Goal: Task Accomplishment & Management: Use online tool/utility

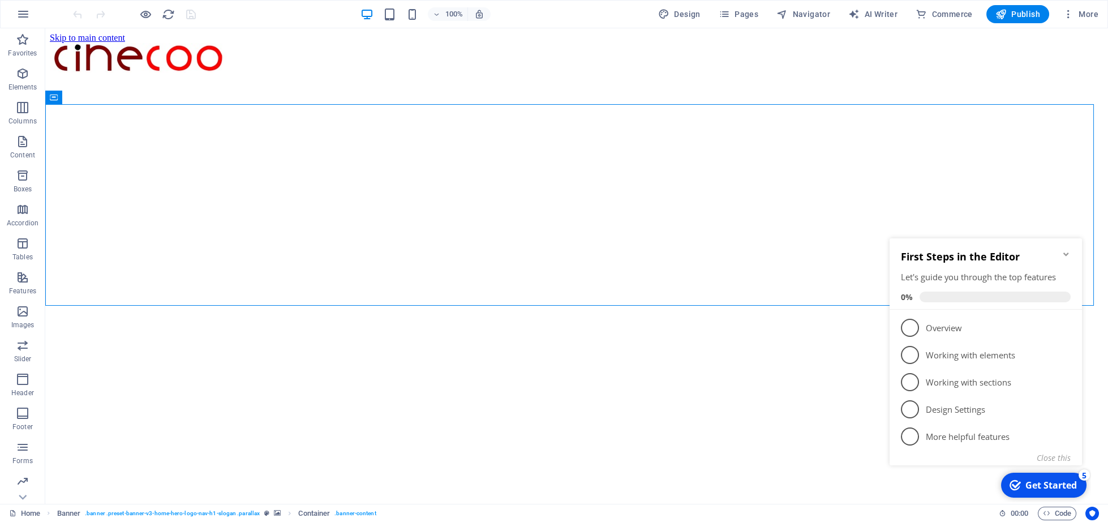
click at [1061, 485] on div "Get Started" at bounding box center [1050, 485] width 51 height 12
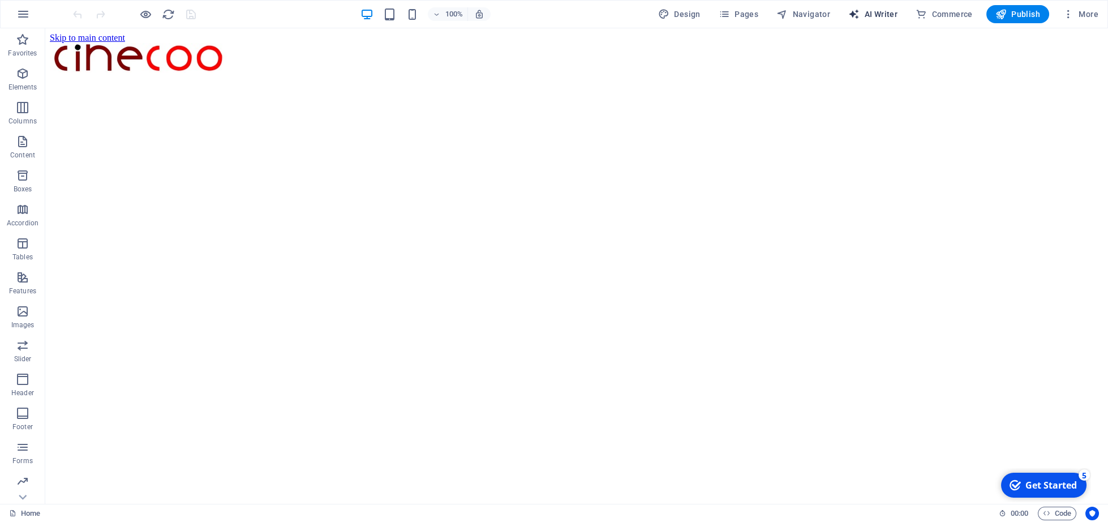
select select "English"
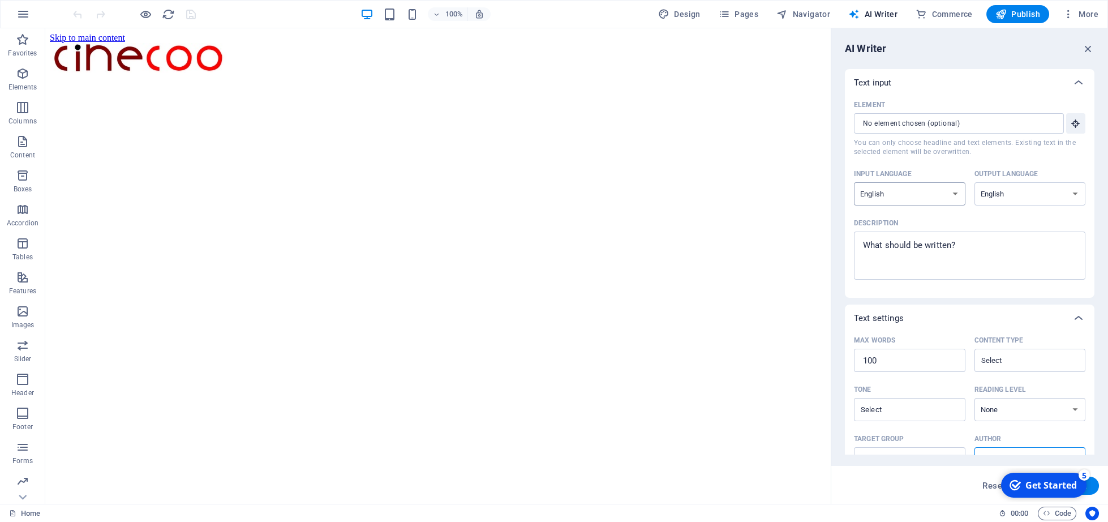
click at [947, 192] on select "Albanian Arabic Armenian Awadhi Azerbaijani Bashkir Basque Belarusian Bengali B…" at bounding box center [909, 193] width 111 height 23
select select "French"
click option "French" at bounding box center [0, 0] width 0 height 0
click at [974, 182] on select "Albanian Arabic Armenian Awadhi Azerbaijani Bashkir Basque Belarusian Bengali B…" at bounding box center [1029, 193] width 111 height 23
select select "French"
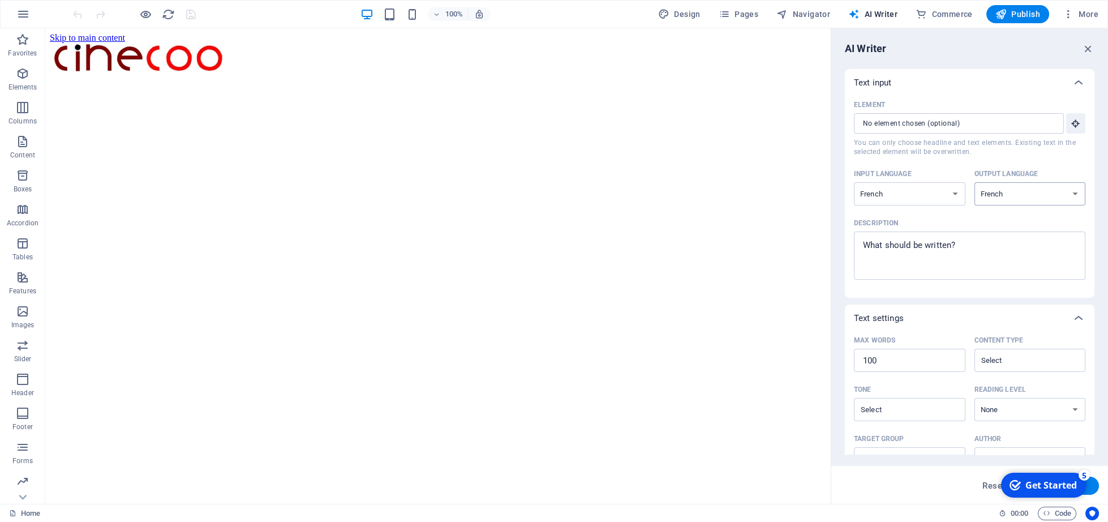
click option "French" at bounding box center [0, 0] width 0 height 0
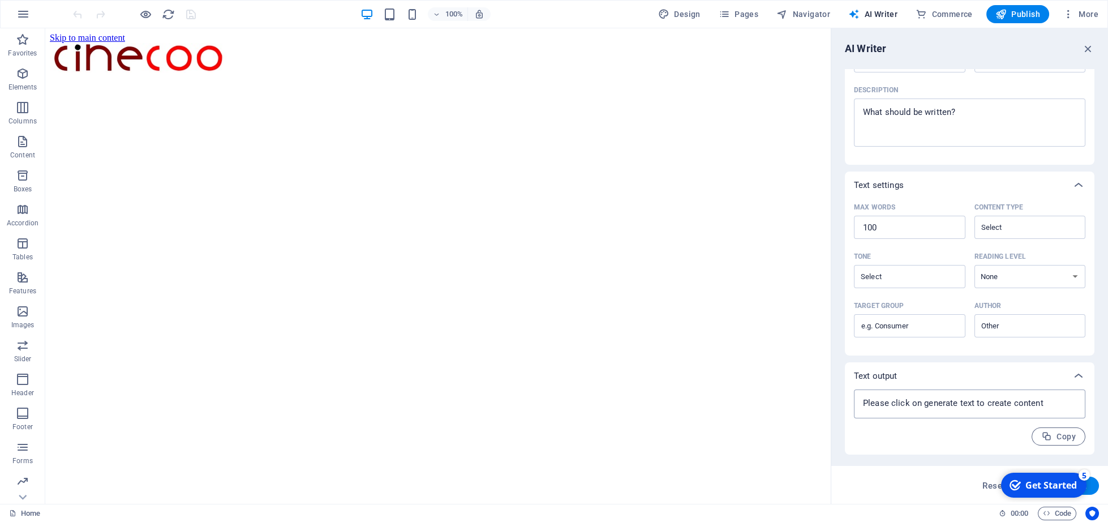
type textarea "x"
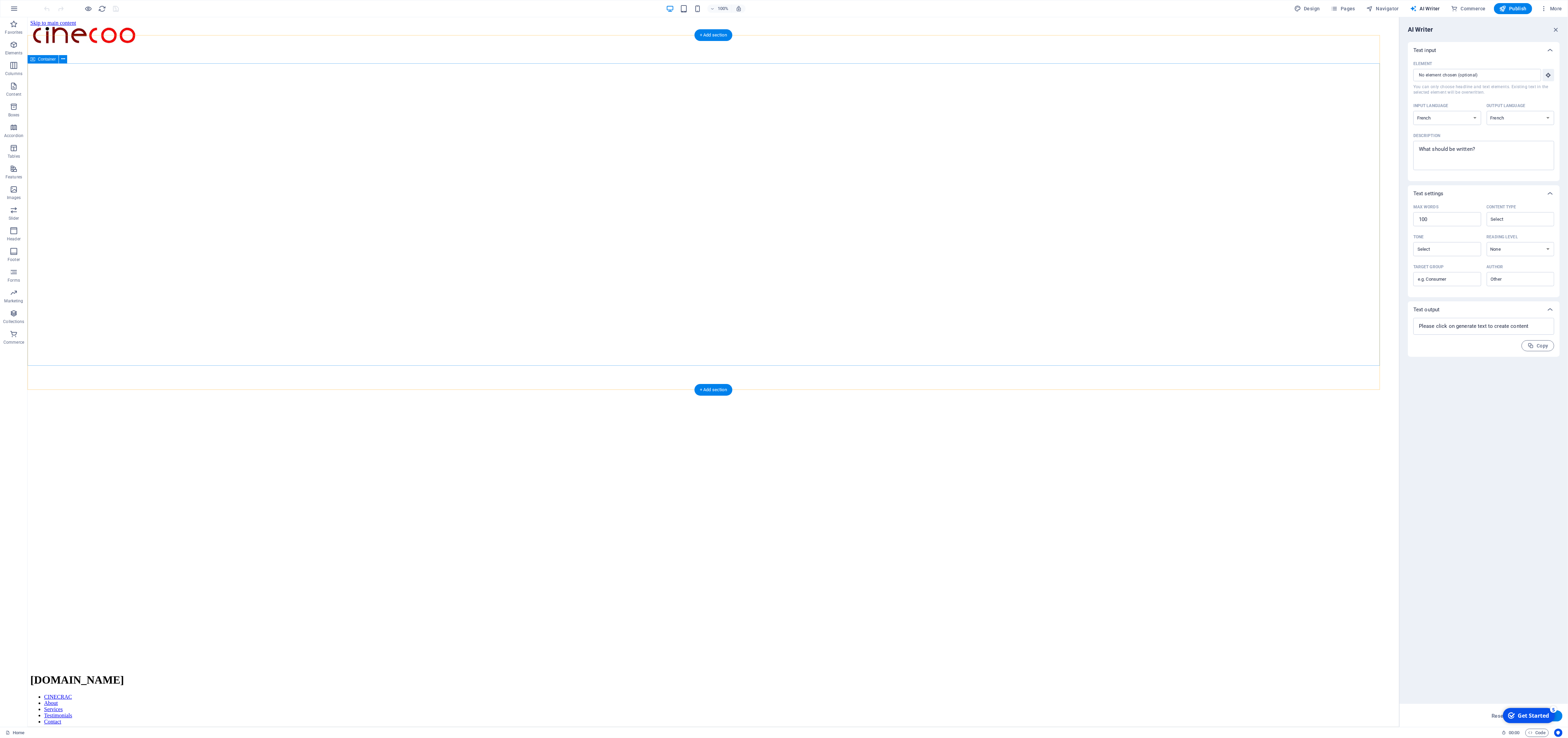
type textarea "x"
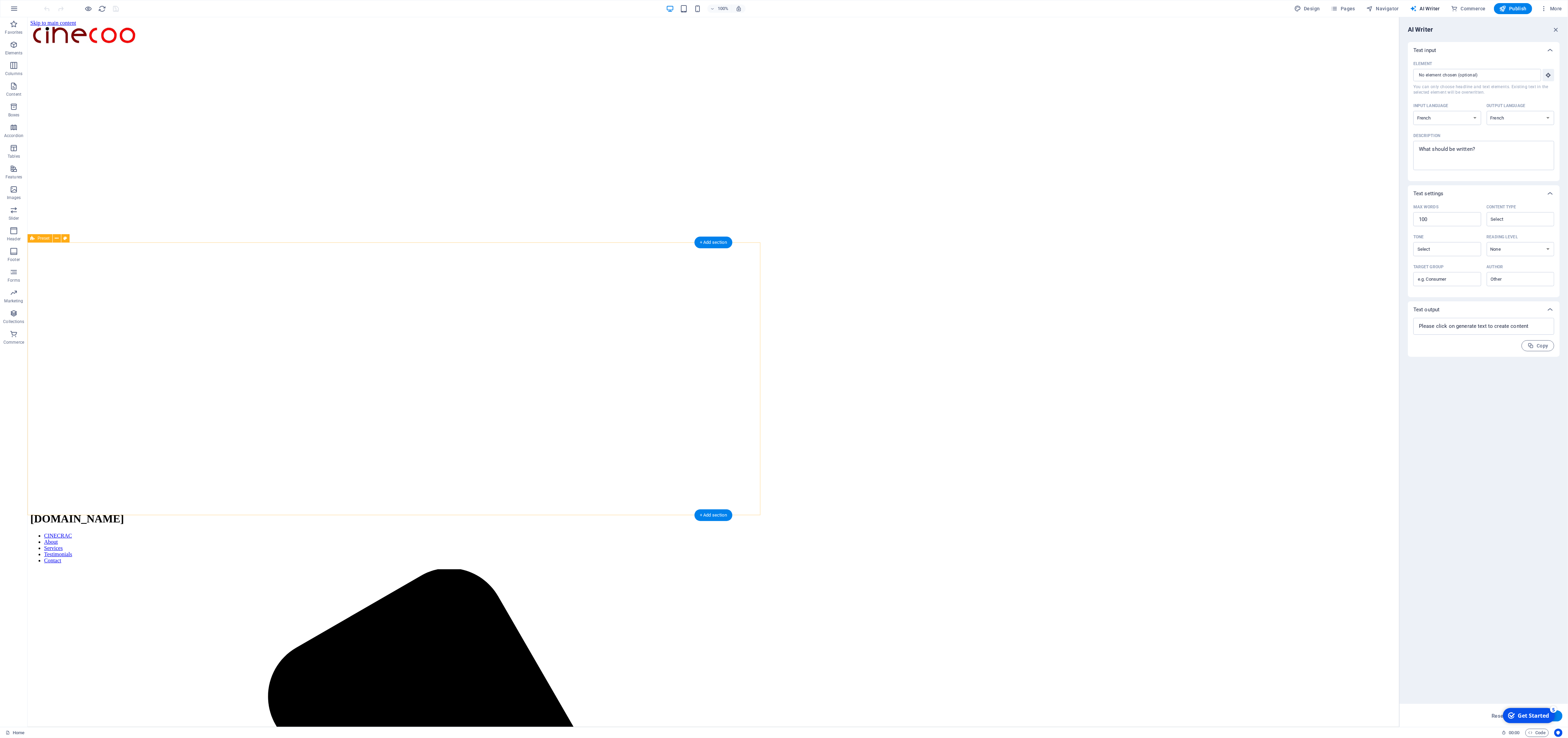
type textarea "x"
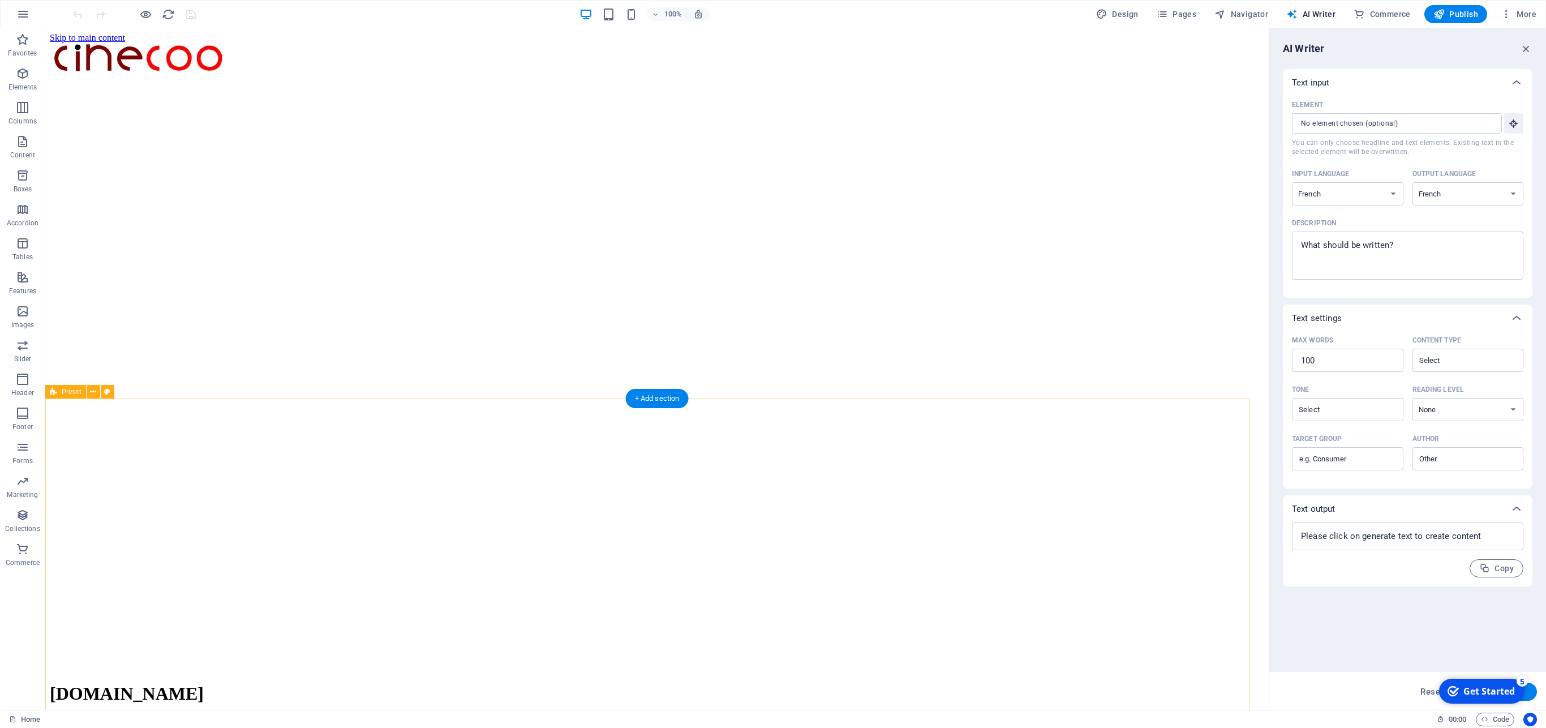
type textarea "x"
click at [1107, 521] on div "Text input Element ​ You can only choose headline and text elements. Existing t…" at bounding box center [1408, 364] width 250 height 591
drag, startPoint x: 1488, startPoint y: 679, endPoint x: 1397, endPoint y: 690, distance: 91.2
click at [1107, 521] on html "checkmark Get Started 5 First Steps in the Editor Let's guide you through the t…" at bounding box center [1481, 691] width 96 height 34
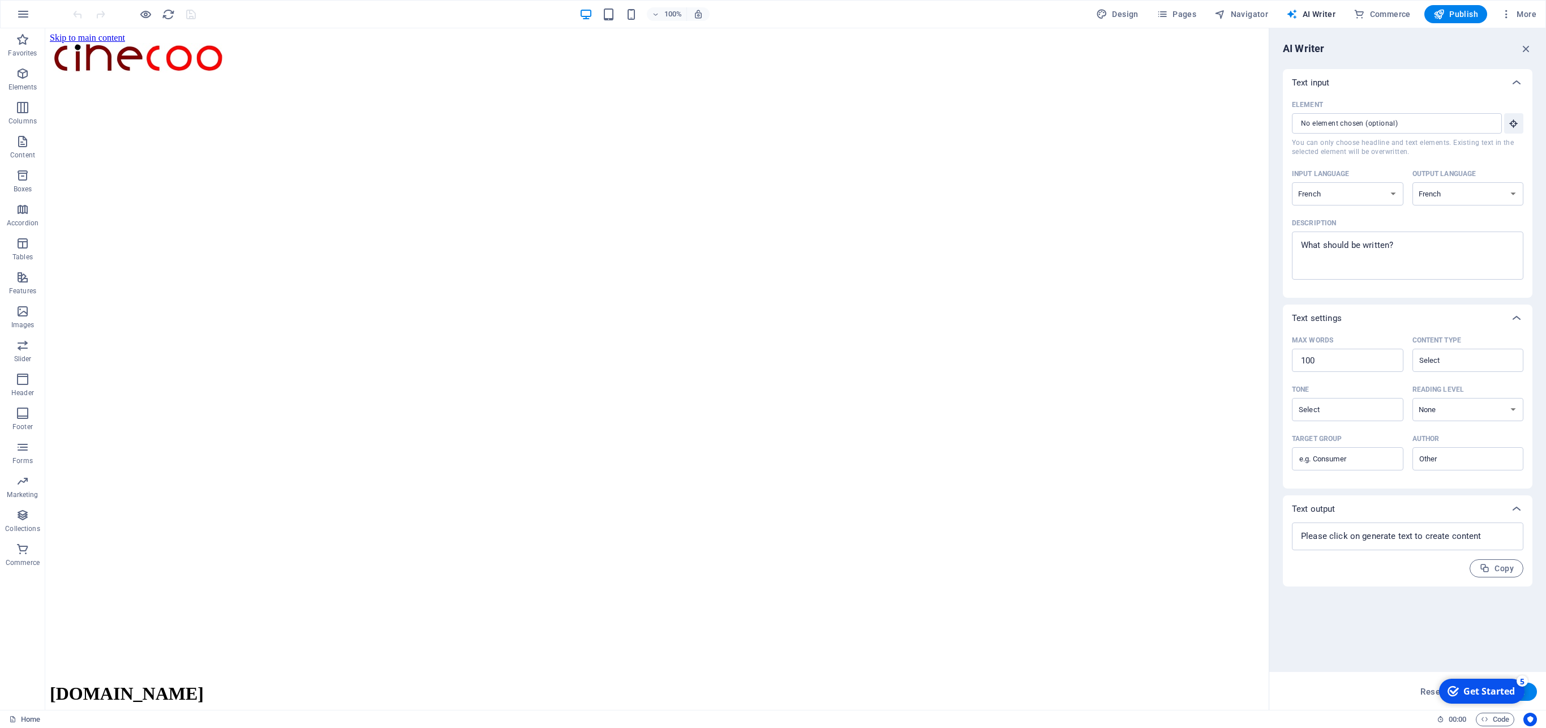
click at [1107, 521] on div "Get Started" at bounding box center [1488, 691] width 51 height 12
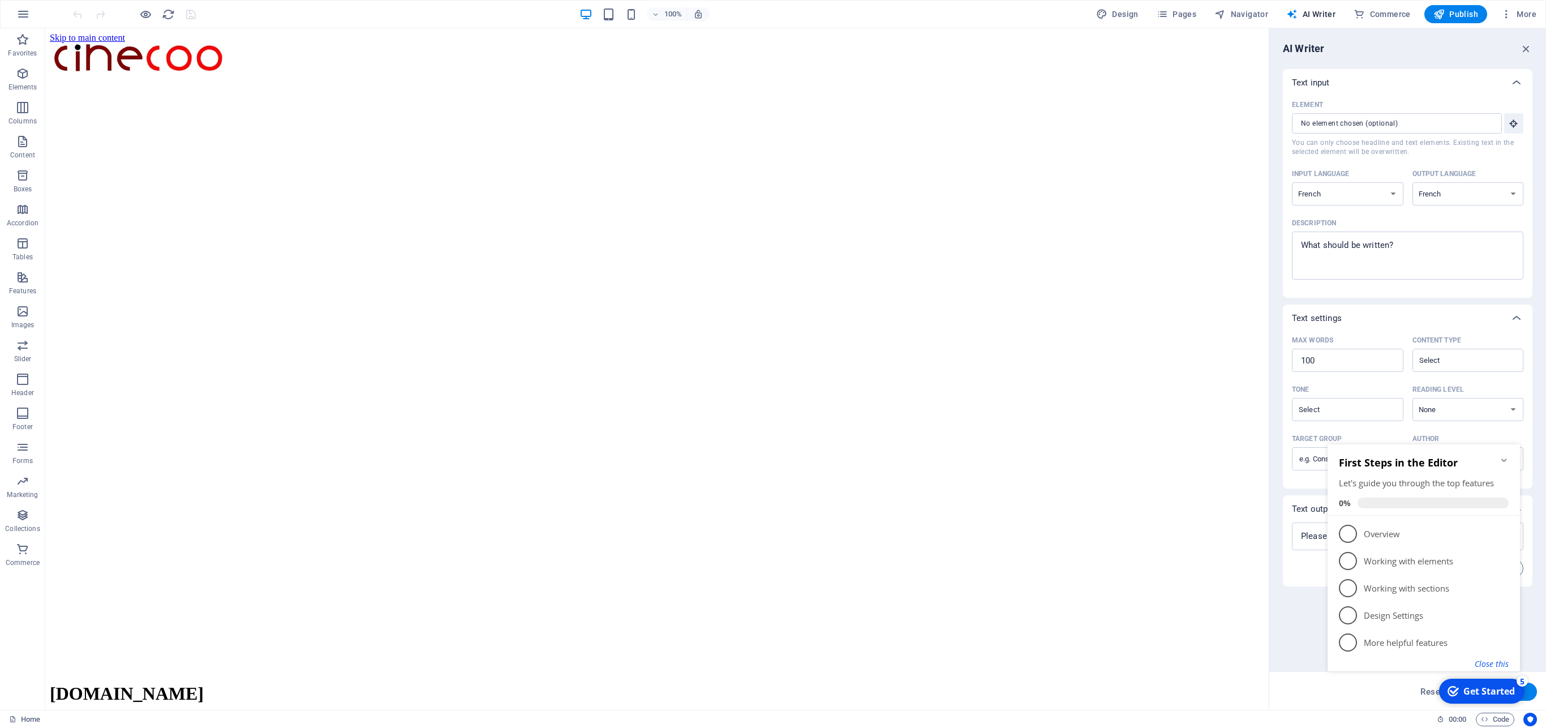
click at [1107, 521] on button "Close this" at bounding box center [1491, 663] width 34 height 11
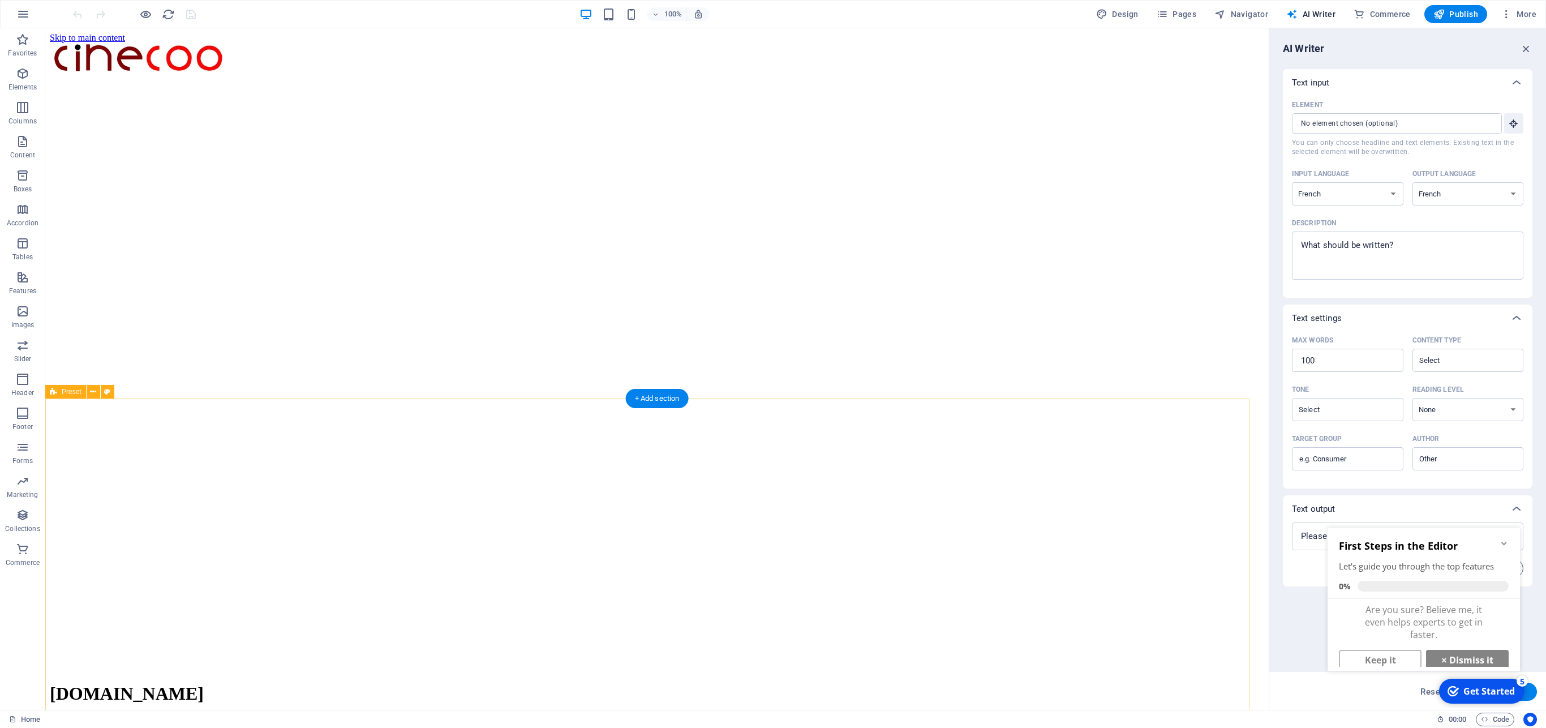
click at [1107, 48] on icon "button" at bounding box center [1526, 48] width 12 height 12
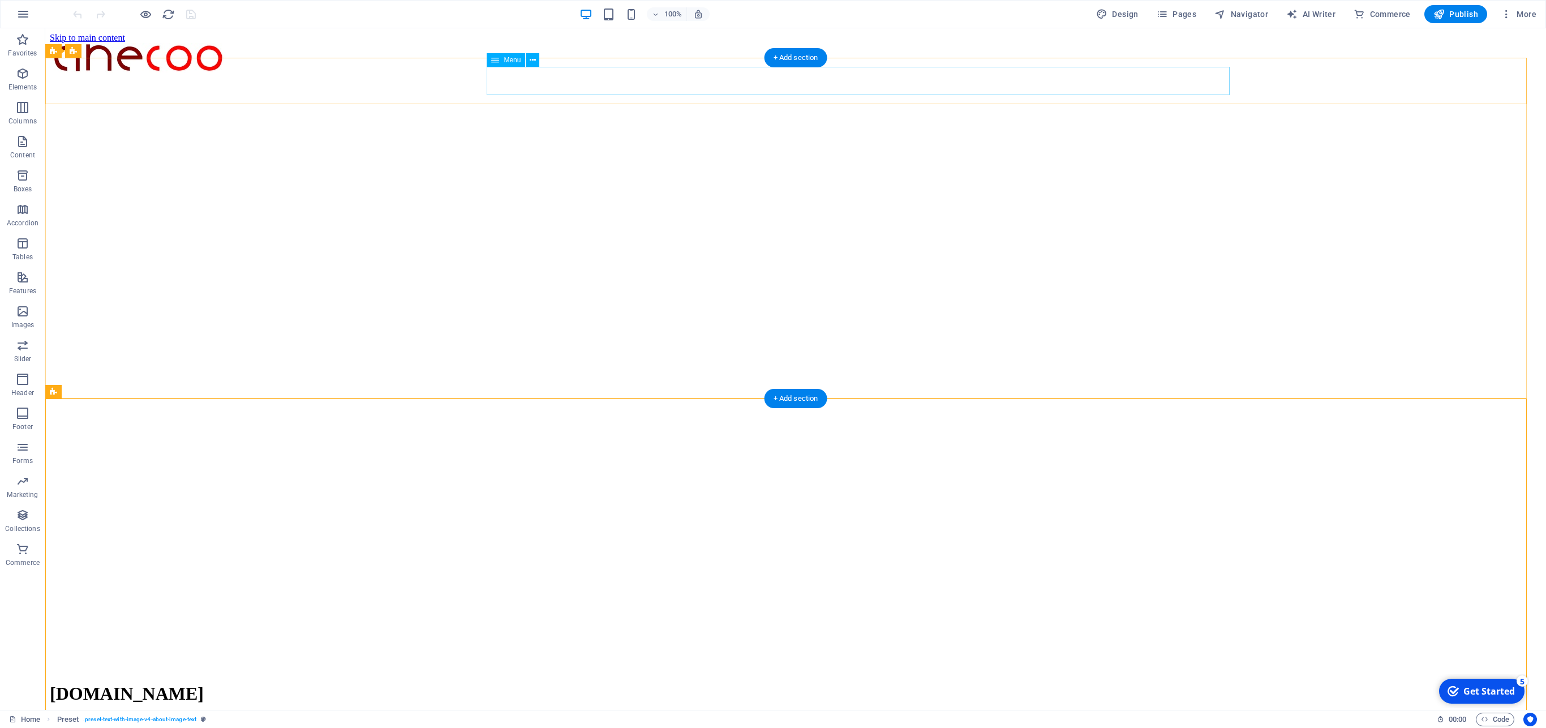
click at [837, 521] on nav "CINECRAC About Services Testimonials Contact" at bounding box center [795, 741] width 1491 height 51
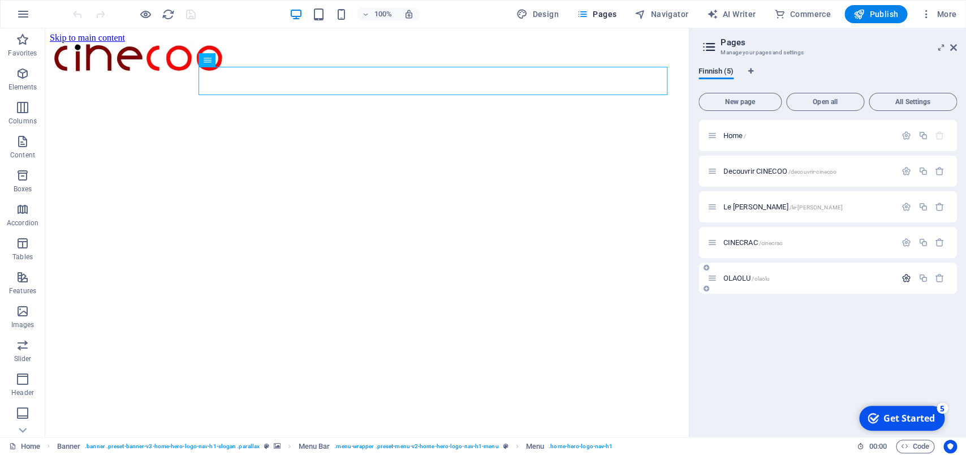
click at [907, 279] on icon "button" at bounding box center [907, 278] width 10 height 10
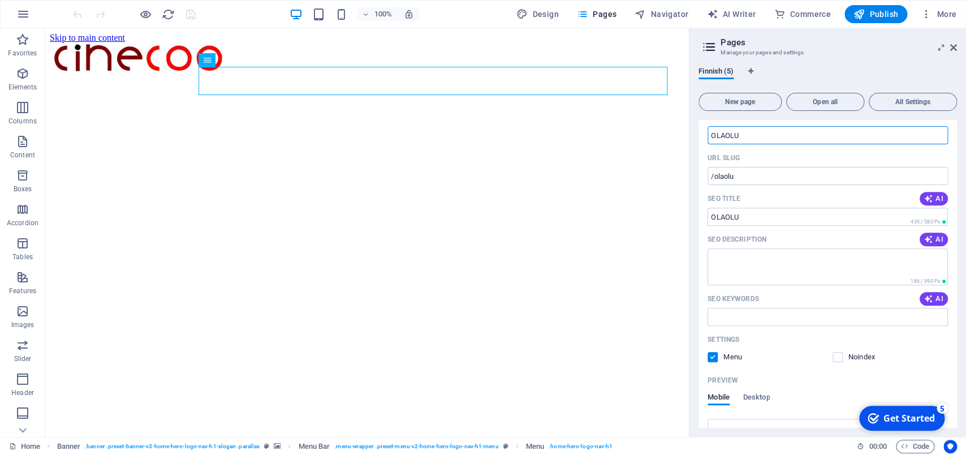
scroll to position [221, 0]
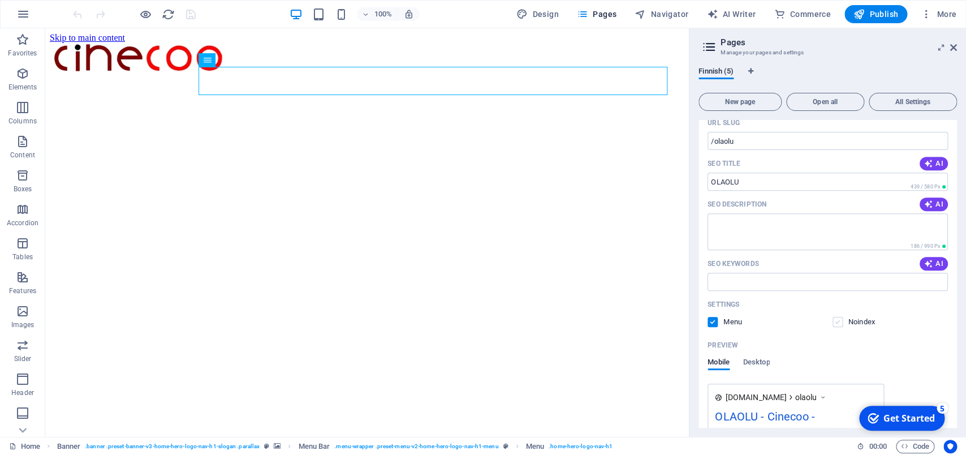
click at [834, 327] on label at bounding box center [838, 322] width 10 height 10
click at [0, 0] on input "checkbox" at bounding box center [0, 0] width 0 height 0
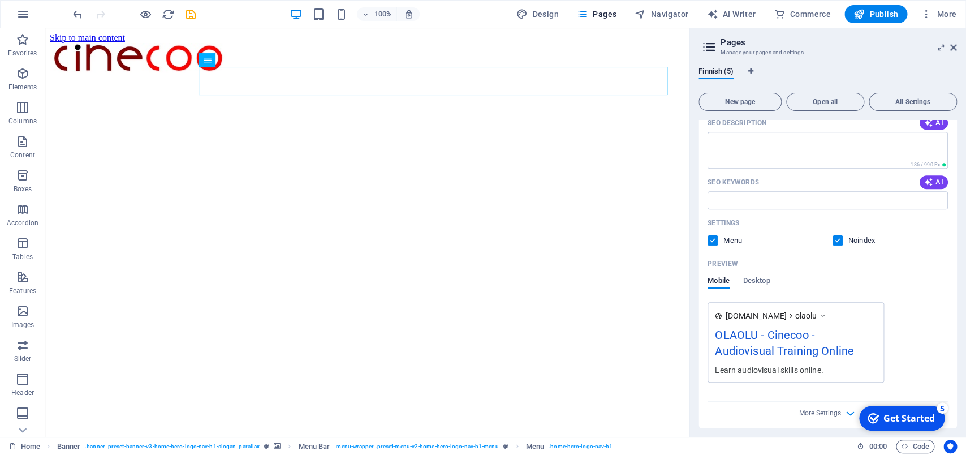
scroll to position [320, 0]
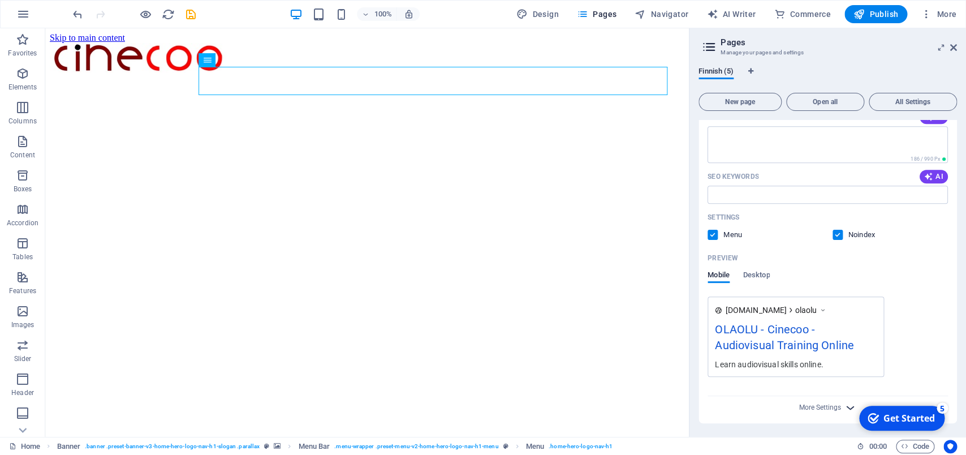
click at [845, 406] on icon "button" at bounding box center [850, 407] width 13 height 13
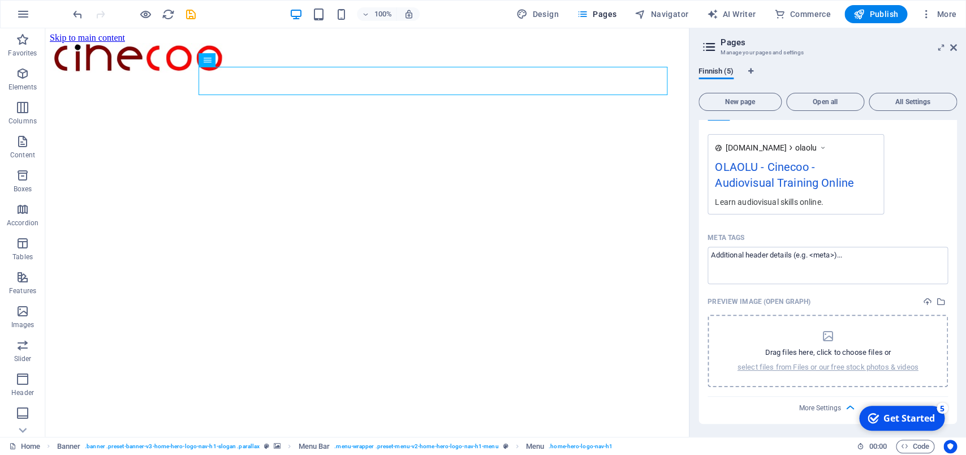
scroll to position [494, 0]
click at [871, 356] on p "Drag files here, click to choose files or" at bounding box center [828, 352] width 126 height 10
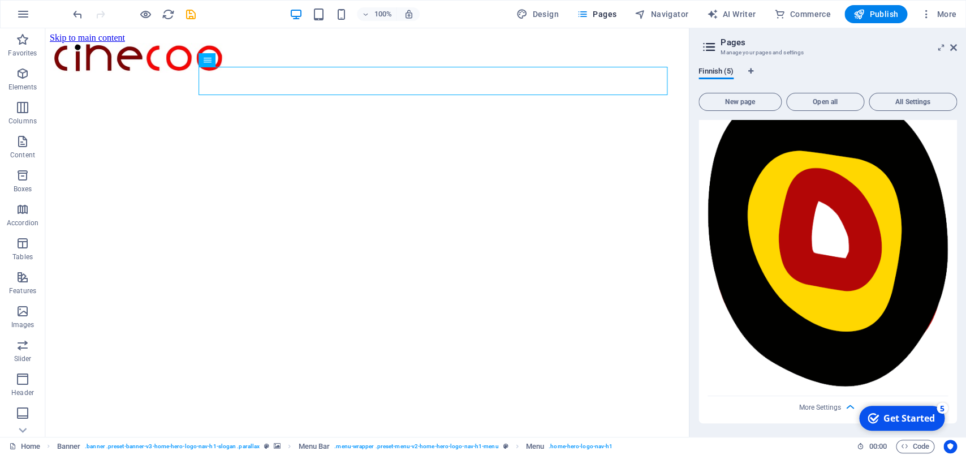
scroll to position [484, 0]
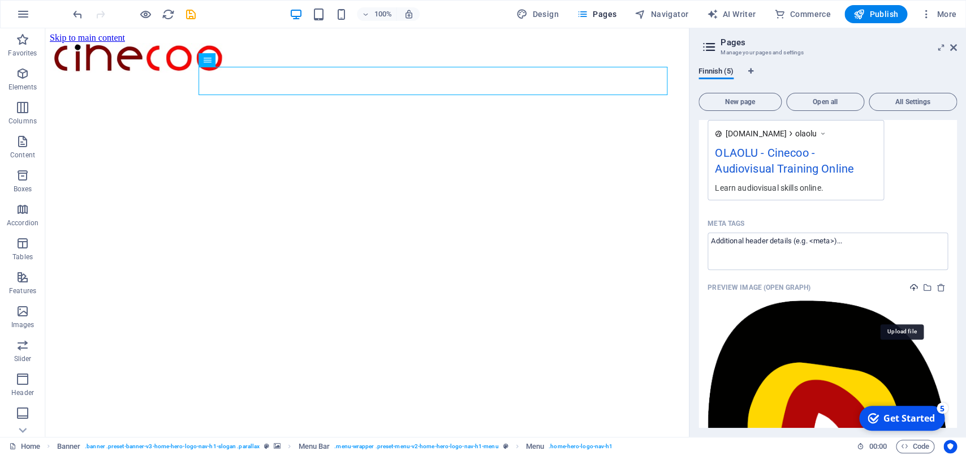
click at [910, 292] on icon "upload" at bounding box center [914, 287] width 9 height 9
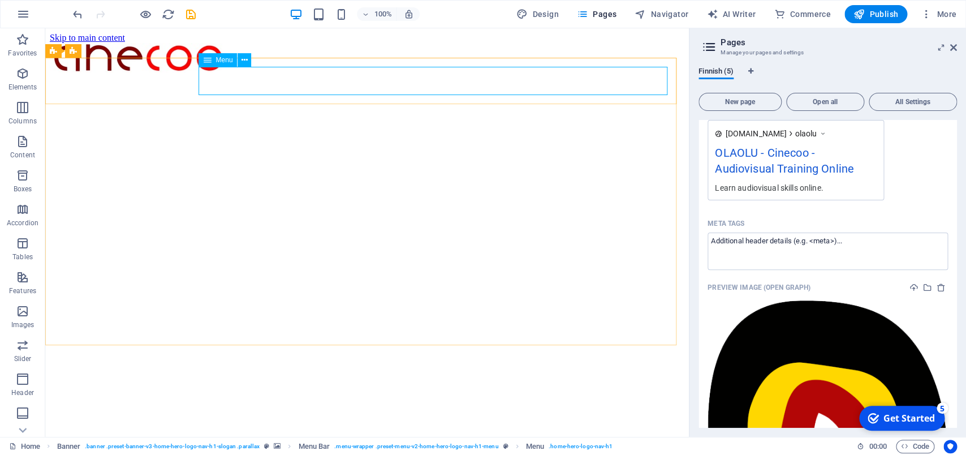
click at [204, 62] on icon at bounding box center [207, 60] width 8 height 14
click at [243, 57] on button at bounding box center [245, 60] width 14 height 14
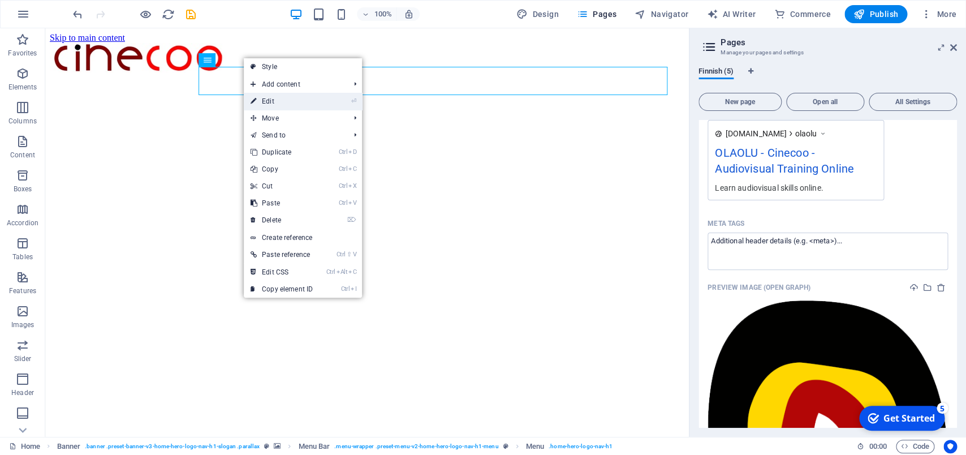
click at [265, 100] on link "⏎ Edit" at bounding box center [282, 101] width 76 height 17
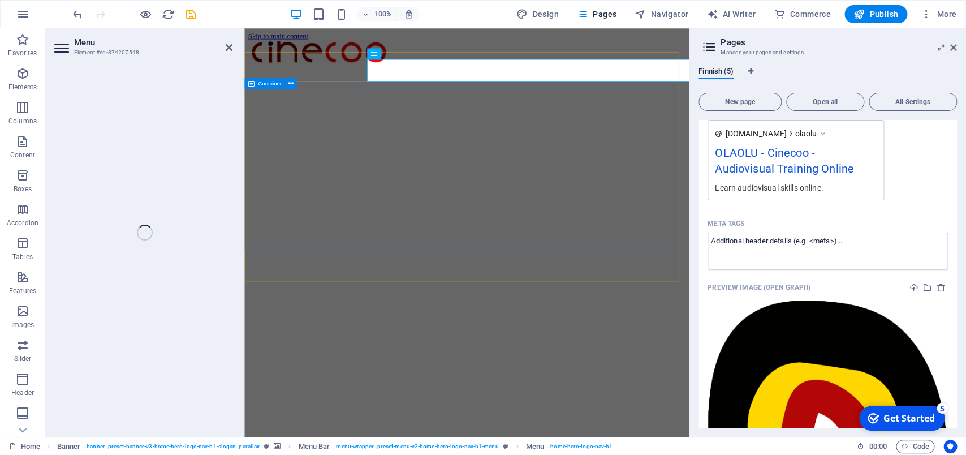
select select "3"
select select
select select "3"
select select
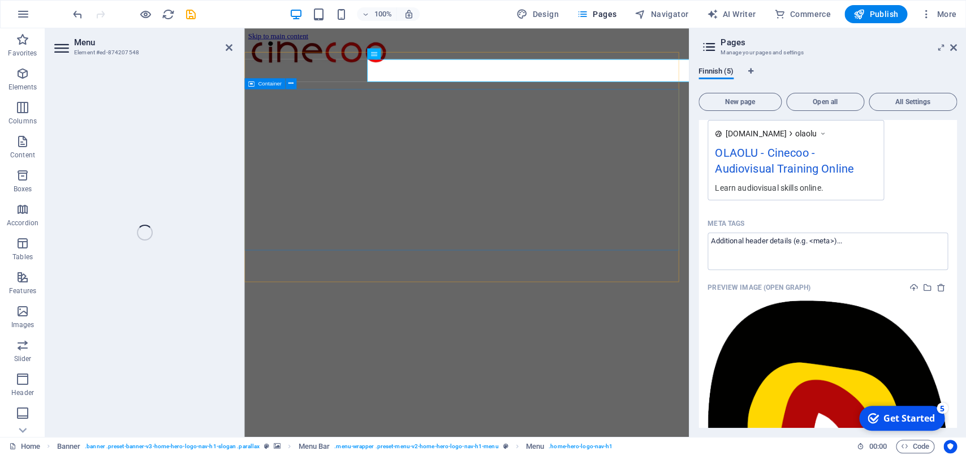
select select
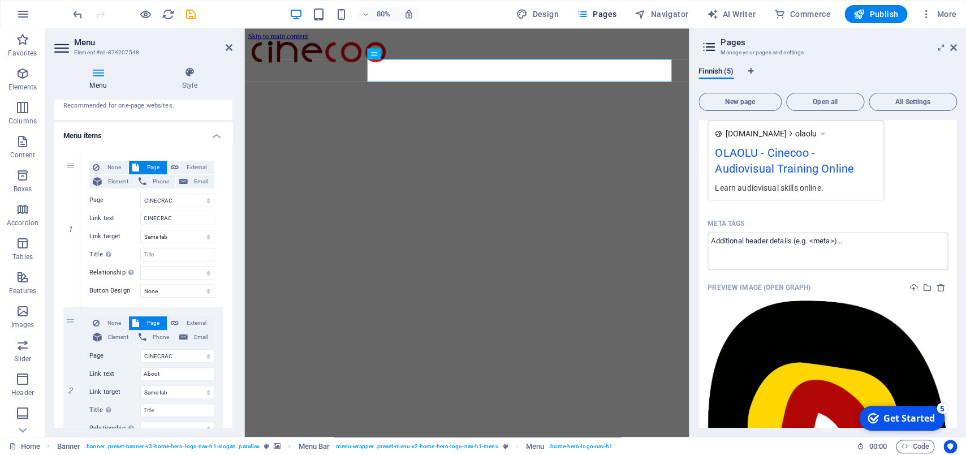
scroll to position [0, 0]
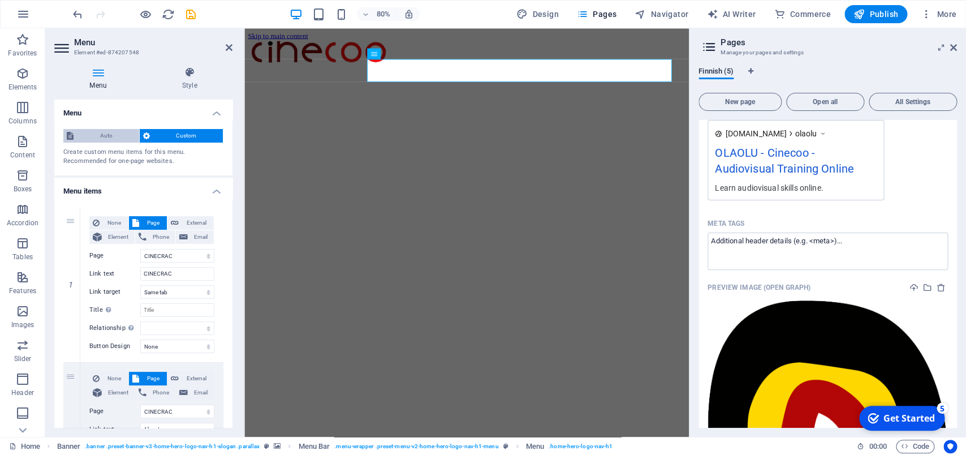
click at [101, 138] on span "Auto" at bounding box center [106, 136] width 59 height 14
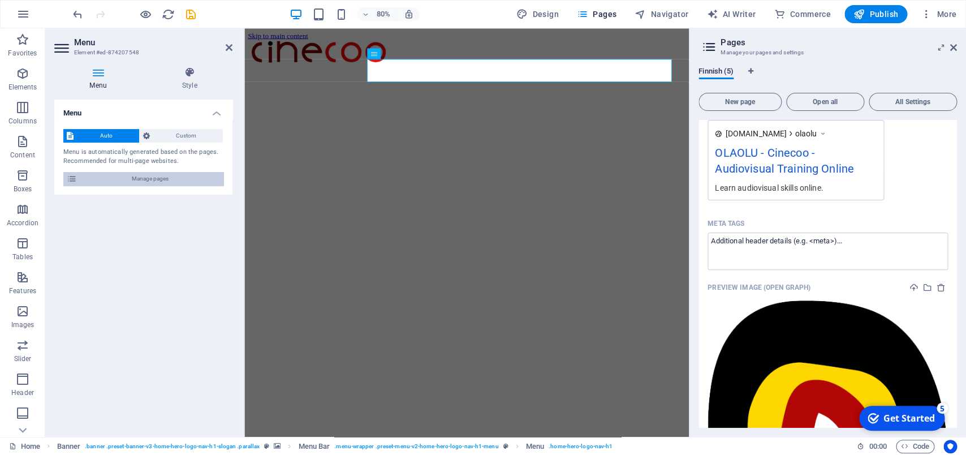
click at [71, 181] on icon at bounding box center [72, 179] width 10 height 14
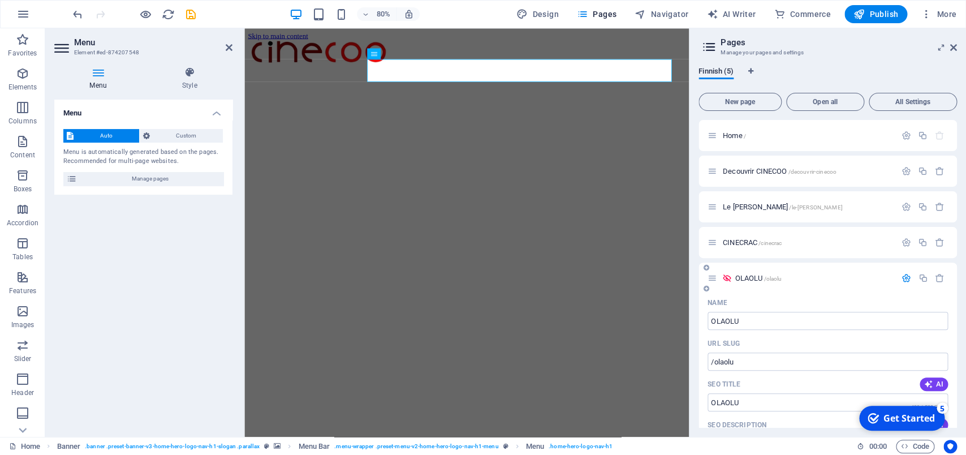
click at [726, 276] on icon at bounding box center [727, 278] width 10 height 10
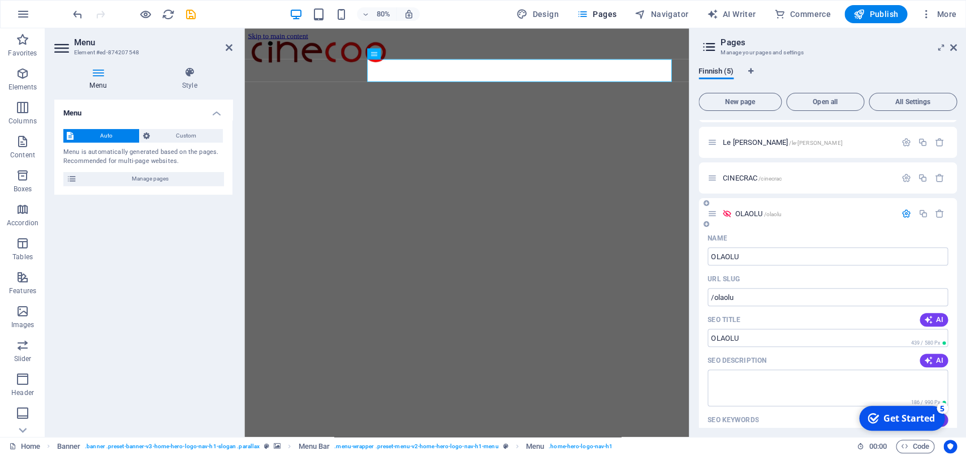
scroll to position [110, 0]
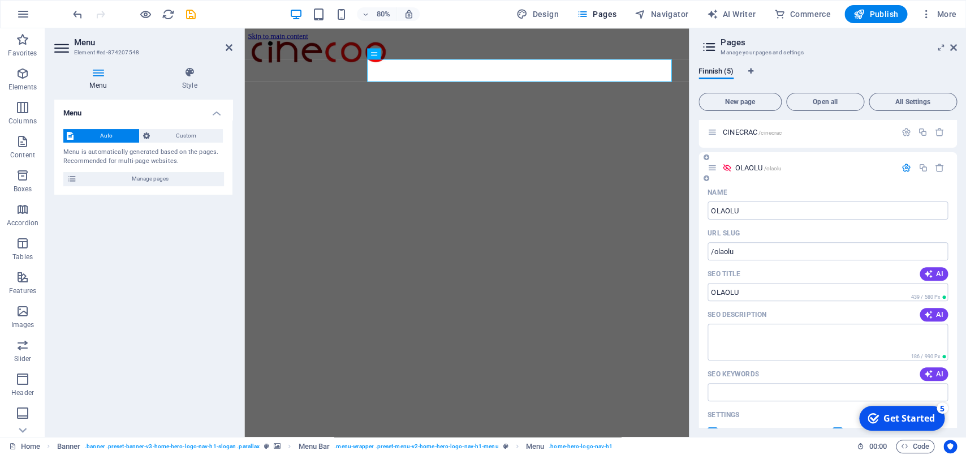
click at [712, 170] on icon at bounding box center [713, 168] width 10 height 10
click at [708, 157] on icon at bounding box center [707, 157] width 6 height 7
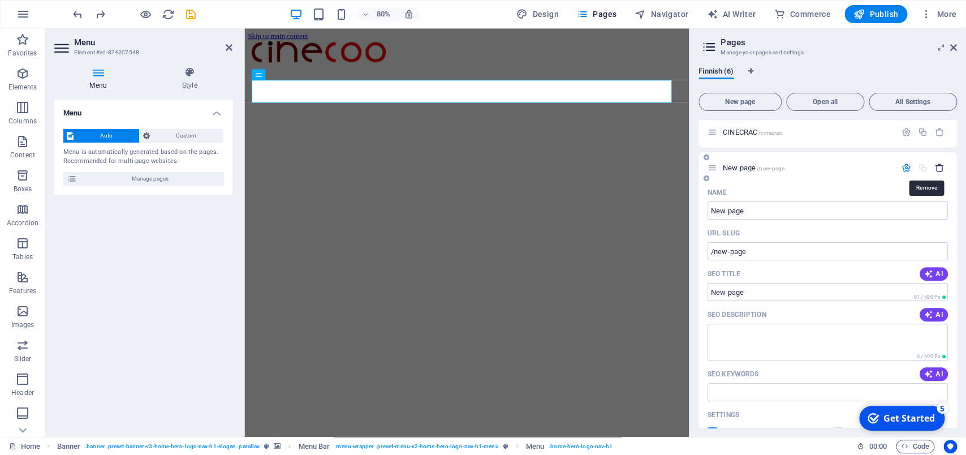
click at [935, 169] on icon "button" at bounding box center [940, 168] width 10 height 10
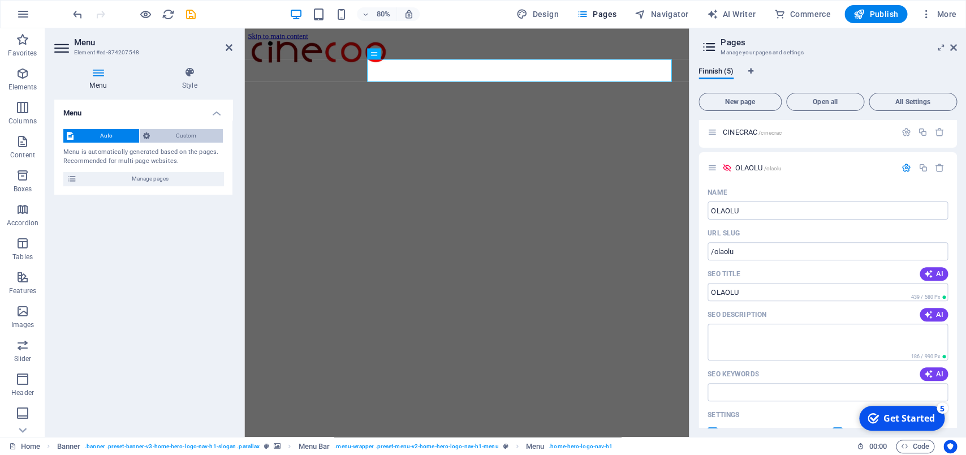
click at [182, 132] on span "Custom" at bounding box center [186, 136] width 67 height 14
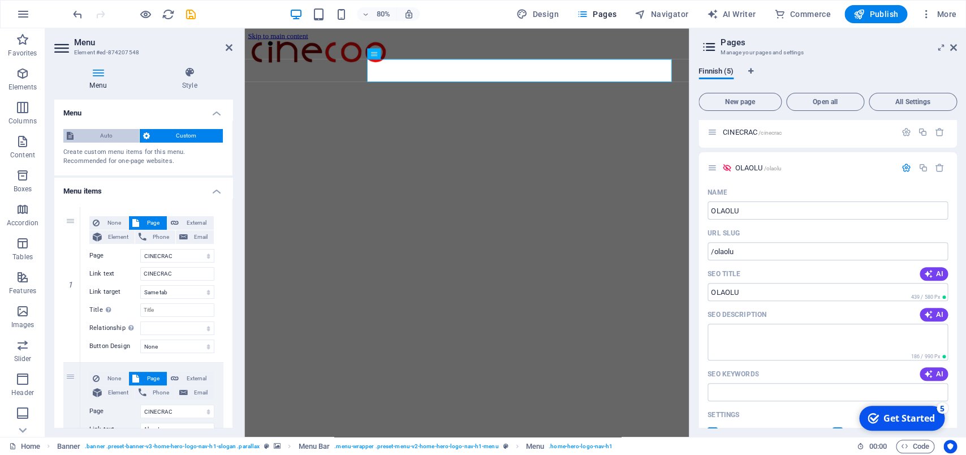
click at [102, 132] on span "Auto" at bounding box center [106, 136] width 59 height 14
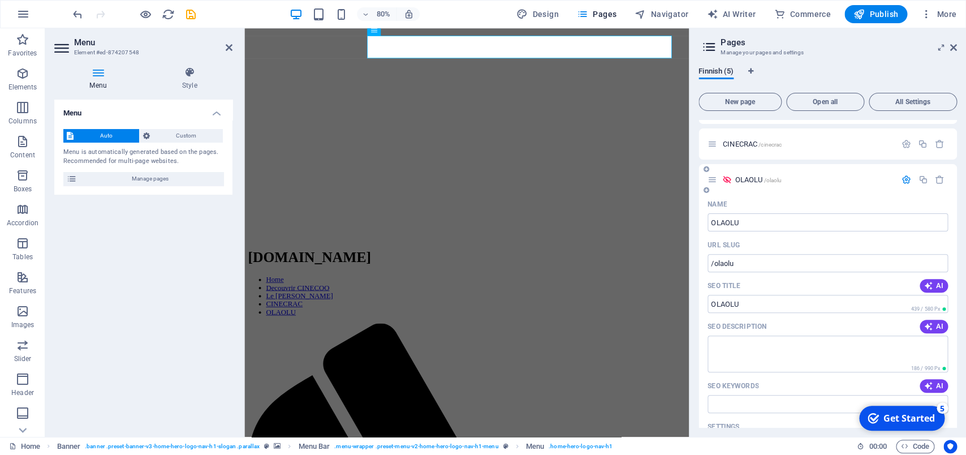
scroll to position [0, 0]
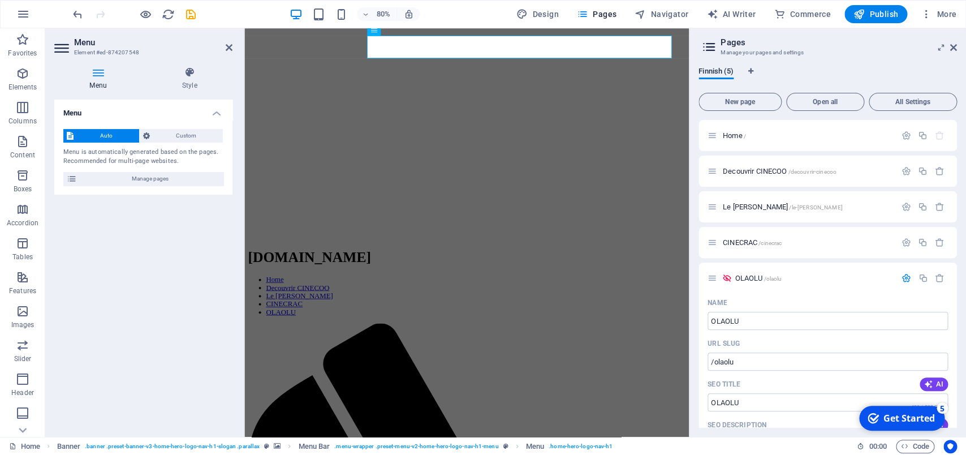
click at [119, 276] on div "Menu Auto Custom Menu is automatically generated based on the pages. Recommende…" at bounding box center [143, 264] width 178 height 328
click at [188, 16] on icon "save" at bounding box center [190, 14] width 13 height 13
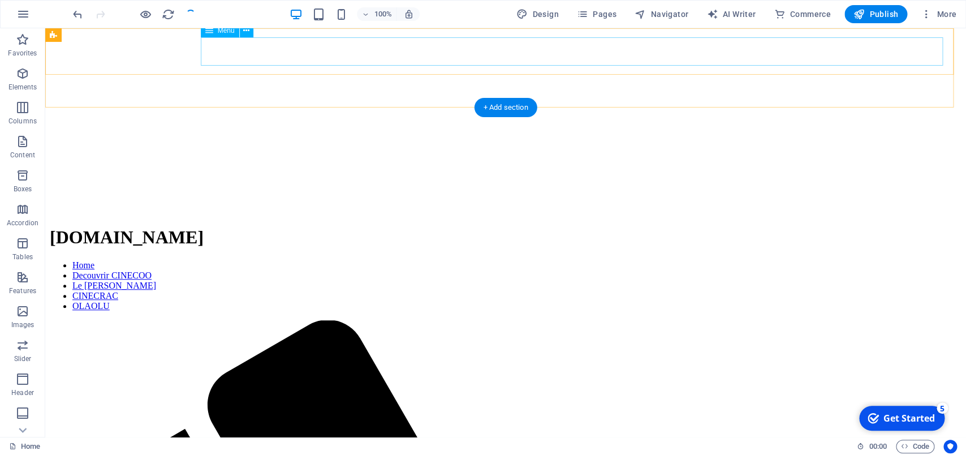
click at [490, 260] on nav "Home Decouvrir CINECOO Le CPAC CINECRAC OLAOLU" at bounding box center [506, 285] width 912 height 51
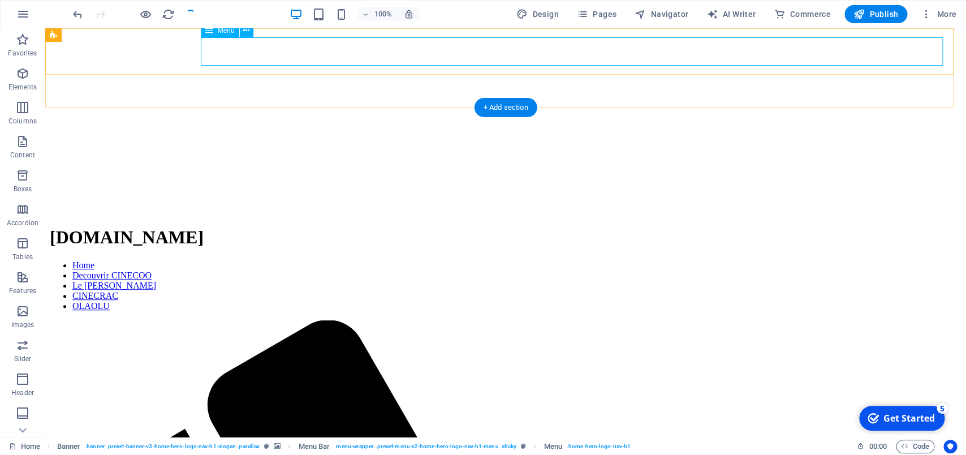
click at [675, 260] on nav "Home Decouvrir CINECOO Le CPAC CINECRAC OLAOLU" at bounding box center [506, 285] width 912 height 51
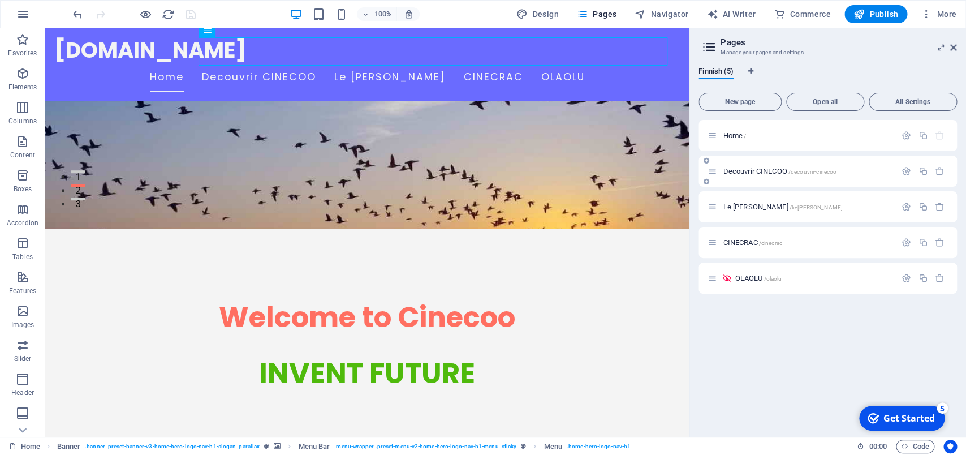
click at [770, 169] on span "Decouvrir CINECOO /decouvrir-cinecoo" at bounding box center [780, 171] width 114 height 8
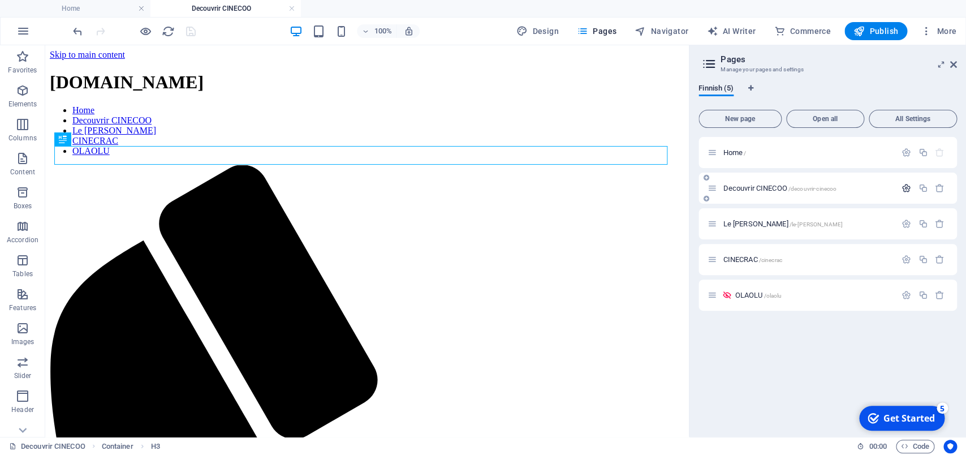
click at [905, 189] on icon "button" at bounding box center [907, 188] width 10 height 10
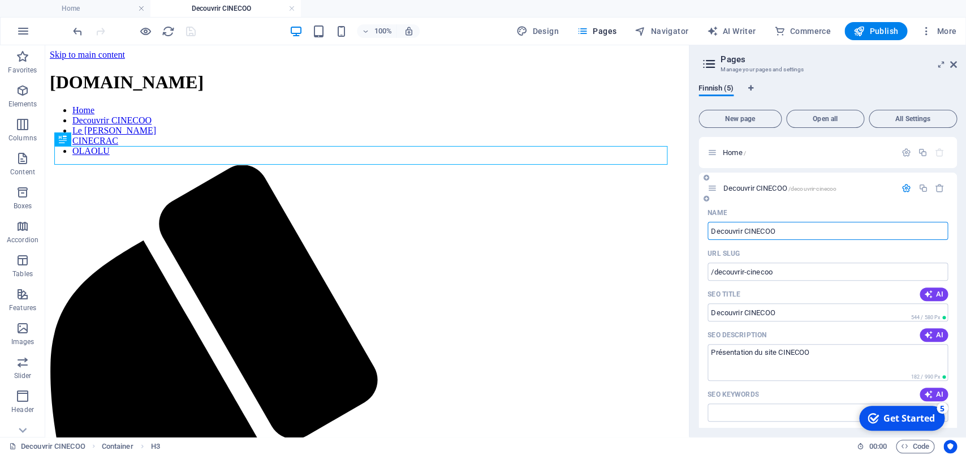
drag, startPoint x: 743, startPoint y: 234, endPoint x: 692, endPoint y: 229, distance: 51.2
click at [708, 229] on input "Decouvrir CINECOO" at bounding box center [828, 231] width 240 height 18
type input "CINECOO"
type input "/cinecoo"
type input "CINECOO"
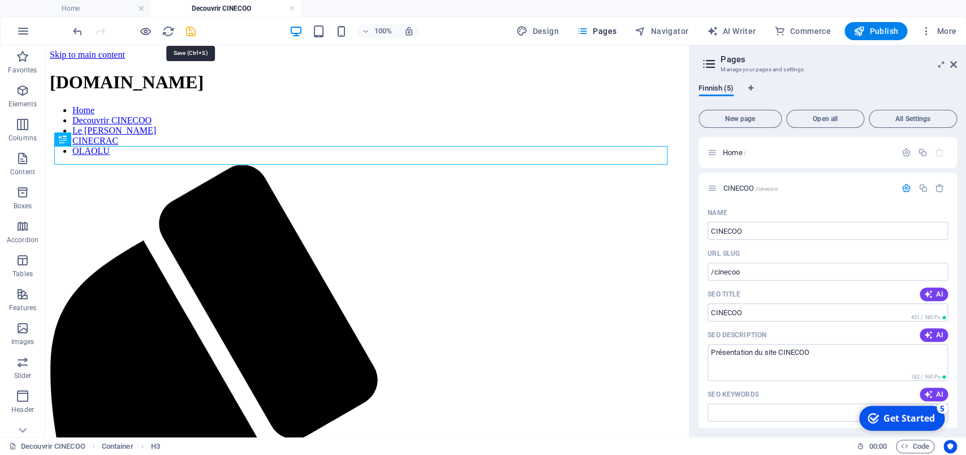
click at [193, 29] on icon "save" at bounding box center [190, 31] width 13 height 13
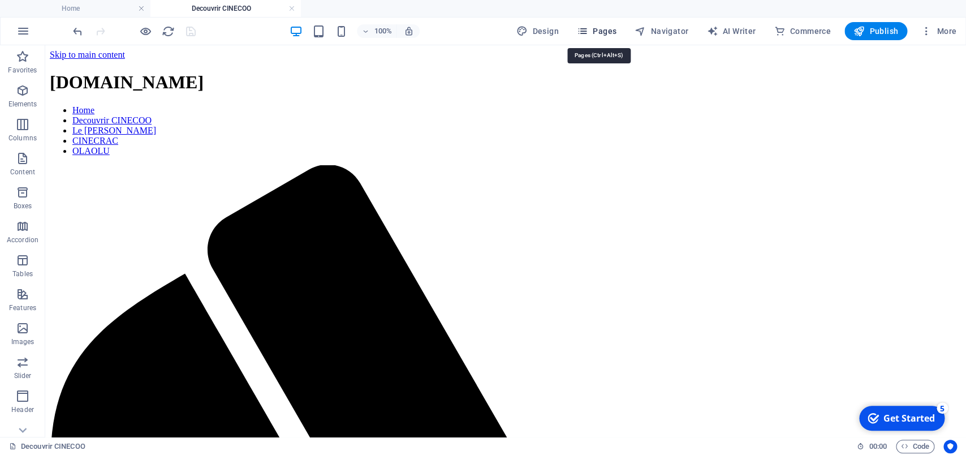
click at [604, 30] on span "Pages" at bounding box center [597, 30] width 40 height 11
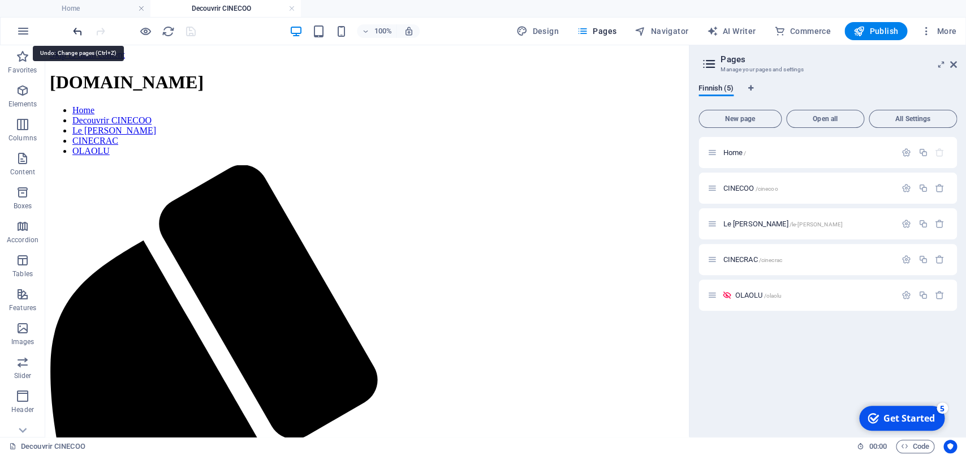
click at [79, 33] on icon "undo" at bounding box center [77, 31] width 13 height 13
click at [102, 28] on icon "redo" at bounding box center [100, 31] width 13 height 13
click at [25, 30] on icon "button" at bounding box center [23, 31] width 14 height 14
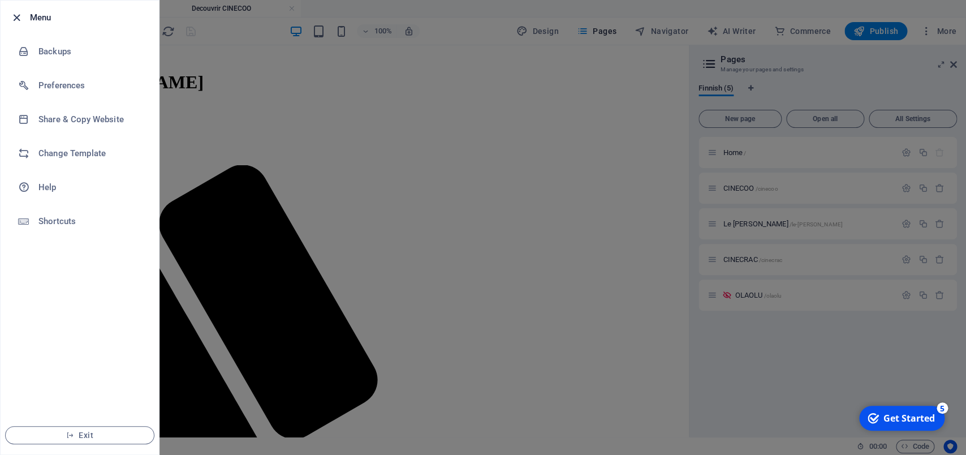
click at [15, 17] on icon "button" at bounding box center [16, 17] width 13 height 13
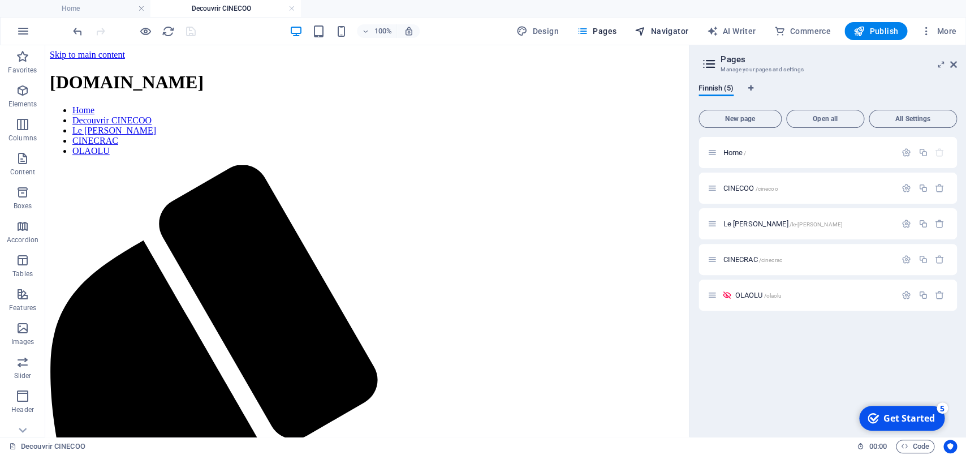
click at [656, 31] on span "Navigator" at bounding box center [662, 30] width 54 height 11
select select "16933750-fi"
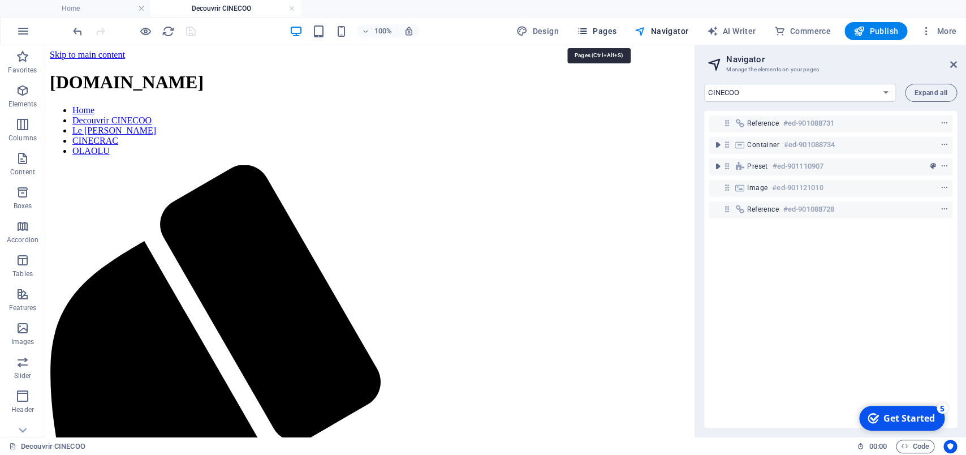
click at [601, 29] on span "Pages" at bounding box center [597, 30] width 40 height 11
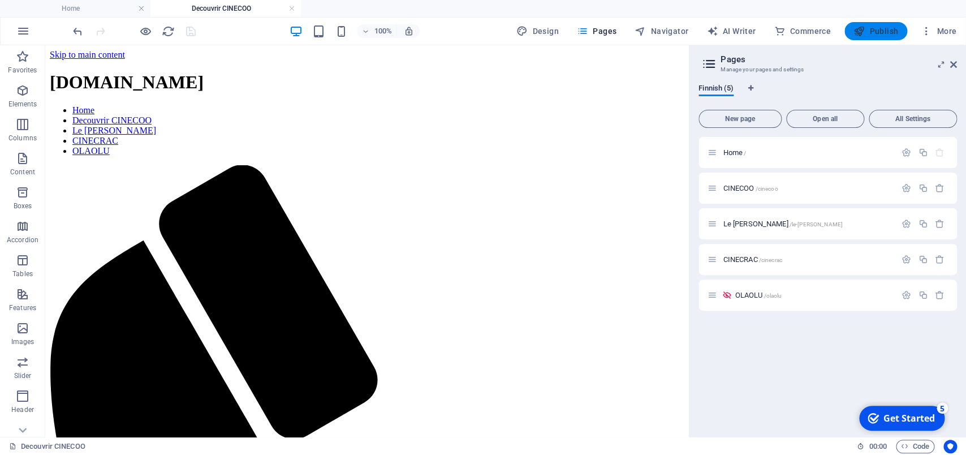
click at [877, 33] on span "Publish" at bounding box center [876, 30] width 45 height 11
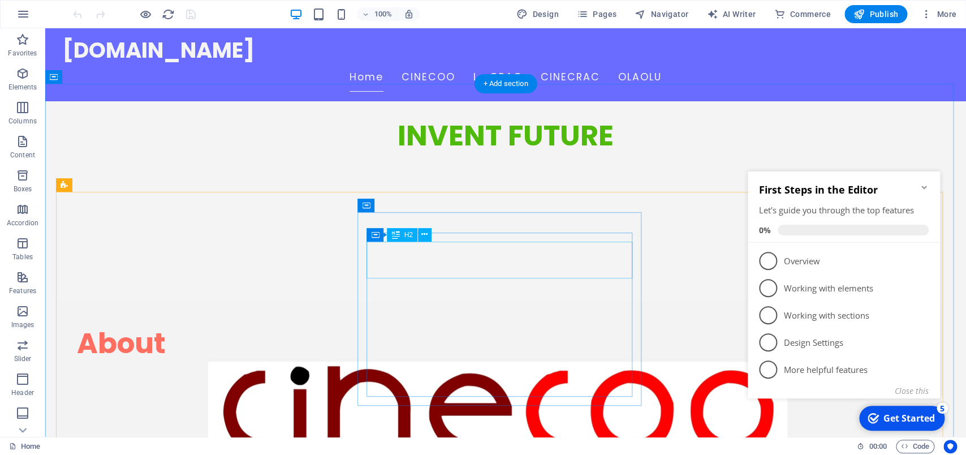
scroll to position [713, 0]
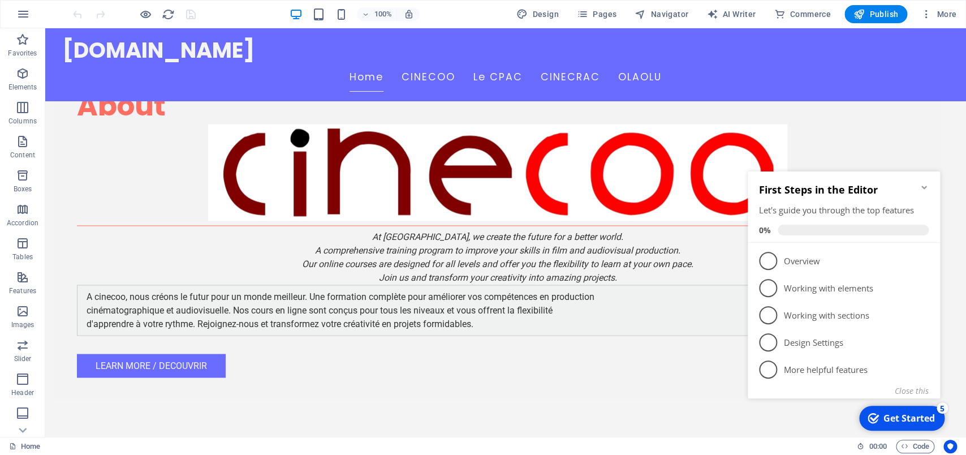
click at [923, 184] on icon "Minimize checklist" at bounding box center [924, 187] width 9 height 9
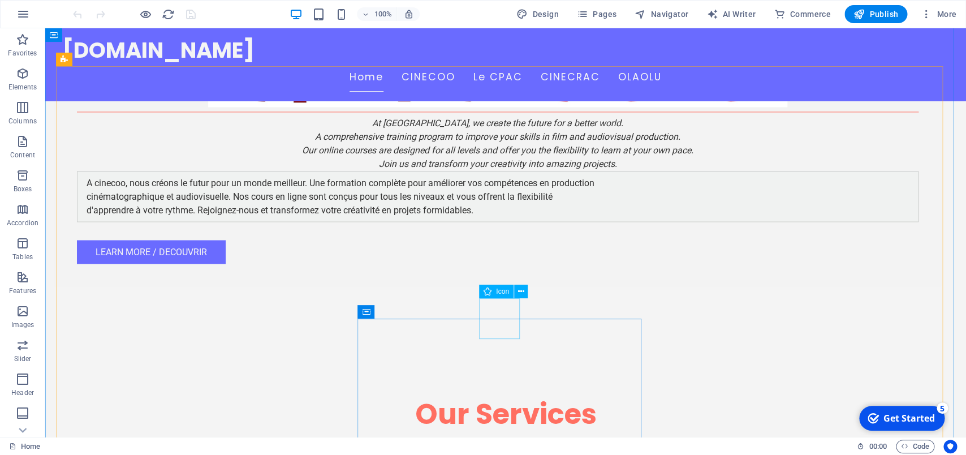
scroll to position [832, 0]
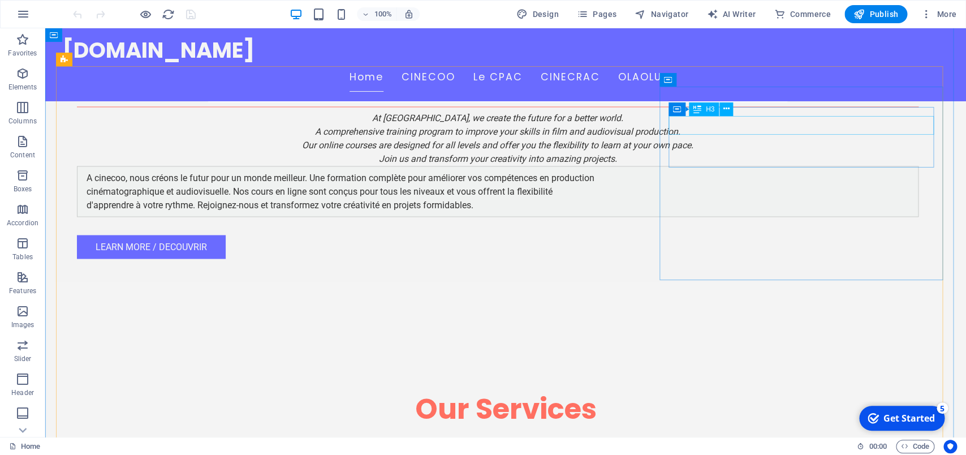
click at [726, 108] on icon at bounding box center [727, 109] width 6 height 12
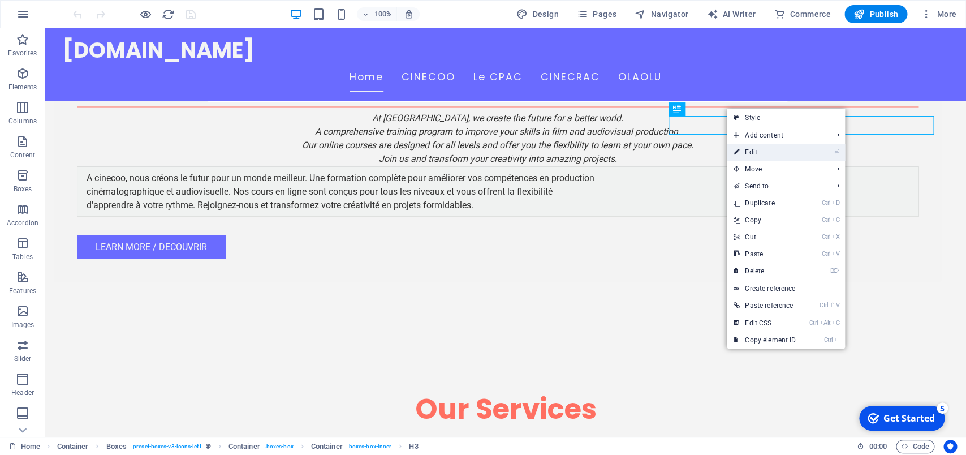
click at [755, 153] on link "⏎ Edit" at bounding box center [765, 152] width 76 height 17
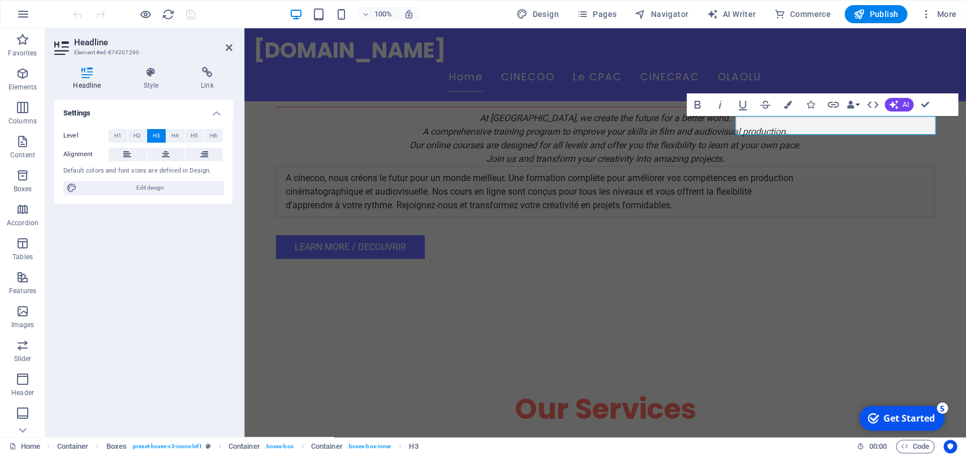
scroll to position [843, 0]
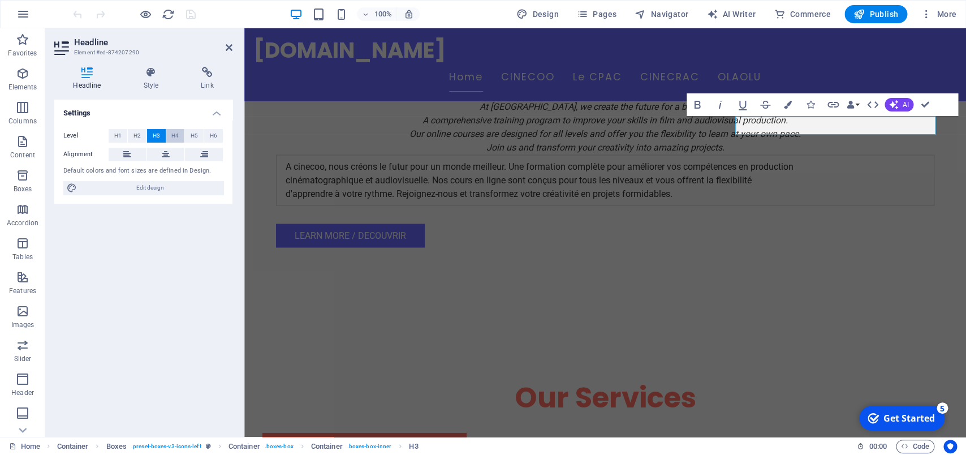
click at [176, 135] on span "H4" at bounding box center [174, 136] width 7 height 14
click at [139, 138] on span "H2" at bounding box center [137, 136] width 7 height 14
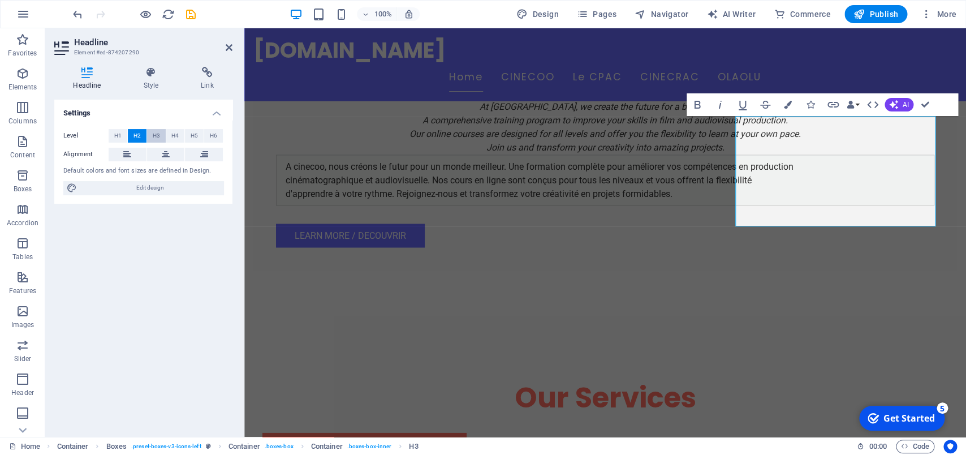
click at [154, 135] on span "H3" at bounding box center [156, 136] width 7 height 14
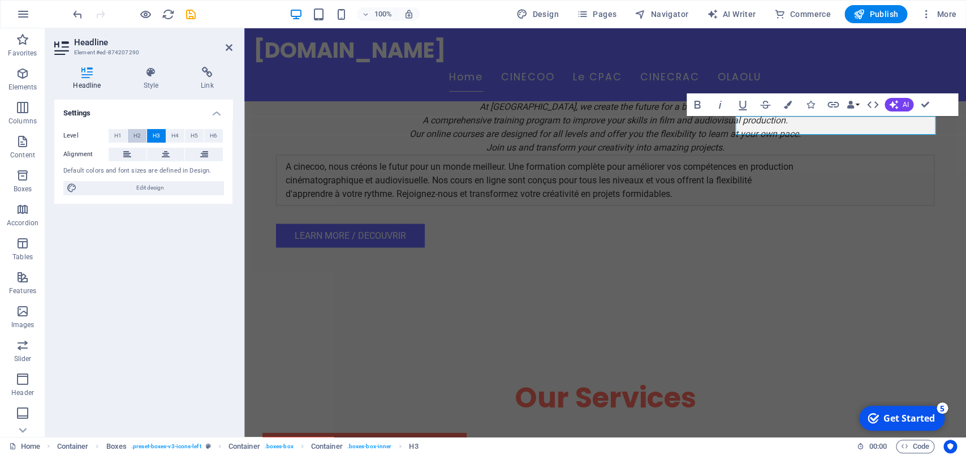
click at [136, 136] on span "H2" at bounding box center [137, 136] width 7 height 14
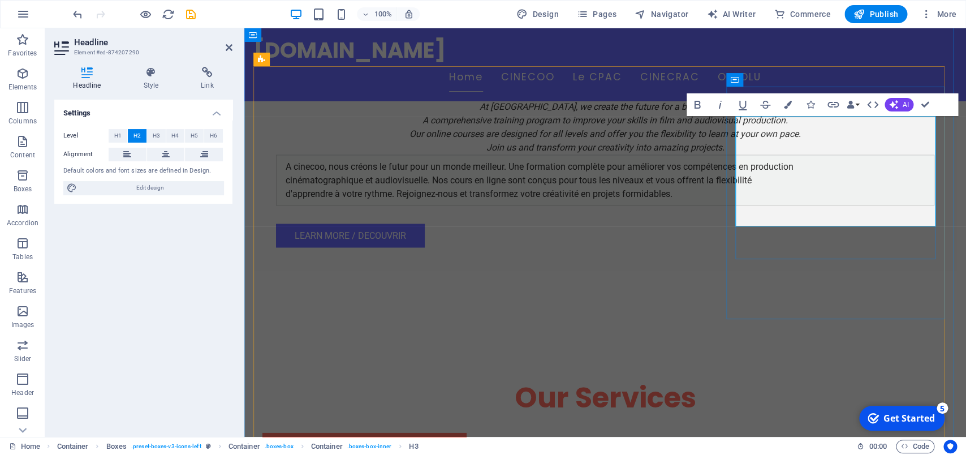
drag, startPoint x: 758, startPoint y: 147, endPoint x: 913, endPoint y: 195, distance: 162.3
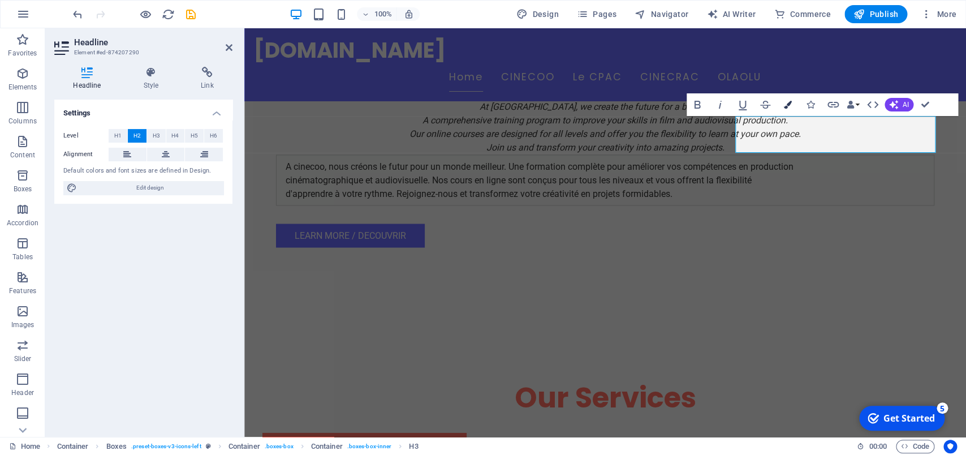
click at [789, 104] on icon "button" at bounding box center [788, 105] width 8 height 8
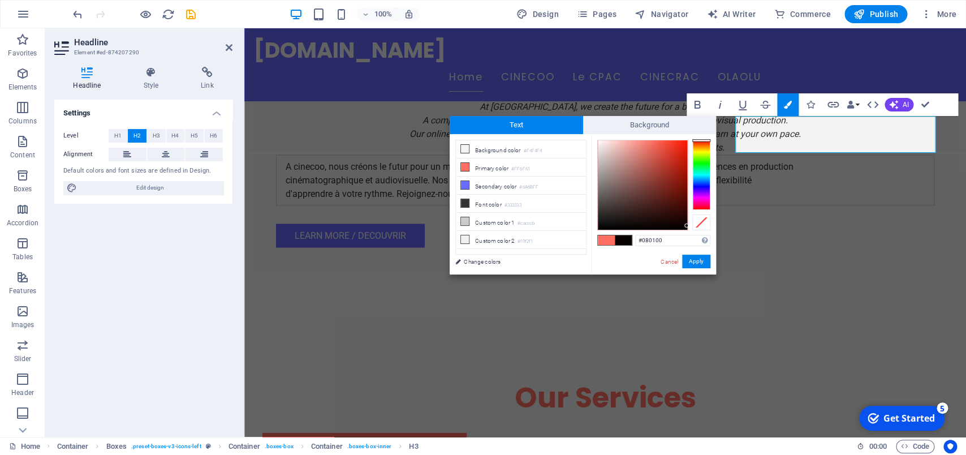
type input "#060100"
drag, startPoint x: 646, startPoint y: 200, endPoint x: 685, endPoint y: 226, distance: 46.9
click at [685, 226] on div at bounding box center [642, 184] width 89 height 89
click at [690, 265] on button "Apply" at bounding box center [696, 262] width 28 height 14
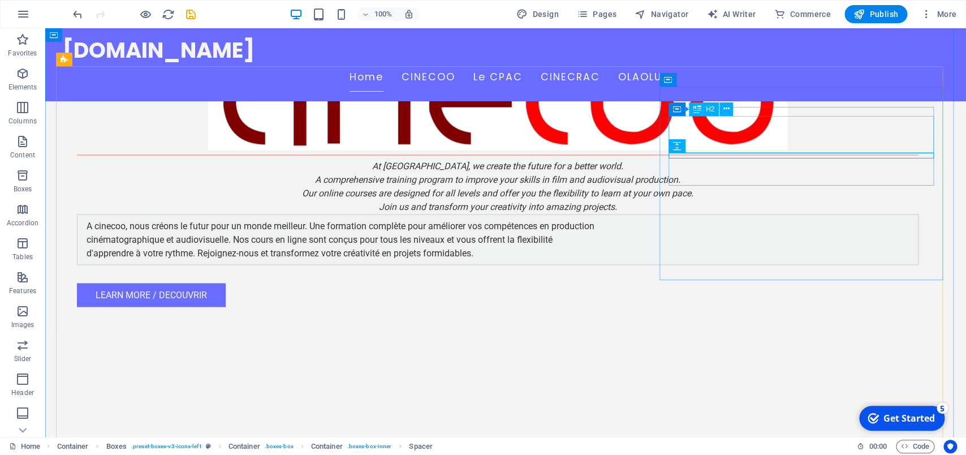
scroll to position [832, 0]
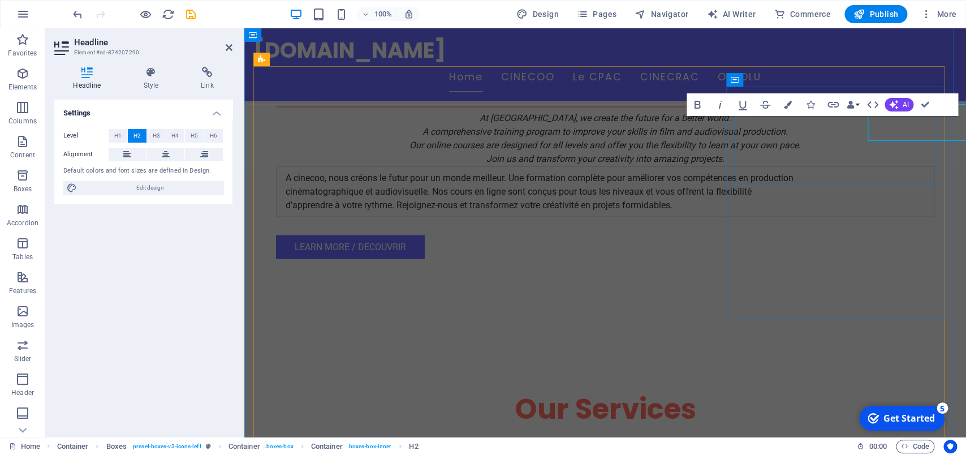
scroll to position [843, 0]
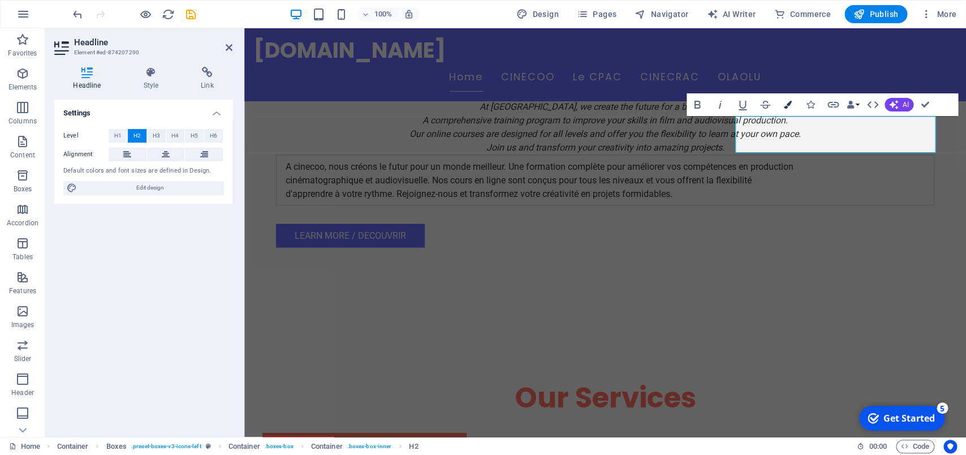
click at [792, 100] on button "Colors" at bounding box center [787, 104] width 21 height 23
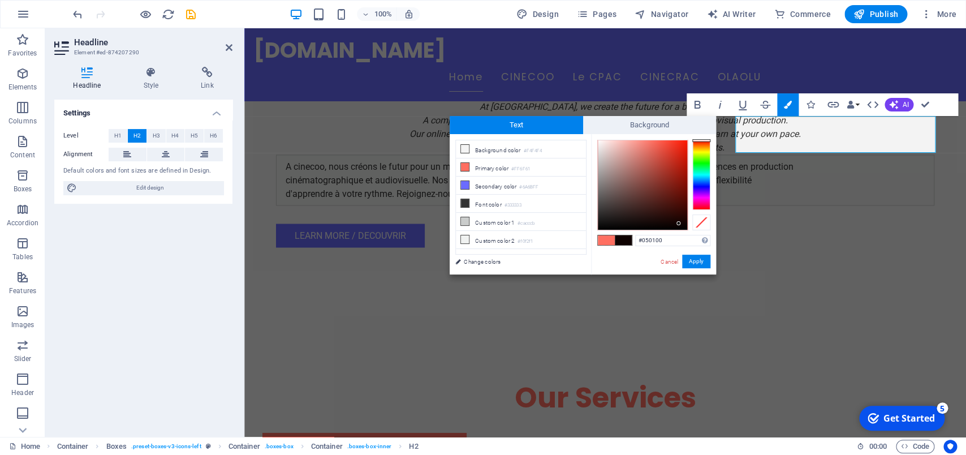
type input "#000000"
drag, startPoint x: 653, startPoint y: 210, endPoint x: 681, endPoint y: 229, distance: 33.4
click at [681, 229] on div at bounding box center [642, 184] width 89 height 89
click at [688, 259] on button "Apply" at bounding box center [696, 262] width 28 height 14
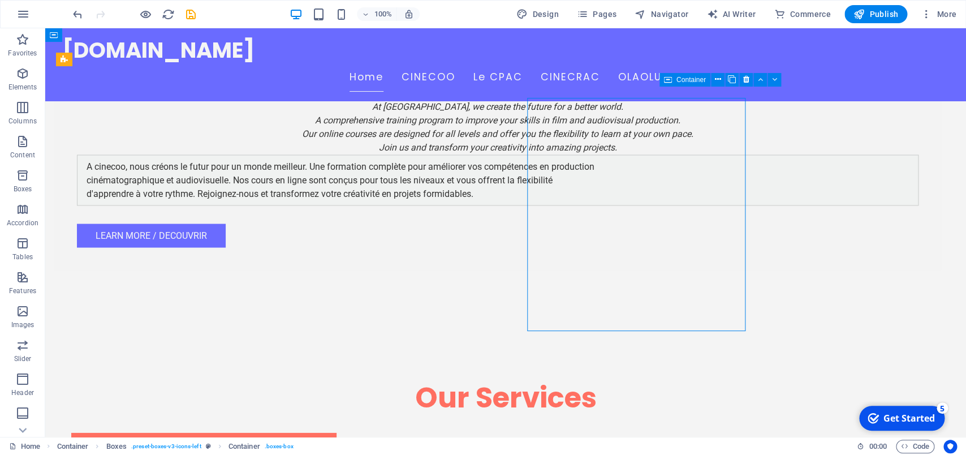
scroll to position [832, 0]
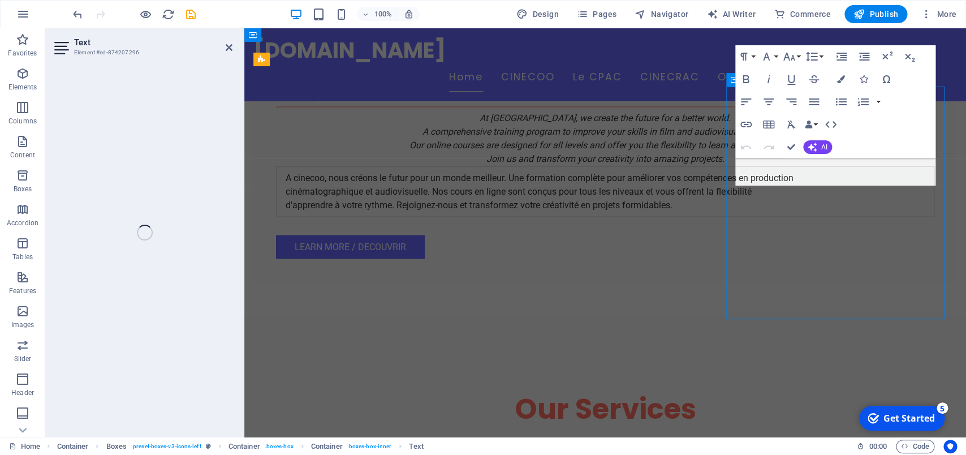
scroll to position [843, 0]
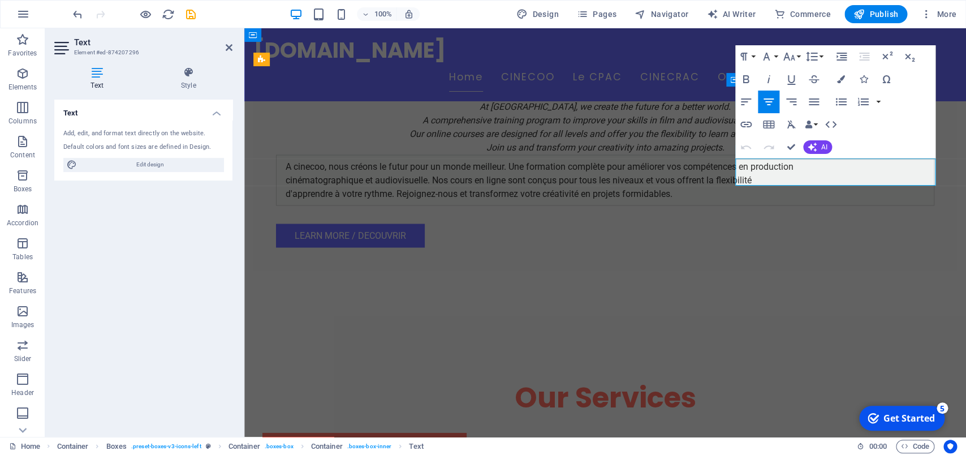
drag, startPoint x: 740, startPoint y: 163, endPoint x: 916, endPoint y: 186, distance: 177.5
copy p "Participate in engaging workshops and webinars conducted by industry experts."
click at [837, 79] on icon "button" at bounding box center [841, 79] width 8 height 8
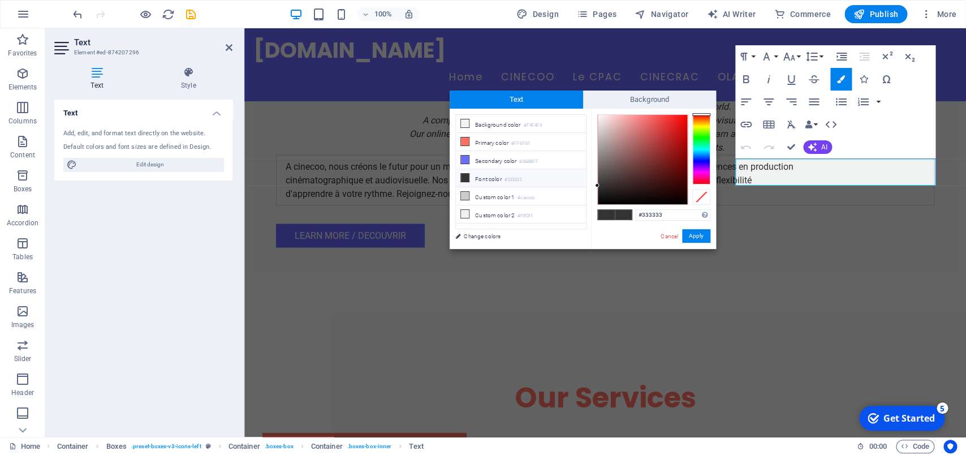
click at [699, 133] on div at bounding box center [702, 149] width 18 height 70
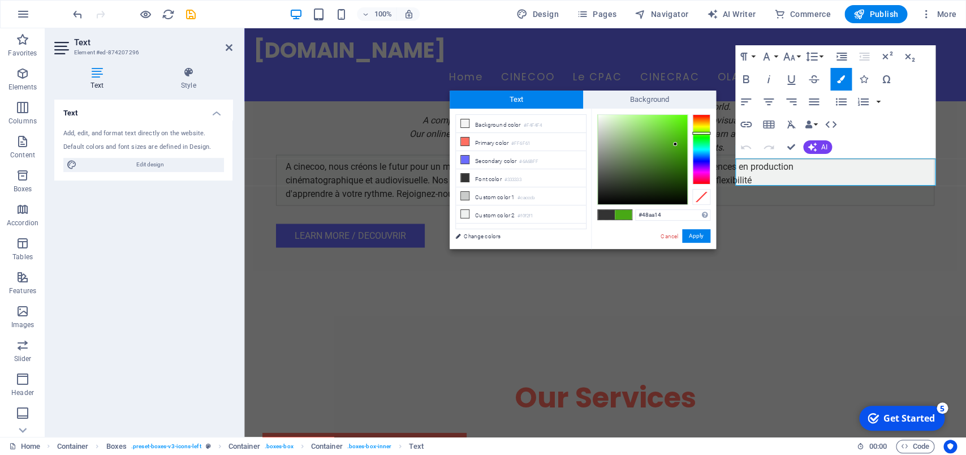
type input "#49ac14"
drag, startPoint x: 666, startPoint y: 153, endPoint x: 676, endPoint y: 143, distance: 14.0
click at [676, 143] on div at bounding box center [642, 159] width 89 height 89
click at [698, 234] on button "Apply" at bounding box center [696, 236] width 28 height 14
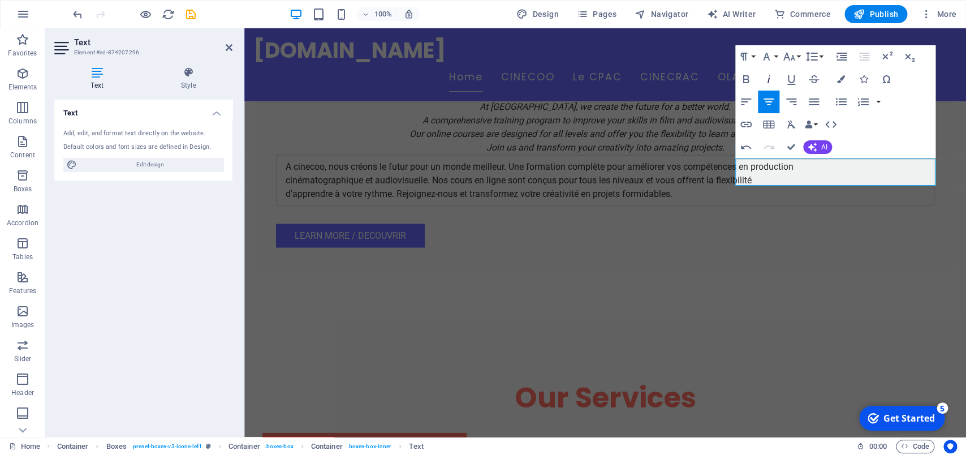
click at [767, 79] on icon "button" at bounding box center [769, 79] width 14 height 14
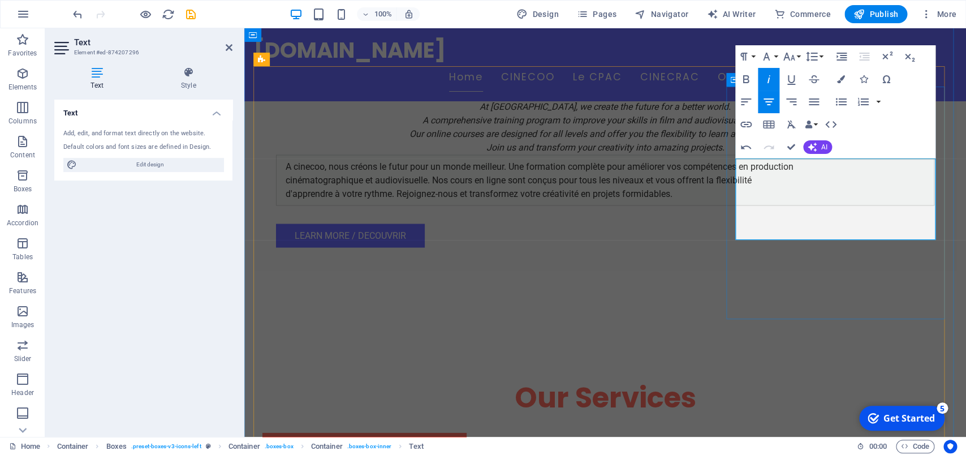
drag, startPoint x: 746, startPoint y: 205, endPoint x: 897, endPoint y: 241, distance: 155.2
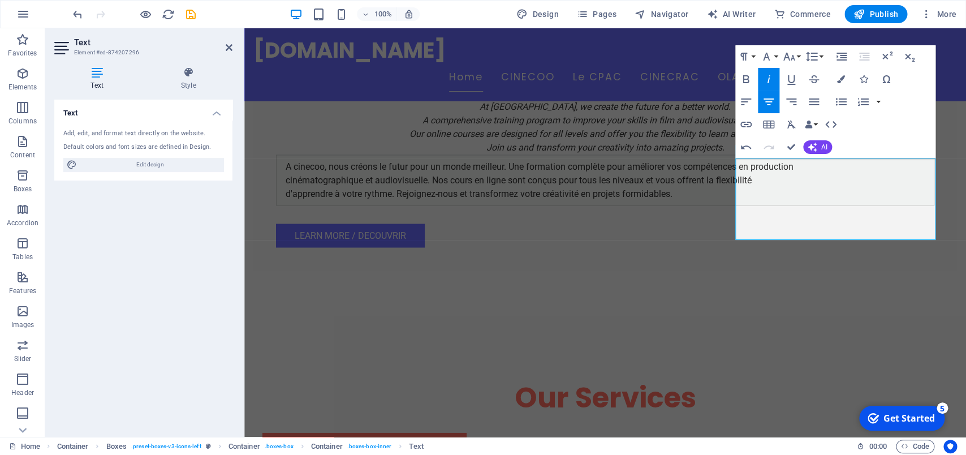
click at [774, 76] on icon "button" at bounding box center [769, 79] width 14 height 14
click at [840, 77] on icon "button" at bounding box center [841, 79] width 8 height 8
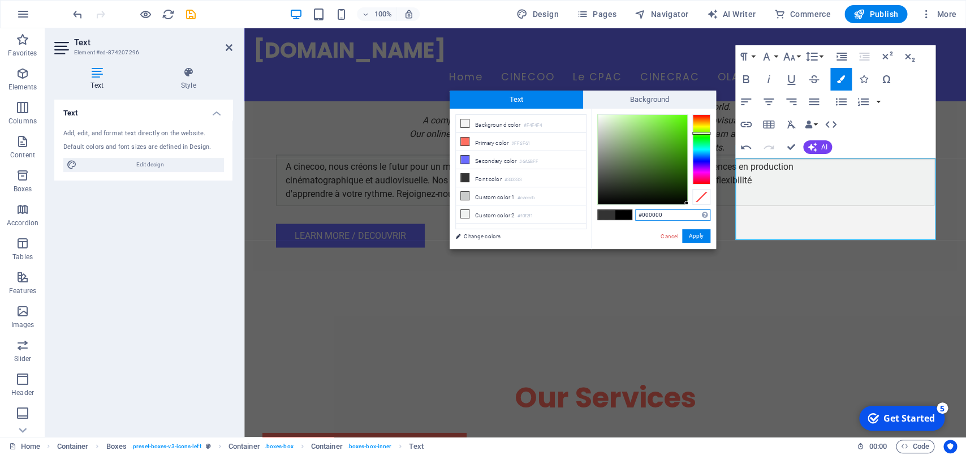
drag, startPoint x: 668, startPoint y: 181, endPoint x: 690, endPoint y: 221, distance: 45.8
click at [690, 221] on div "#000000 Supported formats #0852ed rgb(8, 82, 237) rgba(8, 82, 237, 90%) hsv(221…" at bounding box center [653, 261] width 125 height 304
type input "#000000"
click at [702, 237] on button "Apply" at bounding box center [696, 236] width 28 height 14
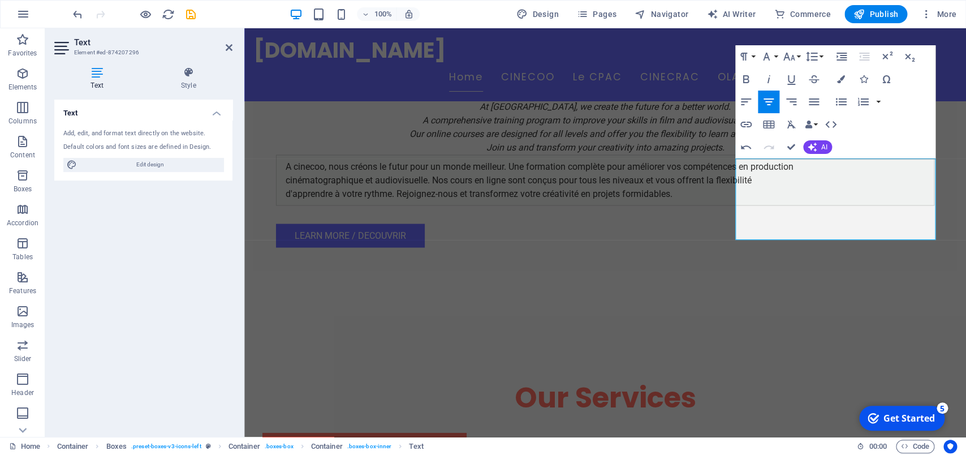
click at [798, 250] on div "Drag here to replace the existing content. Press “Ctrl” if you want to create a…" at bounding box center [605, 232] width 722 height 408
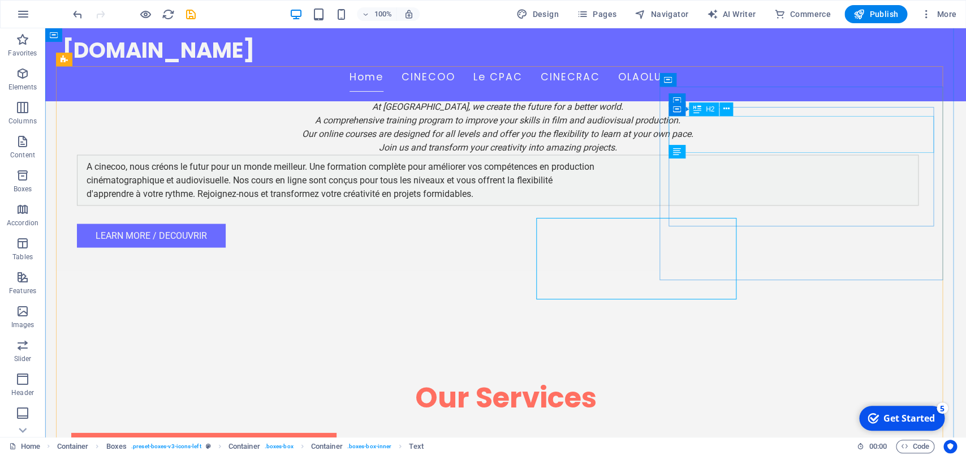
scroll to position [832, 0]
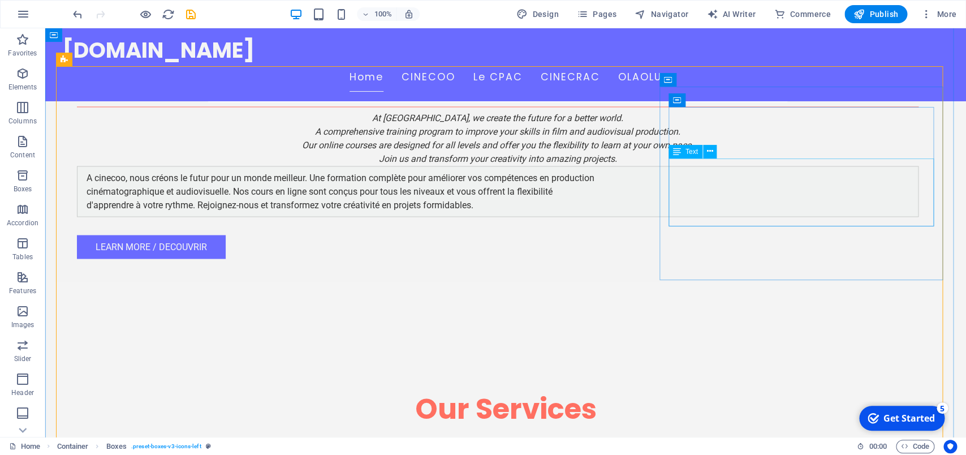
click at [712, 150] on icon at bounding box center [710, 151] width 6 height 12
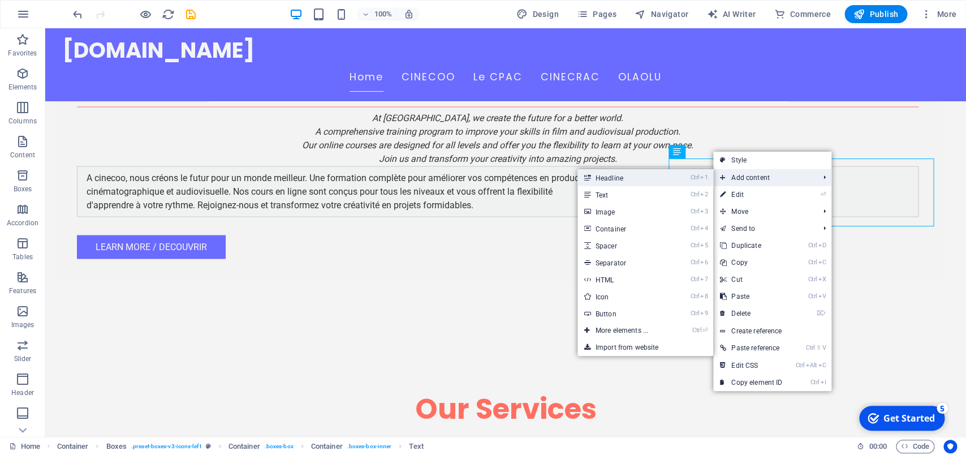
click at [634, 181] on link "Ctrl 1 Headline" at bounding box center [624, 177] width 93 height 17
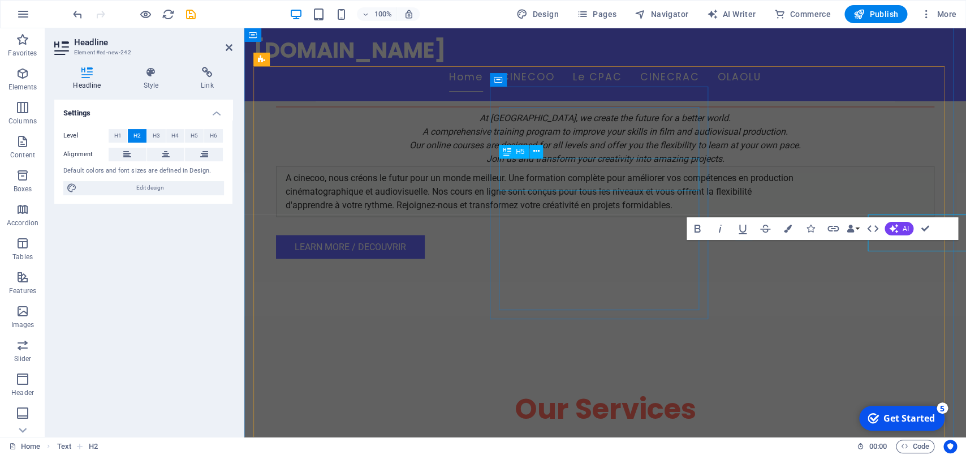
scroll to position [843, 0]
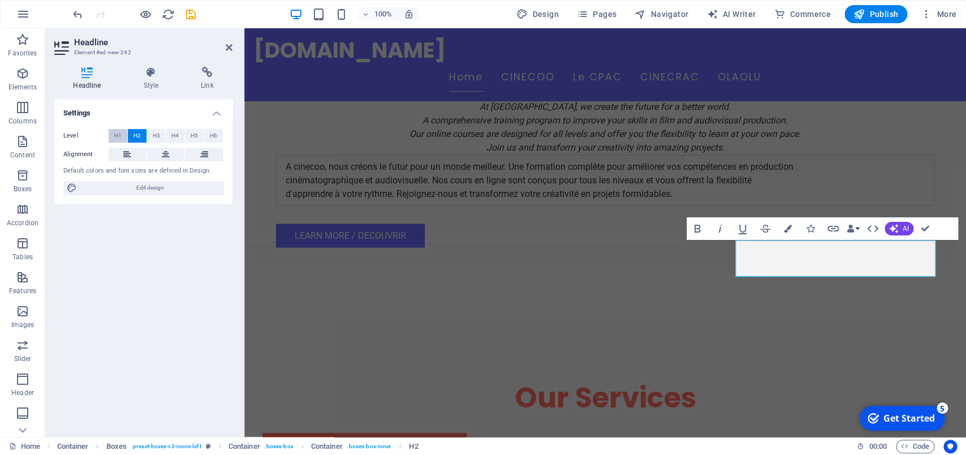
click at [119, 137] on span "H1" at bounding box center [117, 136] width 7 height 14
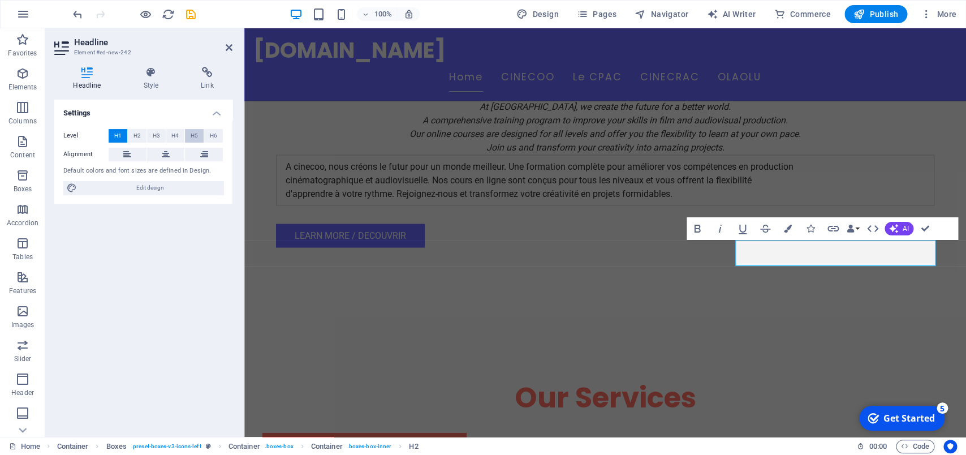
click at [193, 141] on span "H5" at bounding box center [194, 136] width 7 height 14
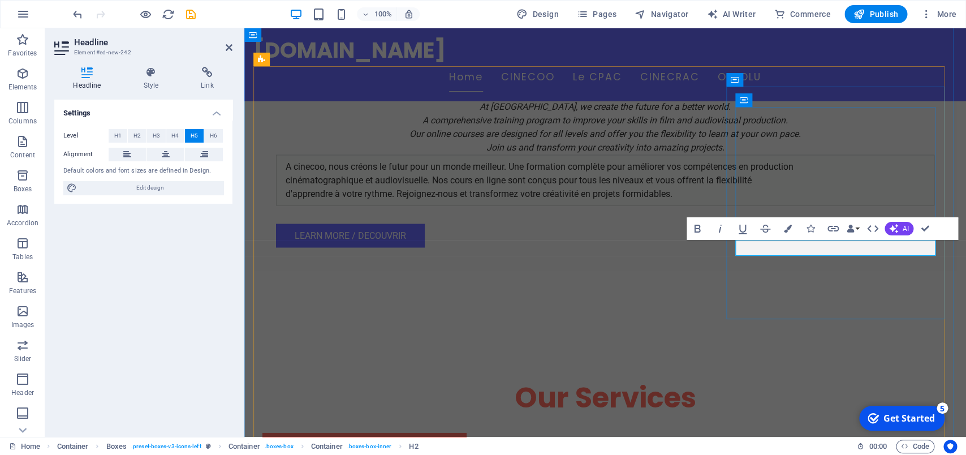
drag, startPoint x: 878, startPoint y: 251, endPoint x: 787, endPoint y: 252, distance: 90.5
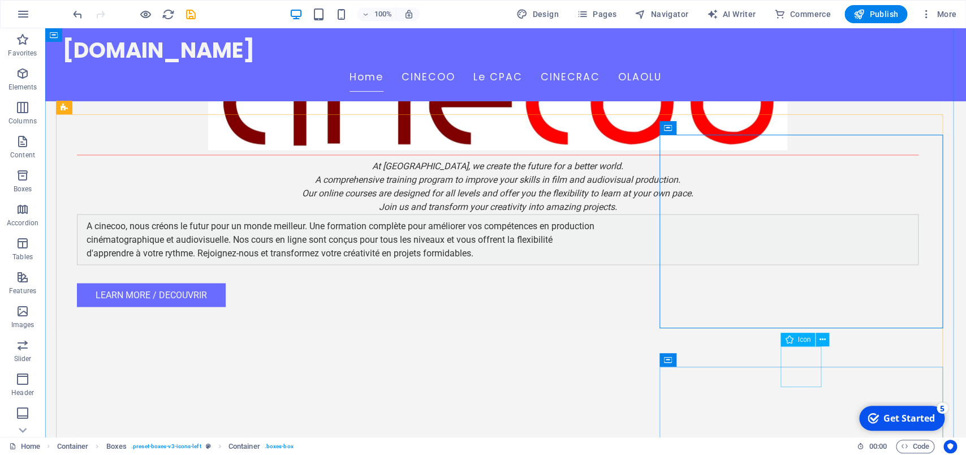
scroll to position [832, 0]
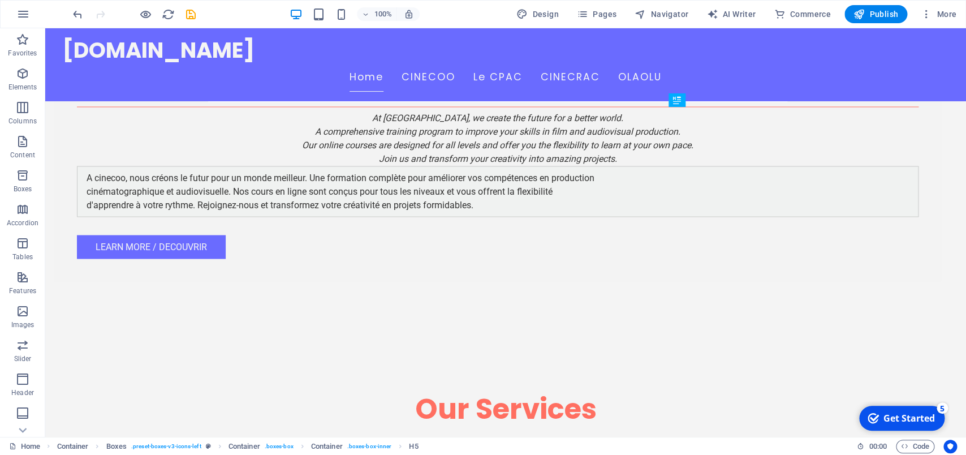
drag, startPoint x: 778, startPoint y: 232, endPoint x: 781, endPoint y: 197, distance: 34.6
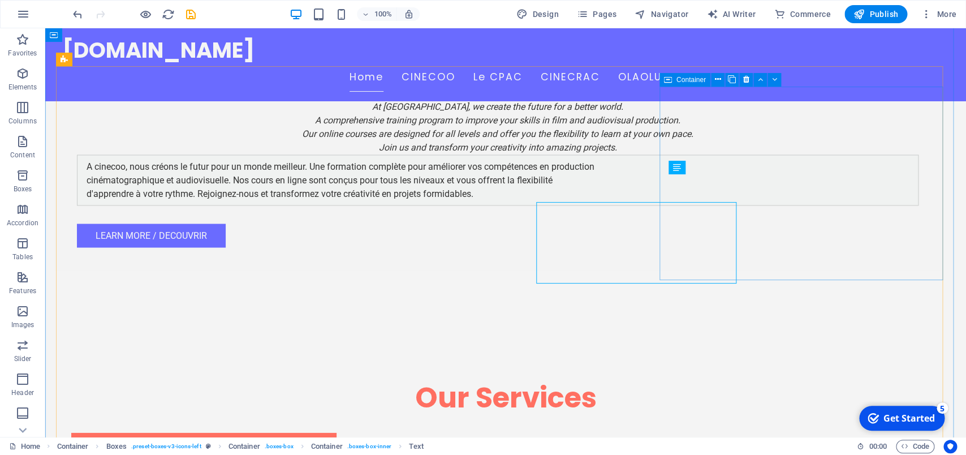
scroll to position [832, 0]
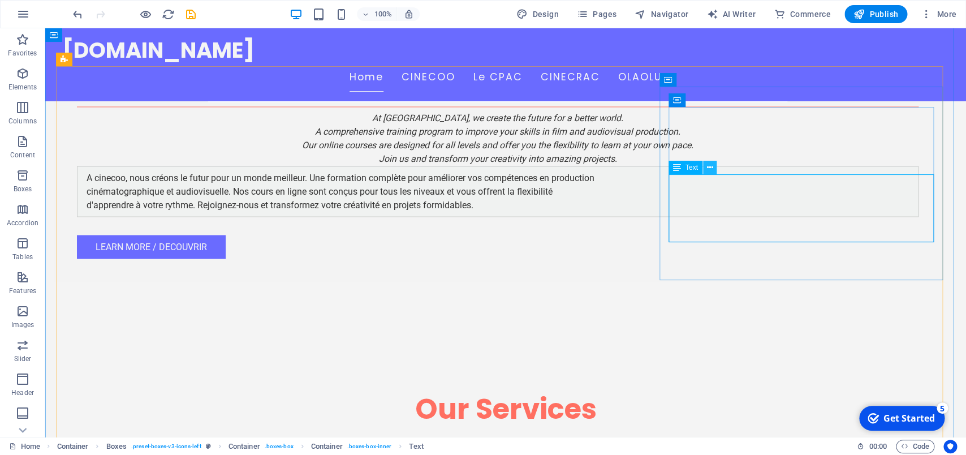
click at [708, 169] on button at bounding box center [710, 168] width 14 height 14
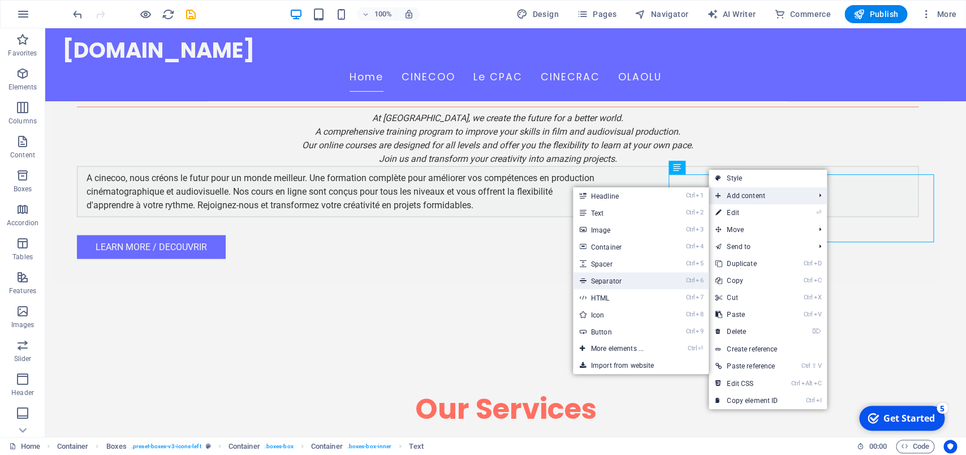
click at [610, 281] on link "Ctrl 6 Separator" at bounding box center [619, 280] width 93 height 17
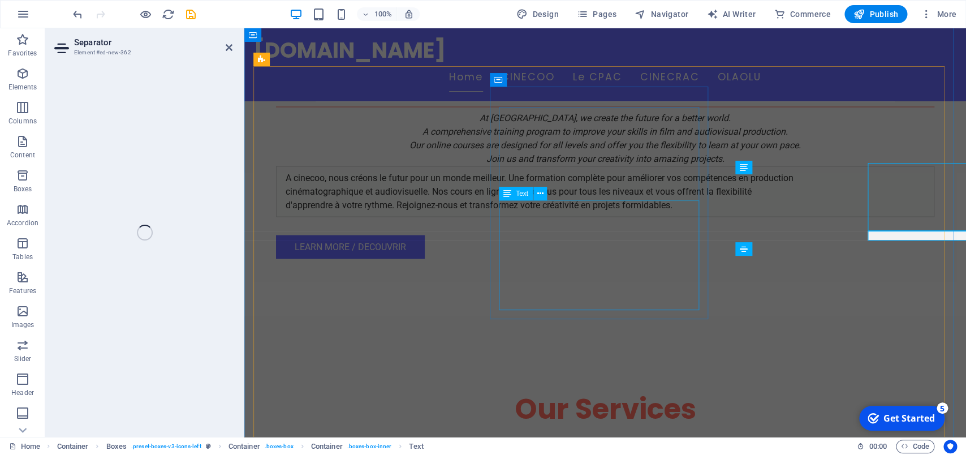
scroll to position [843, 0]
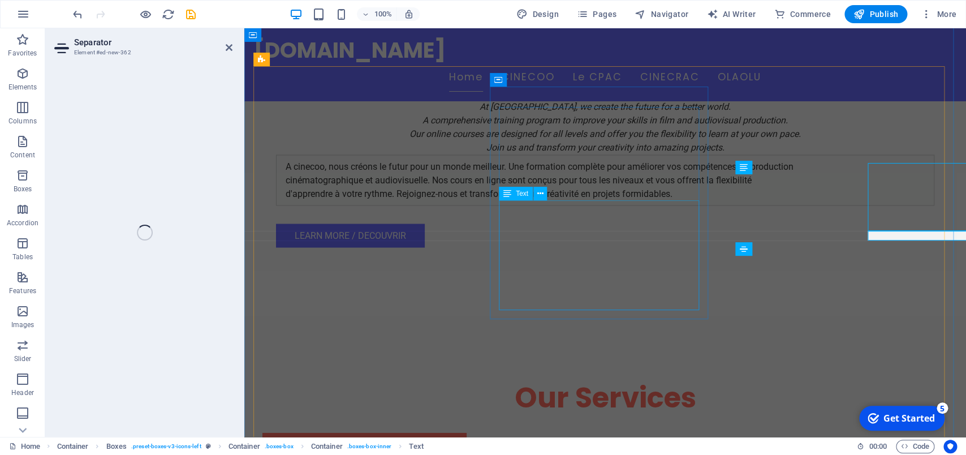
select select "%"
select select "px"
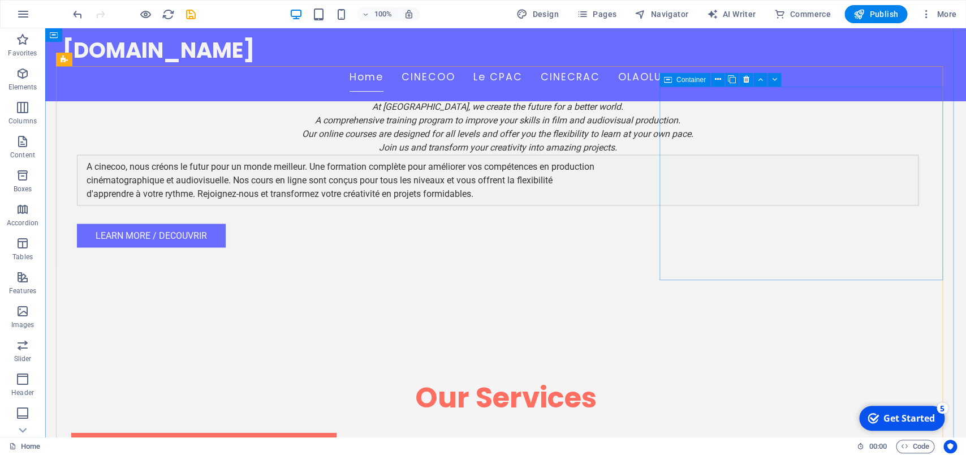
scroll to position [832, 0]
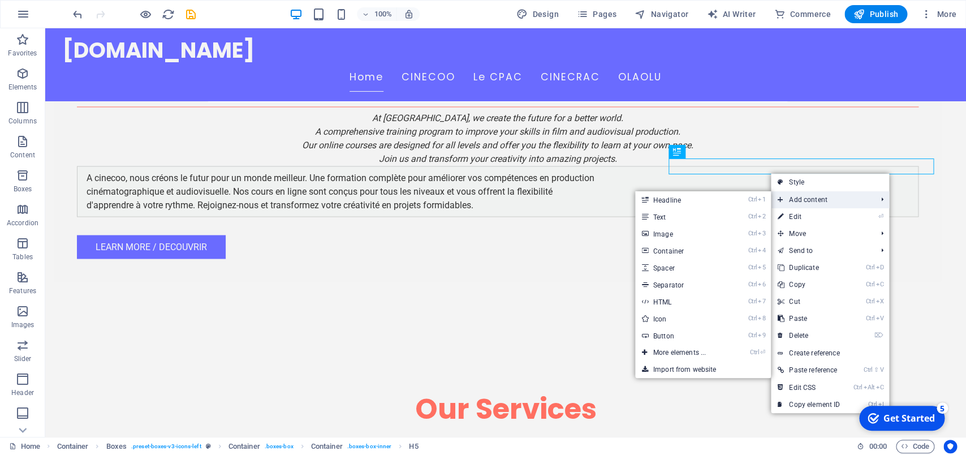
click at [786, 199] on span "Add content" at bounding box center [821, 199] width 101 height 17
click at [669, 268] on link "Ctrl 5 Spacer" at bounding box center [681, 267] width 93 height 17
select select "px"
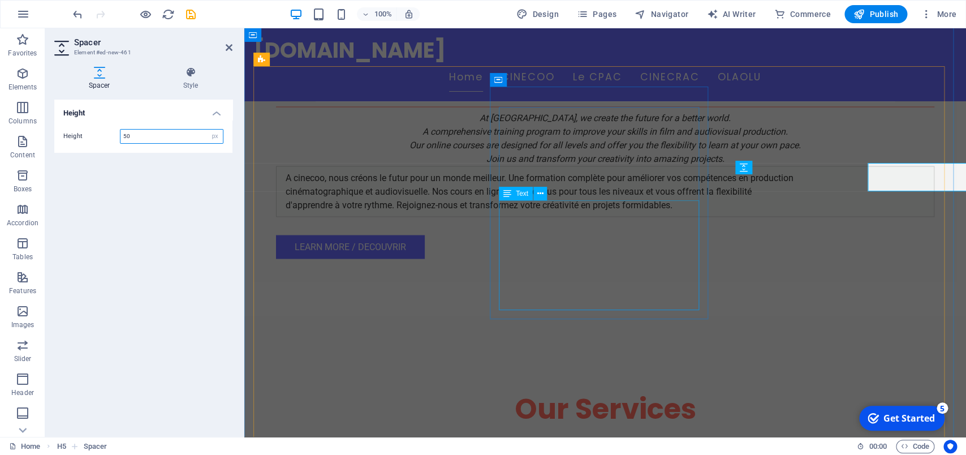
scroll to position [843, 0]
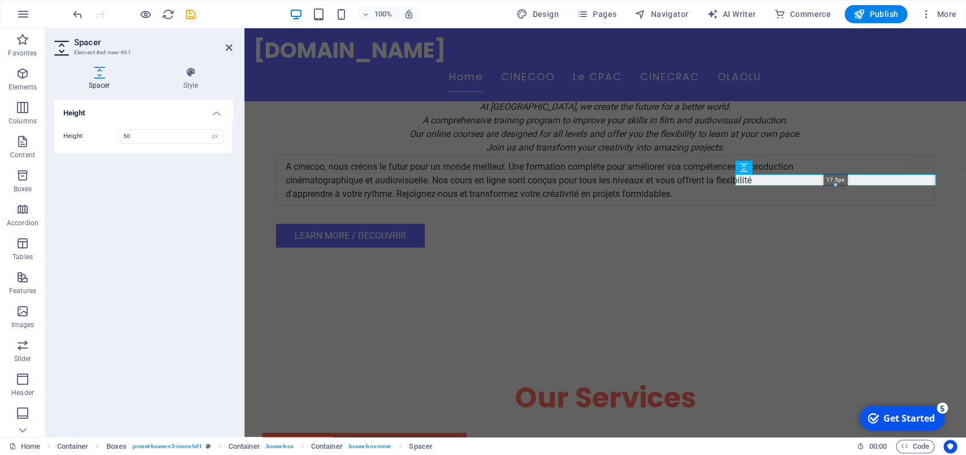
drag, startPoint x: 836, startPoint y: 203, endPoint x: 844, endPoint y: 188, distance: 16.4
type input "17"
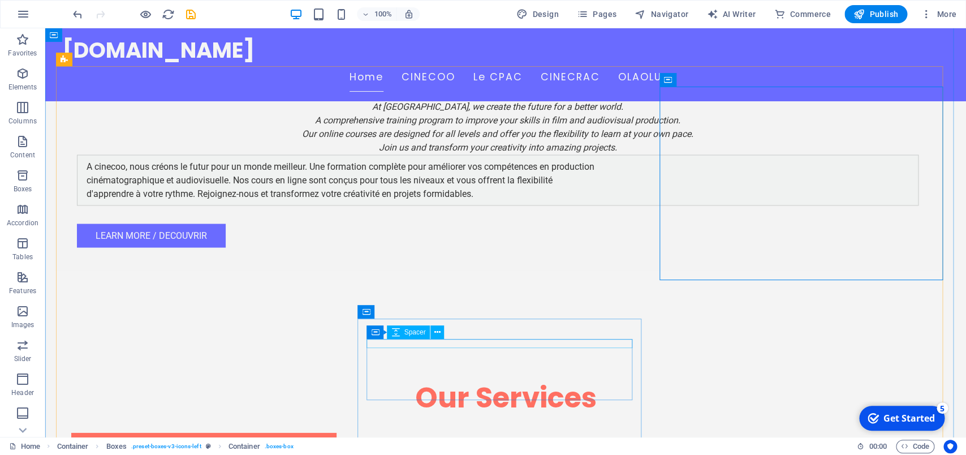
scroll to position [832, 0]
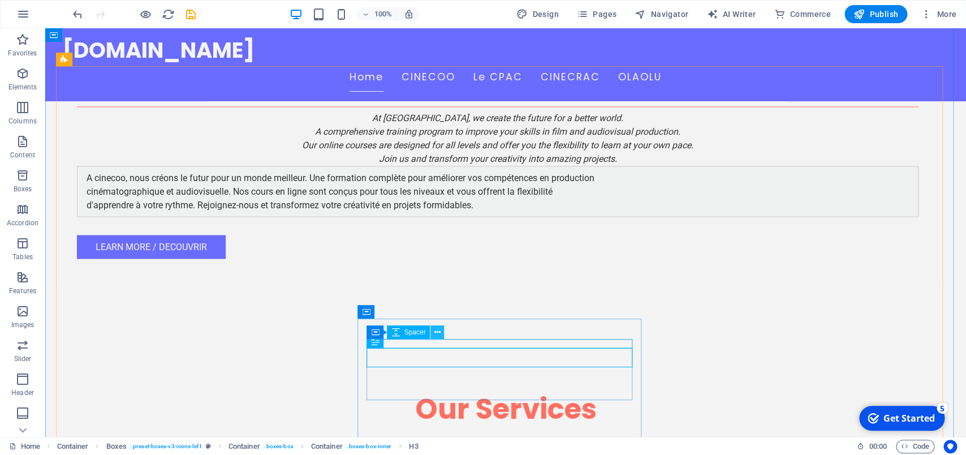
click at [439, 333] on icon at bounding box center [438, 332] width 6 height 12
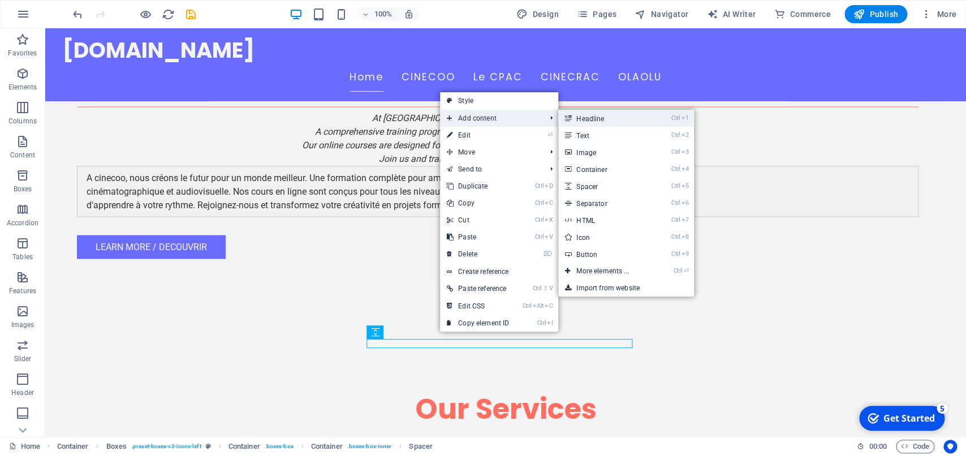
click at [586, 119] on link "Ctrl 1 Headline" at bounding box center [604, 118] width 93 height 17
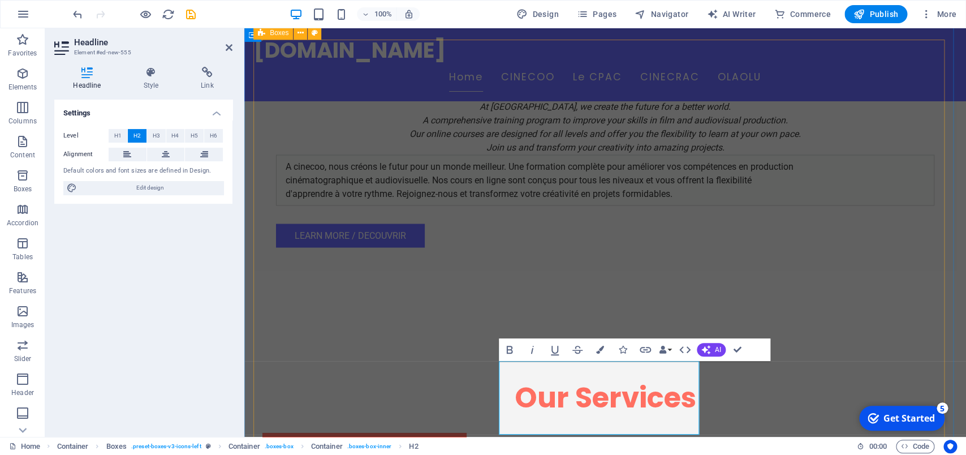
scroll to position [869, 0]
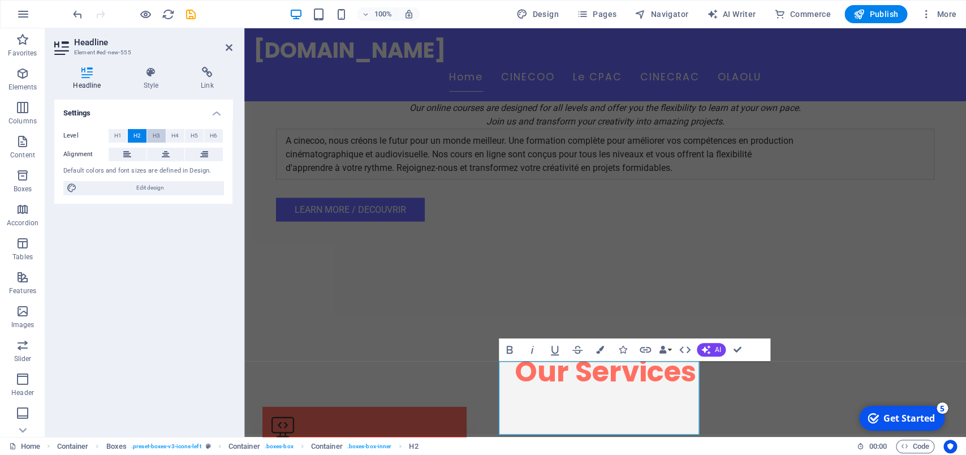
click at [152, 138] on button "H3" at bounding box center [156, 136] width 19 height 14
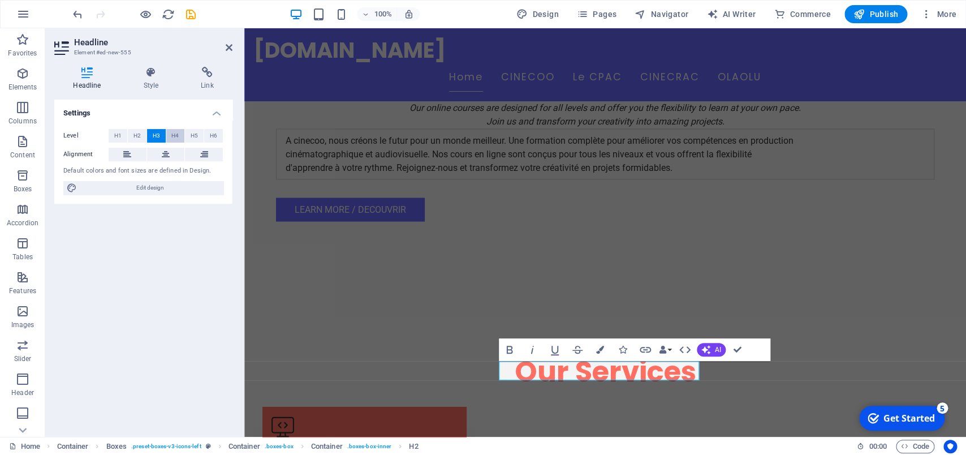
click at [173, 133] on span "H4" at bounding box center [174, 136] width 7 height 14
click at [135, 135] on span "H2" at bounding box center [137, 136] width 7 height 14
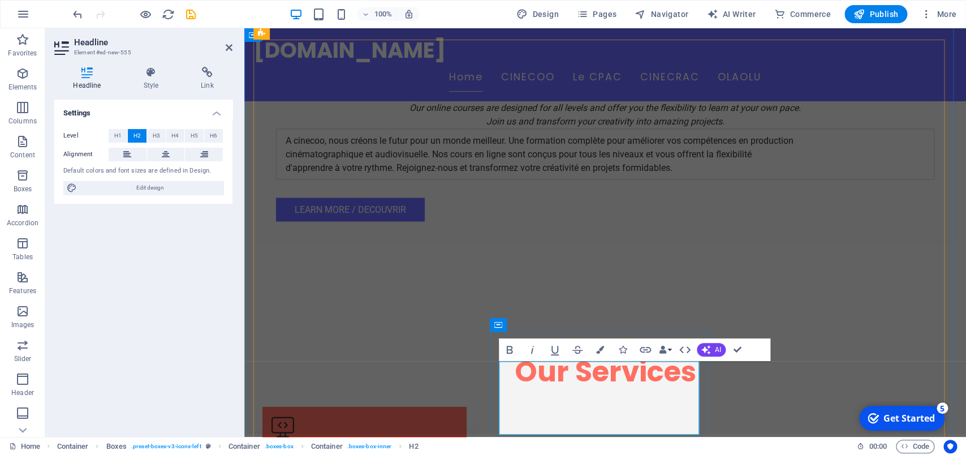
click at [600, 348] on icon "button" at bounding box center [600, 350] width 8 height 8
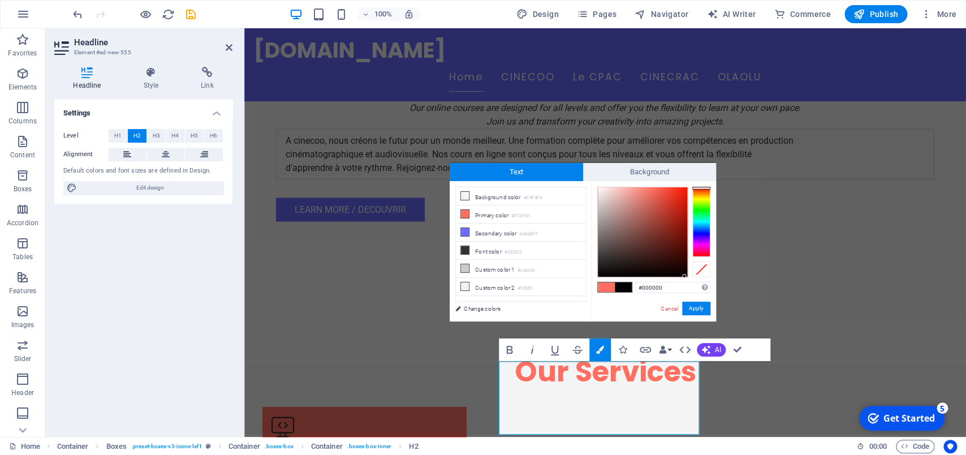
drag, startPoint x: 642, startPoint y: 269, endPoint x: 685, endPoint y: 277, distance: 43.2
click at [685, 277] on div at bounding box center [642, 231] width 89 height 89
click at [696, 309] on button "Apply" at bounding box center [696, 309] width 28 height 14
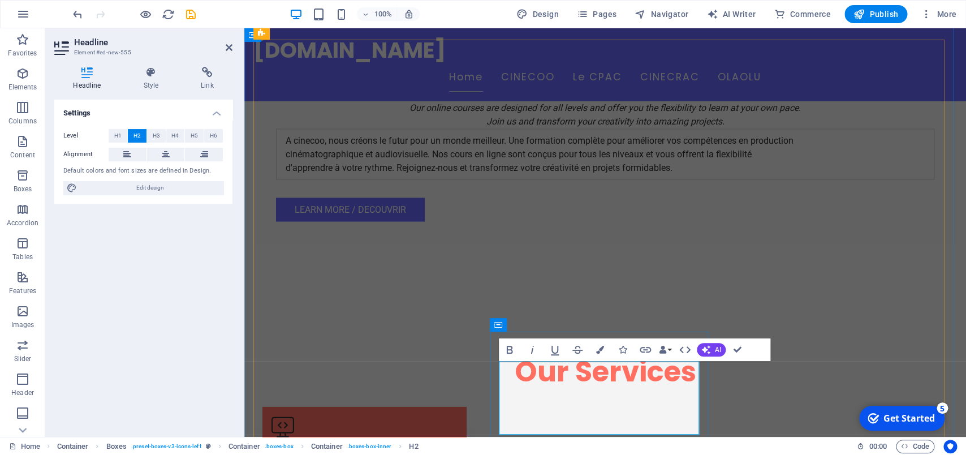
drag, startPoint x: 678, startPoint y: 407, endPoint x: 528, endPoint y: 376, distance: 153.0
click at [596, 349] on button "Colors" at bounding box center [600, 349] width 21 height 23
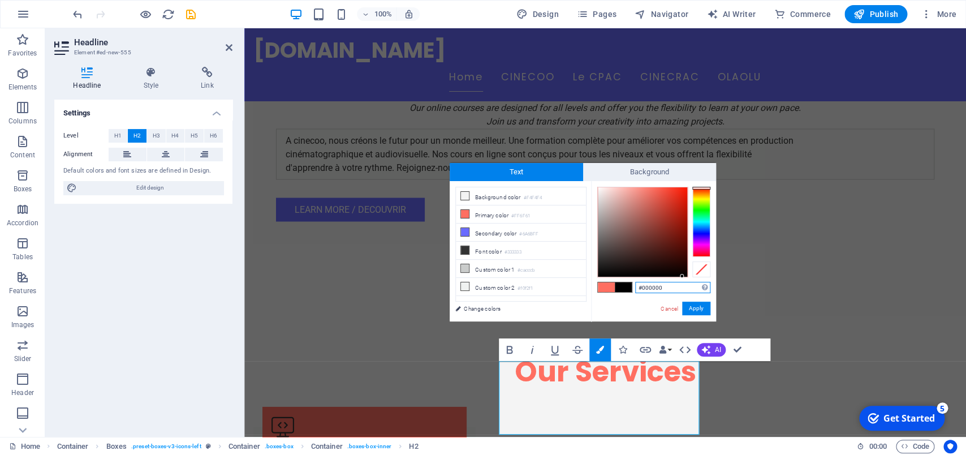
drag, startPoint x: 657, startPoint y: 272, endPoint x: 682, endPoint y: 280, distance: 26.8
click at [682, 280] on div "#000000 Supported formats #0852ed rgb(8, 82, 237) rgba(8, 82, 237, 90%) hsv(221…" at bounding box center [653, 333] width 125 height 304
type input "#000000"
click at [700, 310] on button "Apply" at bounding box center [696, 309] width 28 height 14
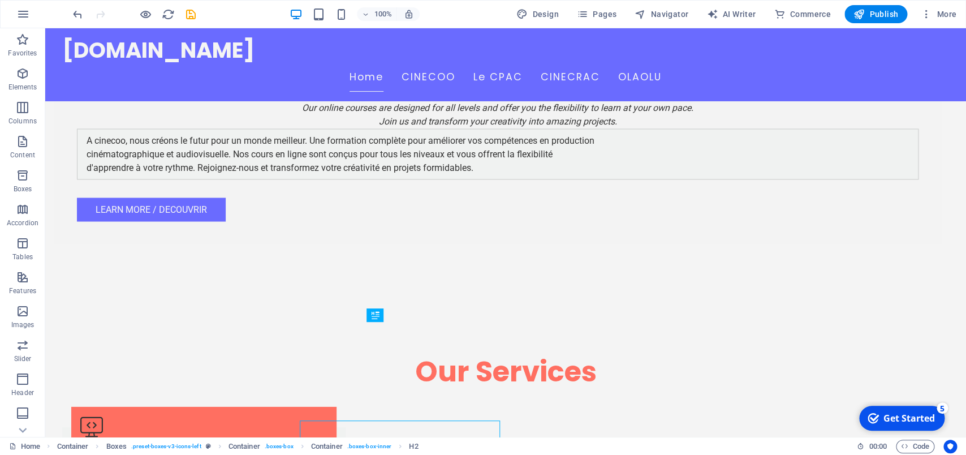
scroll to position [858, 0]
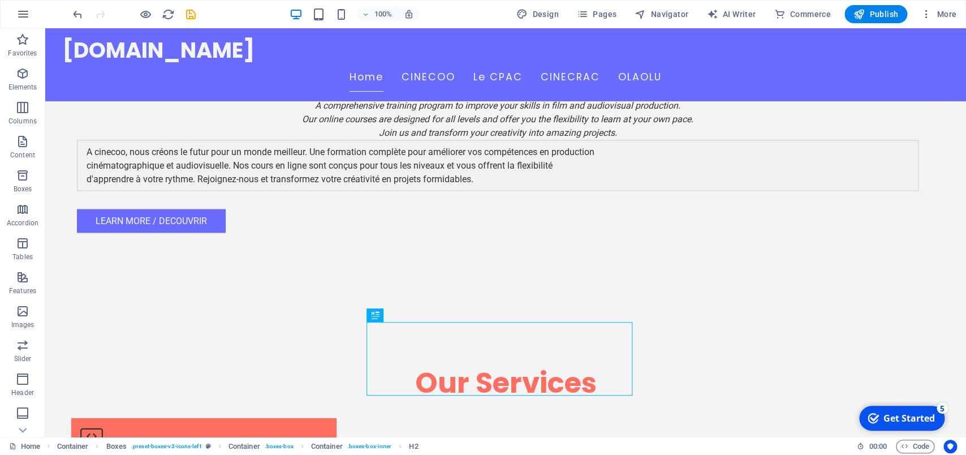
click at [670, 305] on div "Drag here to replace the existing content. Press “Ctrl” if you want to create a…" at bounding box center [505, 232] width 921 height 408
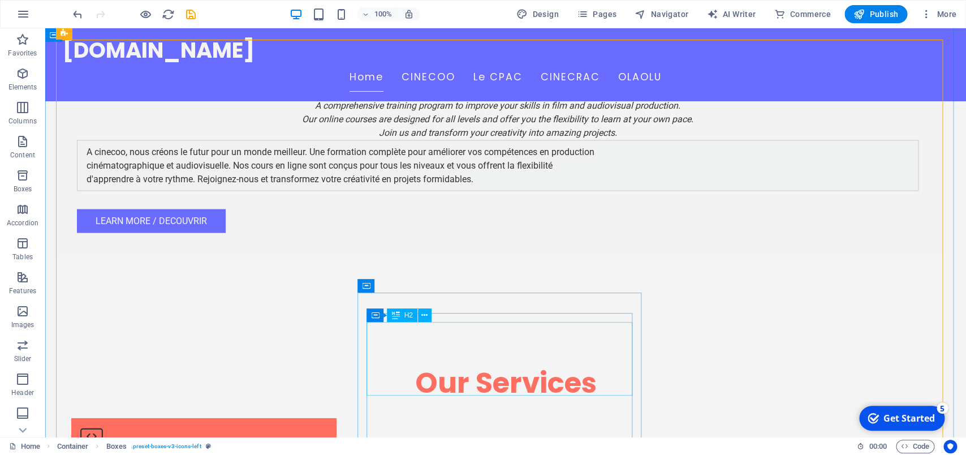
click at [424, 317] on icon at bounding box center [425, 315] width 6 height 12
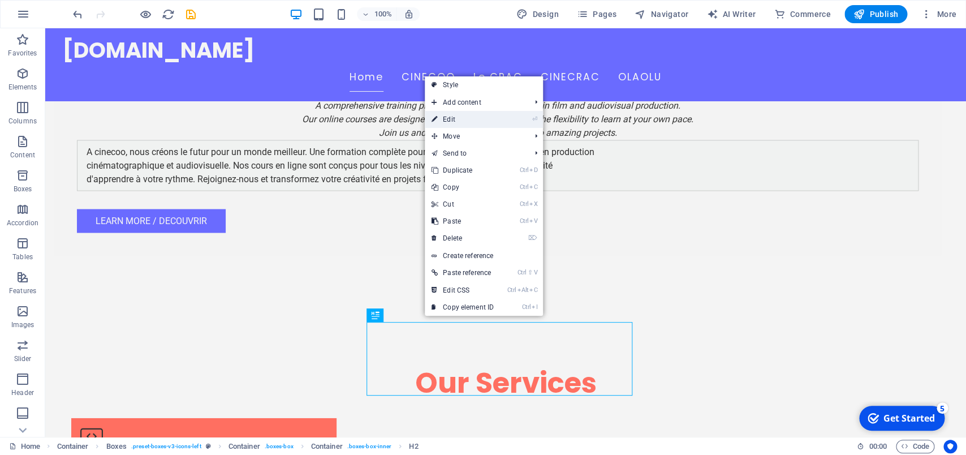
click at [456, 119] on link "⏎ Edit" at bounding box center [463, 119] width 76 height 17
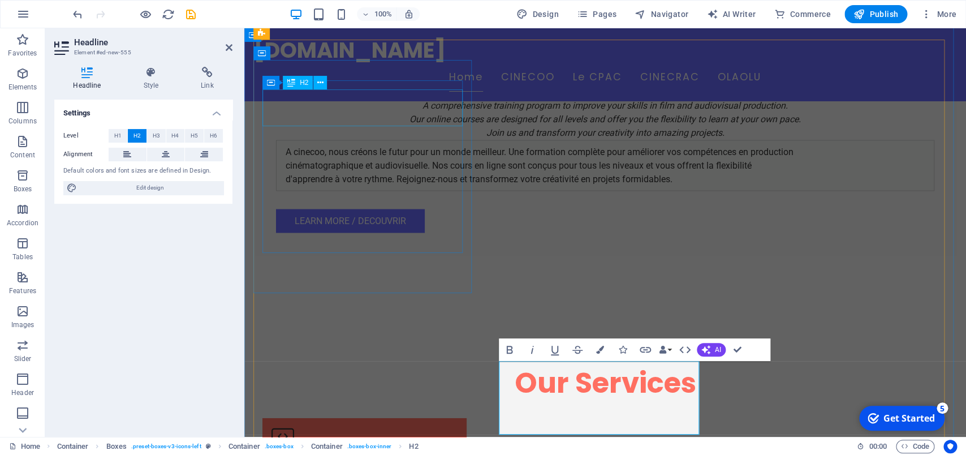
scroll to position [869, 0]
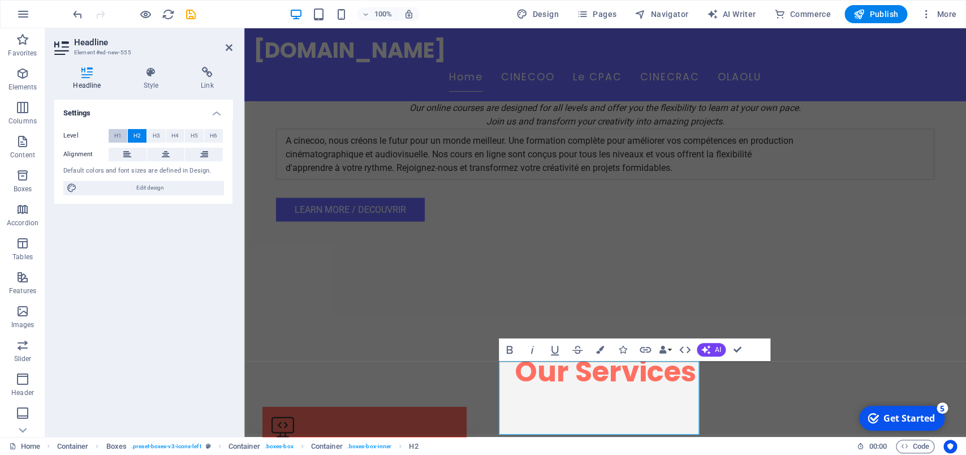
click at [116, 138] on span "H1" at bounding box center [117, 136] width 7 height 14
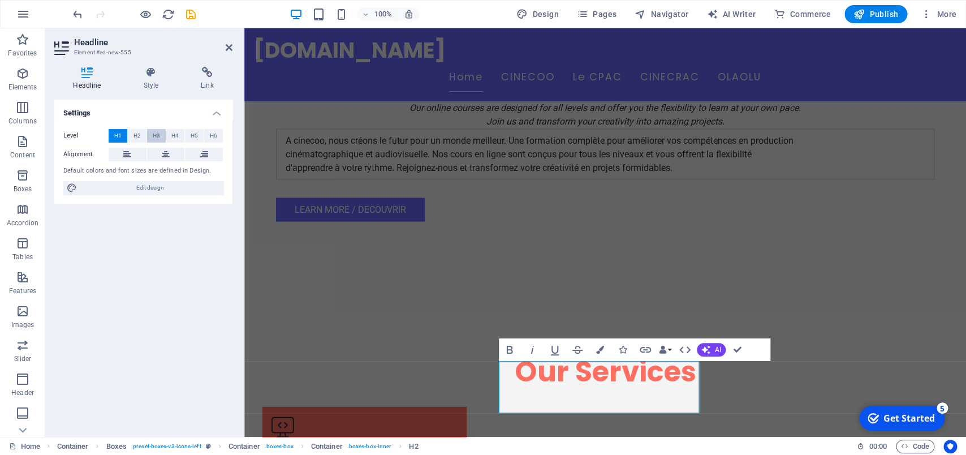
click at [156, 135] on span "H3" at bounding box center [156, 136] width 7 height 14
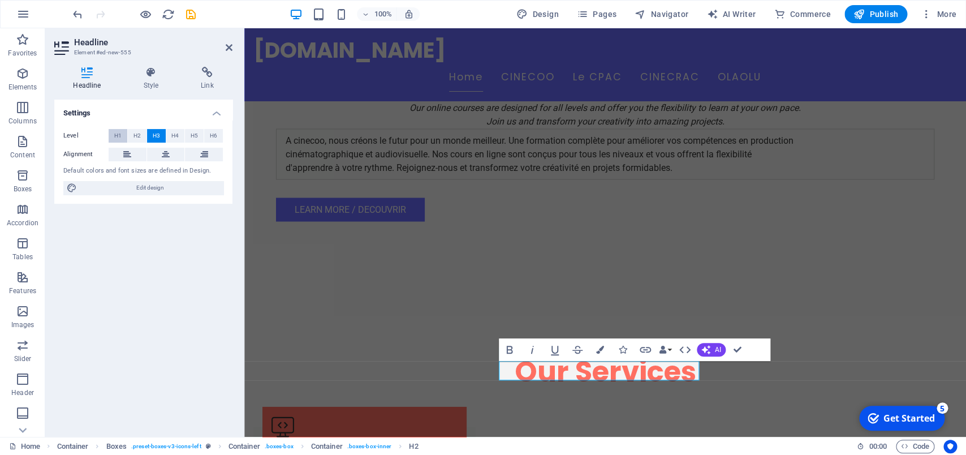
click at [119, 135] on span "H1" at bounding box center [117, 136] width 7 height 14
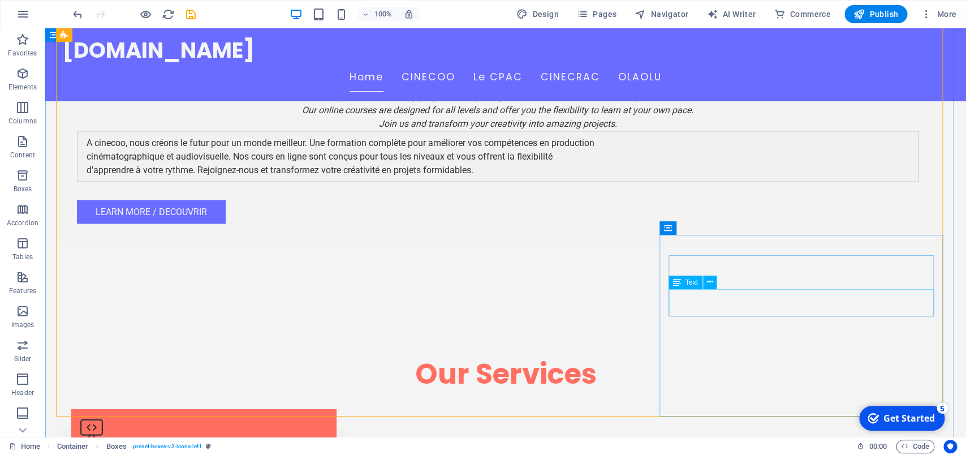
scroll to position [917, 0]
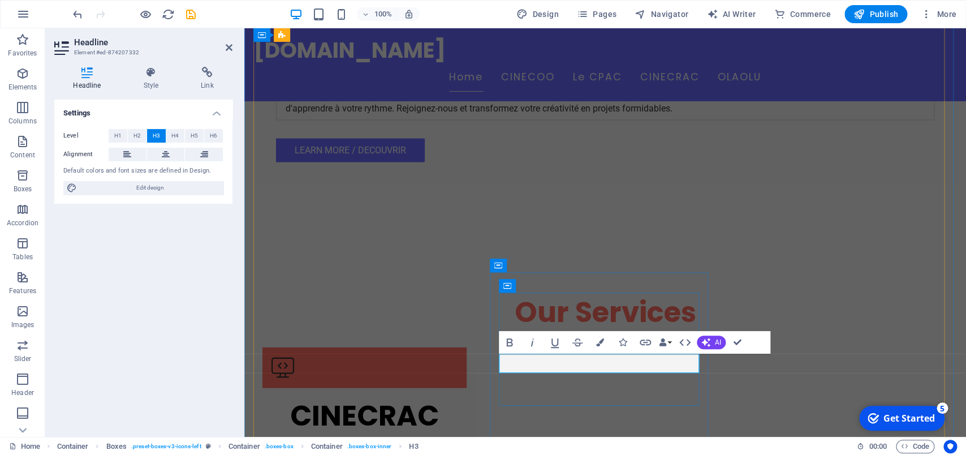
drag, startPoint x: 620, startPoint y: 362, endPoint x: 687, endPoint y: 357, distance: 67.5
click at [135, 136] on span "H2" at bounding box center [137, 136] width 7 height 14
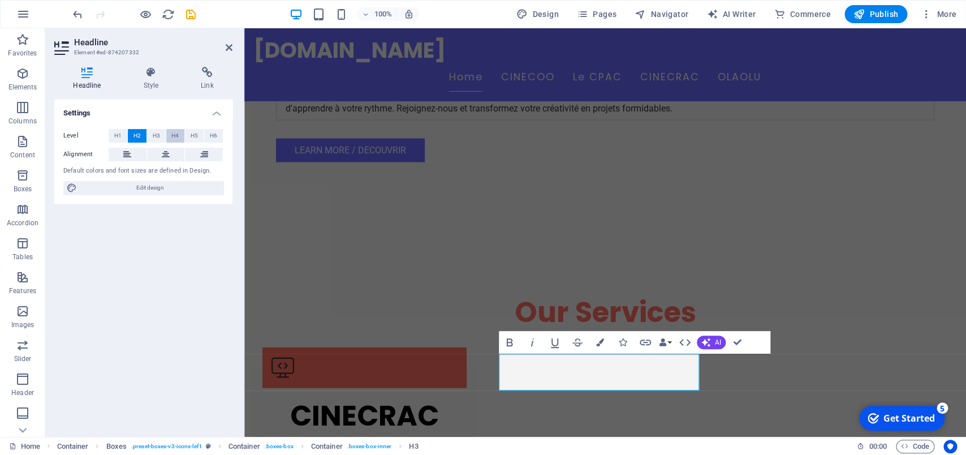
click at [174, 135] on span "H4" at bounding box center [174, 136] width 7 height 14
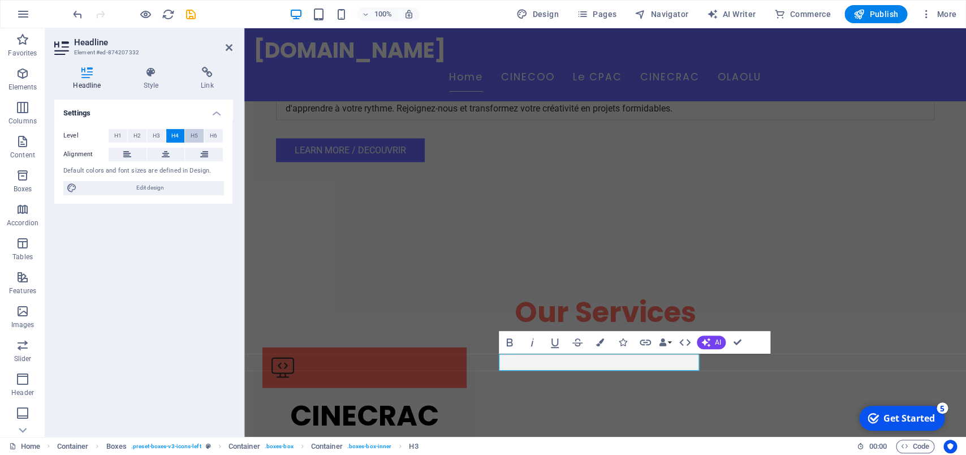
click at [190, 134] on button "H5" at bounding box center [194, 136] width 19 height 14
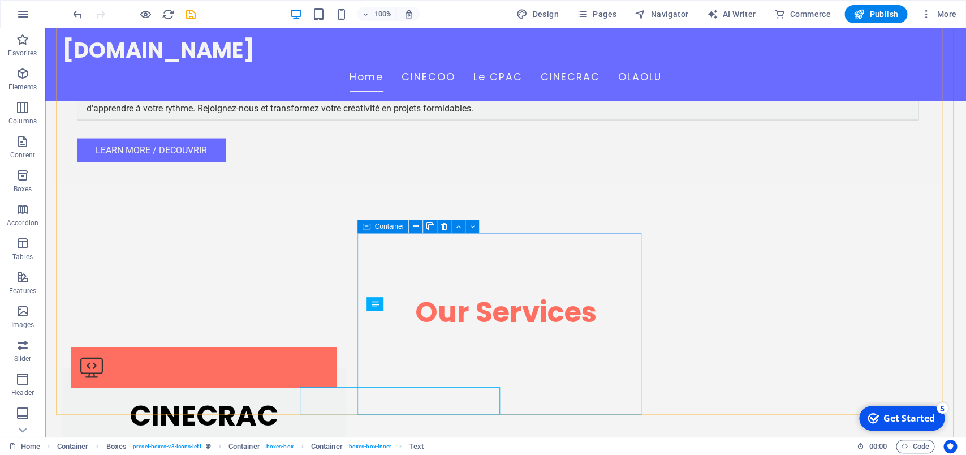
scroll to position [917, 0]
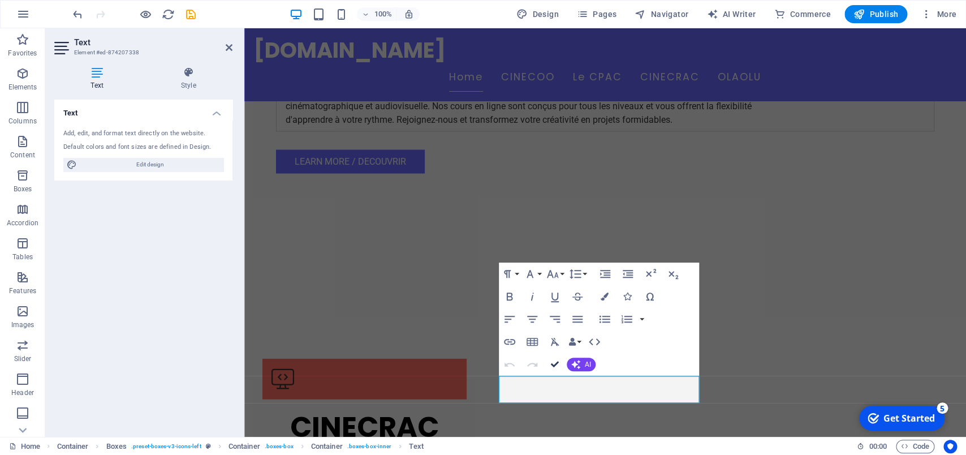
scroll to position [928, 0]
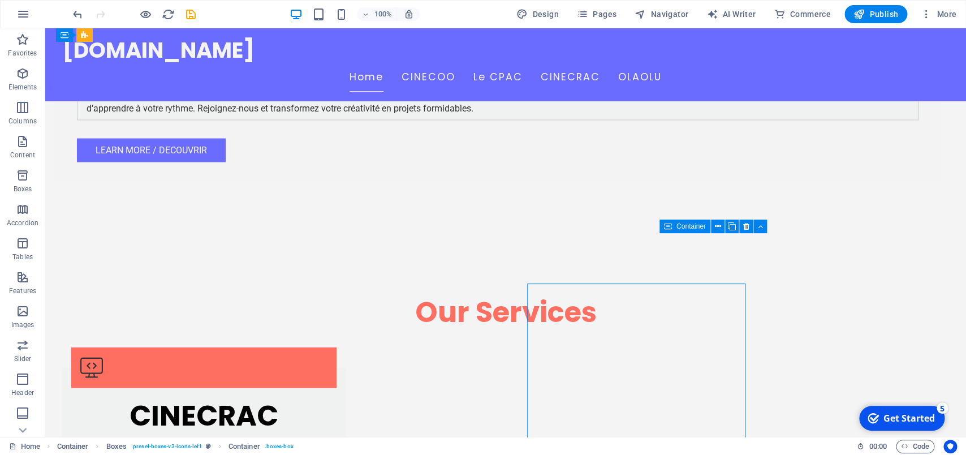
scroll to position [917, 0]
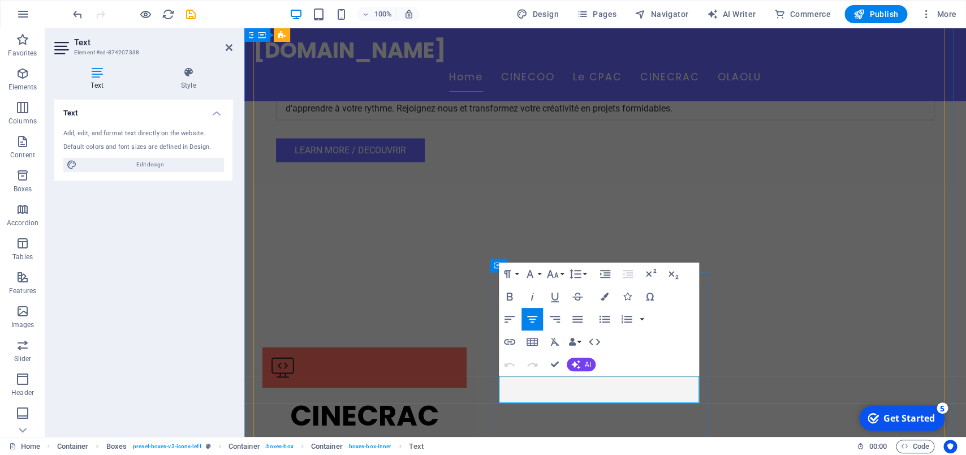
drag, startPoint x: 653, startPoint y: 395, endPoint x: 503, endPoint y: 382, distance: 150.5
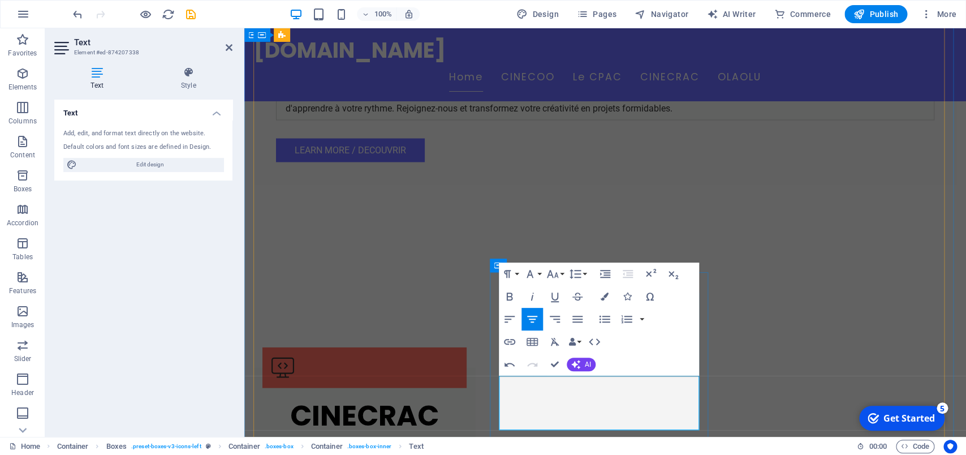
drag, startPoint x: 683, startPoint y: 423, endPoint x: 509, endPoint y: 428, distance: 174.9
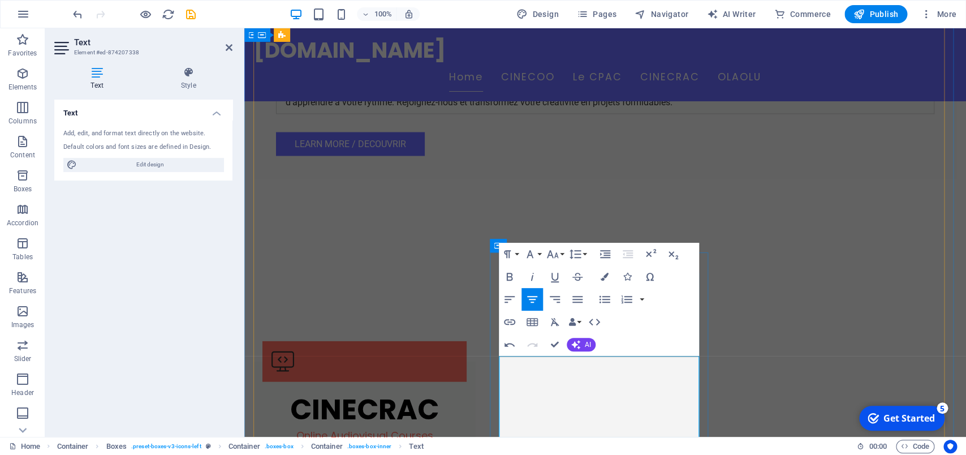
scroll to position [948, 0]
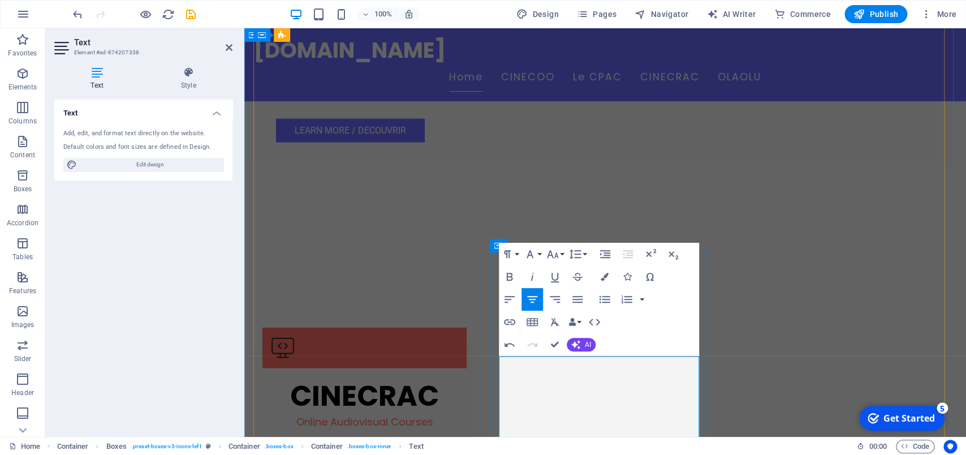
drag, startPoint x: 656, startPoint y: 431, endPoint x: 506, endPoint y: 397, distance: 154.3
copy p "Assurez la bonne finition pour vos projets avec notre centre de montage et de s…"
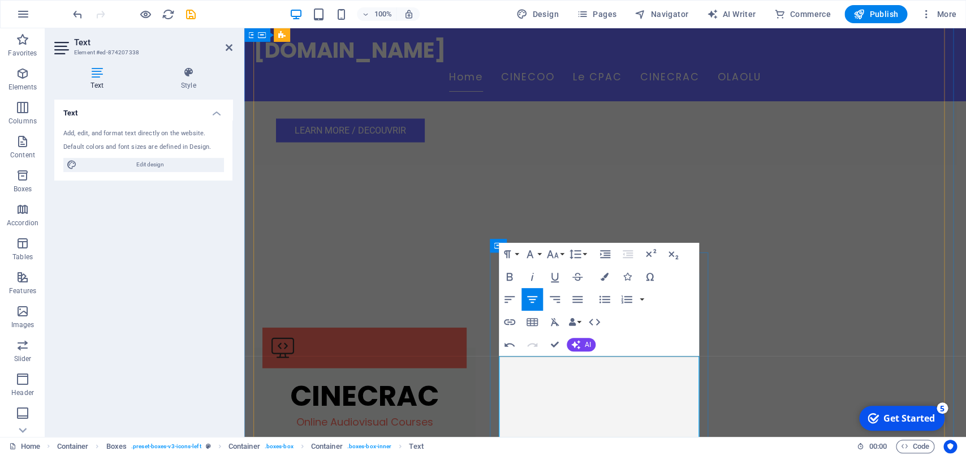
drag, startPoint x: 511, startPoint y: 363, endPoint x: 661, endPoint y: 379, distance: 151.3
drag, startPoint x: 543, startPoint y: 371, endPoint x: 496, endPoint y: 351, distance: 51.7
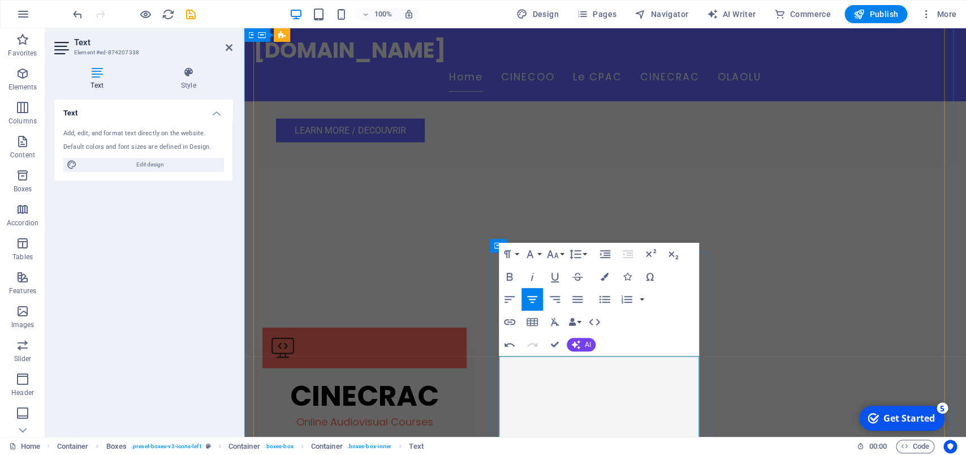
click at [511, 272] on icon "button" at bounding box center [510, 277] width 14 height 14
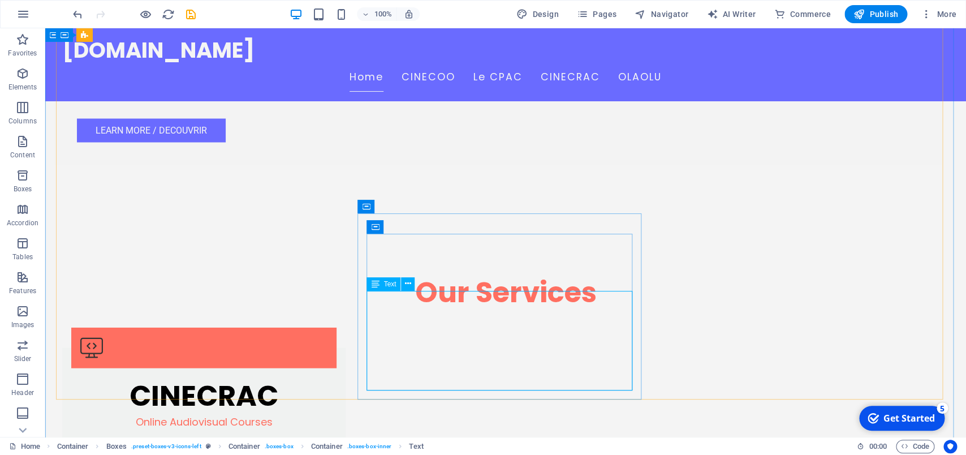
scroll to position [937, 0]
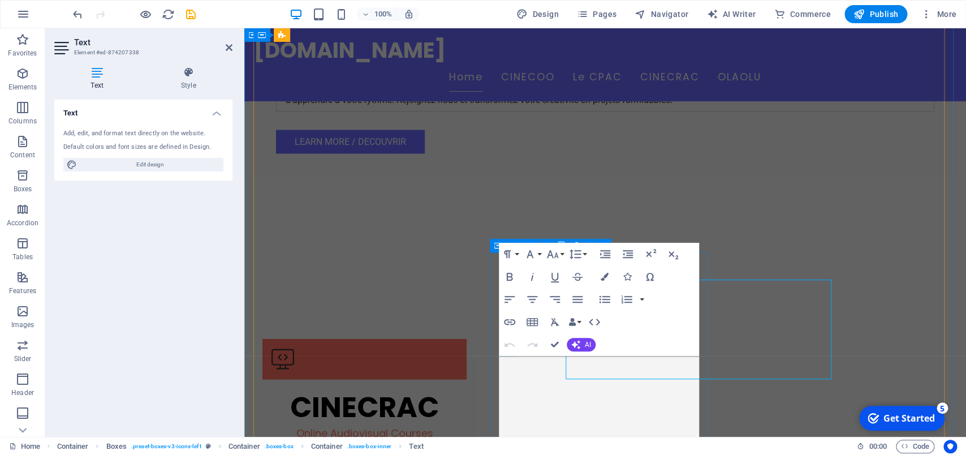
scroll to position [948, 0]
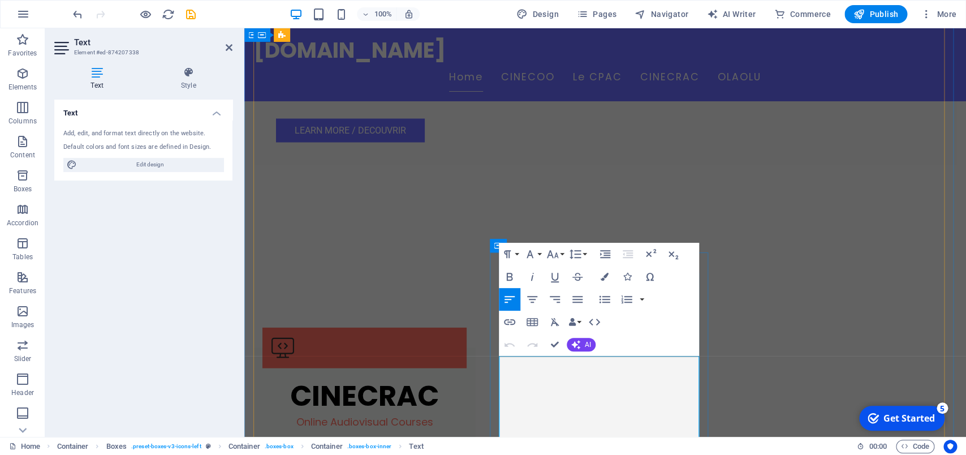
drag, startPoint x: 698, startPoint y: 365, endPoint x: 413, endPoint y: 362, distance: 284.6
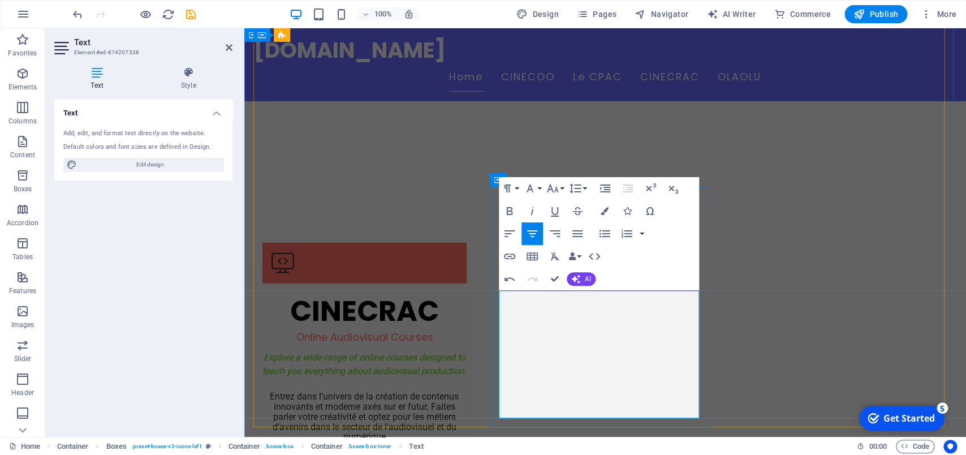
scroll to position [1067, 0]
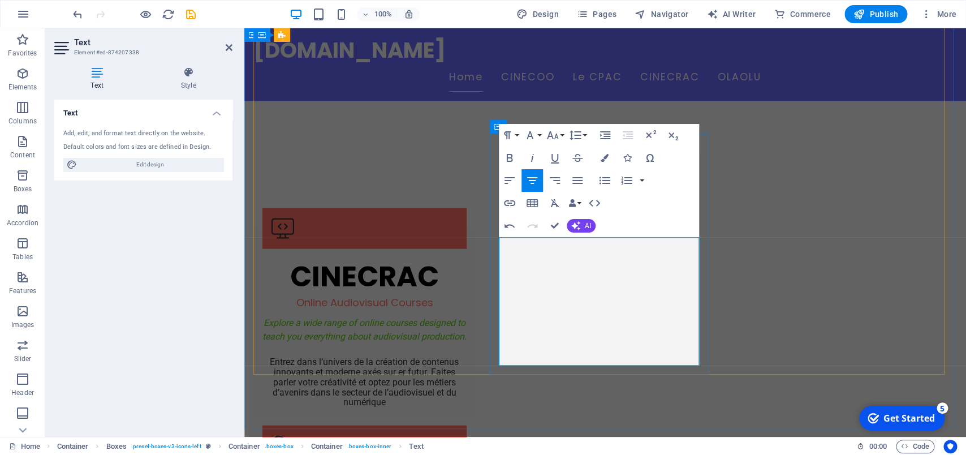
drag, startPoint x: 683, startPoint y: 307, endPoint x: 500, endPoint y: 277, distance: 186.4
copy p "Ensure the right finish for your projects with our editing and subtitling cente…"
drag, startPoint x: 683, startPoint y: 307, endPoint x: 501, endPoint y: 277, distance: 184.6
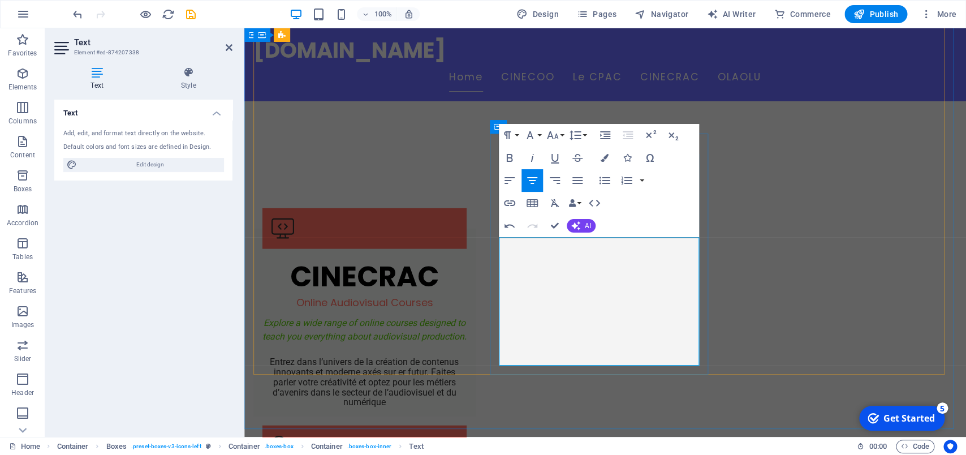
click at [602, 161] on icon "button" at bounding box center [605, 158] width 8 height 8
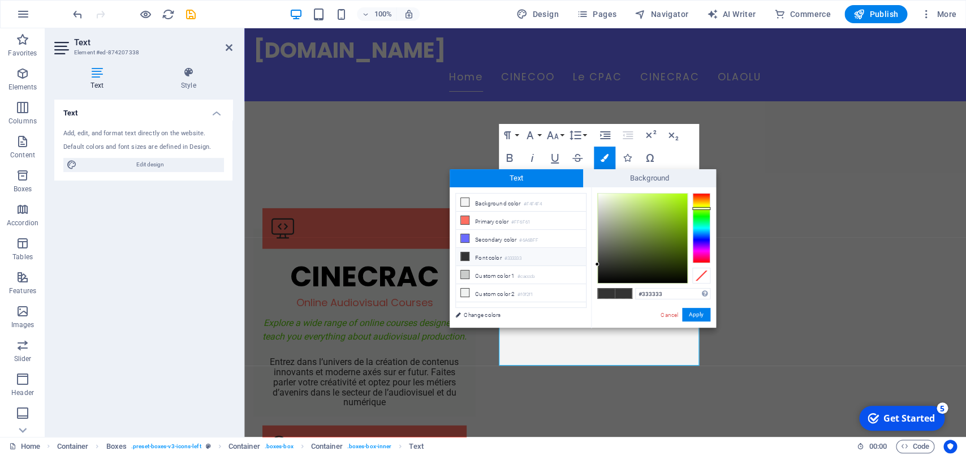
click at [708, 208] on div at bounding box center [702, 228] width 18 height 70
type input "#78b103"
drag, startPoint x: 678, startPoint y: 214, endPoint x: 685, endPoint y: 220, distance: 9.6
click at [685, 220] on div at bounding box center [642, 237] width 89 height 89
click at [702, 317] on button "Apply" at bounding box center [696, 315] width 28 height 14
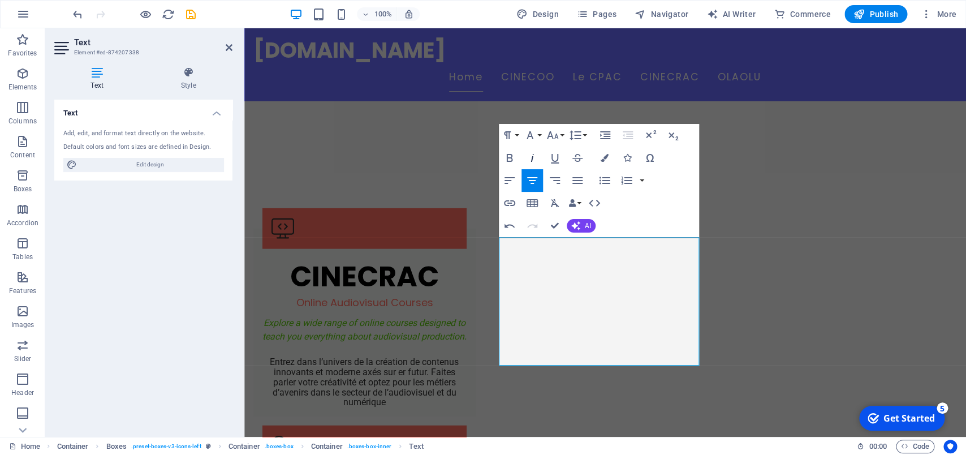
click at [532, 156] on icon "button" at bounding box center [533, 158] width 14 height 14
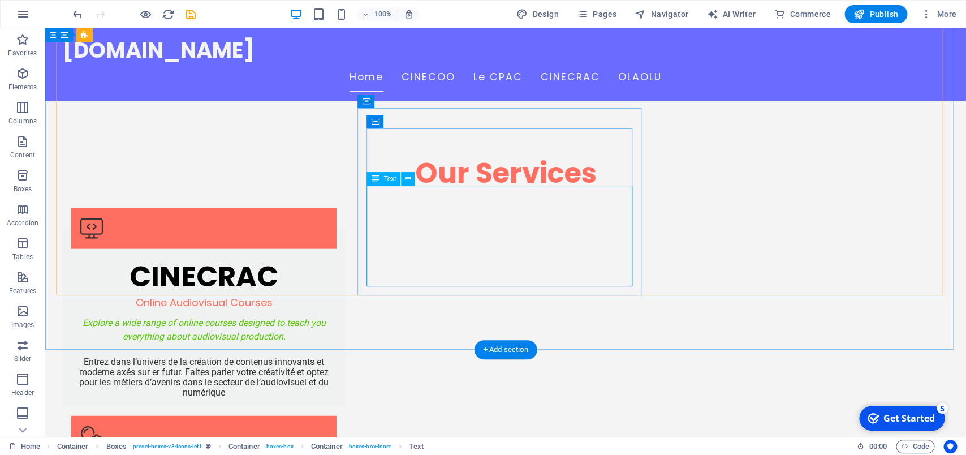
scroll to position [1042, 0]
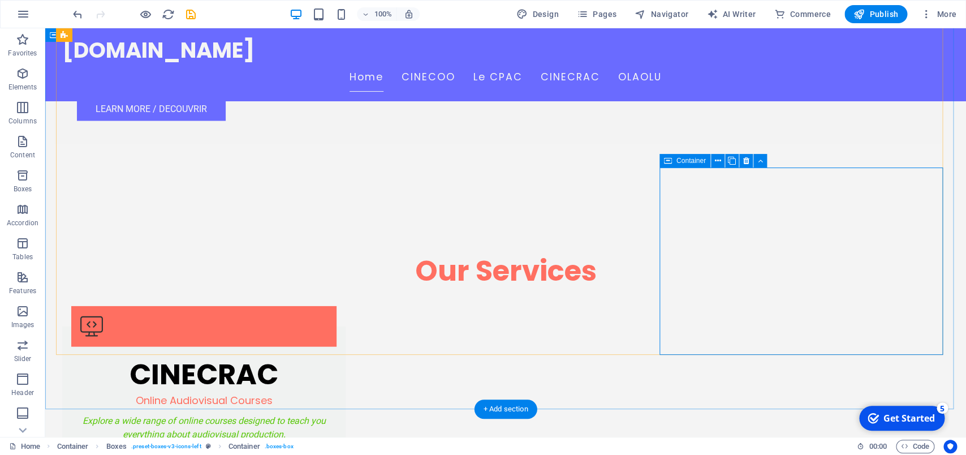
scroll to position [983, 0]
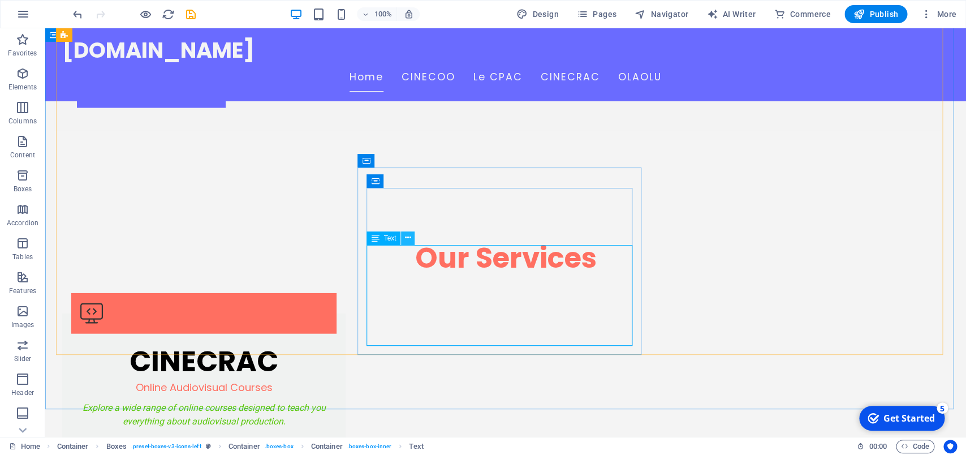
click at [411, 238] on icon at bounding box center [408, 238] width 6 height 12
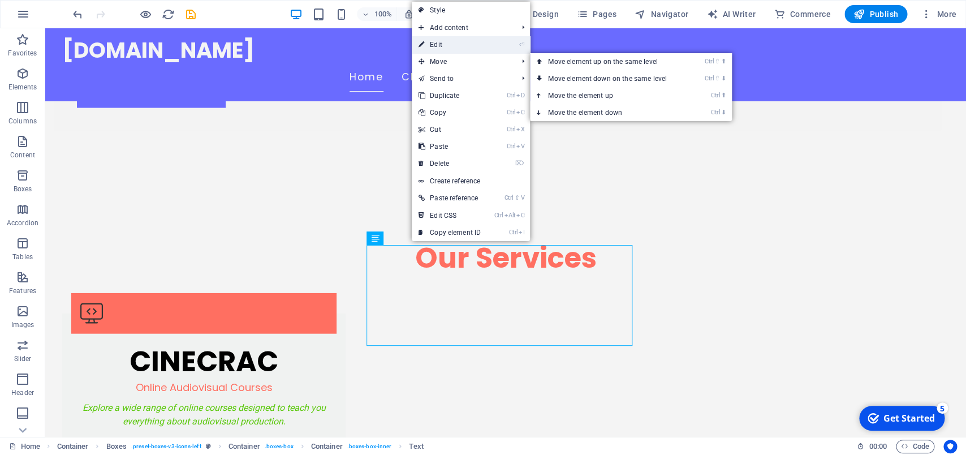
drag, startPoint x: 441, startPoint y: 43, endPoint x: 196, endPoint y: 19, distance: 245.6
click at [441, 43] on link "⏎ Edit" at bounding box center [450, 44] width 76 height 17
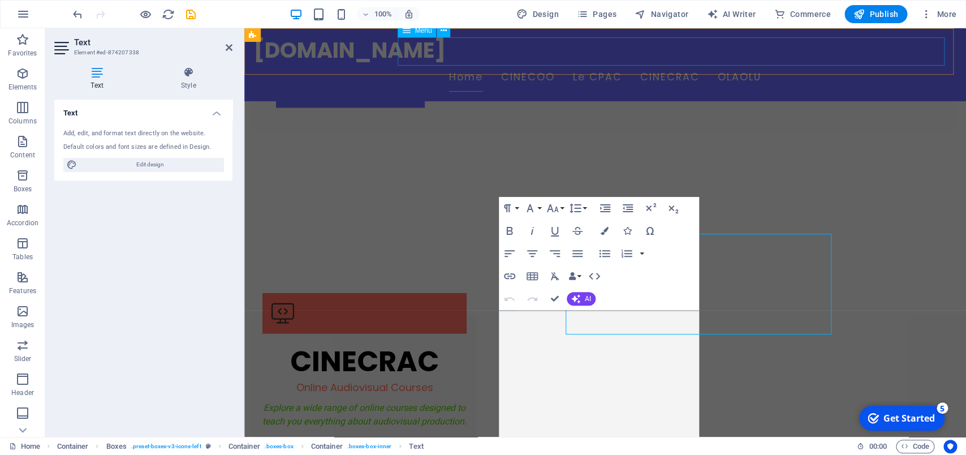
scroll to position [994, 0]
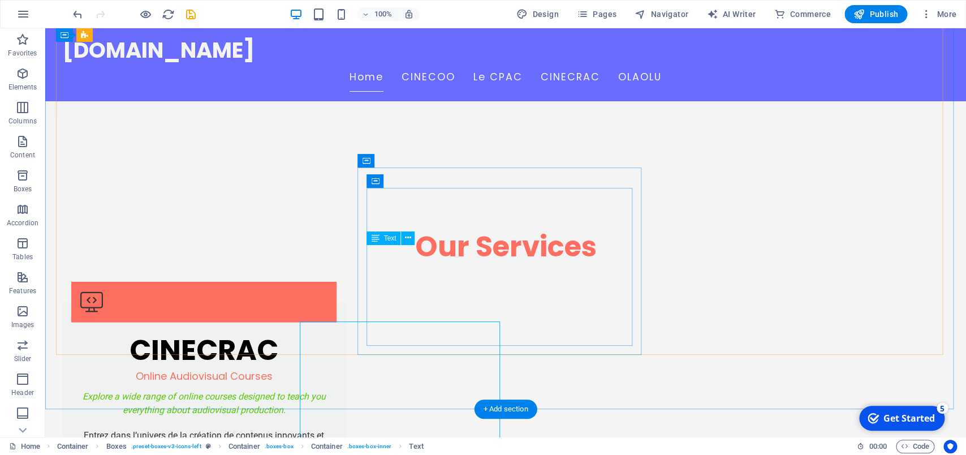
scroll to position [983, 0]
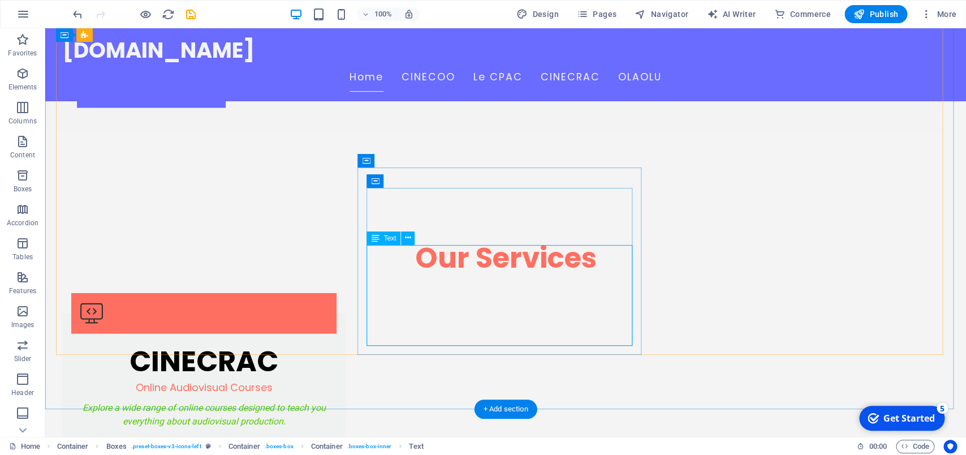
click at [415, 237] on button at bounding box center [417, 233] width 14 height 14
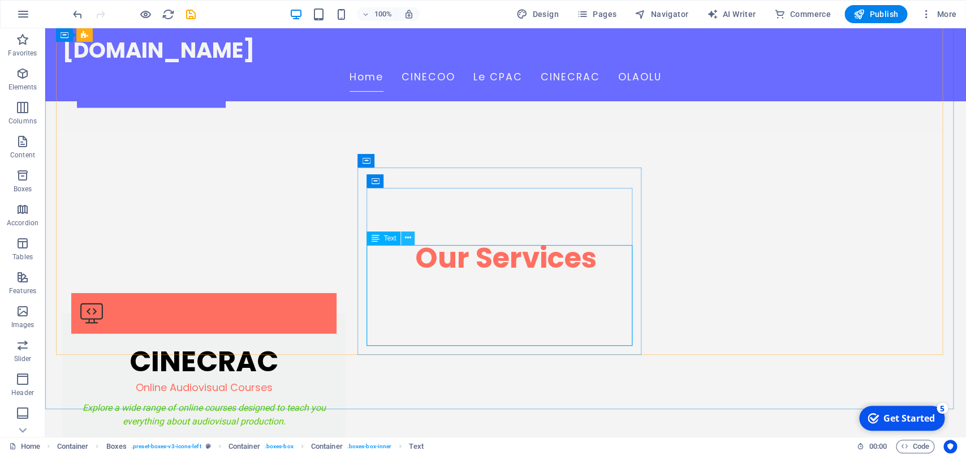
click at [407, 240] on button at bounding box center [408, 238] width 14 height 14
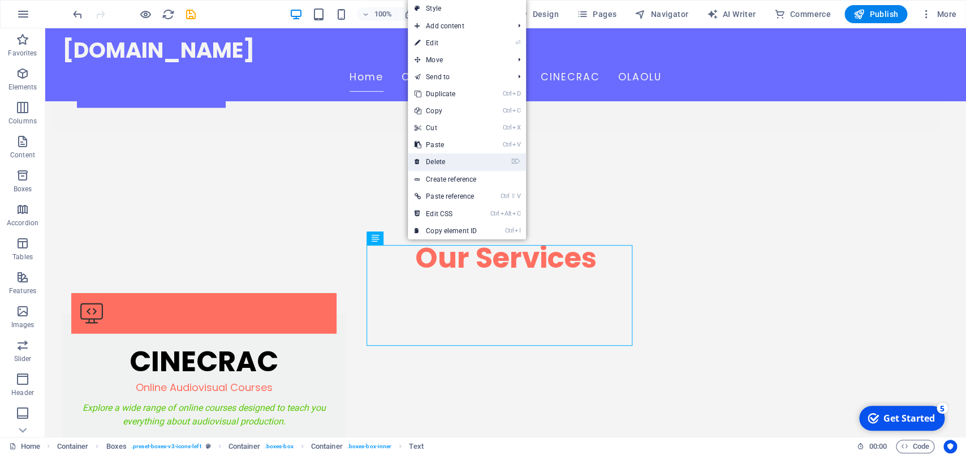
click at [443, 161] on link "⌦ Delete" at bounding box center [446, 161] width 76 height 17
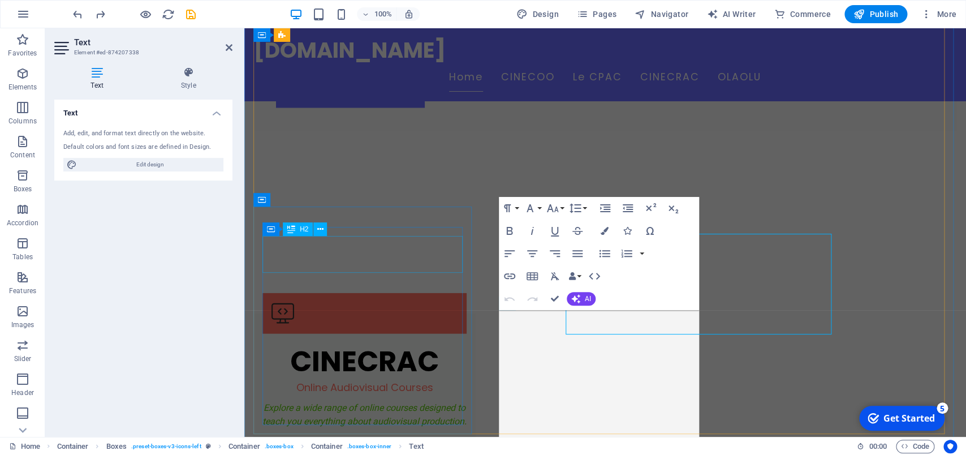
scroll to position [994, 0]
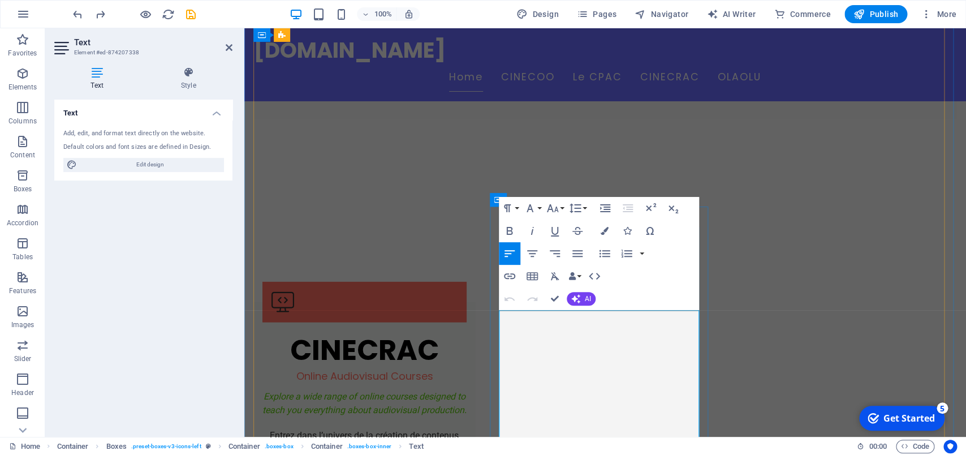
drag, startPoint x: 506, startPoint y: 319, endPoint x: 542, endPoint y: 330, distance: 37.6
drag, startPoint x: 504, startPoint y: 351, endPoint x: 686, endPoint y: 375, distance: 183.8
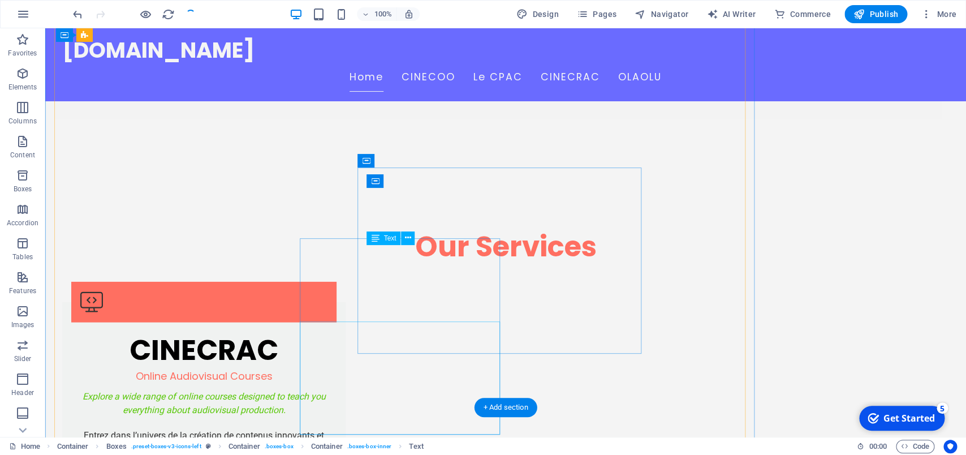
scroll to position [983, 0]
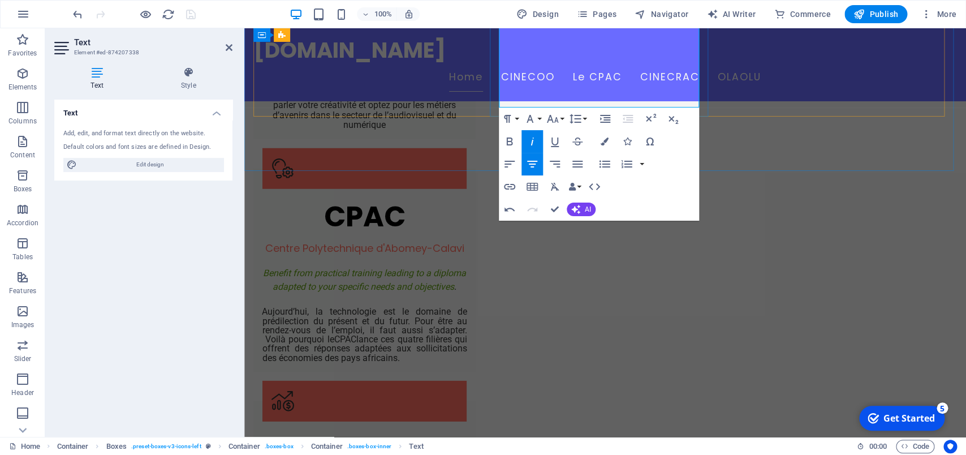
drag, startPoint x: 510, startPoint y: 368, endPoint x: 630, endPoint y: 101, distance: 293.5
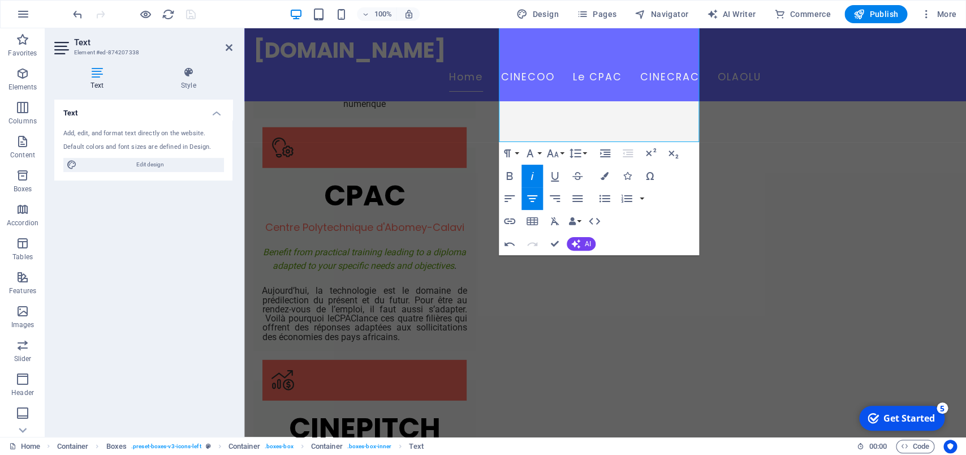
scroll to position [1128, 0]
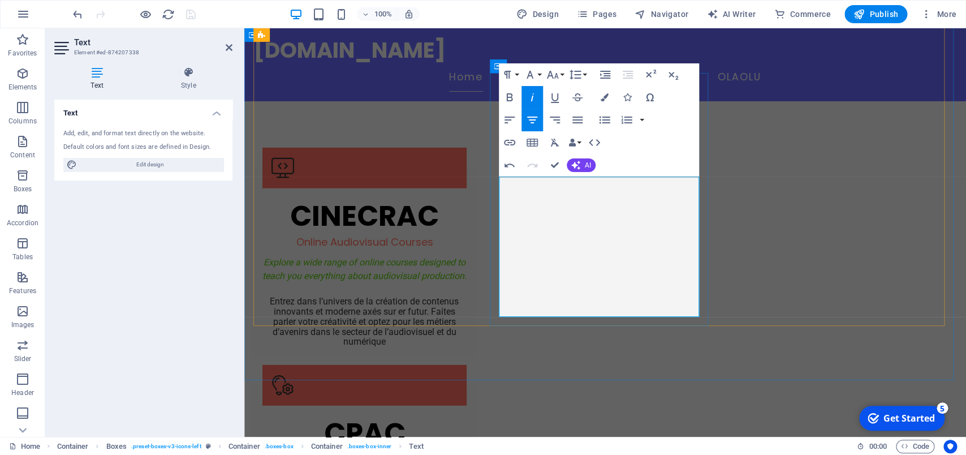
copy div "Ensure the success of your projects with our editing and subtitling center in a…"
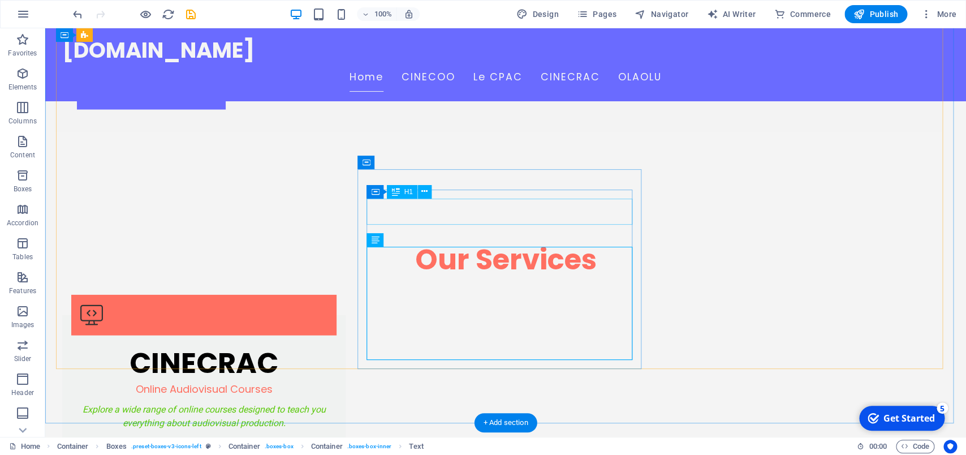
scroll to position [938, 0]
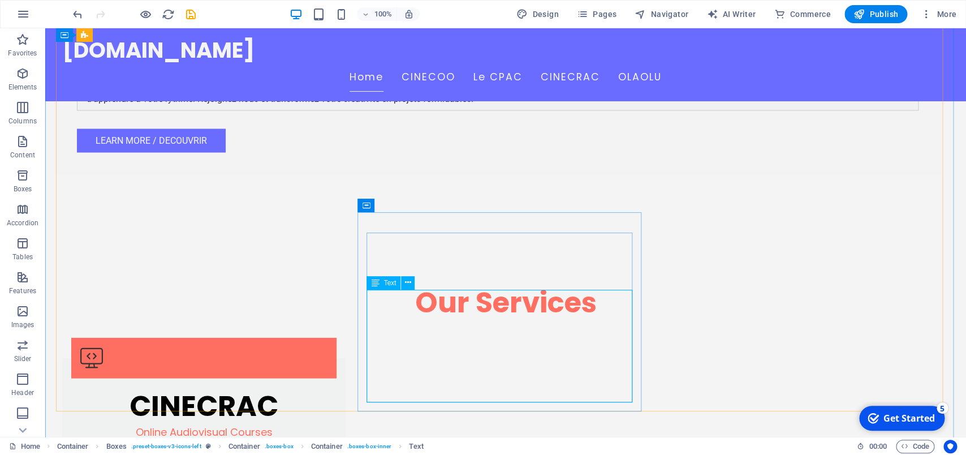
click at [377, 279] on icon at bounding box center [375, 283] width 8 height 14
click at [410, 282] on icon at bounding box center [408, 283] width 6 height 12
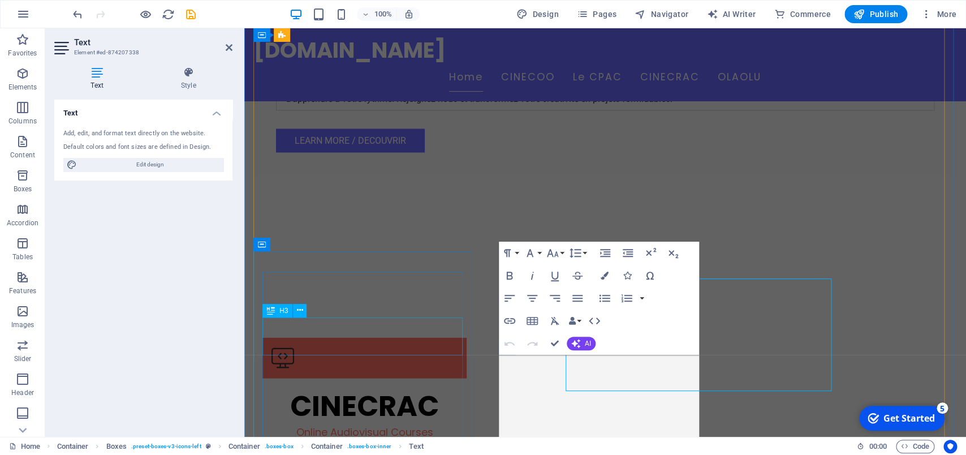
scroll to position [949, 0]
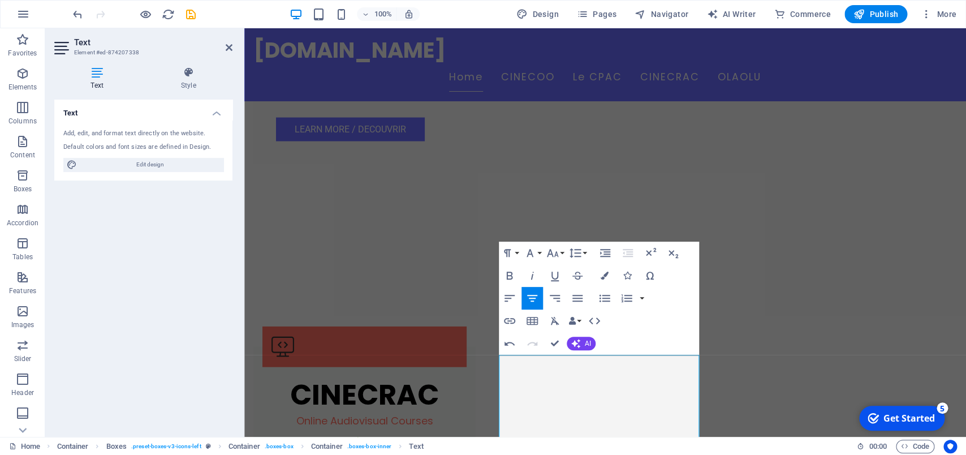
click at [544, 347] on div "Undo Redo Confirm (Ctrl+⏎) AI Improve Make shorter Make longer Fix spelling & g…" at bounding box center [547, 343] width 97 height 23
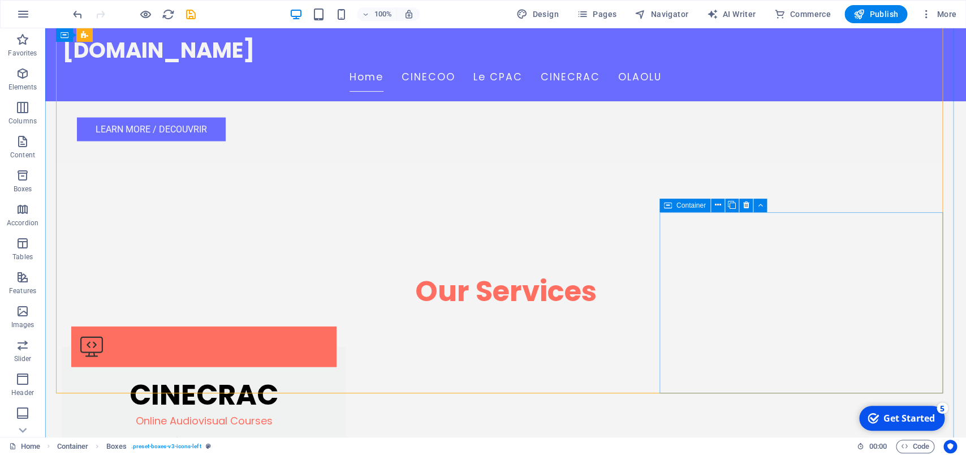
scroll to position [938, 0]
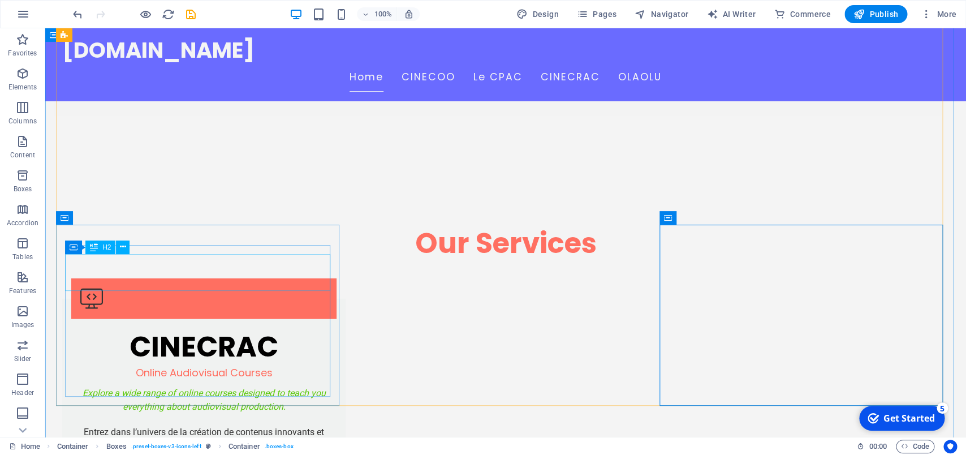
scroll to position [997, 0]
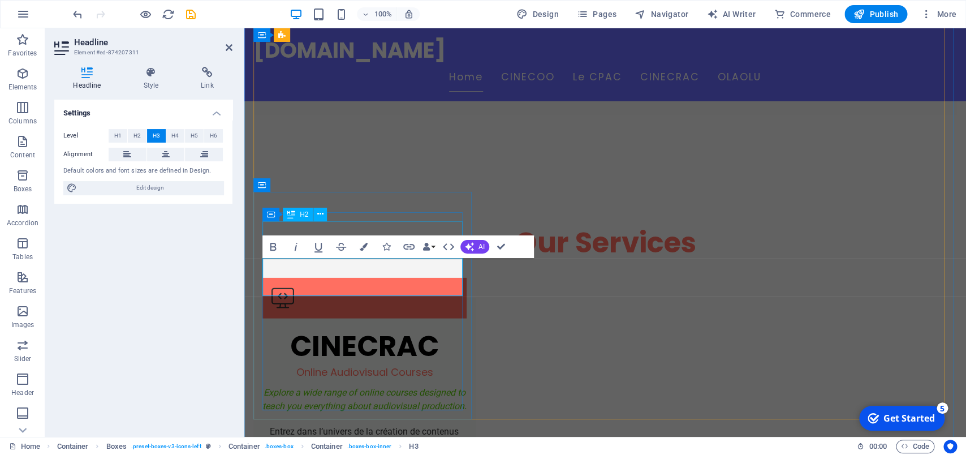
scroll to position [1009, 0]
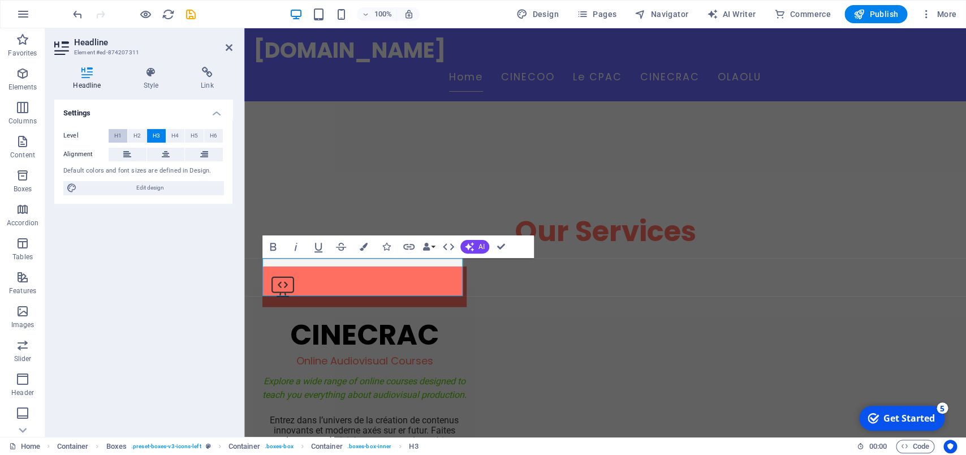
click at [122, 136] on button "H1" at bounding box center [118, 136] width 19 height 14
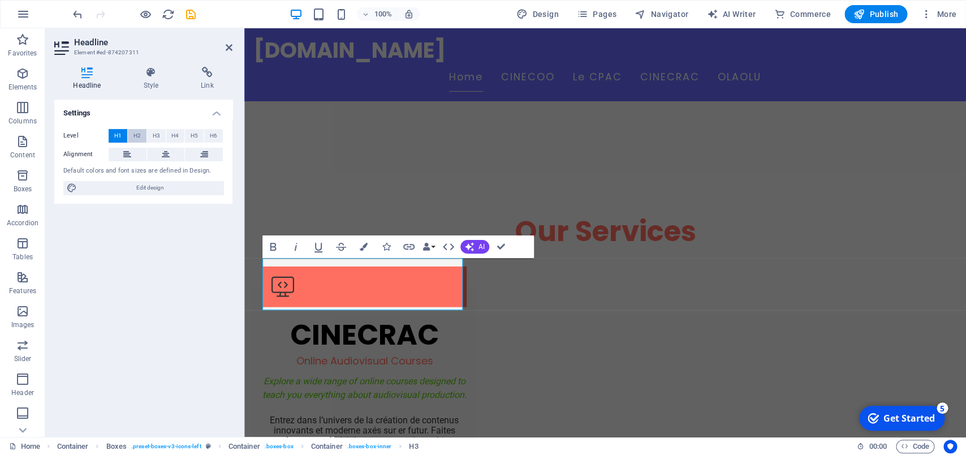
click at [132, 136] on button "H2" at bounding box center [137, 136] width 19 height 14
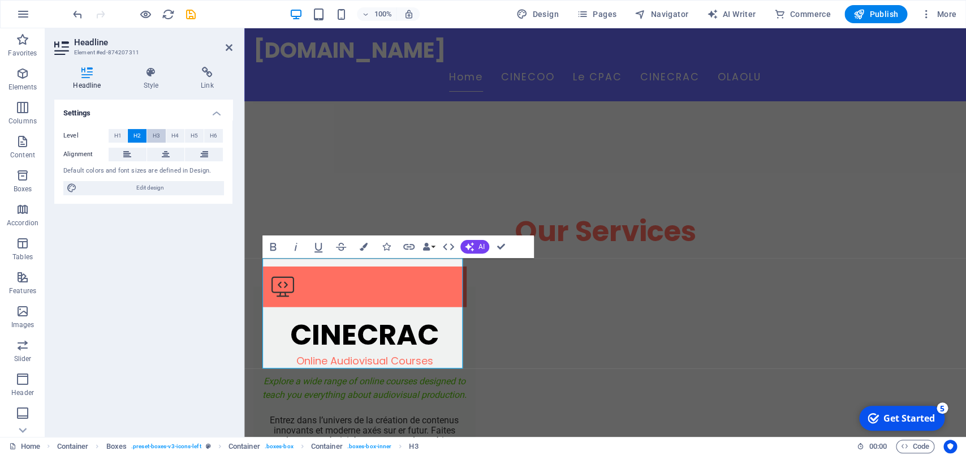
click at [157, 133] on span "H3" at bounding box center [156, 136] width 7 height 14
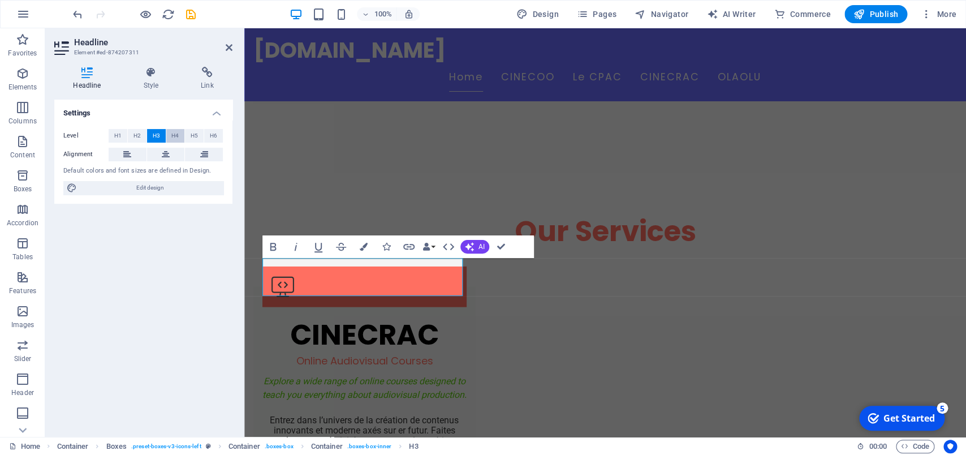
click at [172, 133] on span "H4" at bounding box center [174, 136] width 7 height 14
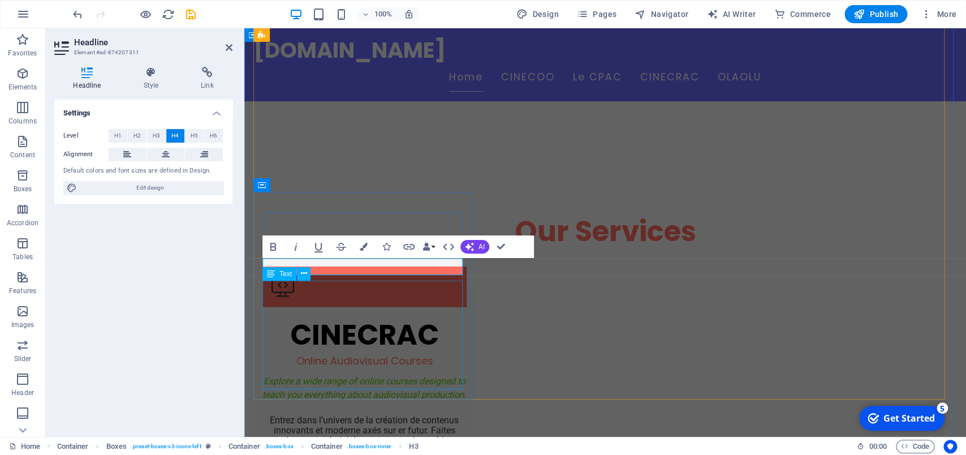
click at [489, 314] on div "Receive guidance on your film projects from conceptualization to final editing.…" at bounding box center [850, 261] width 722 height 408
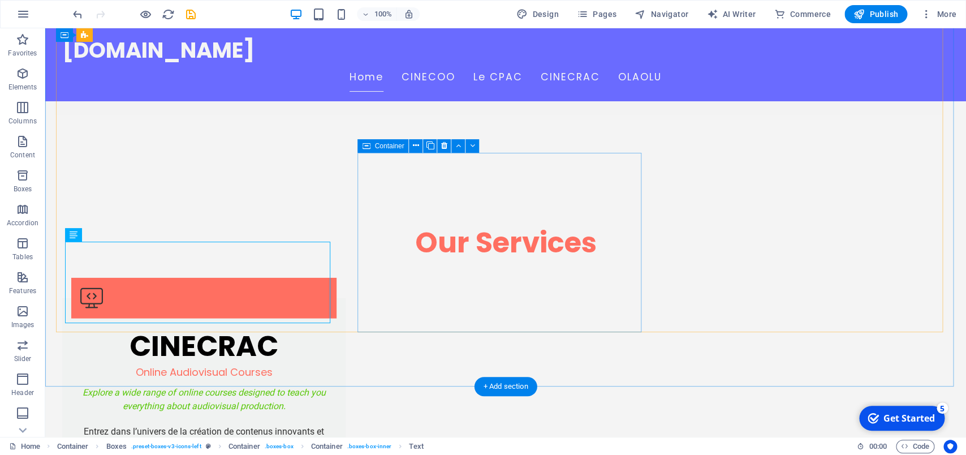
scroll to position [879, 0]
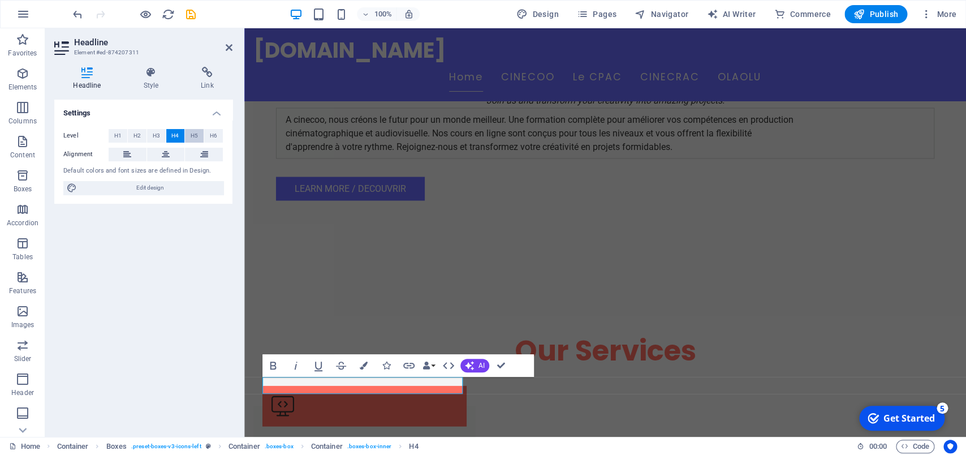
click at [195, 130] on span "H5" at bounding box center [194, 136] width 7 height 14
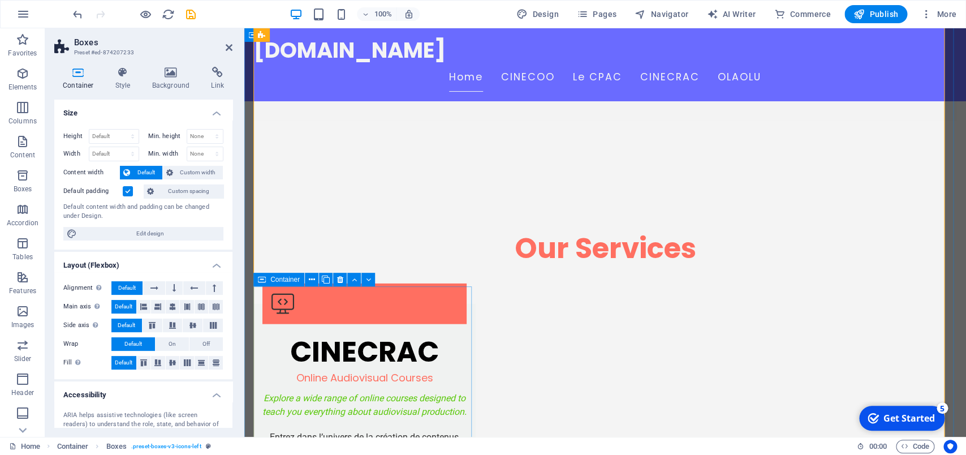
scroll to position [1068, 0]
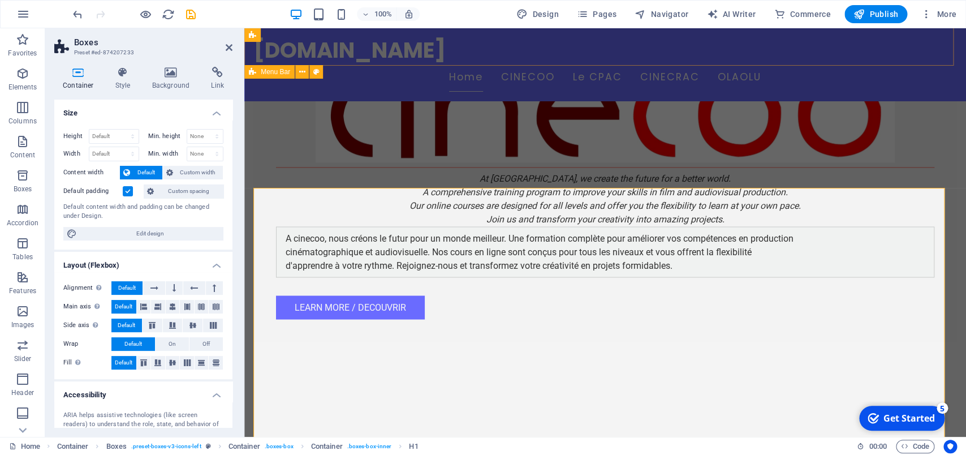
scroll to position [652, 0]
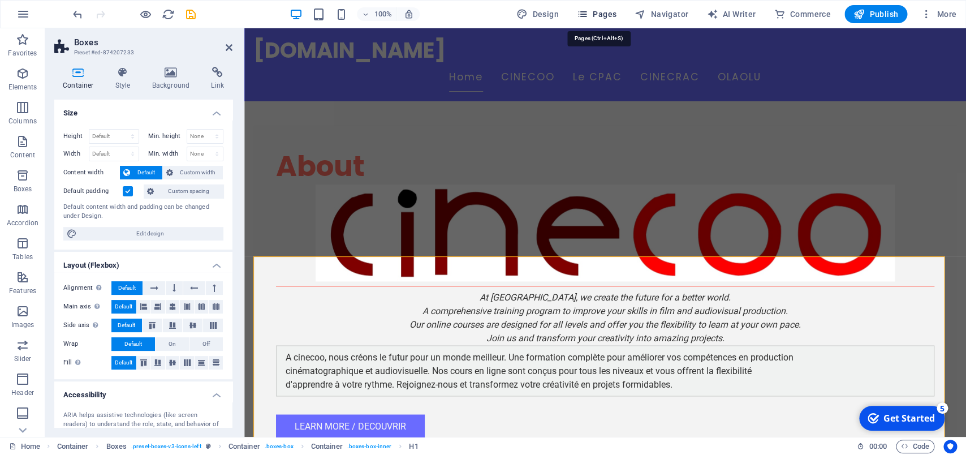
click at [606, 7] on button "Pages" at bounding box center [597, 14] width 49 height 18
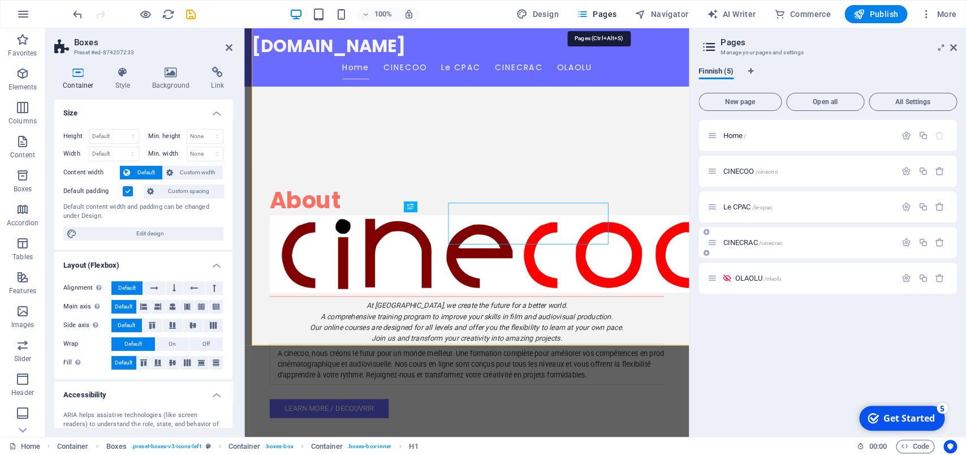
scroll to position [984, 0]
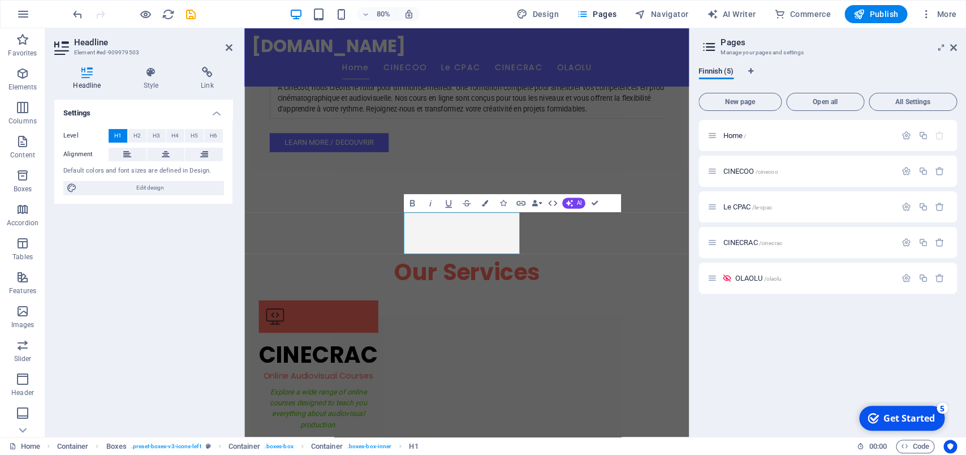
click at [755, 68] on div "Finnish (5)" at bounding box center [828, 77] width 259 height 21
click at [752, 67] on button "Language Tabs" at bounding box center [750, 73] width 7 height 12
select select "41"
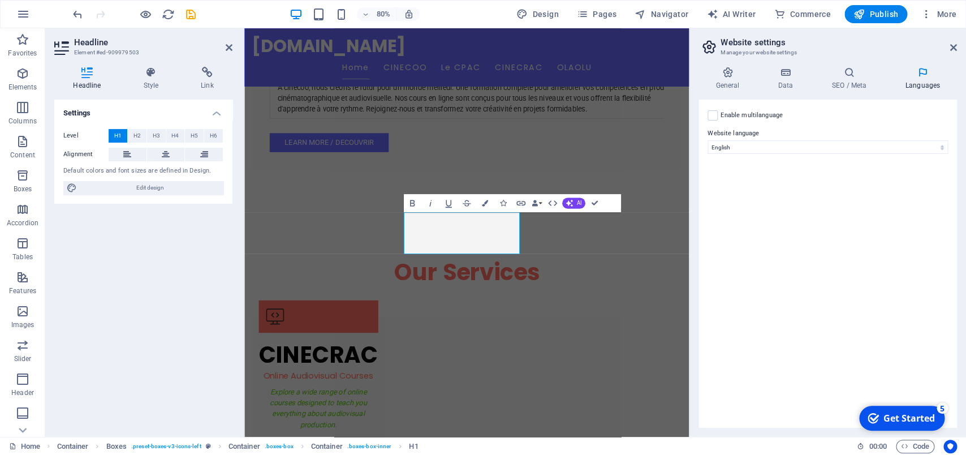
click at [948, 47] on h2 "Website settings" at bounding box center [839, 42] width 236 height 10
click at [953, 50] on icon at bounding box center [954, 47] width 7 height 9
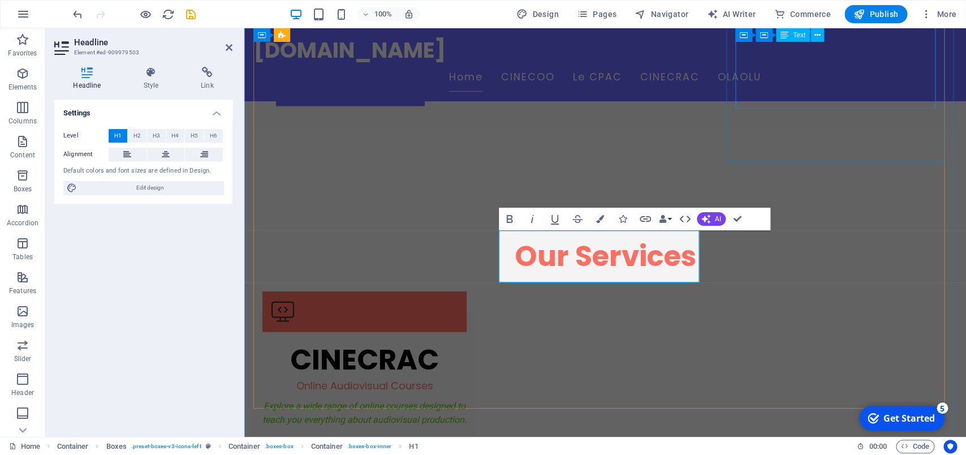
scroll to position [1000, 0]
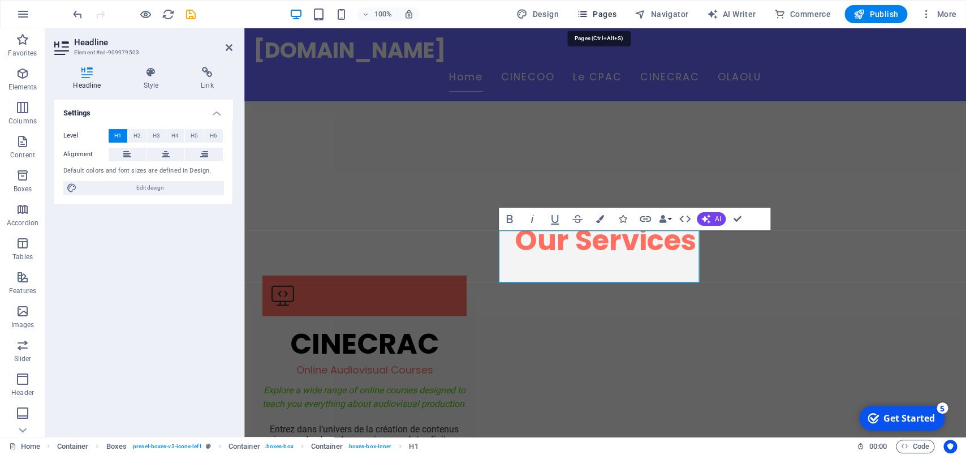
drag, startPoint x: 604, startPoint y: 16, endPoint x: 545, endPoint y: 58, distance: 73.0
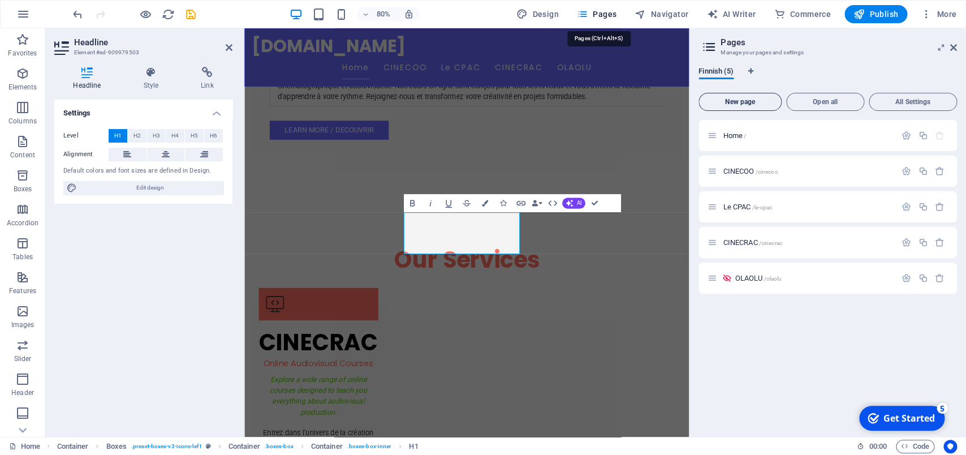
scroll to position [984, 0]
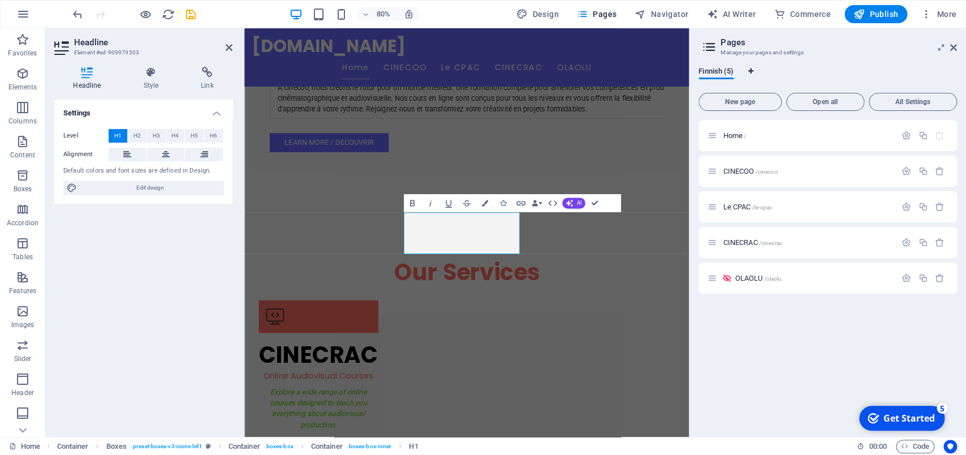
click at [750, 70] on icon "Language Tabs" at bounding box center [750, 71] width 5 height 7
select select "41"
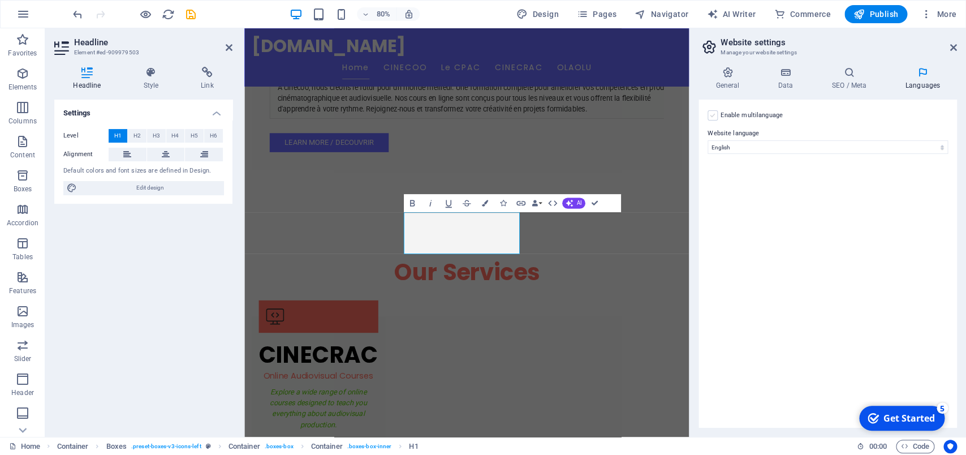
click at [711, 115] on label at bounding box center [713, 115] width 10 height 10
click at [0, 0] on input "Enable multilanguage To disable multilanguage delete all languages until only o…" at bounding box center [0, 0] width 0 height 0
select select
click at [717, 216] on icon at bounding box center [716, 218] width 6 height 8
select select
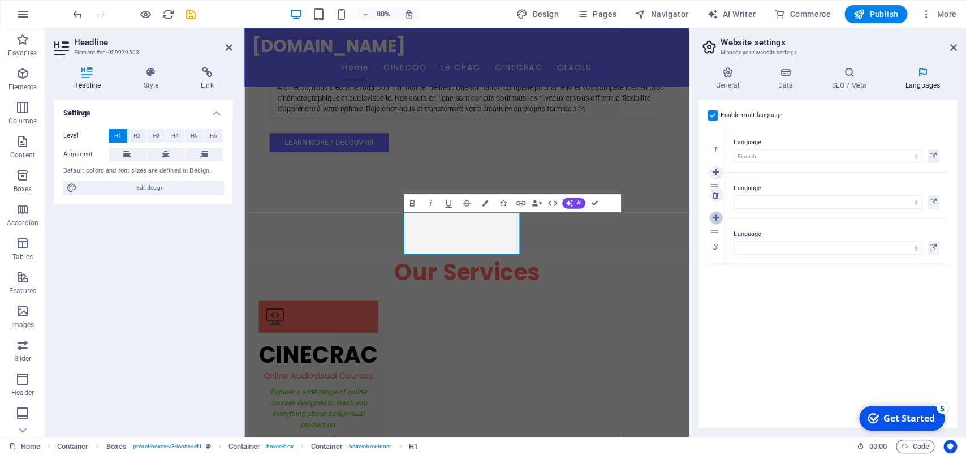
select select
click at [756, 240] on div "1 Language Abkhazian Afar Afrikaans Akan Albanian Amharic Arabic Aragonese Arme…" at bounding box center [828, 195] width 240 height 137
click at [758, 245] on div "1 Language Abkhazian Afar Afrikaans Akan Albanian Amharic Arabic Aragonese Arme…" at bounding box center [828, 195] width 240 height 137
click at [936, 154] on icon at bounding box center [933, 156] width 7 height 14
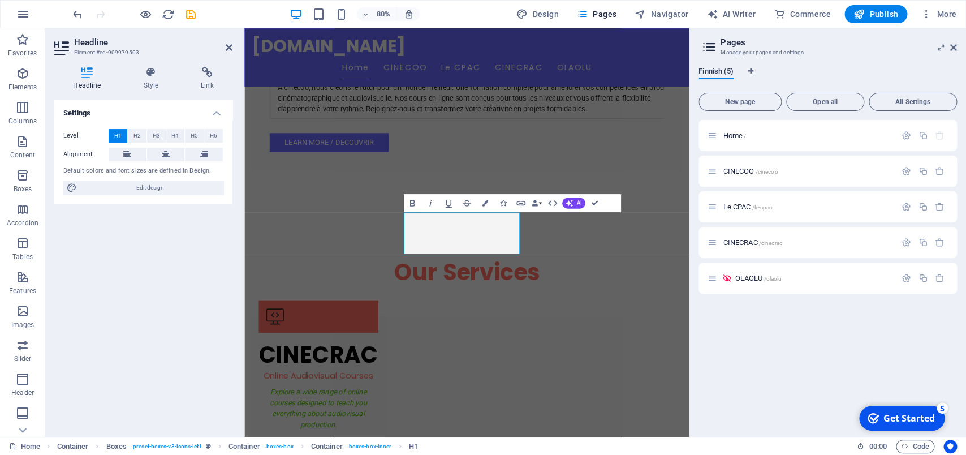
click at [721, 74] on span "Finnish (5)" at bounding box center [716, 72] width 35 height 16
click at [750, 67] on div "Finnish (5) New page Open all All Settings Home / CINECOO /cinecoo Le CPAC /le-…" at bounding box center [828, 247] width 277 height 379
click at [749, 70] on icon "Language Tabs" at bounding box center [750, 71] width 5 height 7
select select "48"
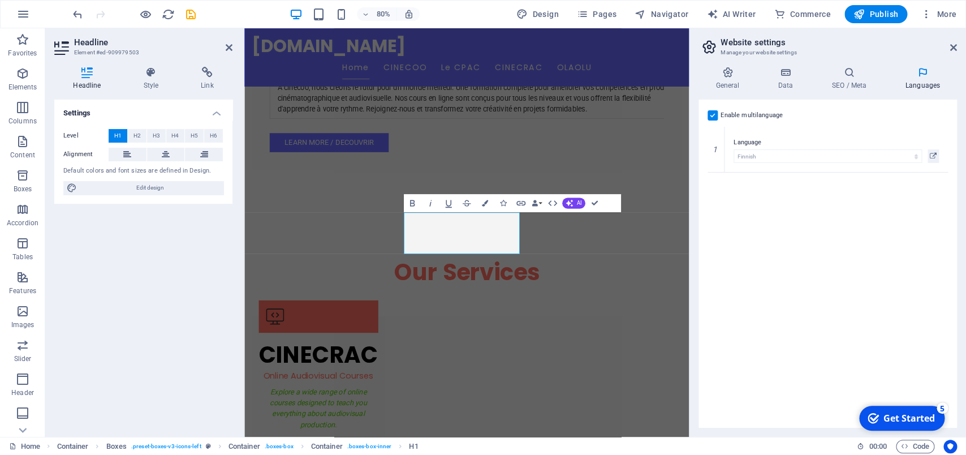
click at [919, 76] on icon at bounding box center [922, 72] width 69 height 11
click at [953, 48] on icon at bounding box center [954, 47] width 7 height 9
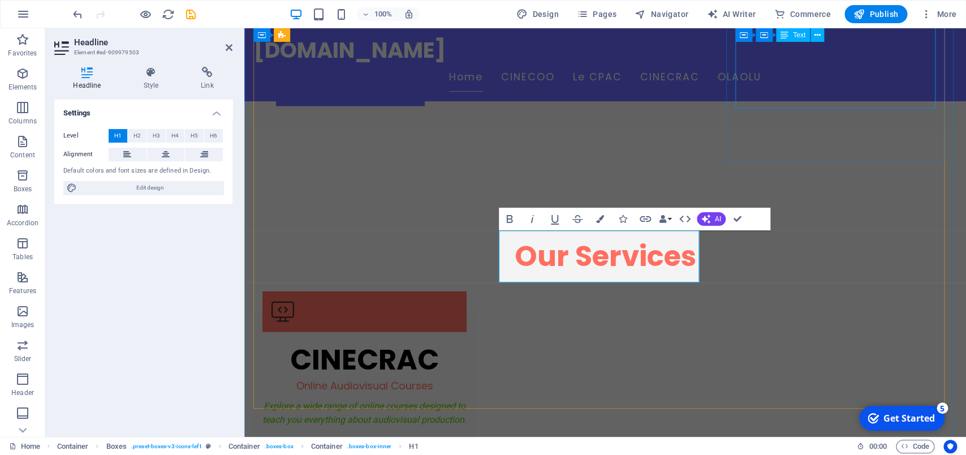
scroll to position [1000, 0]
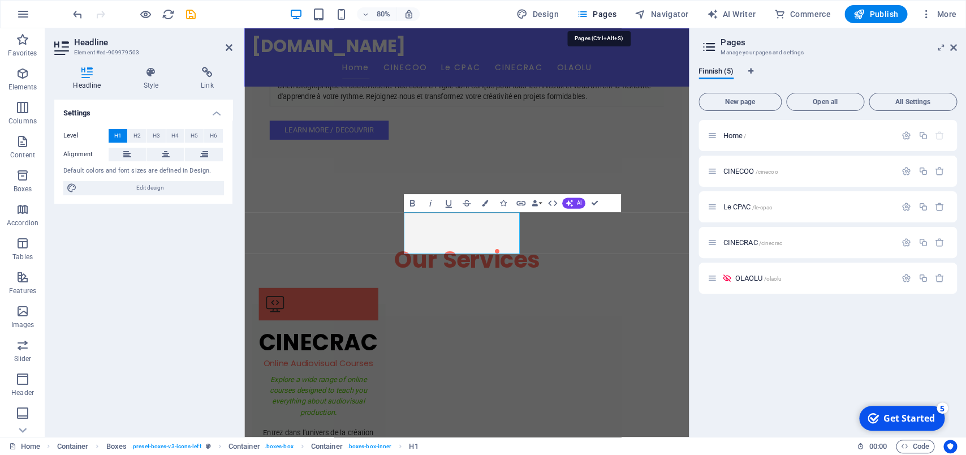
scroll to position [984, 0]
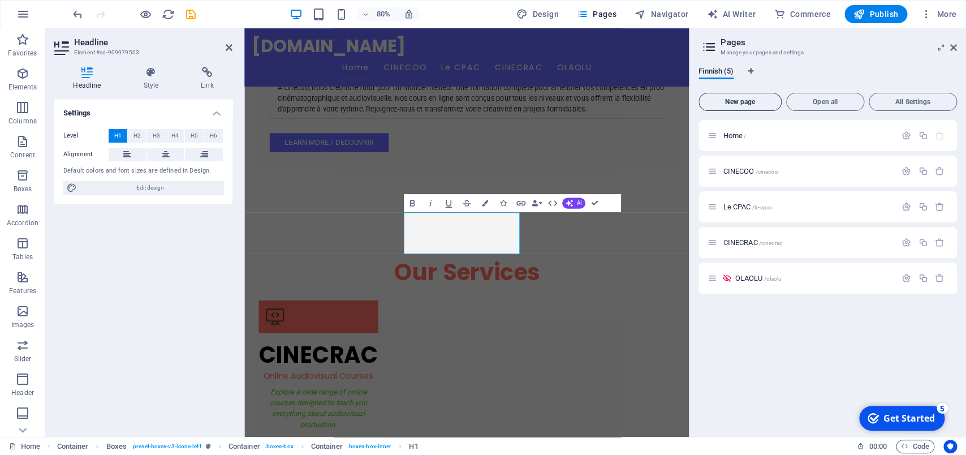
click at [758, 102] on span "New page" at bounding box center [740, 101] width 73 height 7
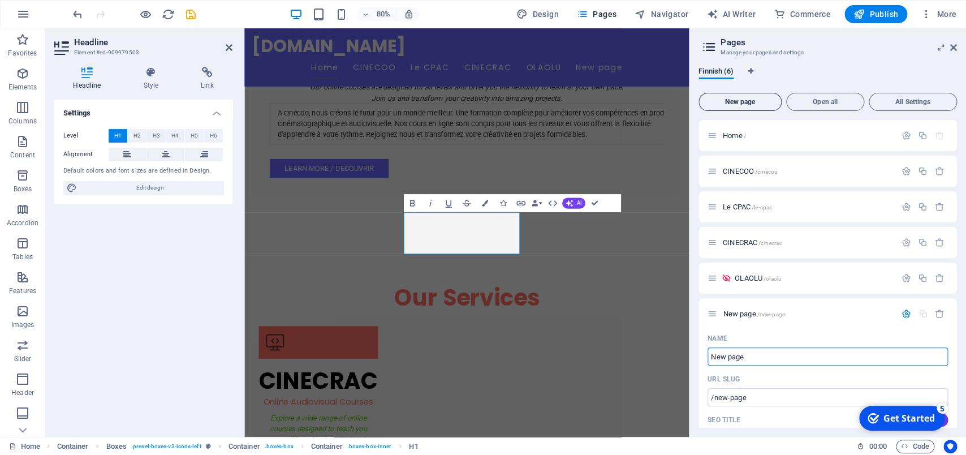
scroll to position [1010, 0]
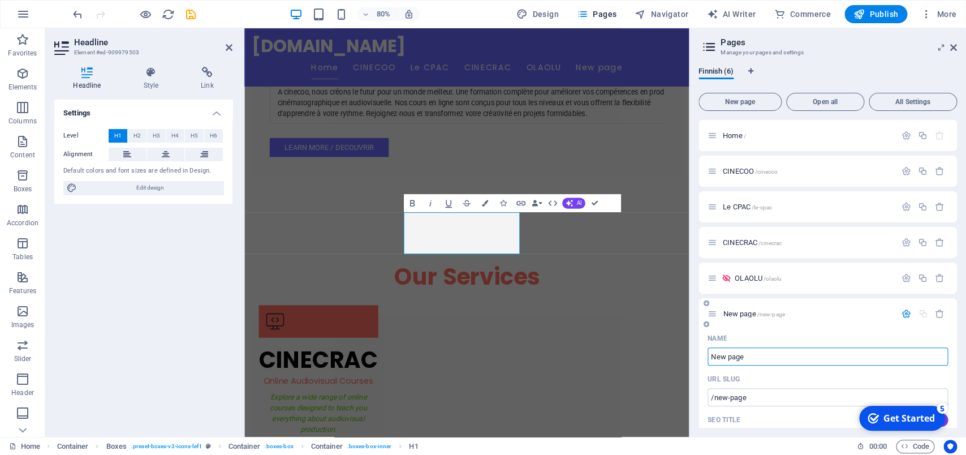
drag, startPoint x: 781, startPoint y: 355, endPoint x: 553, endPoint y: 391, distance: 230.8
click at [708, 359] on input "New page" at bounding box center [828, 356] width 240 height 18
type input "STU"
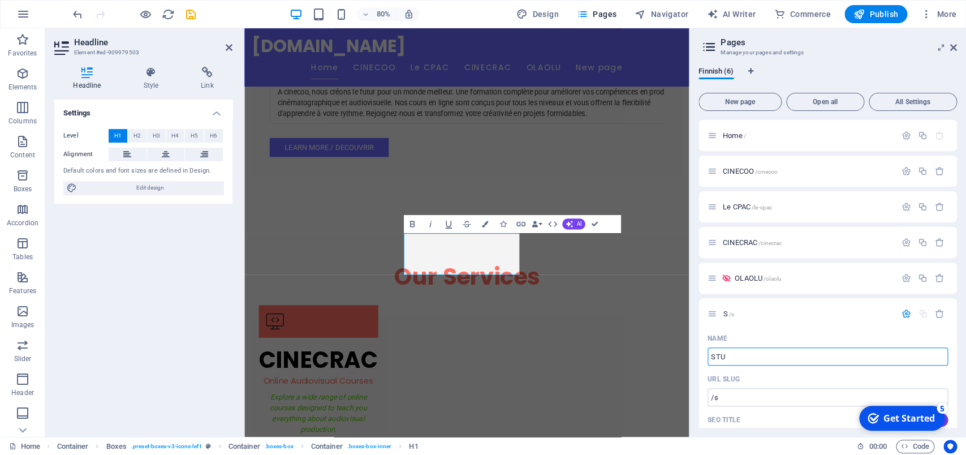
type input "/s"
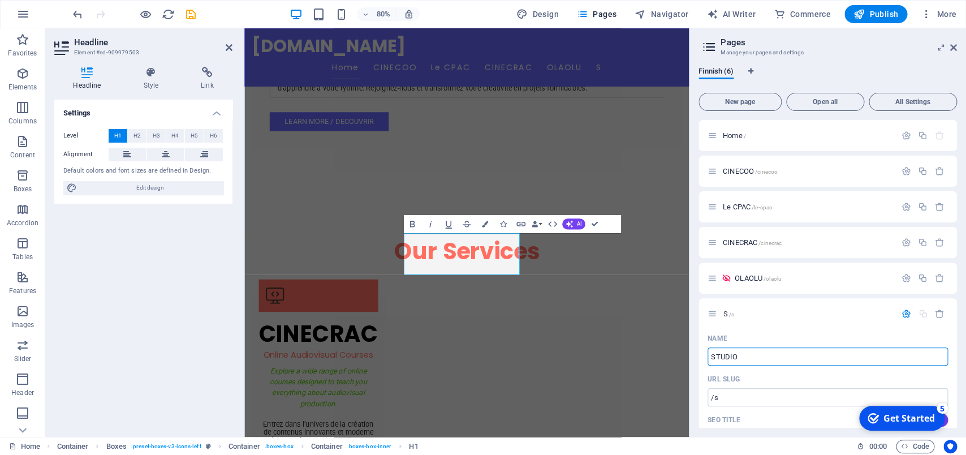
scroll to position [984, 0]
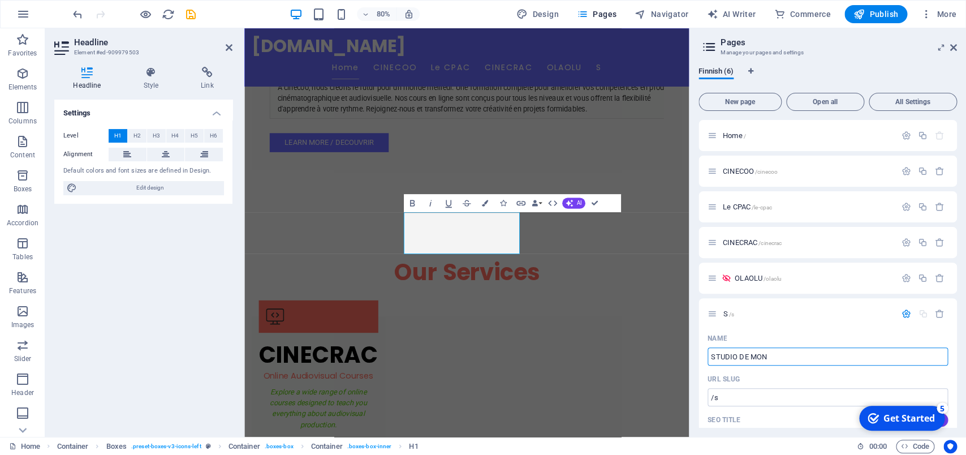
type input "STUDIO DE MONT"
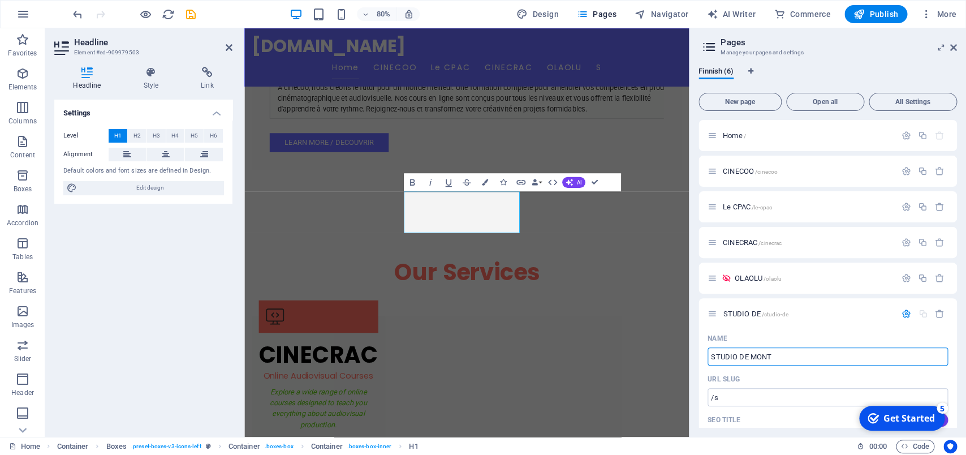
type input "/studio-de"
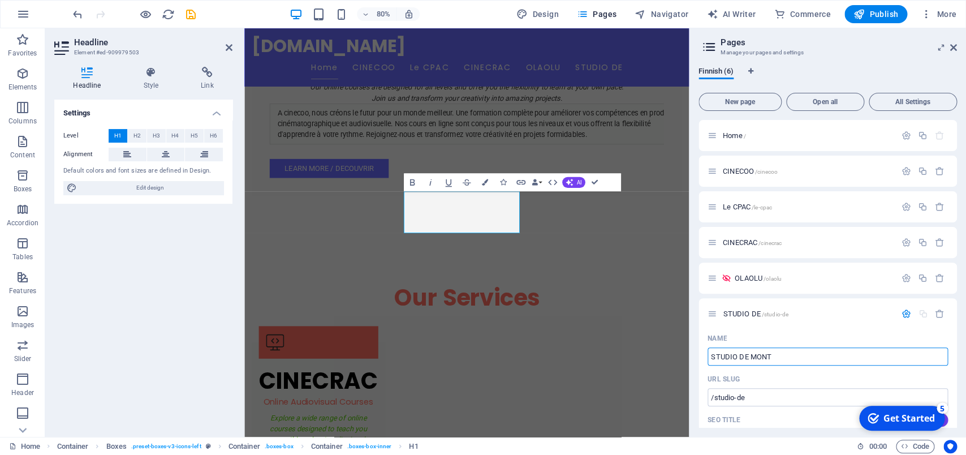
scroll to position [1010, 0]
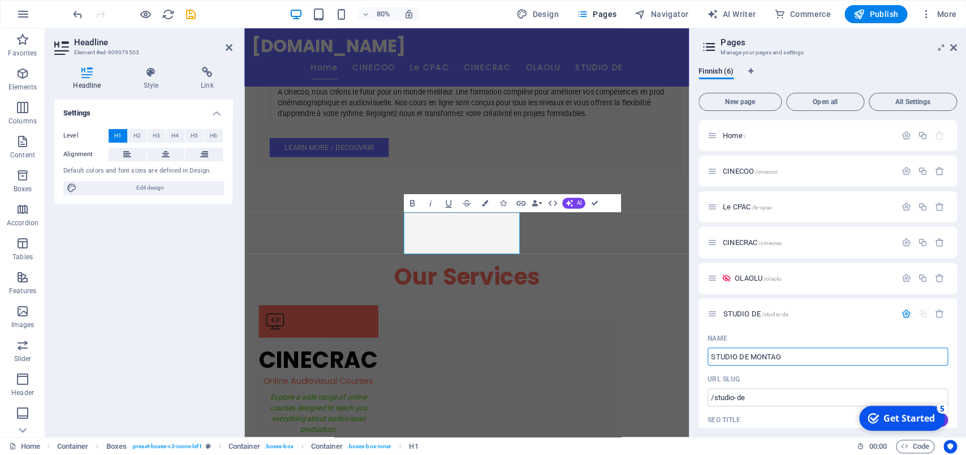
type input "STUDIO DE MONTAGE"
type input "/studio-de-monta"
type input "STUDIO DE MONTAGE"
type input "/studio-de-montage"
click at [810, 393] on input "/studio-de-montage" at bounding box center [828, 397] width 240 height 18
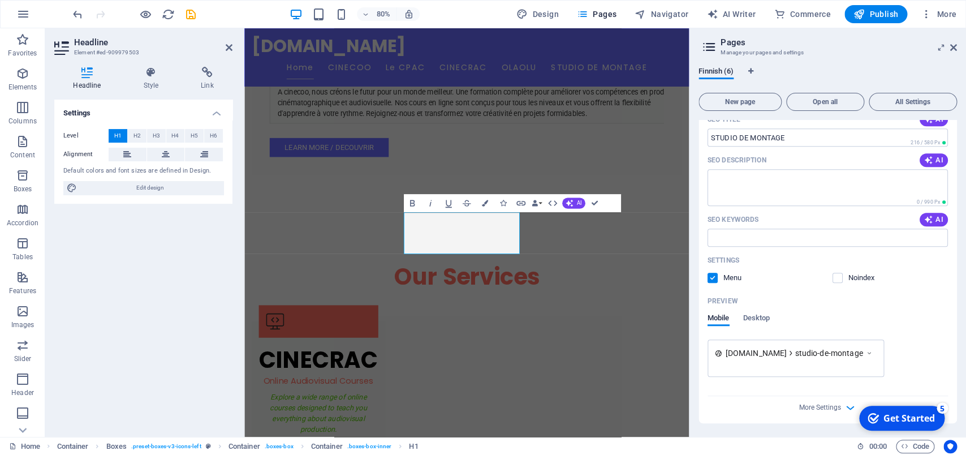
scroll to position [313, 0]
click at [192, 16] on icon "save" at bounding box center [190, 14] width 13 height 13
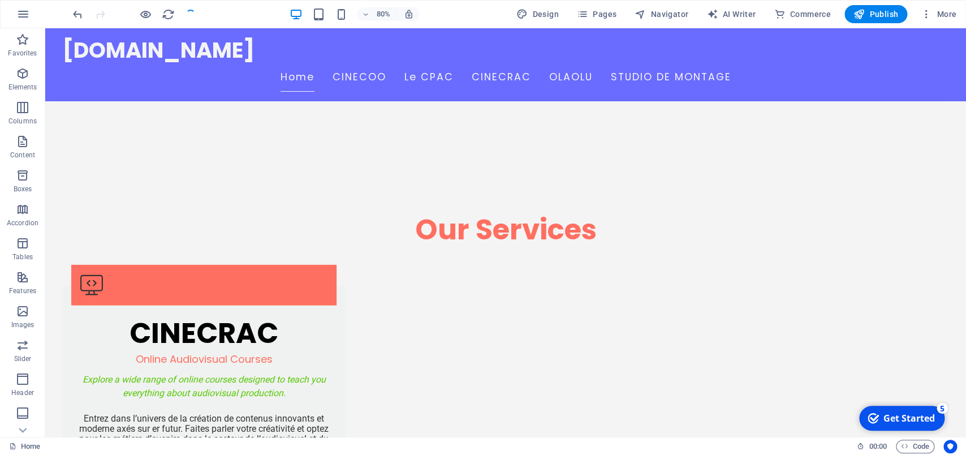
scroll to position [988, 0]
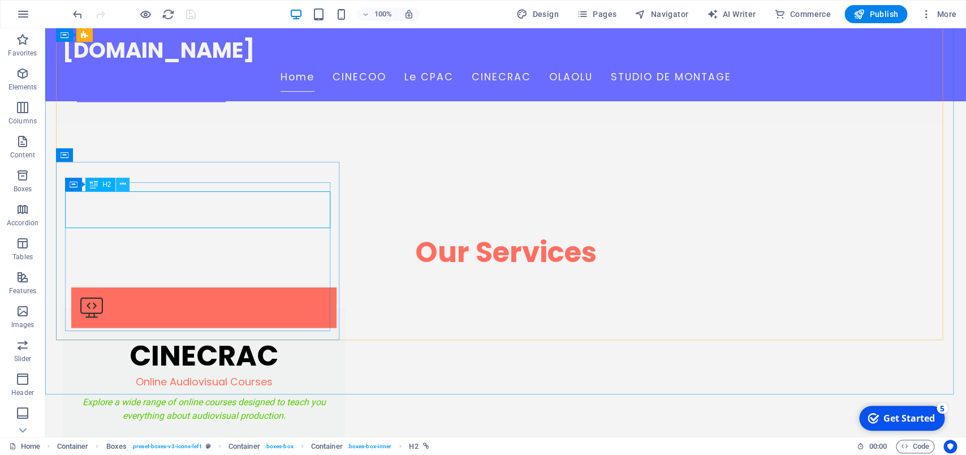
click at [119, 186] on button at bounding box center [123, 185] width 14 height 14
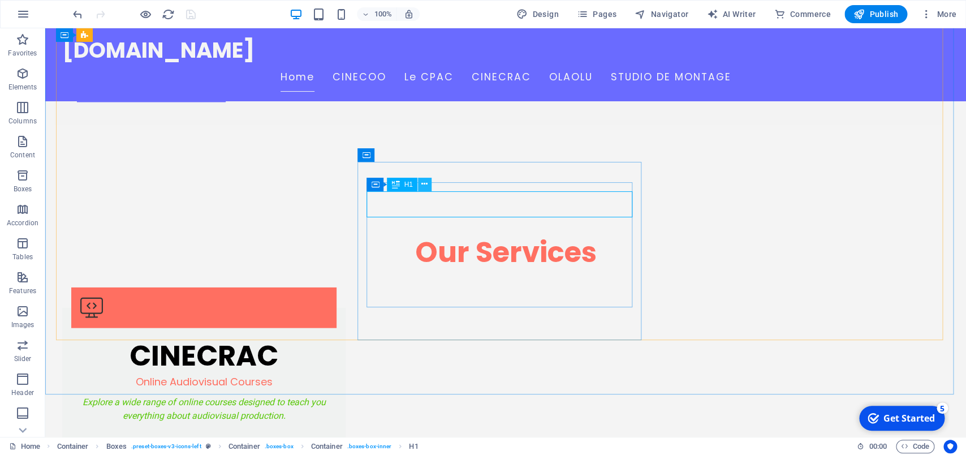
click at [424, 180] on icon at bounding box center [425, 184] width 6 height 12
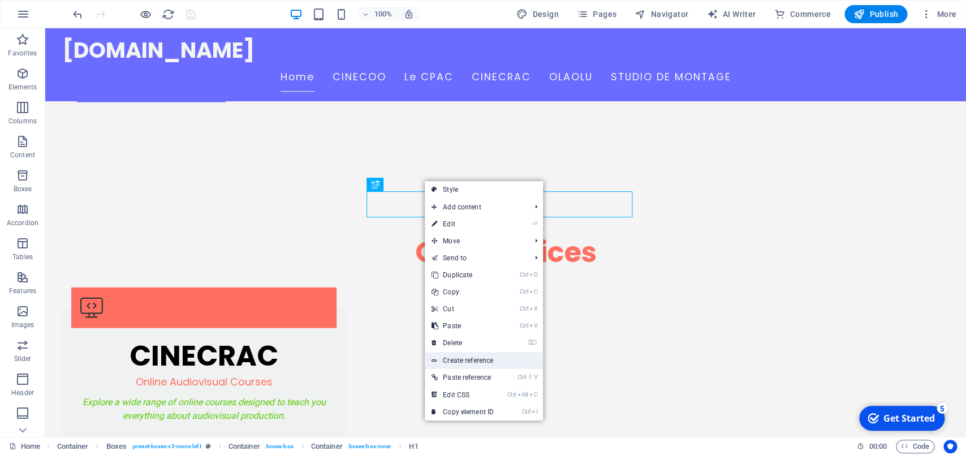
click at [459, 363] on link "Create reference" at bounding box center [484, 360] width 118 height 17
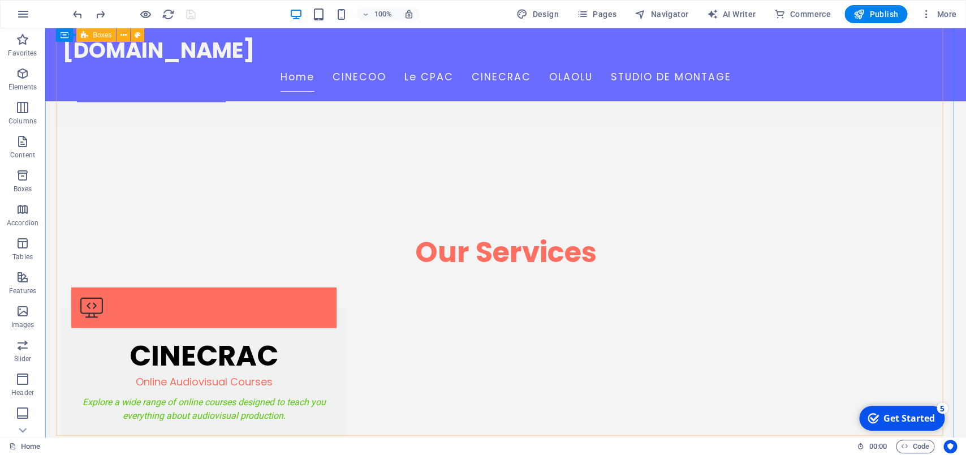
scroll to position [870, 0]
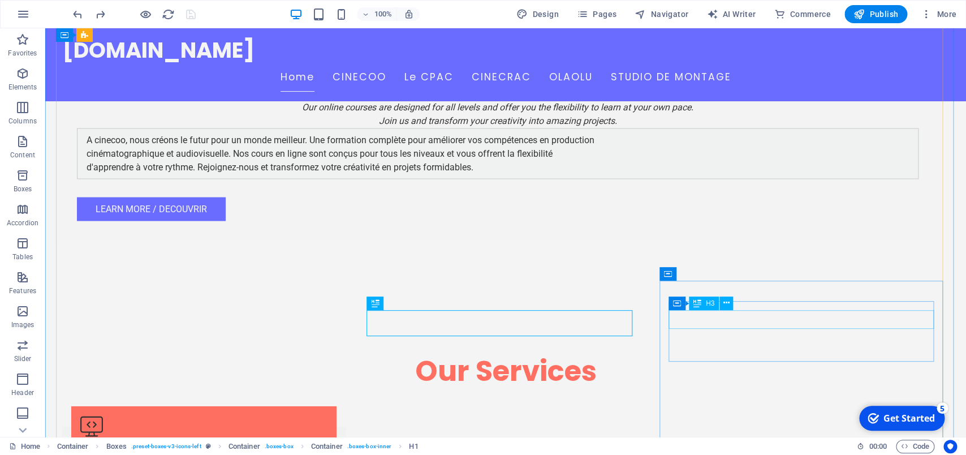
click at [725, 303] on icon at bounding box center [727, 303] width 6 height 12
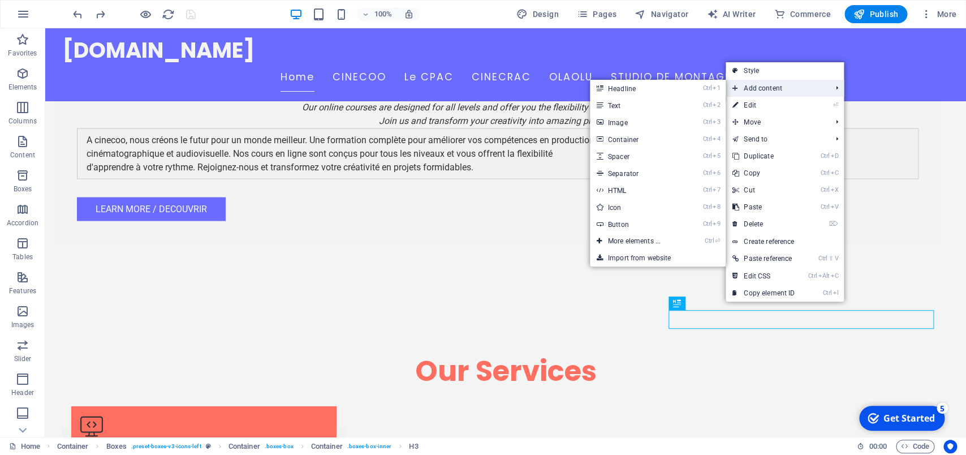
click at [757, 87] on span "Add content" at bounding box center [776, 88] width 101 height 17
click at [655, 91] on link "Ctrl 1 Headline" at bounding box center [636, 88] width 93 height 17
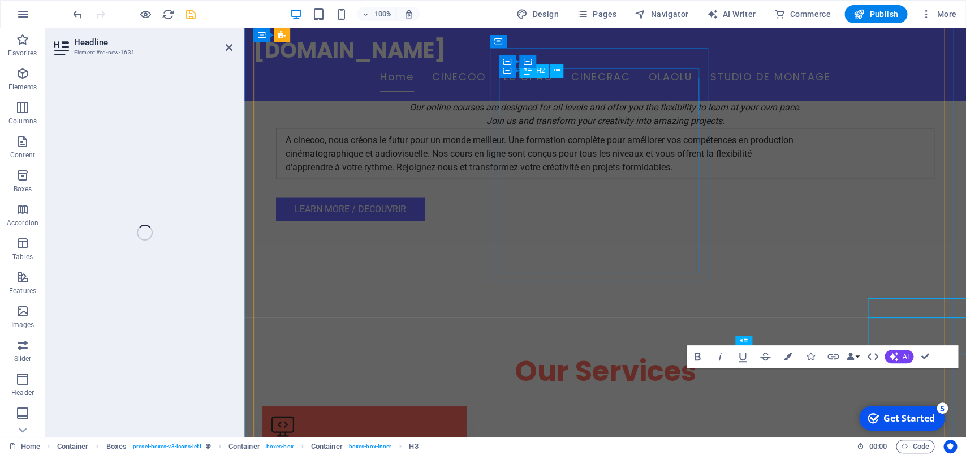
scroll to position [881, 0]
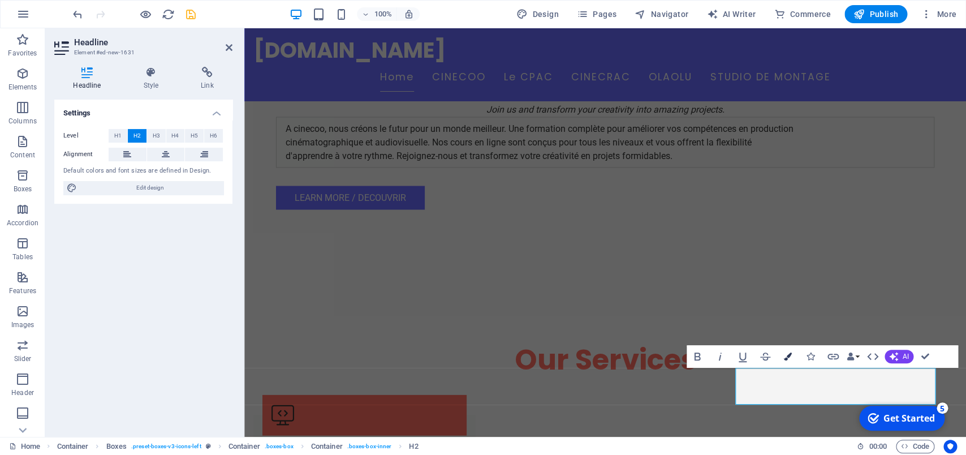
click at [782, 356] on button "Colors" at bounding box center [787, 356] width 21 height 23
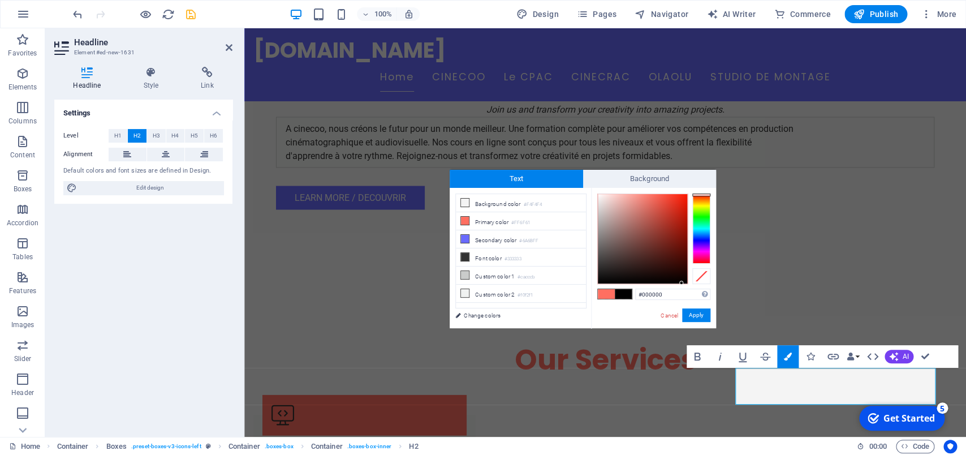
drag, startPoint x: 681, startPoint y: 277, endPoint x: 682, endPoint y: 285, distance: 7.9
click at [682, 285] on div "#000000 Supported formats #0852ed rgb(8, 82, 237) rgba(8, 82, 237, 90%) hsv(221…" at bounding box center [653, 340] width 125 height 304
click at [699, 323] on div "#000000 Supported formats #0852ed rgb(8, 82, 237) rgba(8, 82, 237, 90%) hsv(221…" at bounding box center [653, 340] width 125 height 304
click at [699, 316] on button "Apply" at bounding box center [696, 315] width 28 height 14
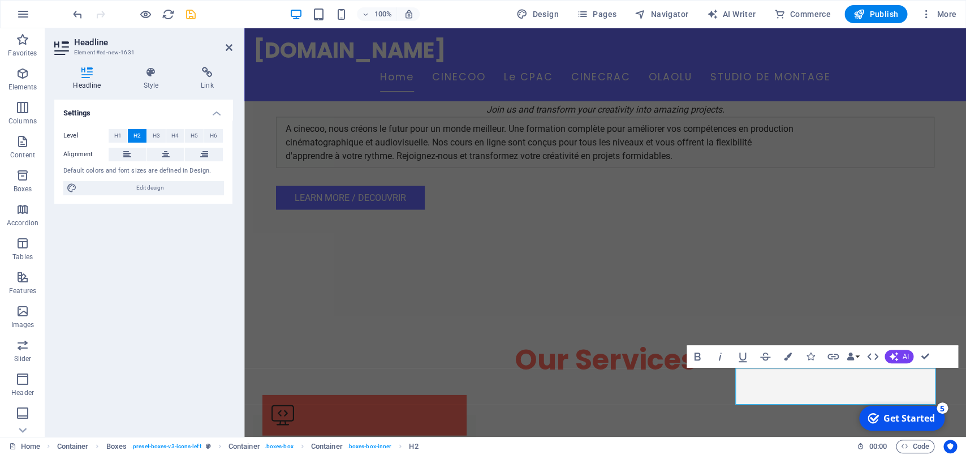
click at [780, 382] on div "H2 Banner Container Text Spacer Image Preset Container Text Text Spacer H2 Cont…" at bounding box center [605, 232] width 722 height 408
drag, startPoint x: 776, startPoint y: 382, endPoint x: 1099, endPoint y: 391, distance: 323.7
click at [789, 355] on icon "button" at bounding box center [788, 356] width 8 height 8
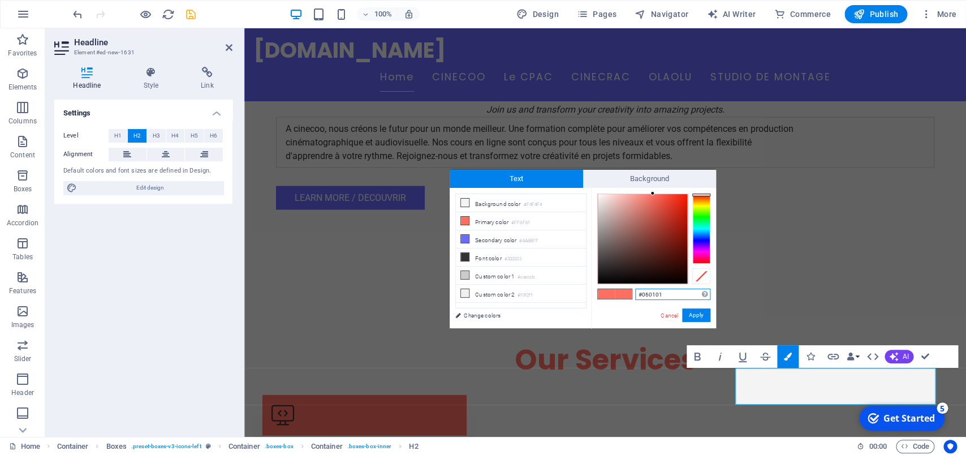
type input "#060100"
click at [685, 281] on div at bounding box center [642, 238] width 89 height 89
click at [700, 316] on button "Apply" at bounding box center [696, 315] width 28 height 14
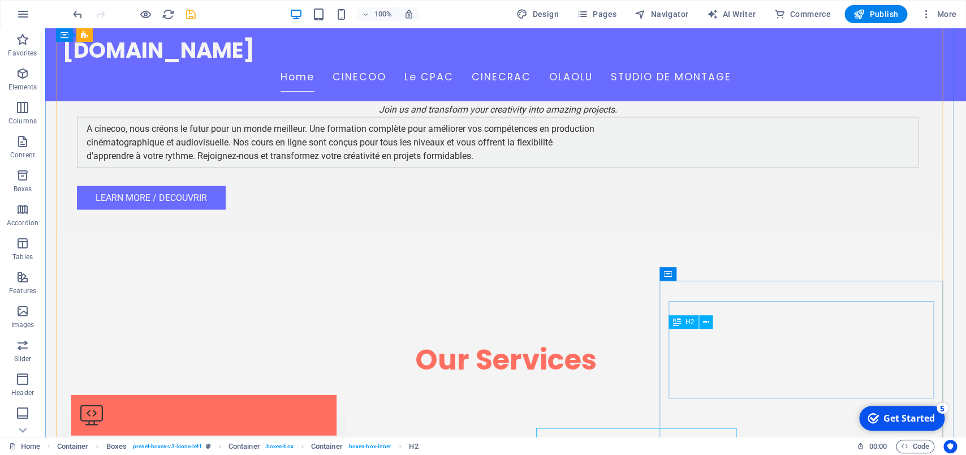
scroll to position [870, 0]
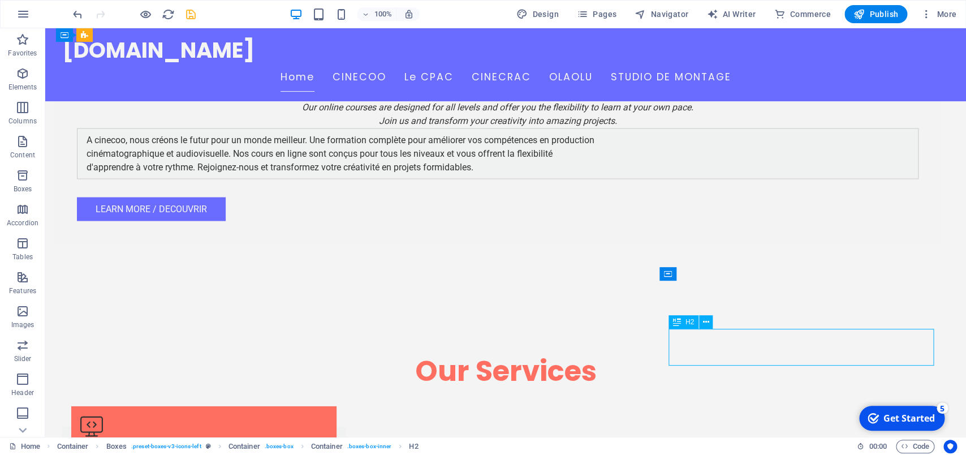
drag, startPoint x: 802, startPoint y: 355, endPoint x: 798, endPoint y: 347, distance: 8.9
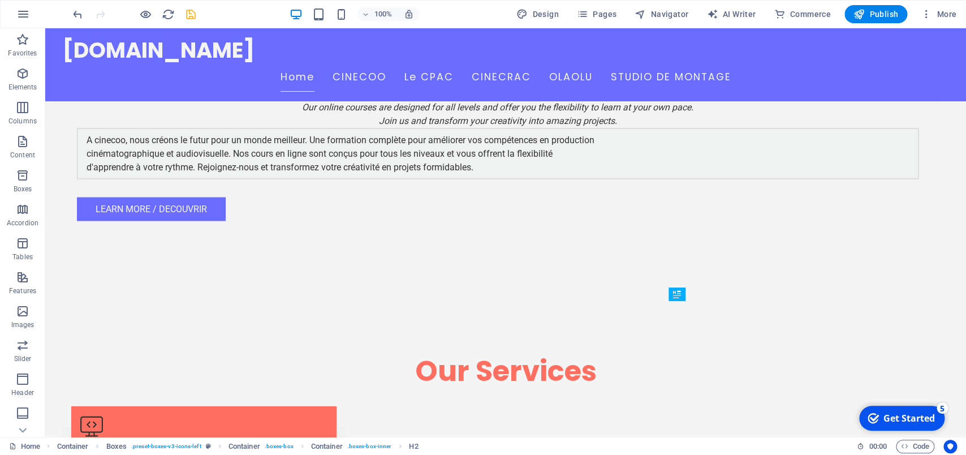
drag, startPoint x: 728, startPoint y: 356, endPoint x: 683, endPoint y: 307, distance: 66.1
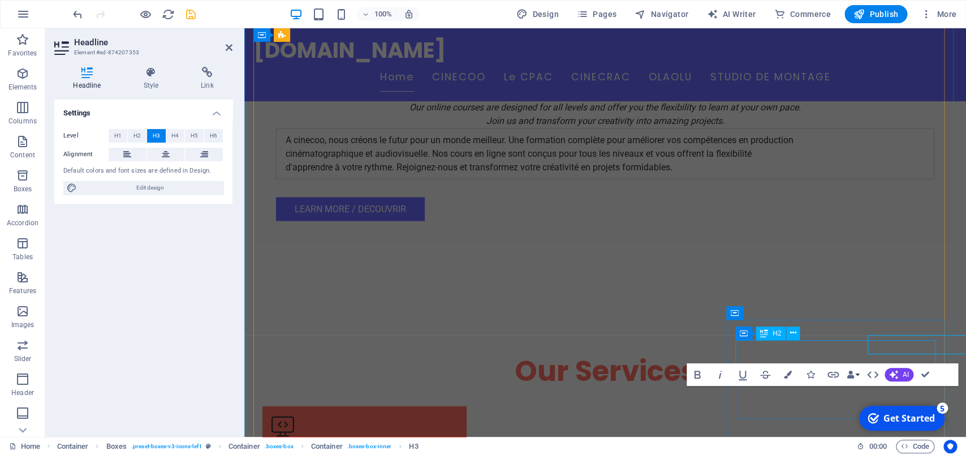
scroll to position [881, 0]
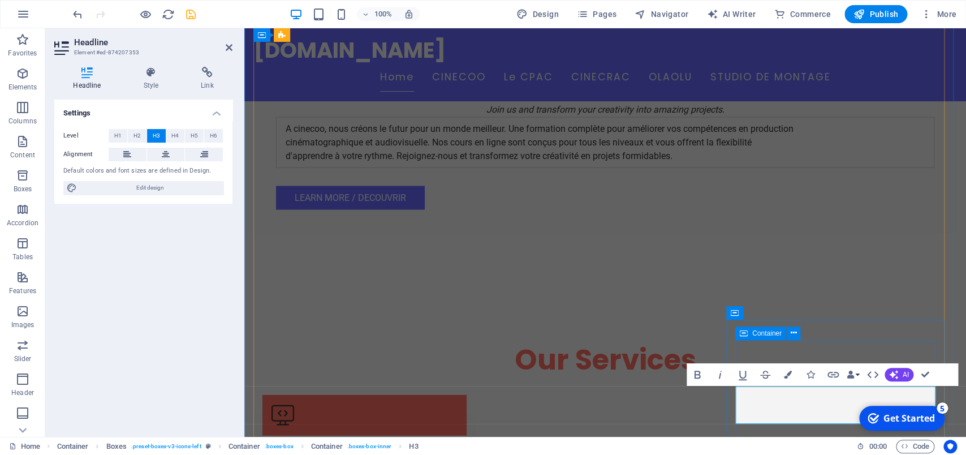
drag, startPoint x: 761, startPoint y: 395, endPoint x: 955, endPoint y: 444, distance: 200.1
click at [784, 373] on icon "button" at bounding box center [788, 375] width 8 height 8
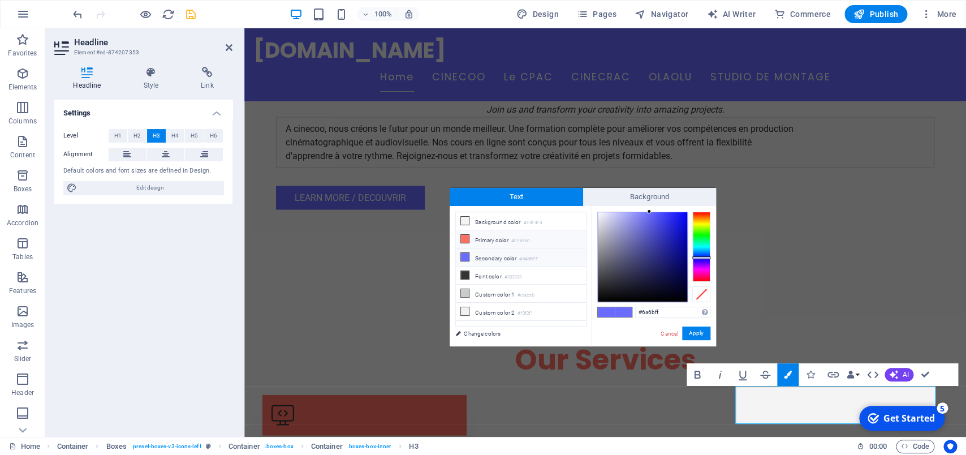
click at [467, 240] on icon at bounding box center [465, 239] width 8 height 8
type input "#ff6f61"
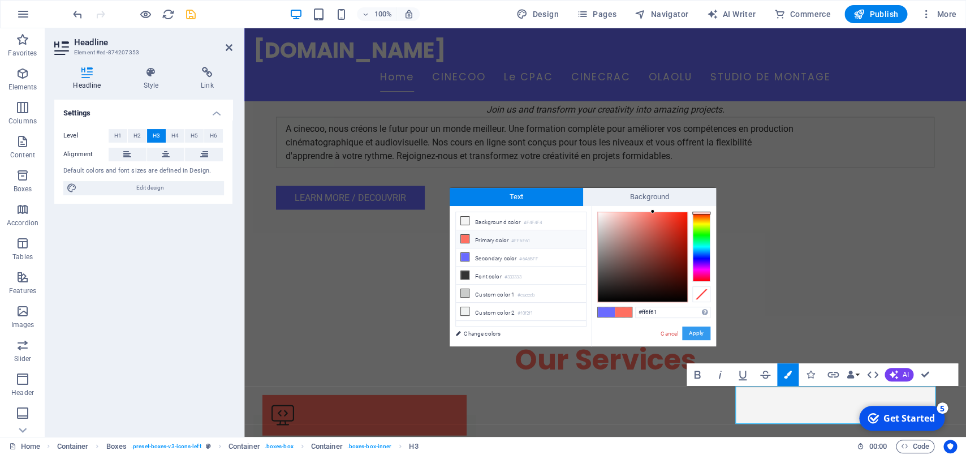
click at [692, 334] on button "Apply" at bounding box center [696, 333] width 28 height 14
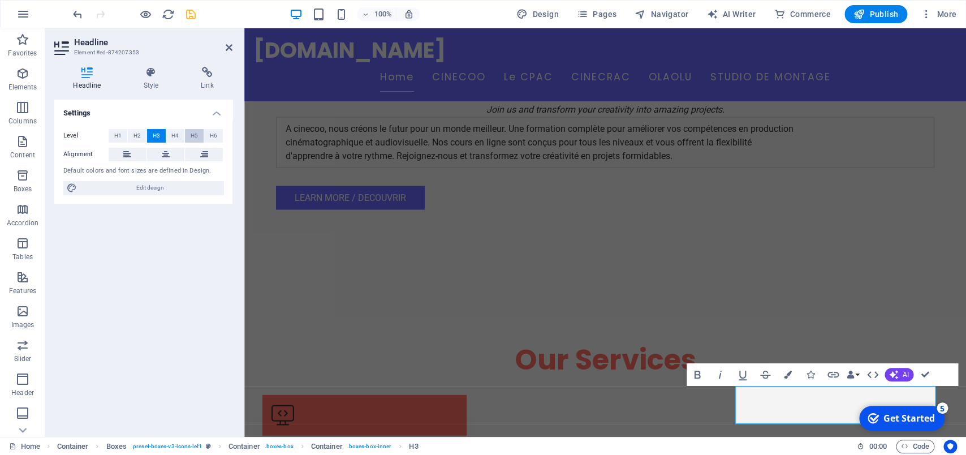
click at [190, 135] on button "H5" at bounding box center [194, 136] width 19 height 14
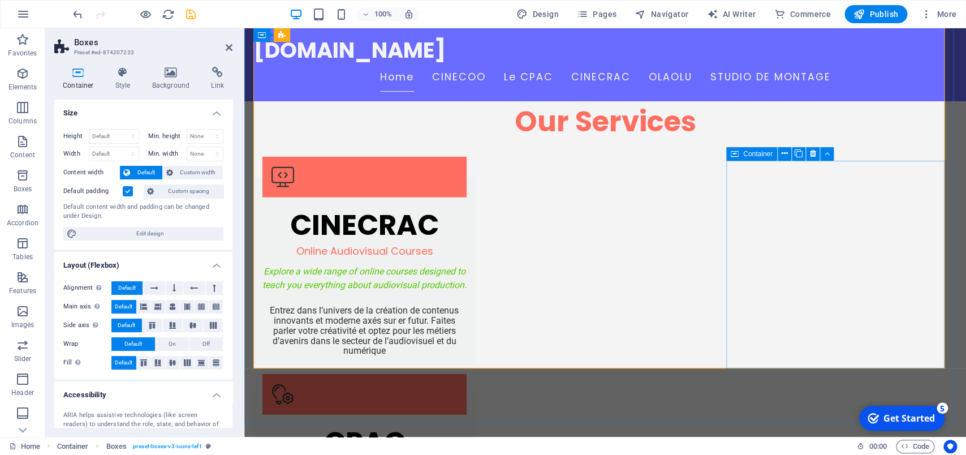
scroll to position [1000, 0]
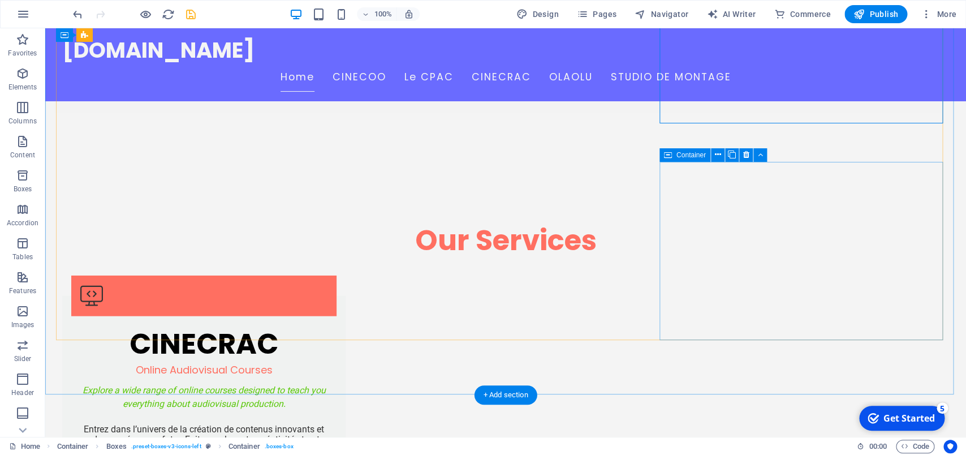
scroll to position [988, 0]
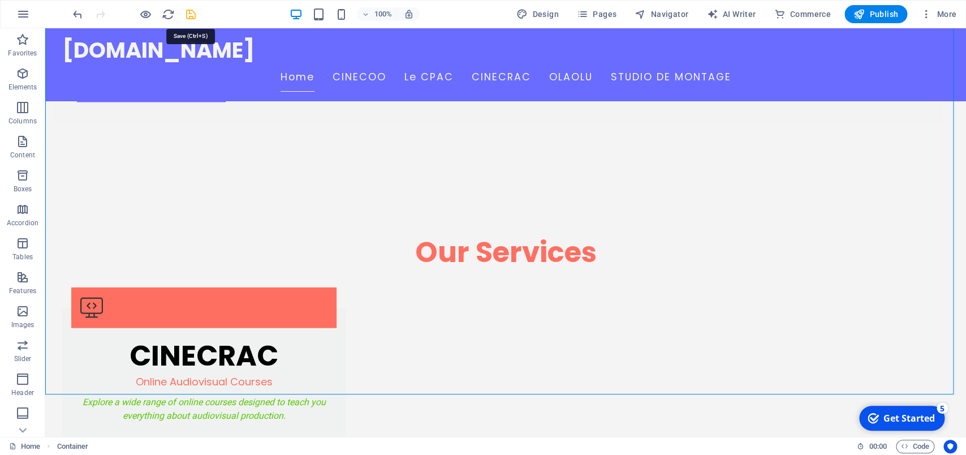
click at [190, 8] on icon "save" at bounding box center [190, 14] width 13 height 13
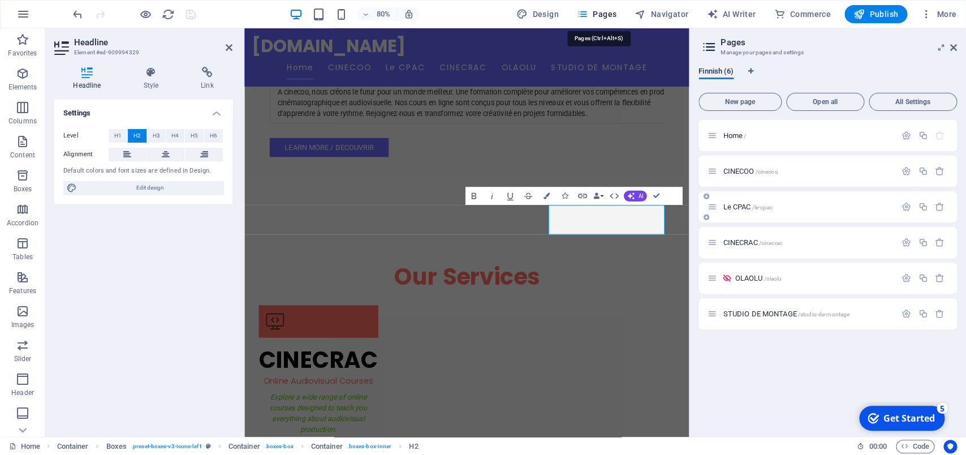
scroll to position [1010, 0]
click at [749, 105] on span "New page" at bounding box center [740, 101] width 73 height 7
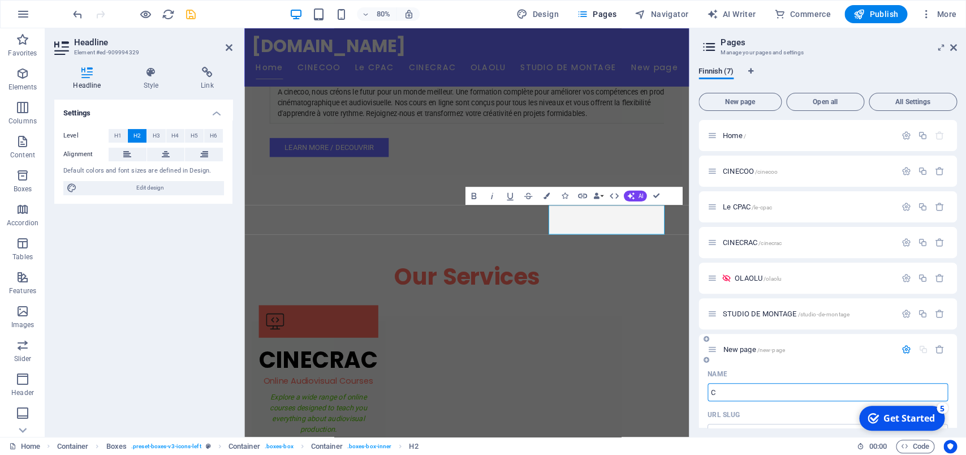
type input "CO"
type input "/c"
type input "CONSIL"
type input "/cons"
type input "CONS"
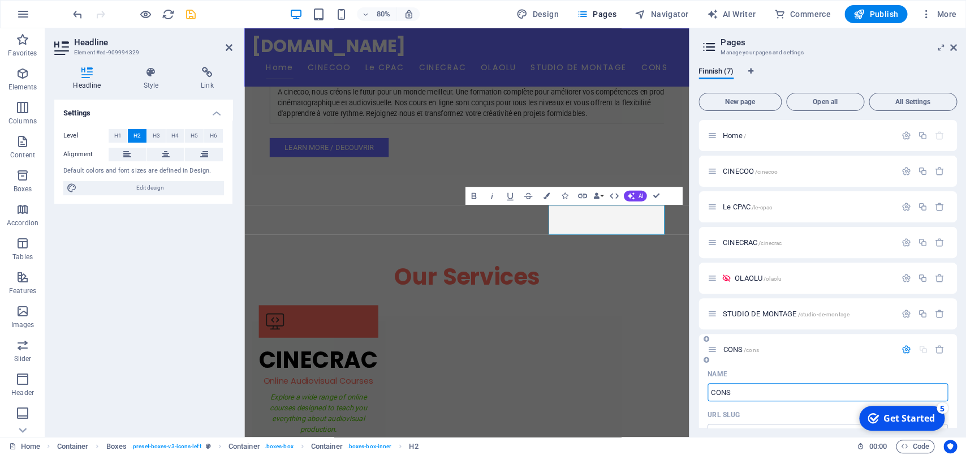
type input "/consil"
type input "CONSE"
type input "/con"
type input "CONSEIL"
type input "/conseil"
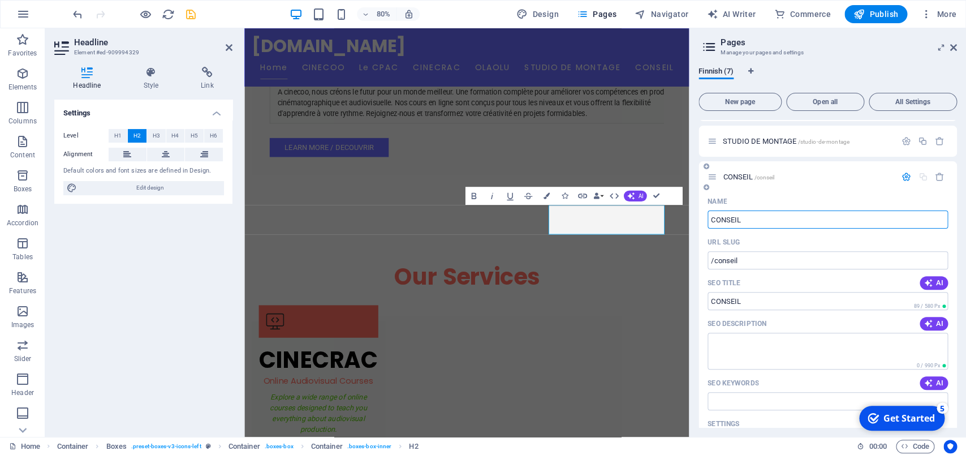
scroll to position [276, 0]
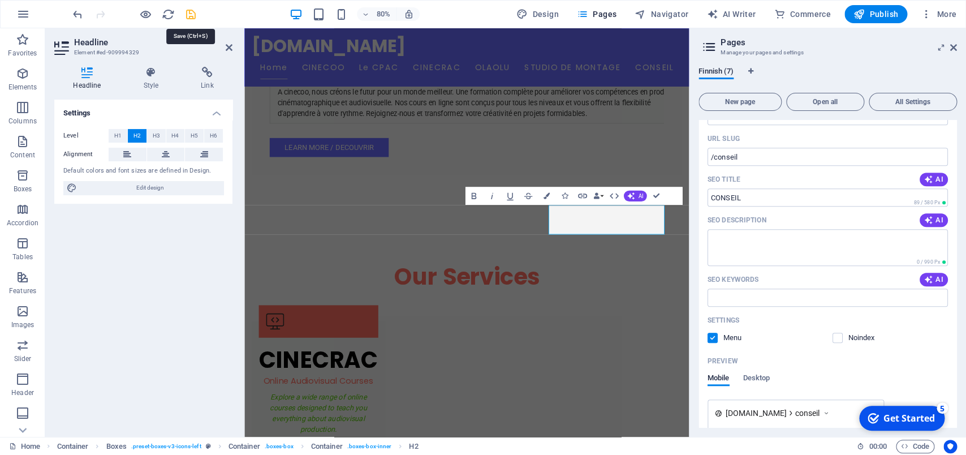
click at [189, 18] on icon "save" at bounding box center [190, 14] width 13 height 13
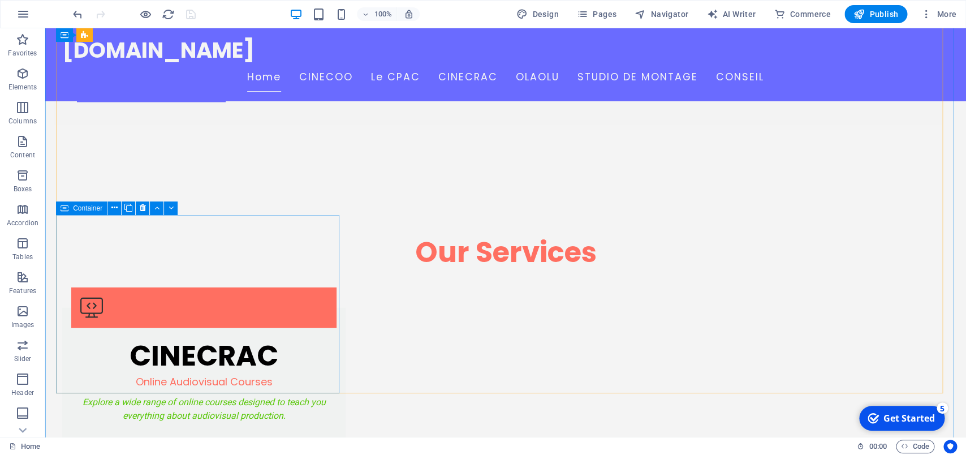
scroll to position [870, 0]
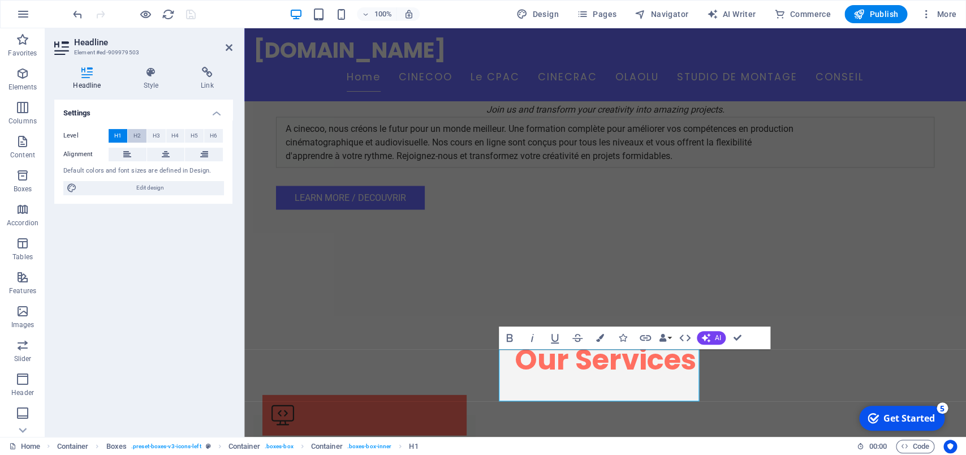
click at [137, 135] on span "H2" at bounding box center [137, 136] width 7 height 14
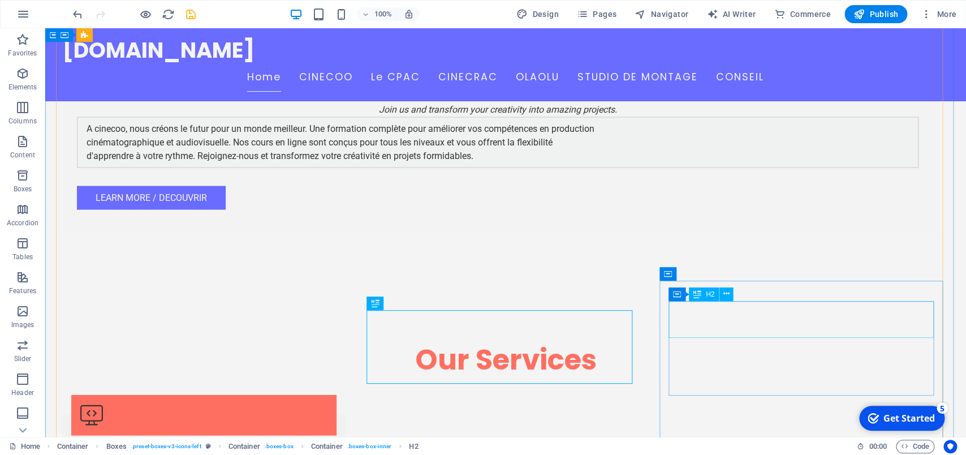
scroll to position [870, 0]
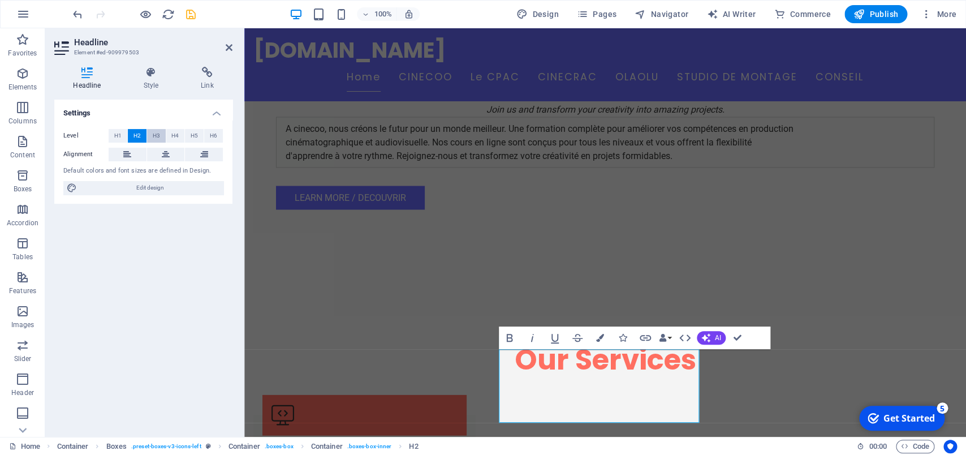
click at [157, 133] on span "H3" at bounding box center [156, 136] width 7 height 14
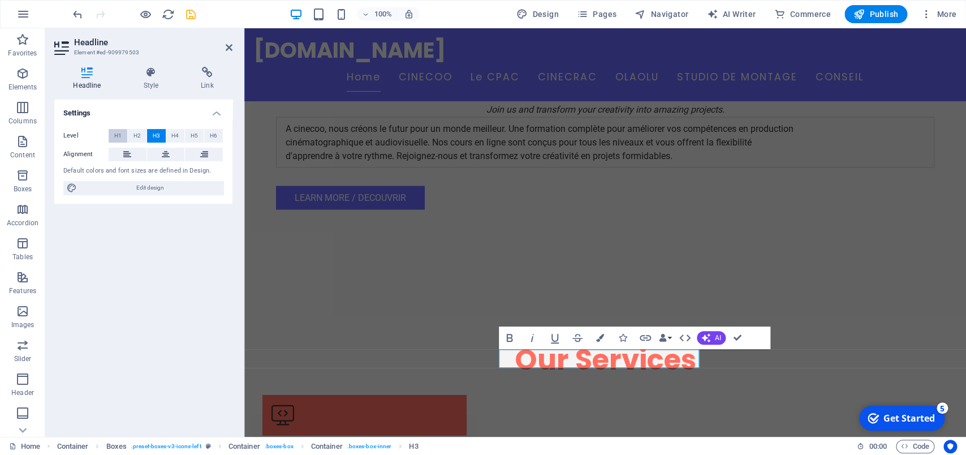
click at [121, 130] on span "H1" at bounding box center [117, 136] width 7 height 14
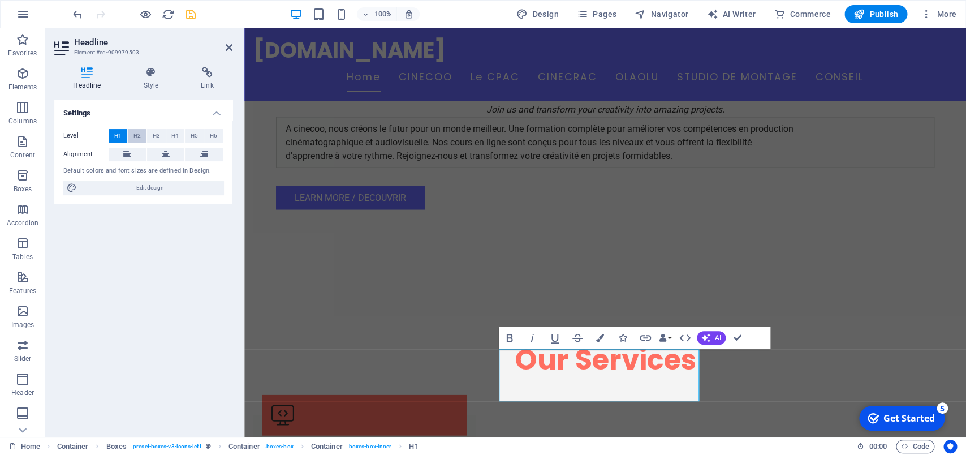
click at [135, 135] on span "H2" at bounding box center [137, 136] width 7 height 14
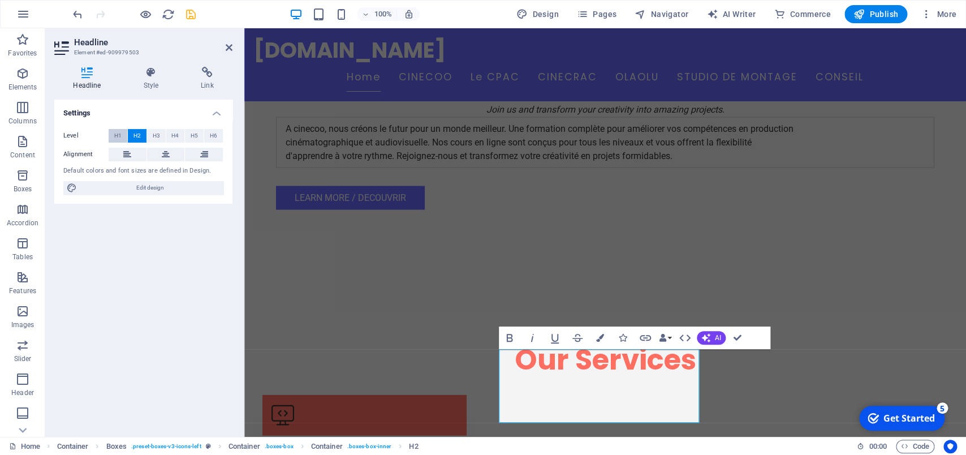
click at [118, 137] on span "H1" at bounding box center [117, 136] width 7 height 14
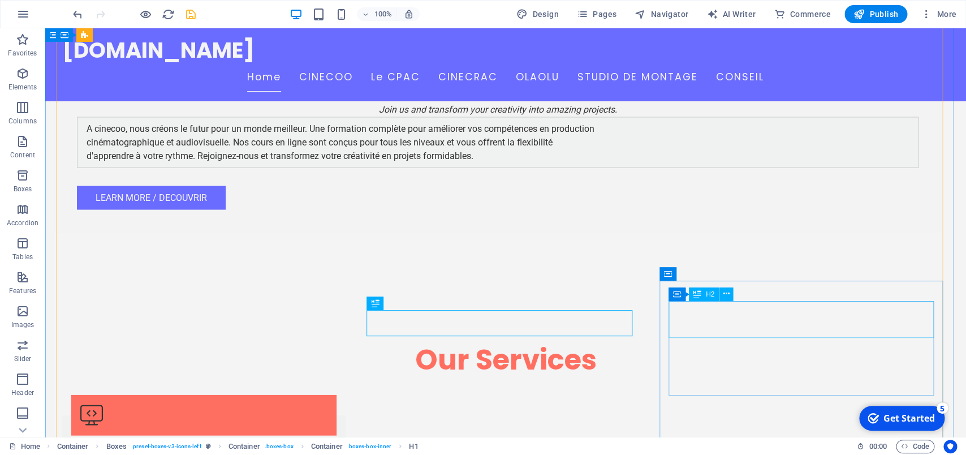
scroll to position [870, 0]
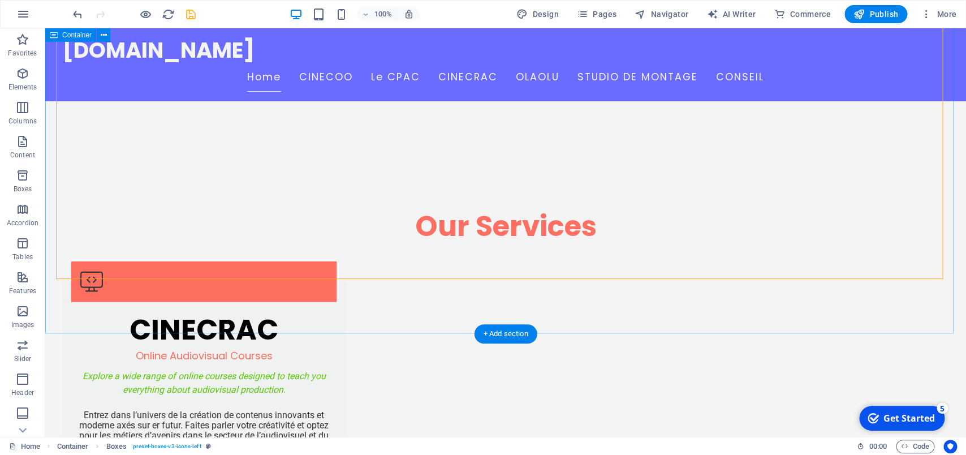
scroll to position [1167, 0]
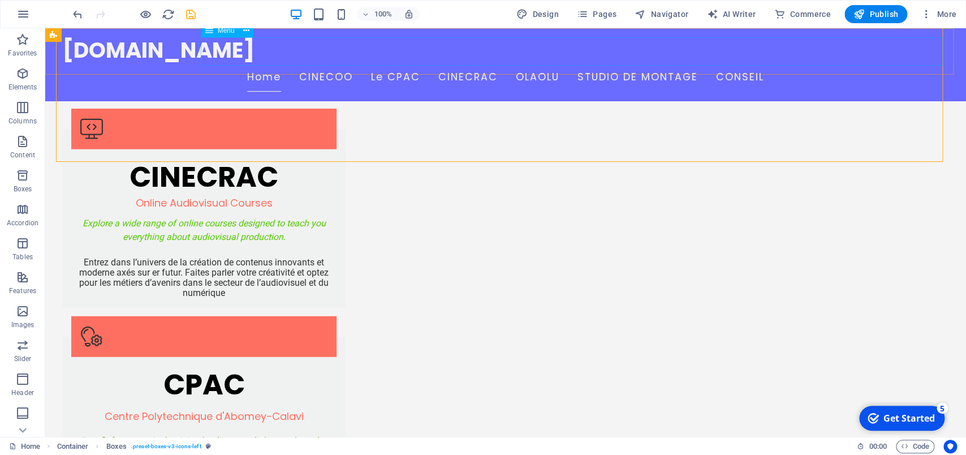
click at [521, 63] on nav "Home CINECOO Le CPAC CINECRAC OLAOLU STUDIO DE MONTAGE CONSEIL" at bounding box center [505, 77] width 887 height 28
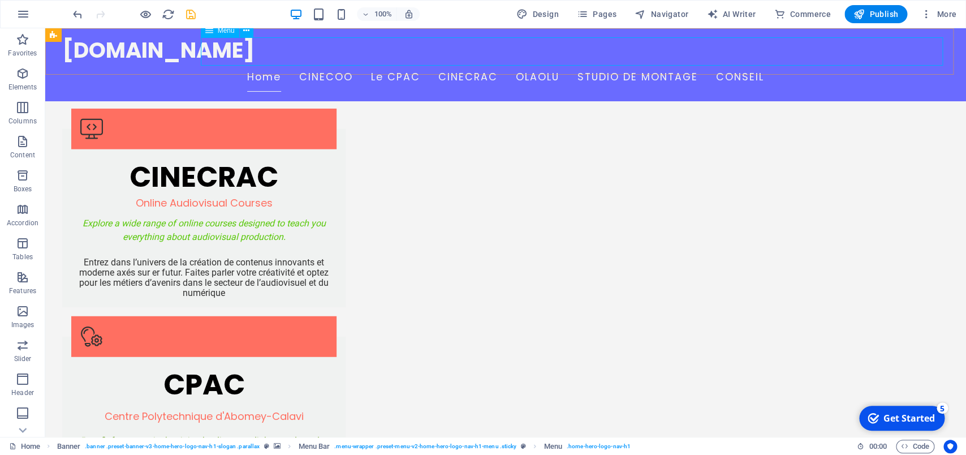
click at [595, 63] on nav "Home CINECOO Le CPAC CINECRAC OLAOLU STUDIO DE MONTAGE CONSEIL" at bounding box center [505, 77] width 887 height 28
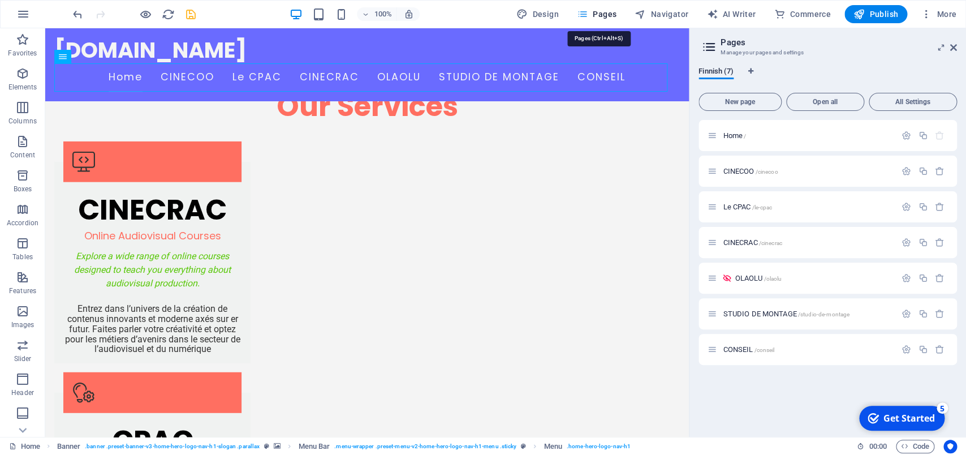
scroll to position [1240, 0]
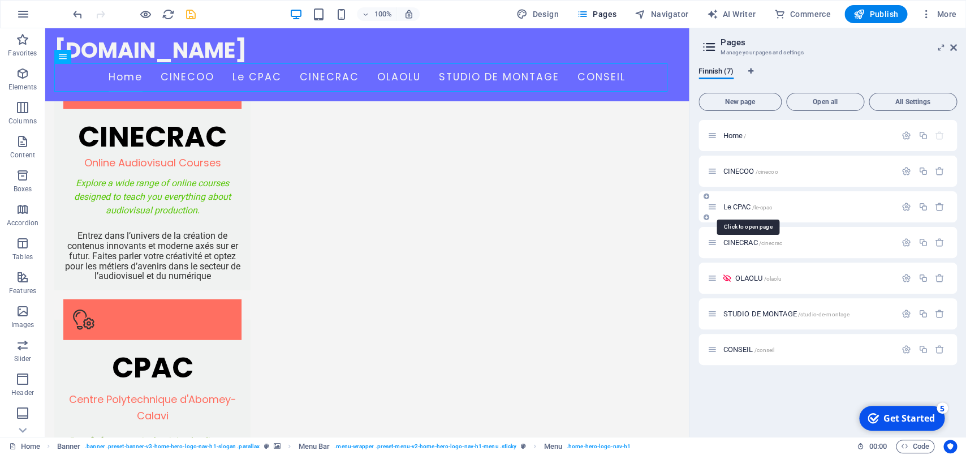
click at [736, 209] on span "Le CPAC /le-cpac" at bounding box center [747, 207] width 49 height 8
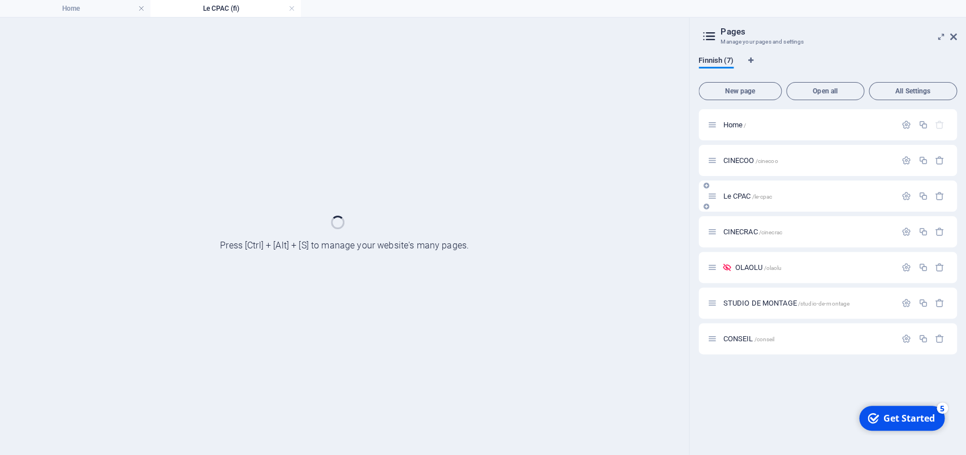
click at [736, 209] on div "Le CPAC /le-cpac" at bounding box center [828, 195] width 259 height 31
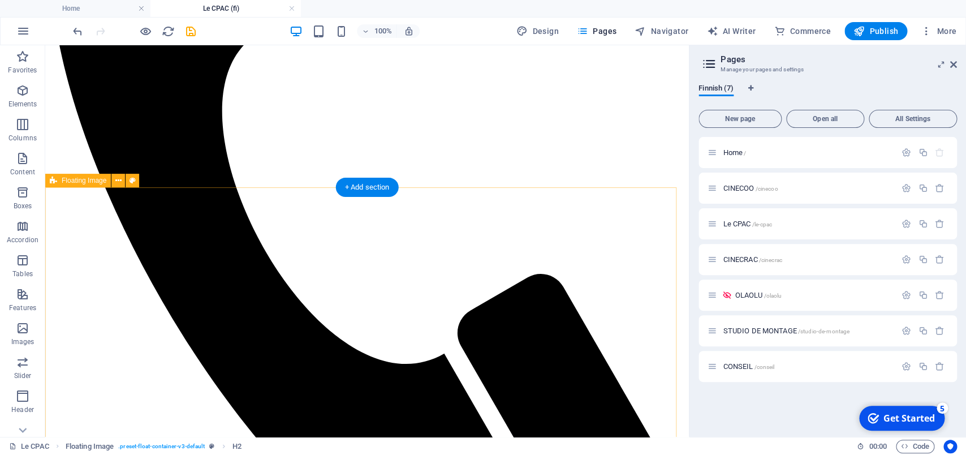
scroll to position [446, 0]
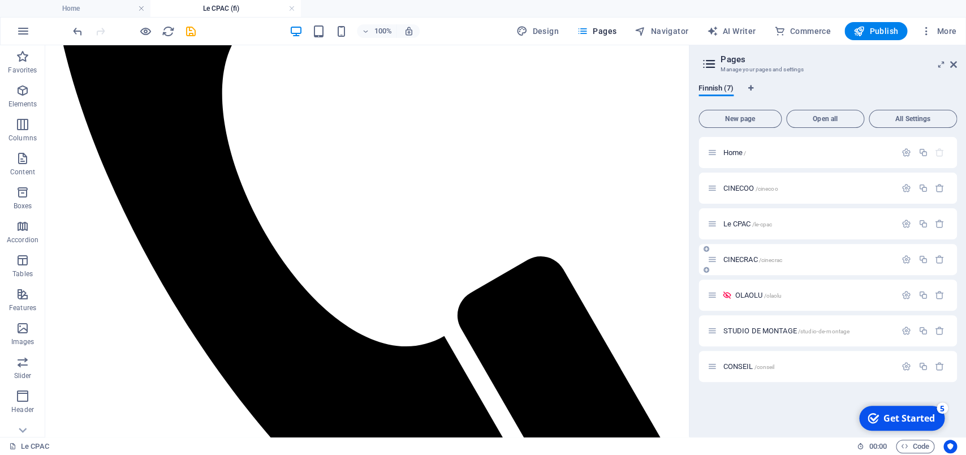
click at [747, 261] on span "CINECRAC /cinecrac" at bounding box center [752, 259] width 59 height 8
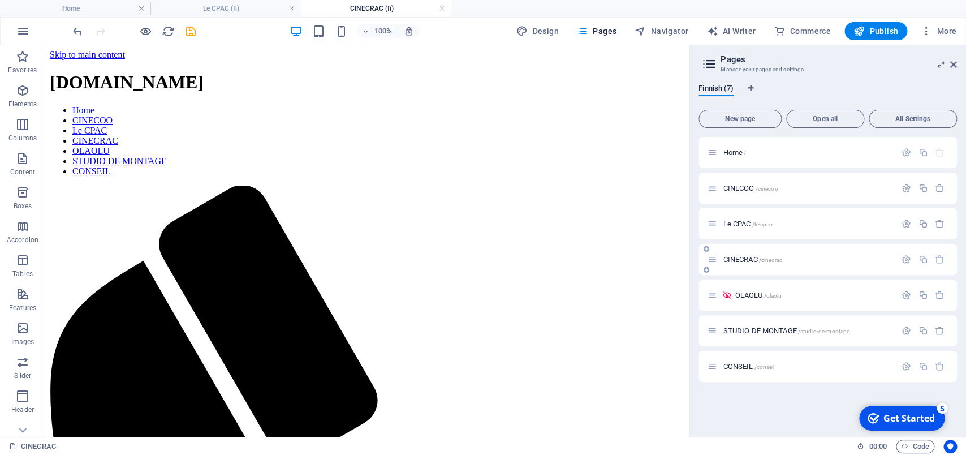
scroll to position [0, 0]
click at [727, 294] on icon at bounding box center [727, 295] width 10 height 10
click at [757, 291] on span "OLAOLU /olaolu" at bounding box center [758, 295] width 47 height 8
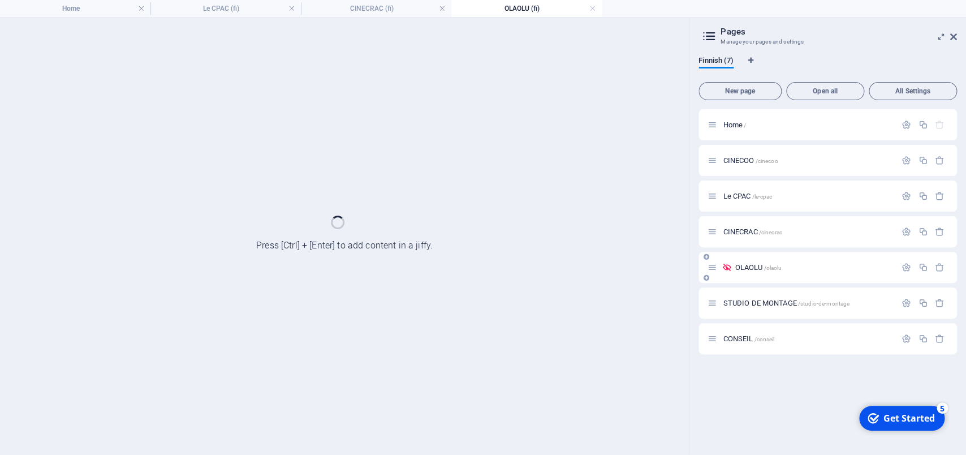
click at [757, 291] on div "STUDIO DE MONTAGE /studio-de-montage" at bounding box center [828, 302] width 259 height 31
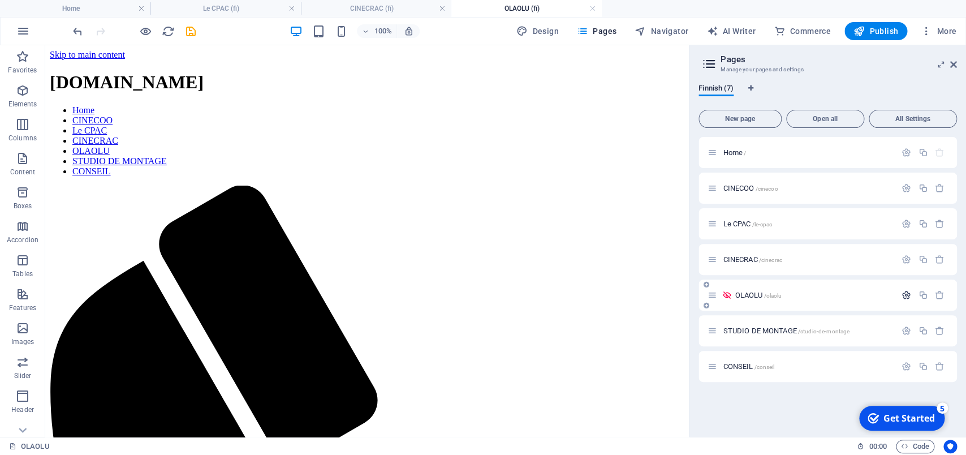
click at [906, 295] on icon "button" at bounding box center [907, 295] width 10 height 10
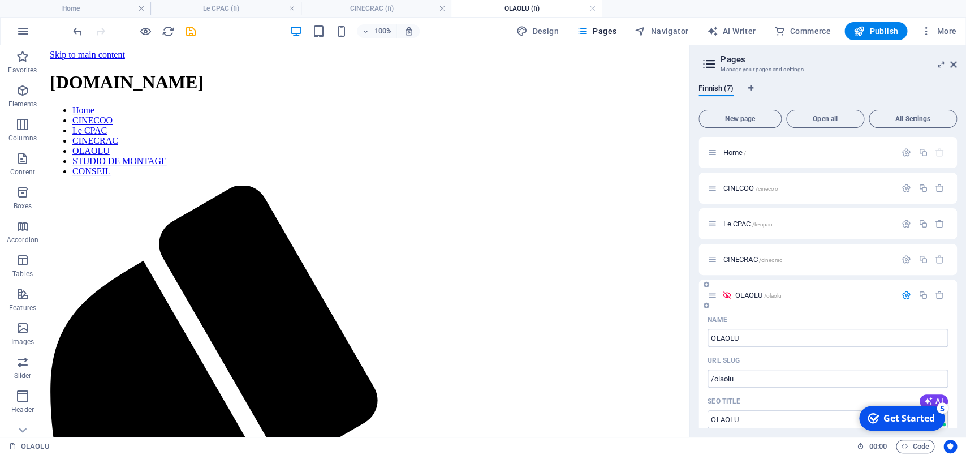
click at [902, 293] on icon "button" at bounding box center [907, 295] width 10 height 10
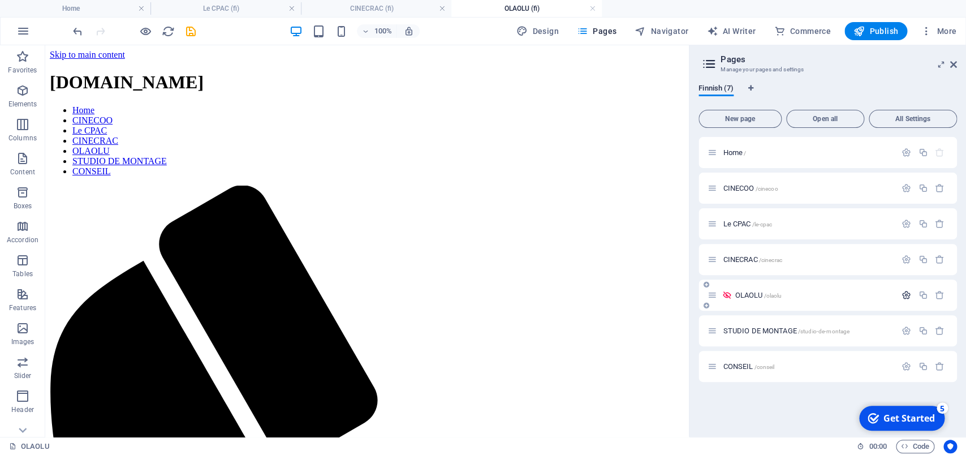
click at [894, 293] on div "OLAOLU /olaolu" at bounding box center [814, 294] width 165 height 7
click at [909, 297] on icon "button" at bounding box center [907, 295] width 10 height 10
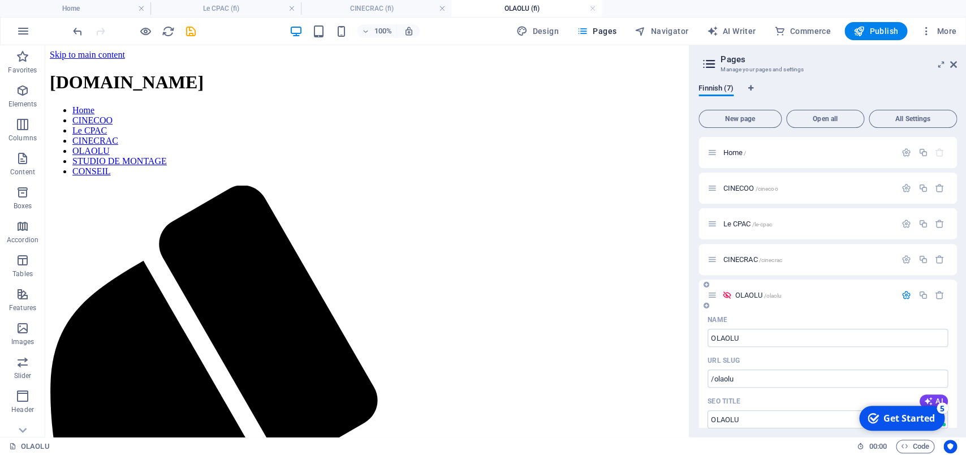
click at [738, 291] on span "OLAOLU /olaolu" at bounding box center [758, 295] width 47 height 8
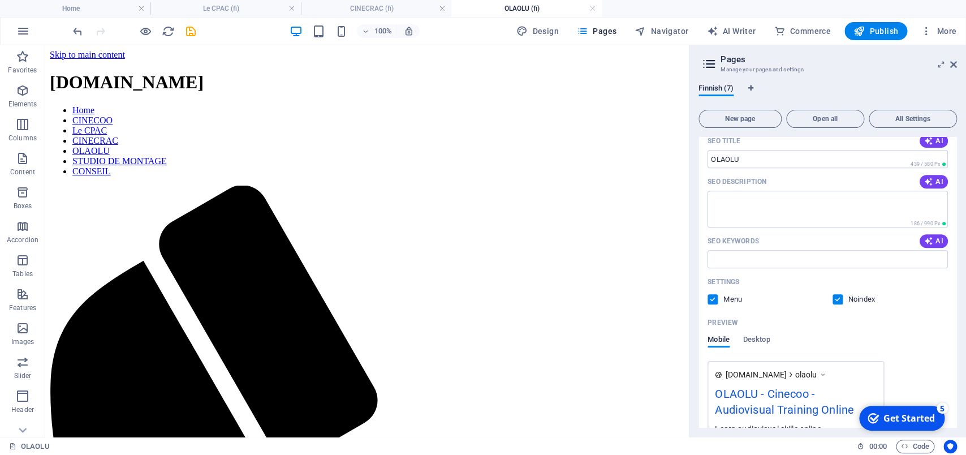
scroll to position [276, 0]
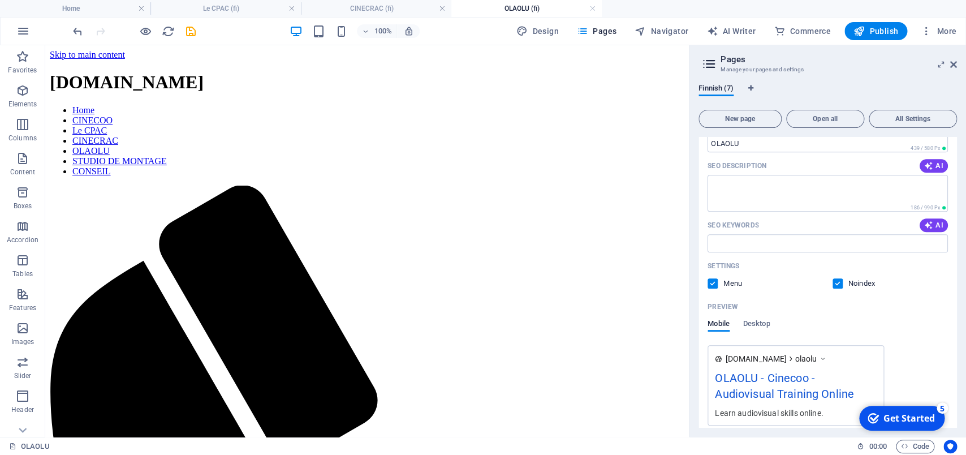
click at [833, 289] on label at bounding box center [838, 283] width 10 height 10
click at [0, 0] on input "checkbox" at bounding box center [0, 0] width 0 height 0
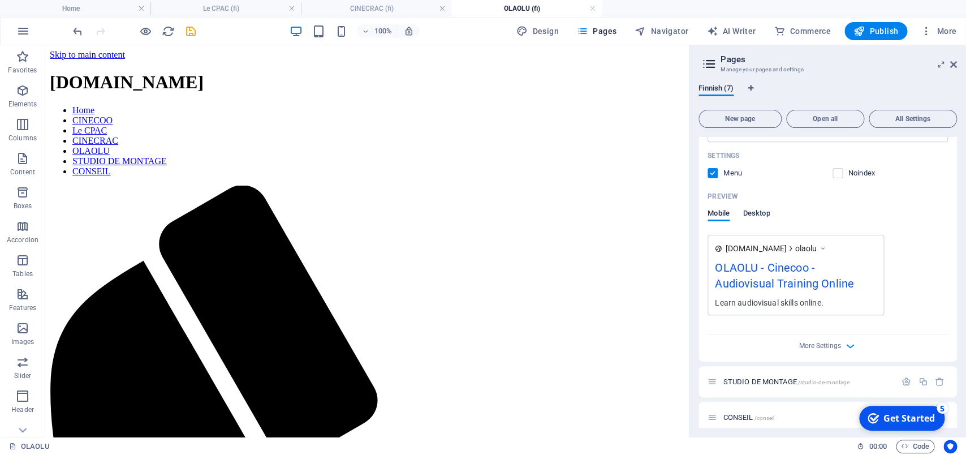
click at [766, 222] on span "Desktop" at bounding box center [756, 215] width 27 height 16
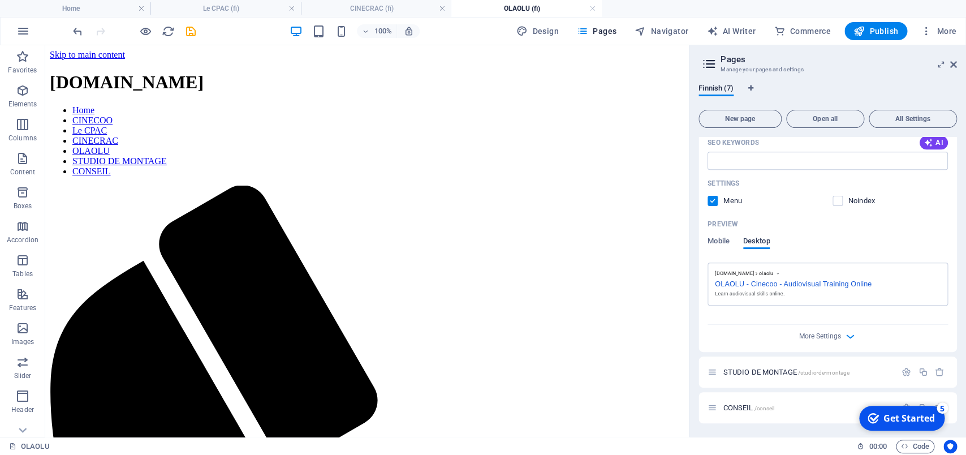
scroll to position [371, 0]
click at [718, 241] on span "Mobile" at bounding box center [719, 242] width 22 height 16
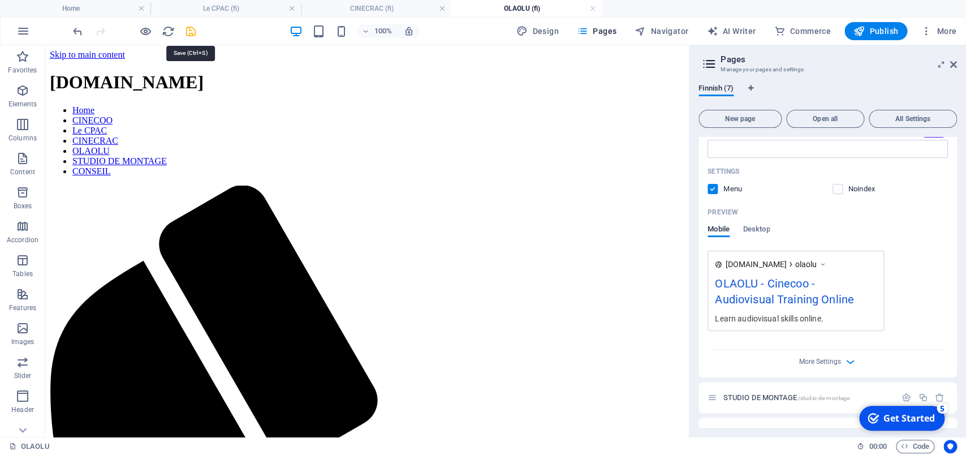
click at [192, 34] on icon "save" at bounding box center [190, 31] width 13 height 13
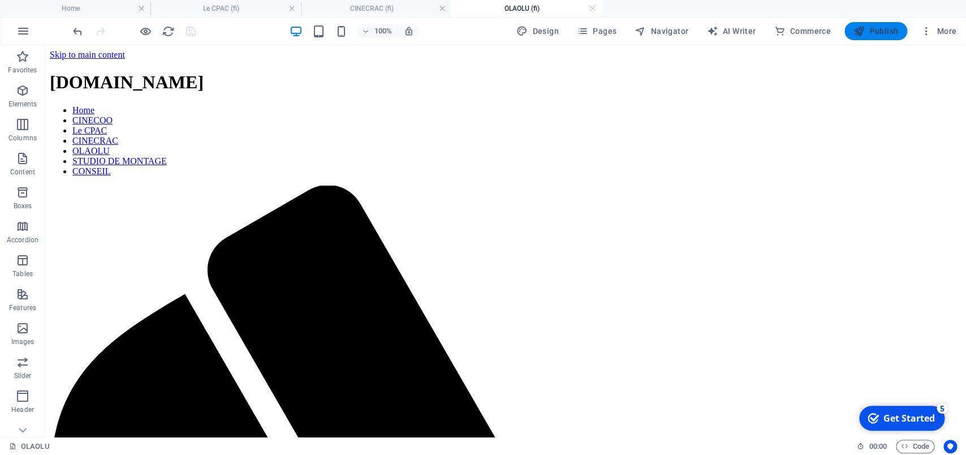
click at [880, 33] on span "Publish" at bounding box center [876, 30] width 45 height 11
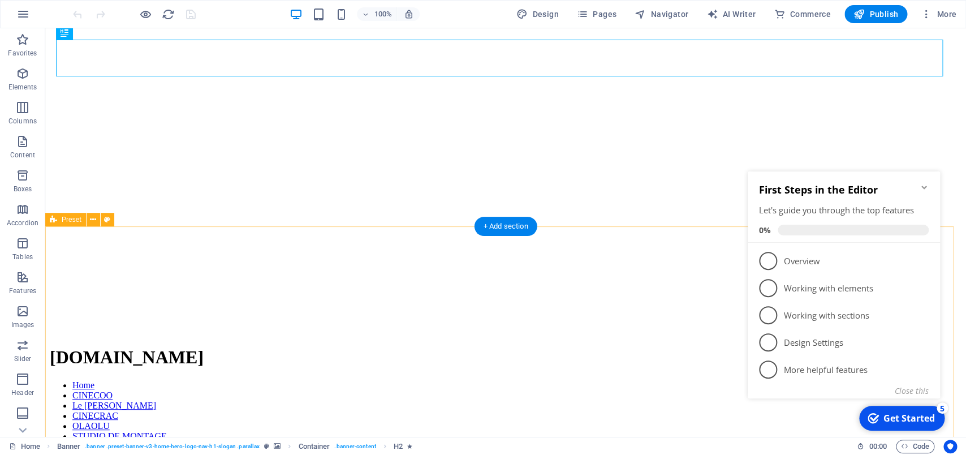
scroll to position [119, 0]
click at [923, 189] on icon "Minimize checklist" at bounding box center [924, 187] width 9 height 9
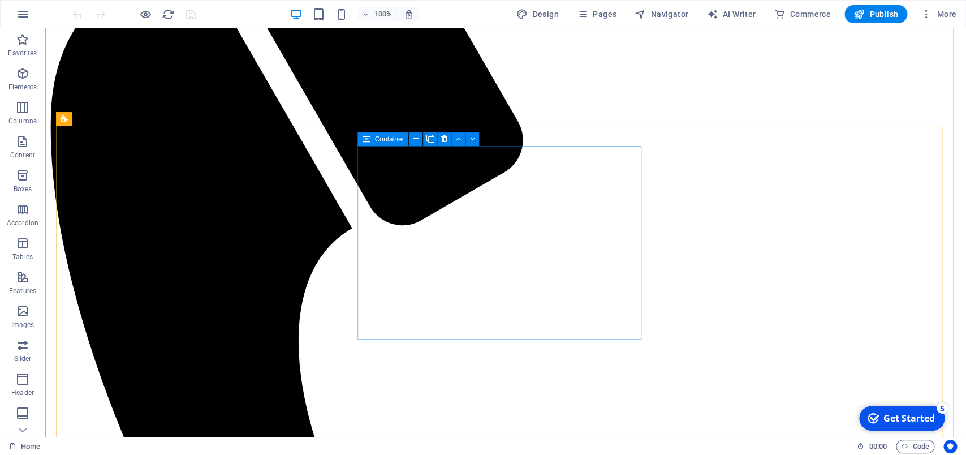
scroll to position [772, 0]
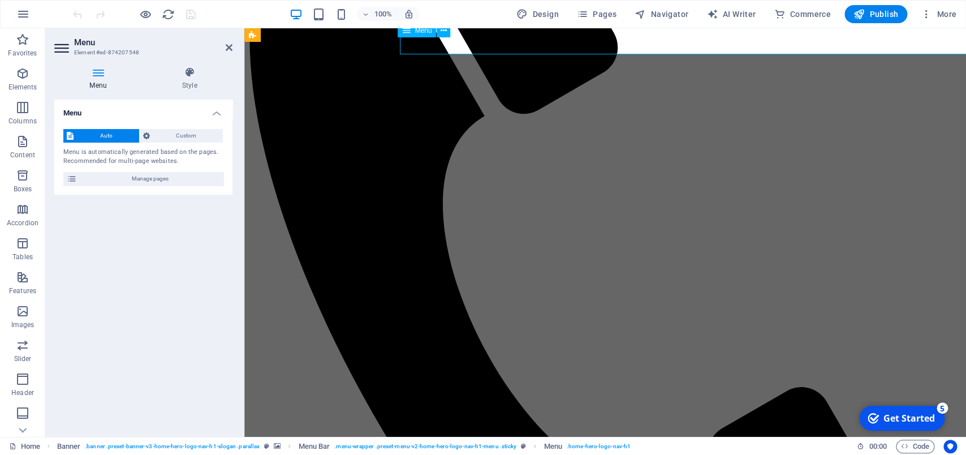
scroll to position [784, 0]
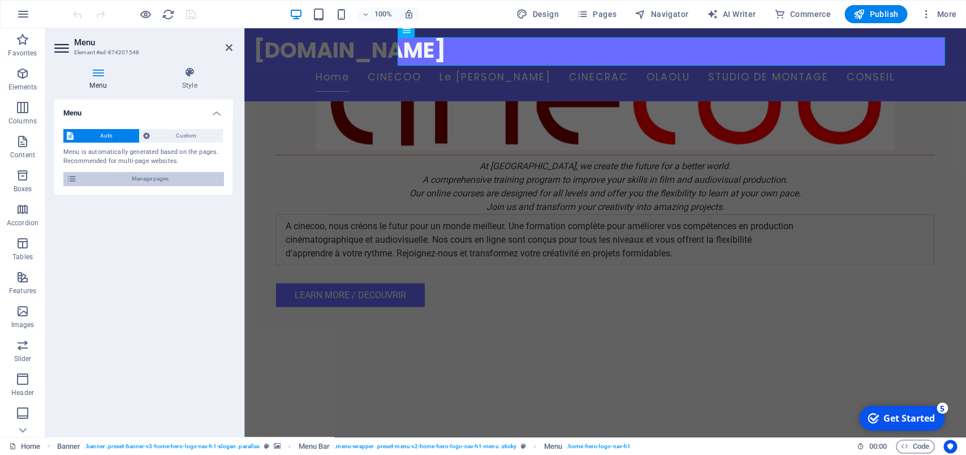
click at [73, 178] on icon at bounding box center [72, 179] width 10 height 14
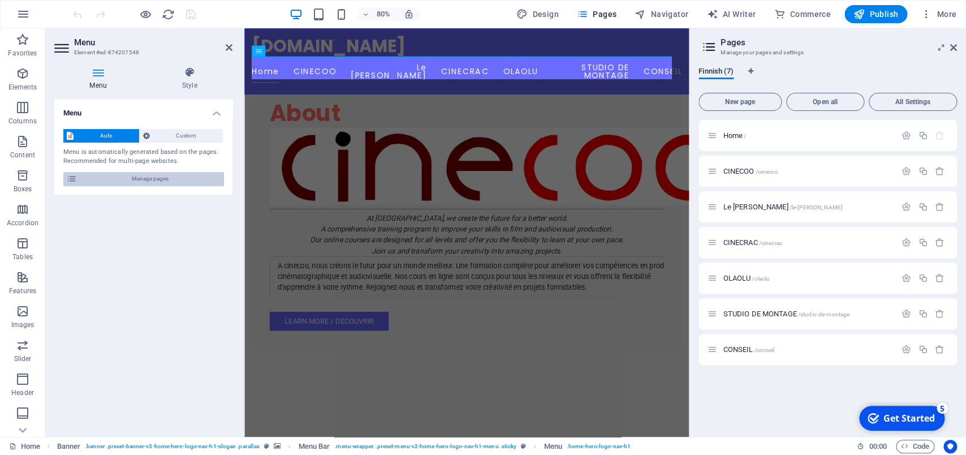
scroll to position [794, 0]
click at [716, 136] on icon at bounding box center [713, 136] width 10 height 10
click at [729, 136] on span "Home /" at bounding box center [734, 135] width 23 height 8
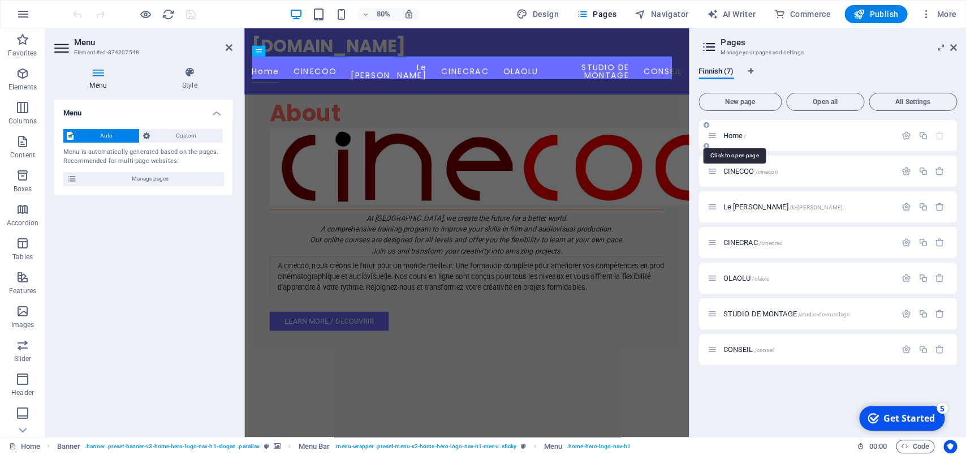
click at [729, 136] on span "Home /" at bounding box center [734, 135] width 23 height 8
click at [737, 133] on span "Home /" at bounding box center [734, 135] width 23 height 8
click at [737, 170] on span "CINECOO /cinecoo" at bounding box center [750, 171] width 55 height 8
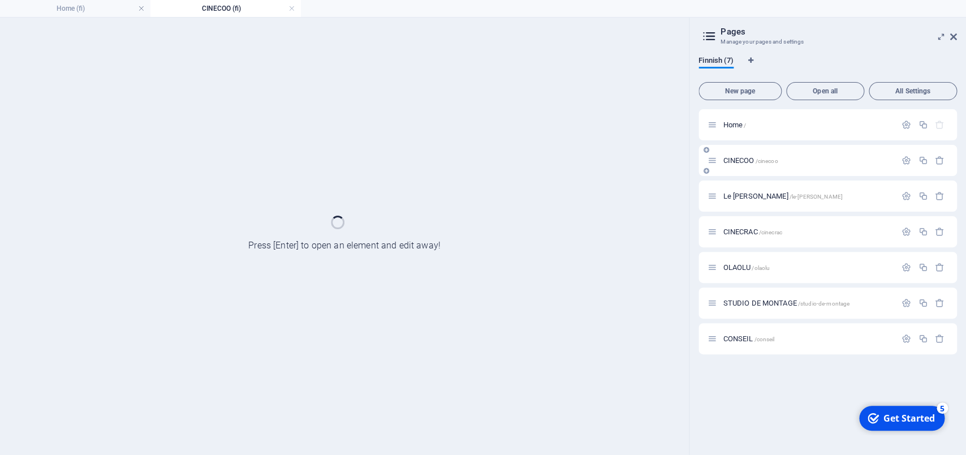
click at [737, 170] on div "CINECOO /cinecoo" at bounding box center [828, 160] width 259 height 31
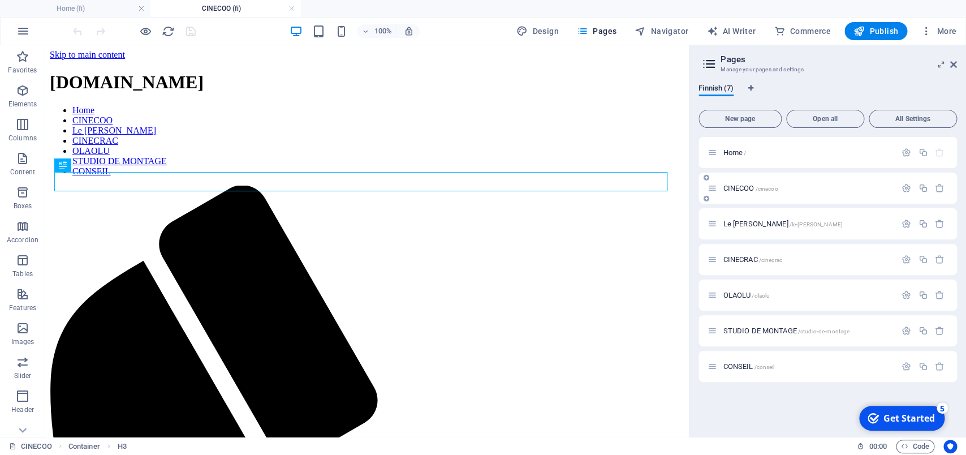
scroll to position [0, 0]
click at [905, 188] on icon "button" at bounding box center [907, 188] width 10 height 10
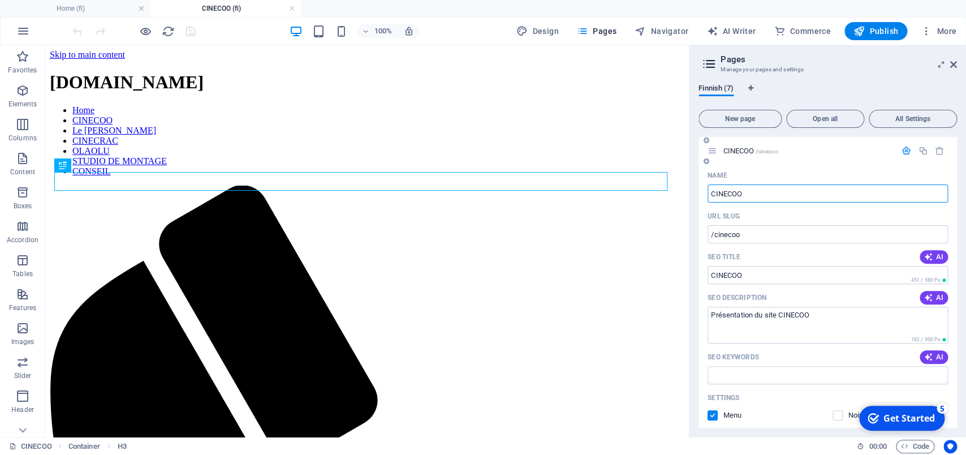
scroll to position [55, 0]
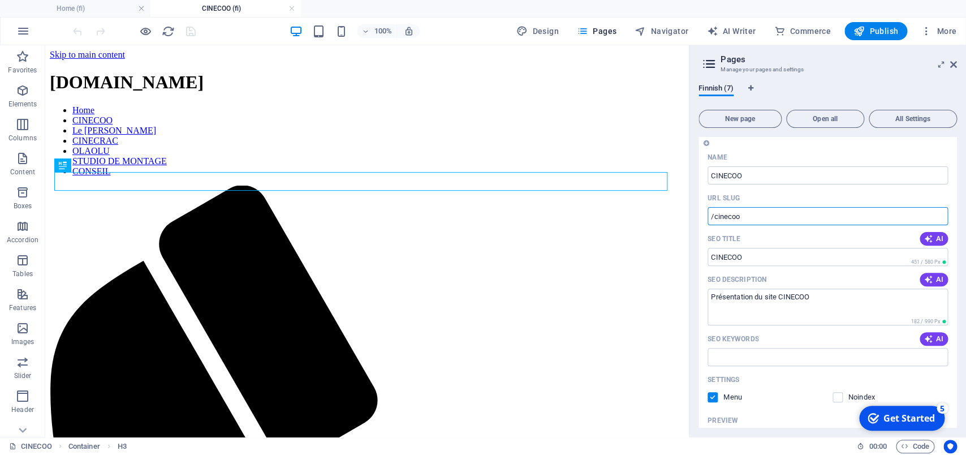
drag, startPoint x: 746, startPoint y: 216, endPoint x: 702, endPoint y: 216, distance: 44.7
click at [708, 216] on input "/cinecoo" at bounding box center [828, 216] width 240 height 18
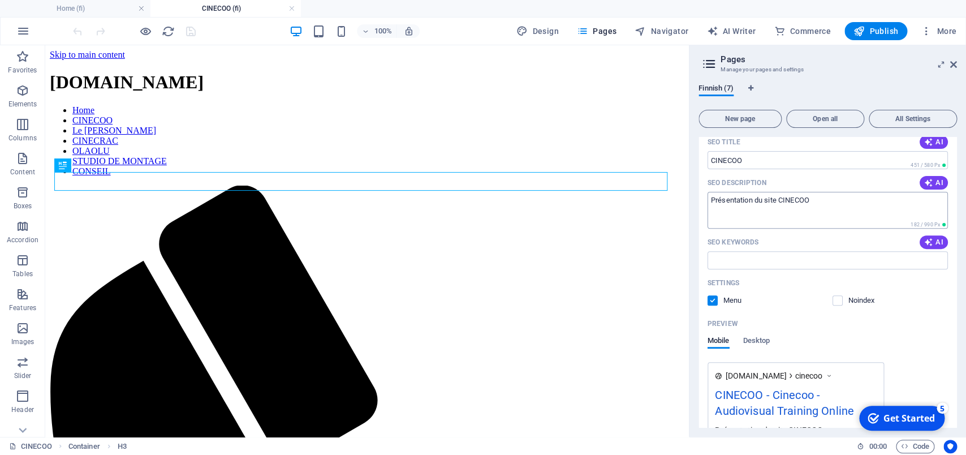
scroll to position [221, 0]
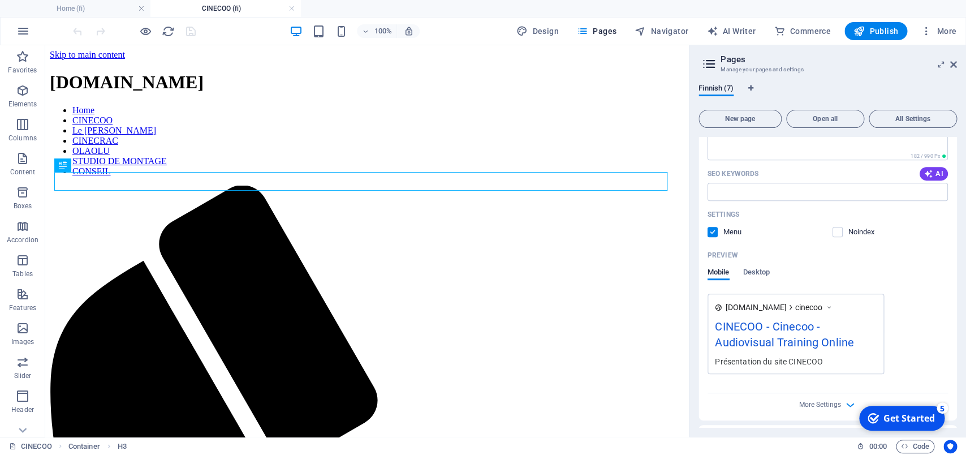
click at [710, 64] on icon at bounding box center [709, 64] width 17 height 16
click at [596, 26] on span "Pages" at bounding box center [597, 30] width 40 height 11
click at [950, 62] on h2 "Pages" at bounding box center [839, 59] width 236 height 10
click at [953, 62] on icon at bounding box center [954, 64] width 7 height 9
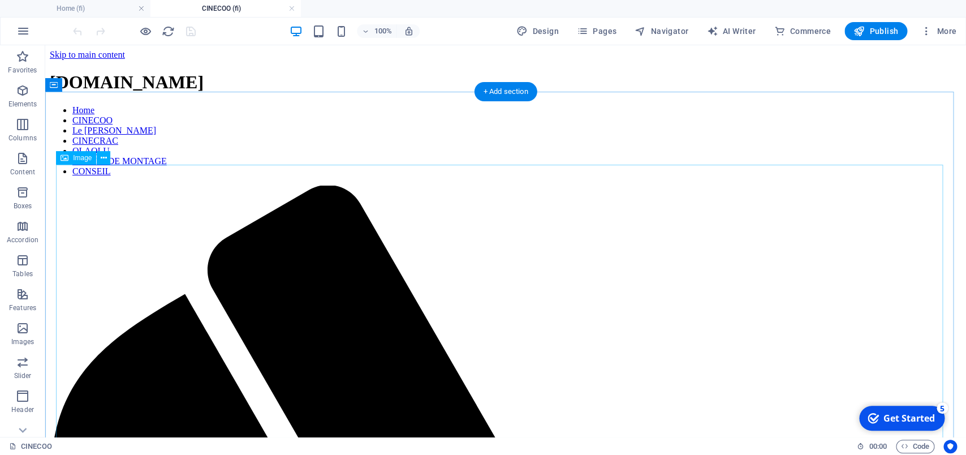
scroll to position [238, 0]
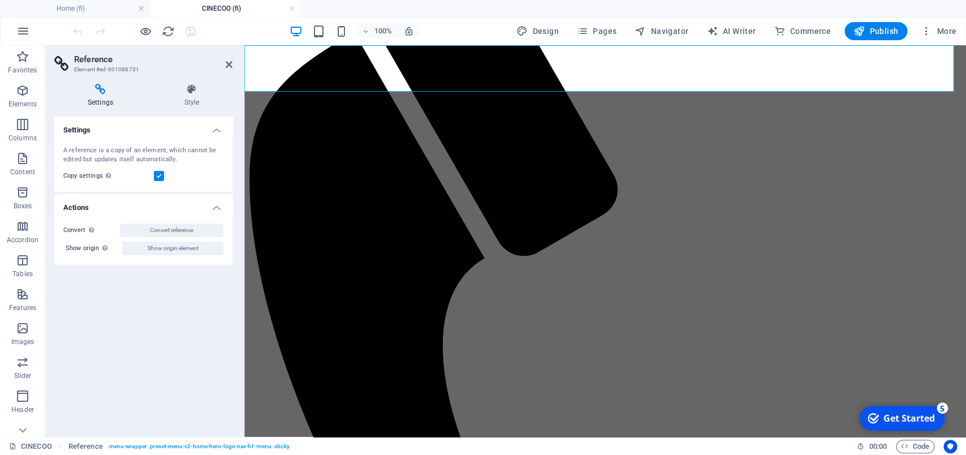
click at [123, 353] on div "Settings A reference is a copy of an element, which cannot be edited but update…" at bounding box center [143, 272] width 178 height 311
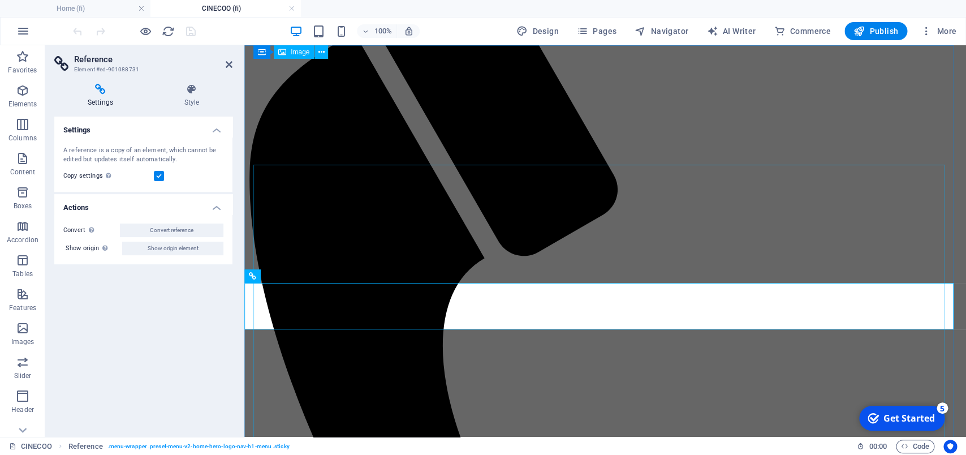
scroll to position [0, 0]
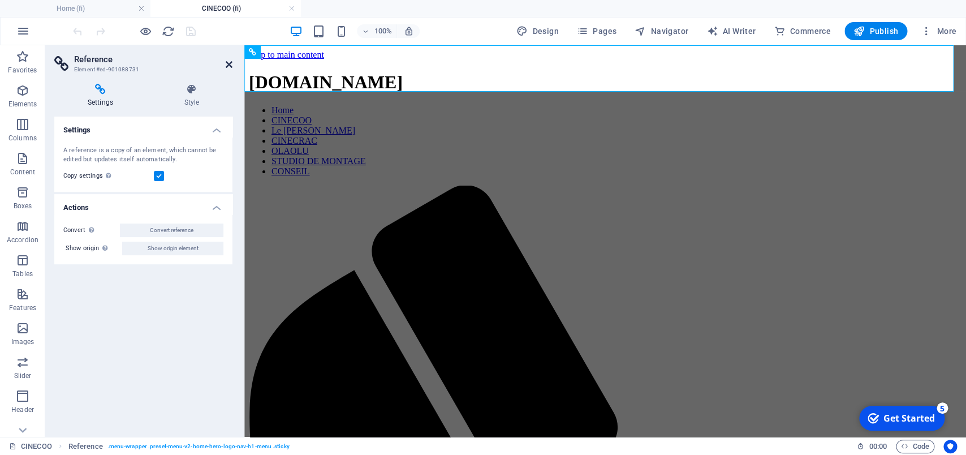
click at [230, 66] on icon at bounding box center [229, 64] width 7 height 9
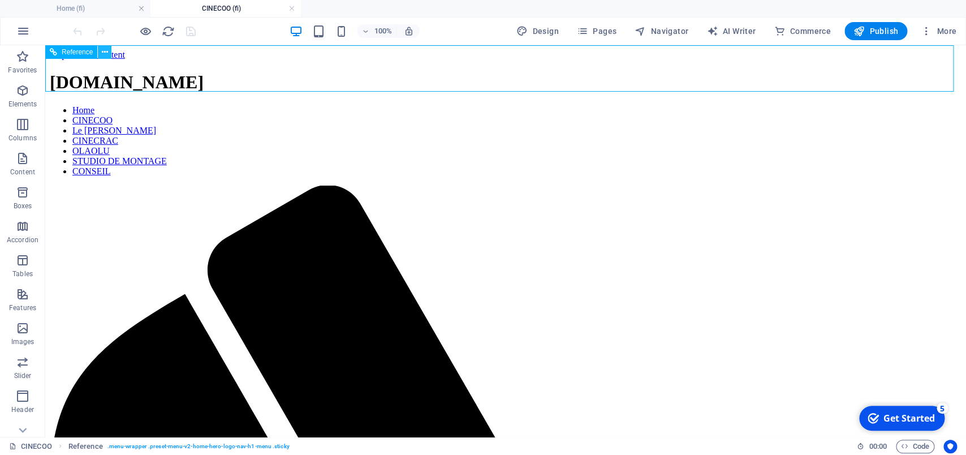
click at [105, 53] on icon at bounding box center [105, 52] width 6 height 12
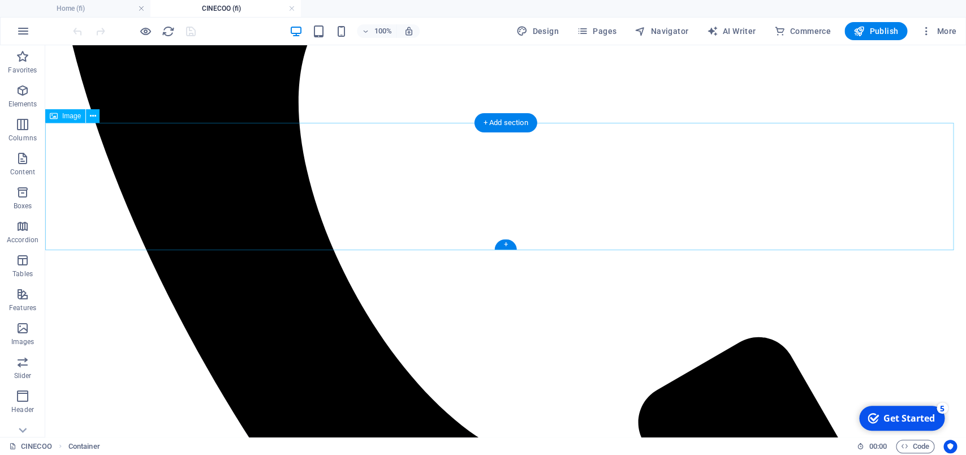
scroll to position [653, 0]
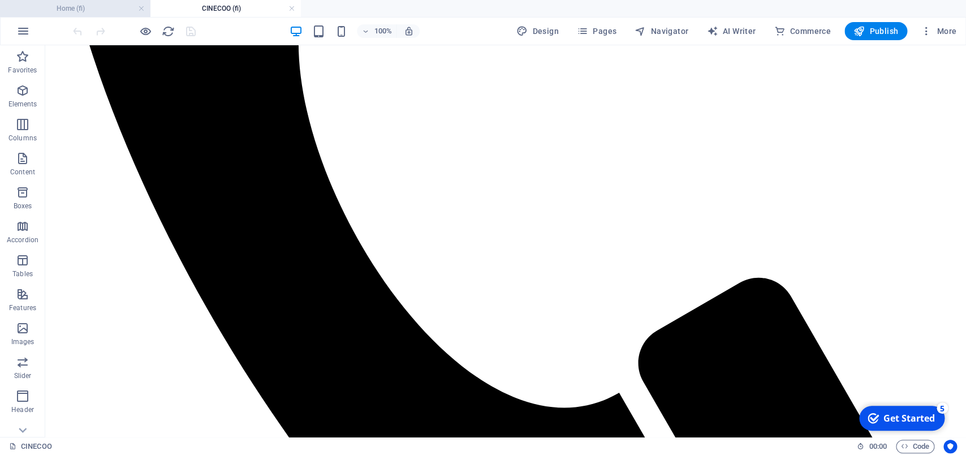
click at [59, 11] on h4 "Home (fi)" at bounding box center [75, 8] width 150 height 12
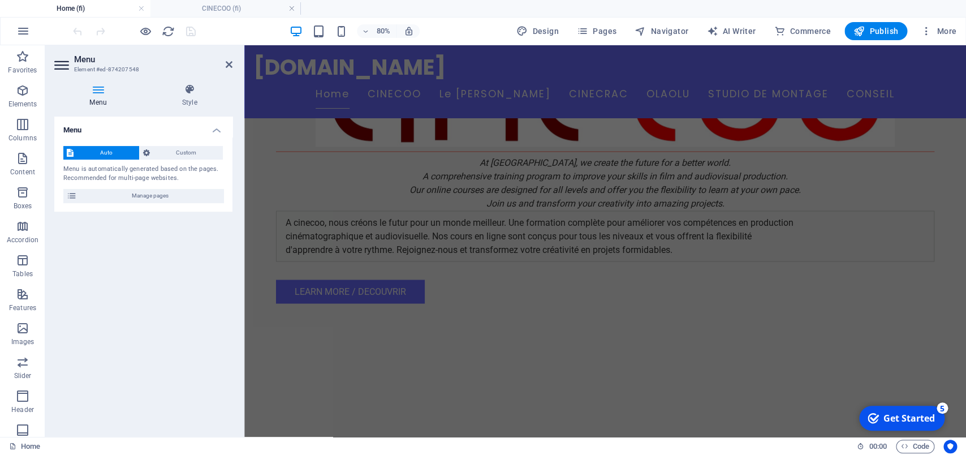
scroll to position [768, 0]
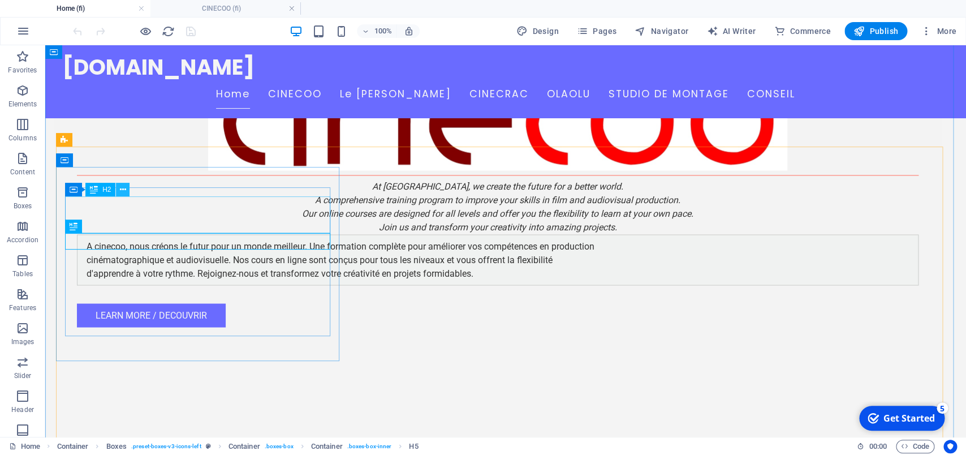
click at [121, 191] on icon at bounding box center [123, 190] width 6 height 12
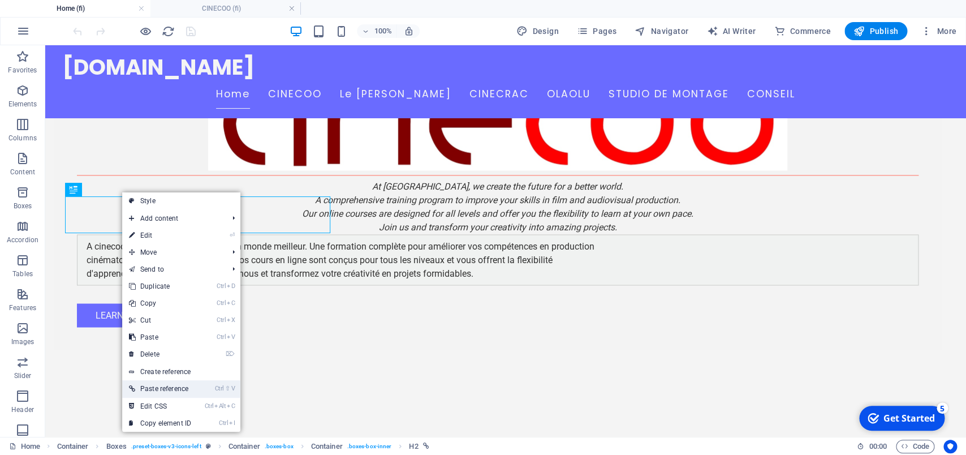
click at [178, 390] on link "Ctrl ⇧ V Paste reference" at bounding box center [160, 388] width 76 height 17
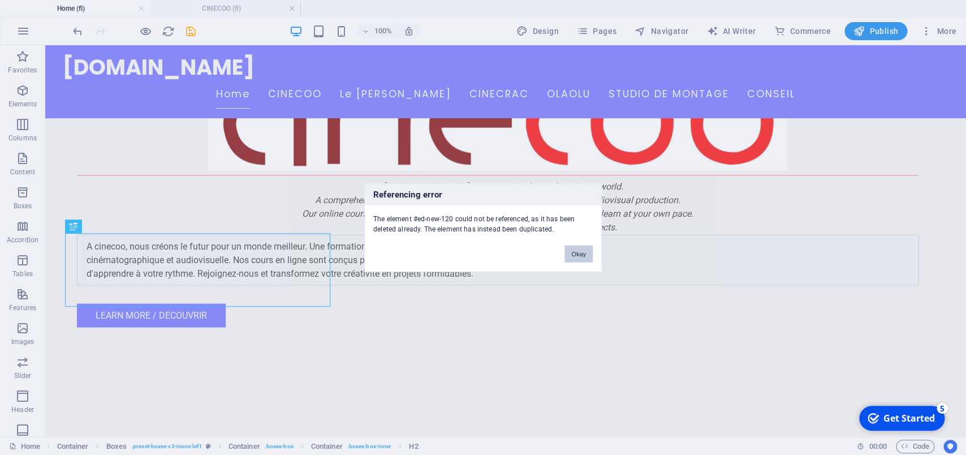
click at [583, 253] on button "Okay" at bounding box center [579, 254] width 28 height 17
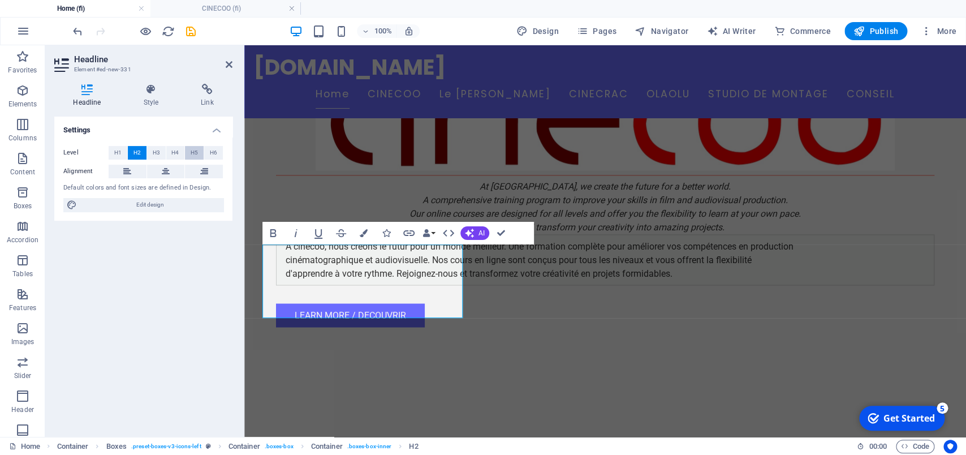
click at [192, 152] on span "H5" at bounding box center [194, 153] width 7 height 14
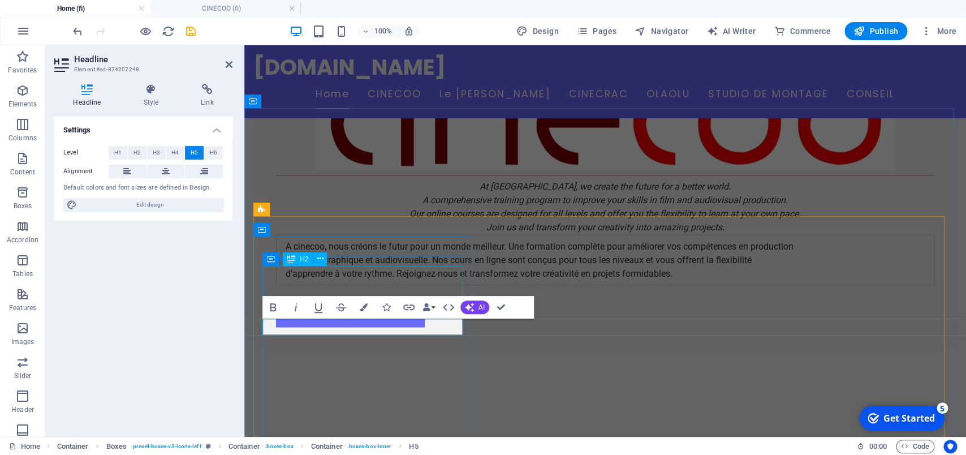
scroll to position [708, 0]
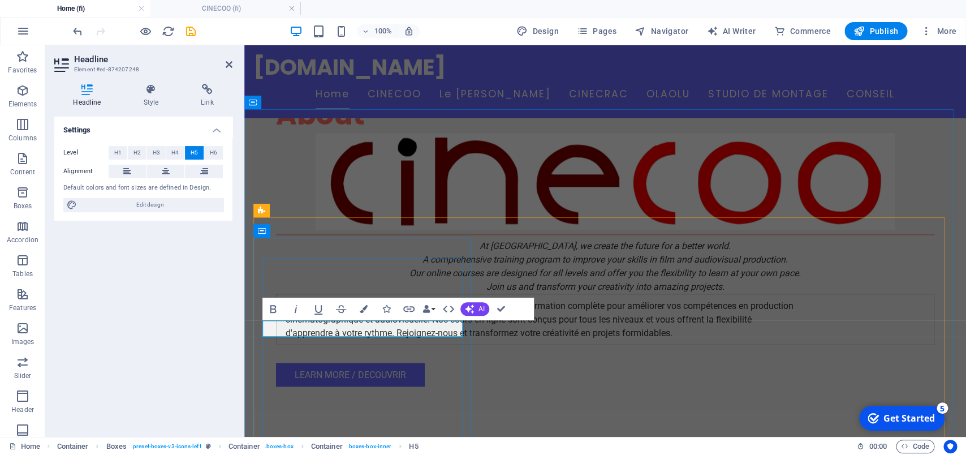
drag, startPoint x: 435, startPoint y: 326, endPoint x: 319, endPoint y: 336, distance: 116.4
drag, startPoint x: 447, startPoint y: 330, endPoint x: 286, endPoint y: 322, distance: 161.4
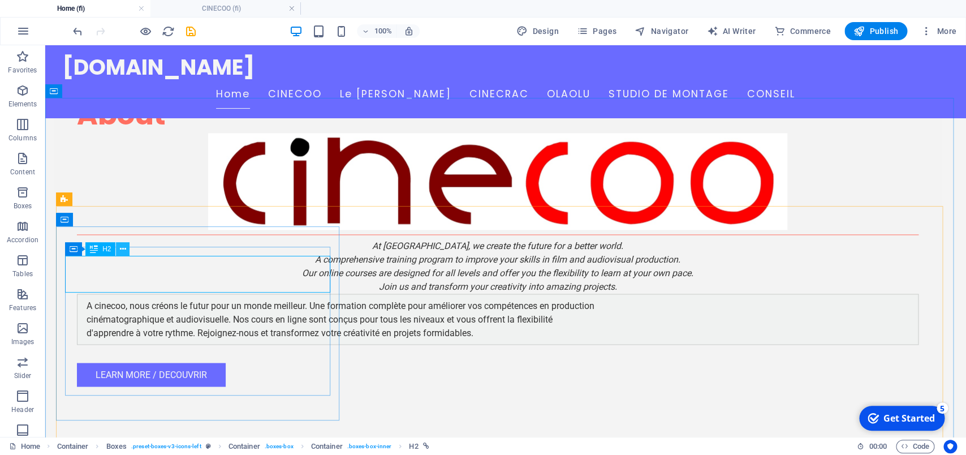
click at [124, 249] on icon at bounding box center [123, 249] width 6 height 12
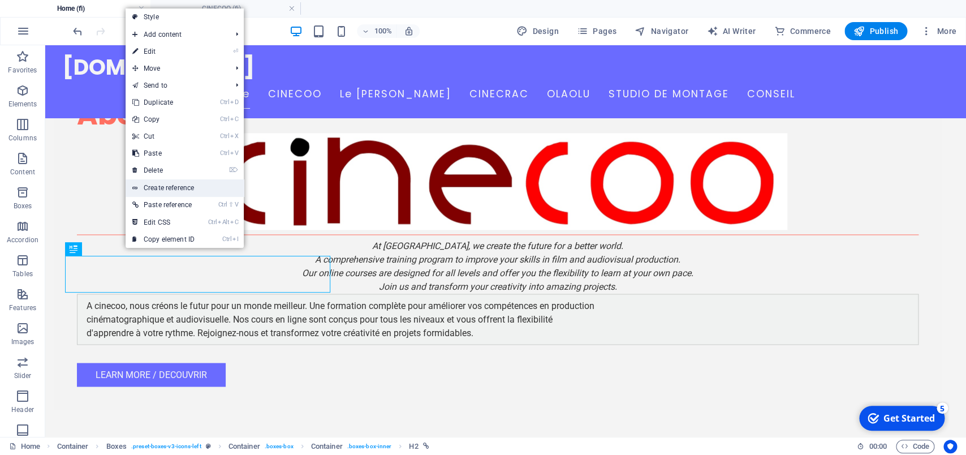
click at [175, 186] on link "Create reference" at bounding box center [185, 187] width 118 height 17
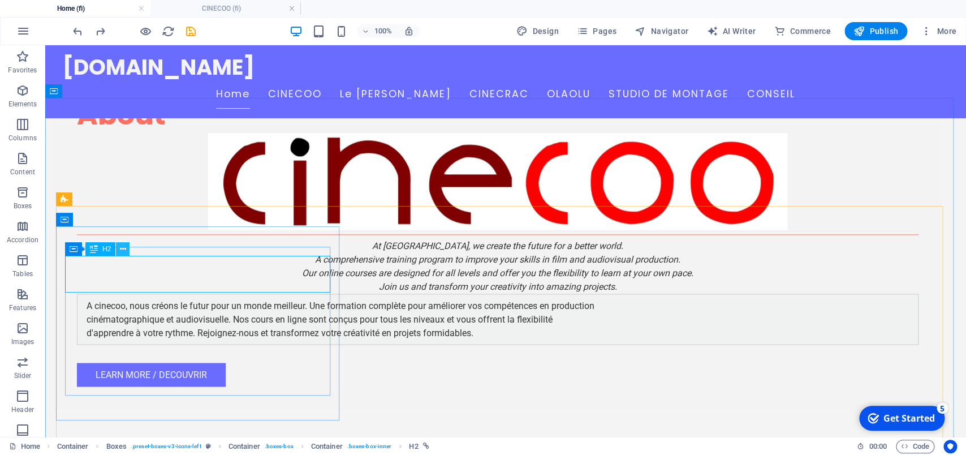
click at [121, 245] on icon at bounding box center [123, 249] width 6 height 12
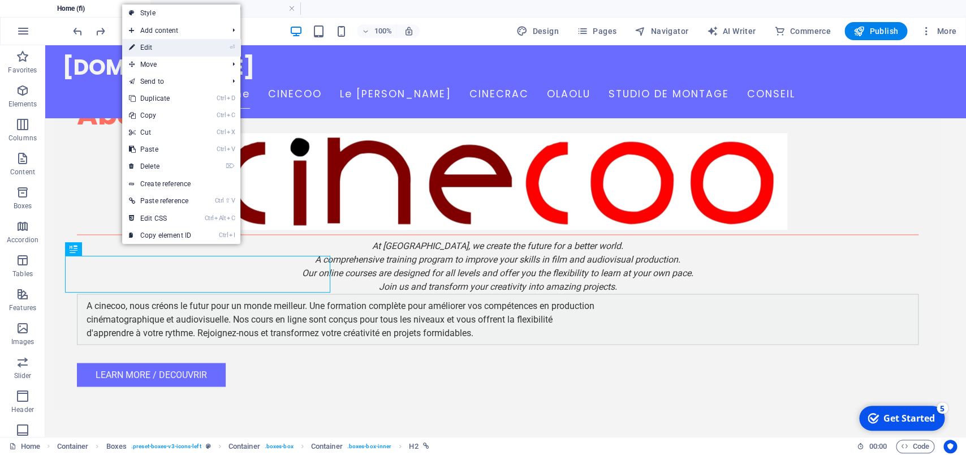
click at [141, 51] on link "⏎ Edit" at bounding box center [160, 47] width 76 height 17
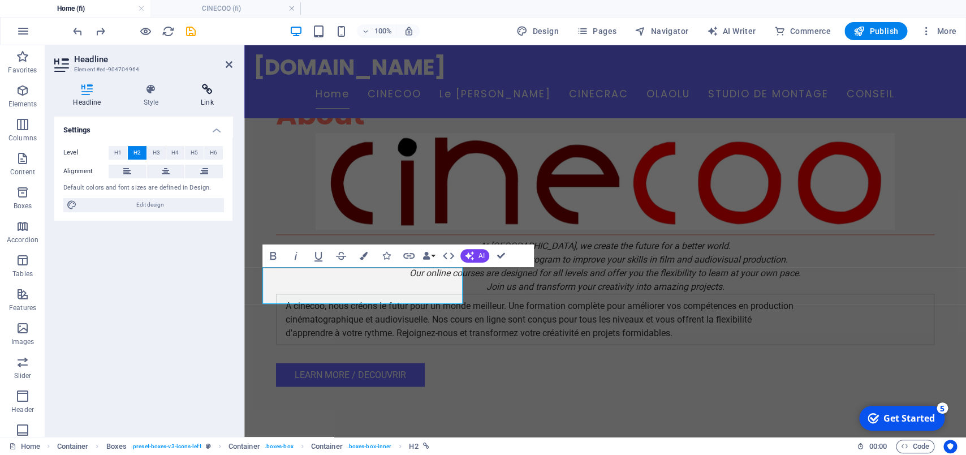
click at [209, 93] on icon at bounding box center [207, 89] width 50 height 11
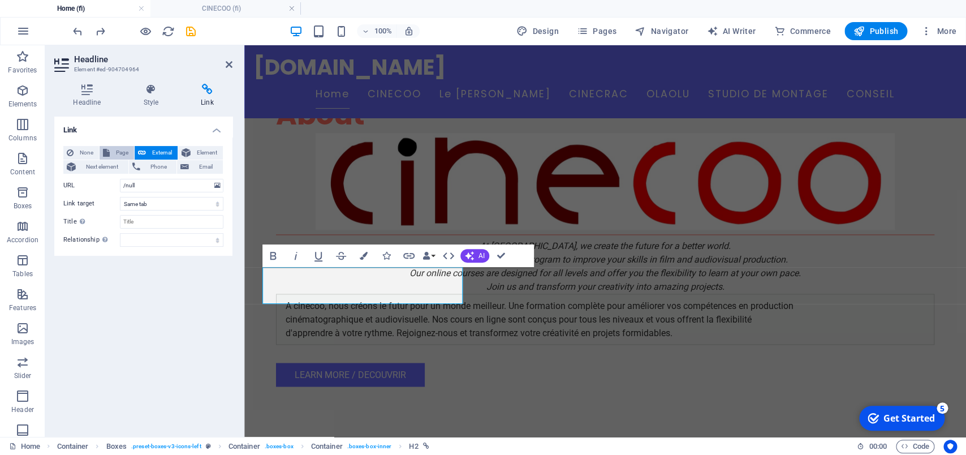
click at [119, 153] on span "Page" at bounding box center [122, 153] width 18 height 14
click at [220, 186] on select "Home CINECOO Le CPAC CINECRAC OLAOLU STUDIO DE MONTAGE CONSEIL" at bounding box center [172, 186] width 104 height 14
select select "3"
click option "CINECRAC" at bounding box center [0, 0] width 0 height 0
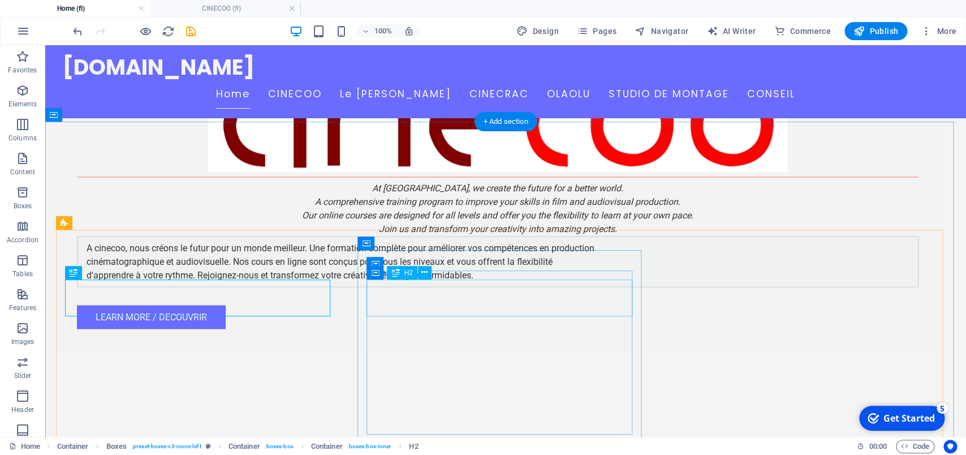
scroll to position [649, 0]
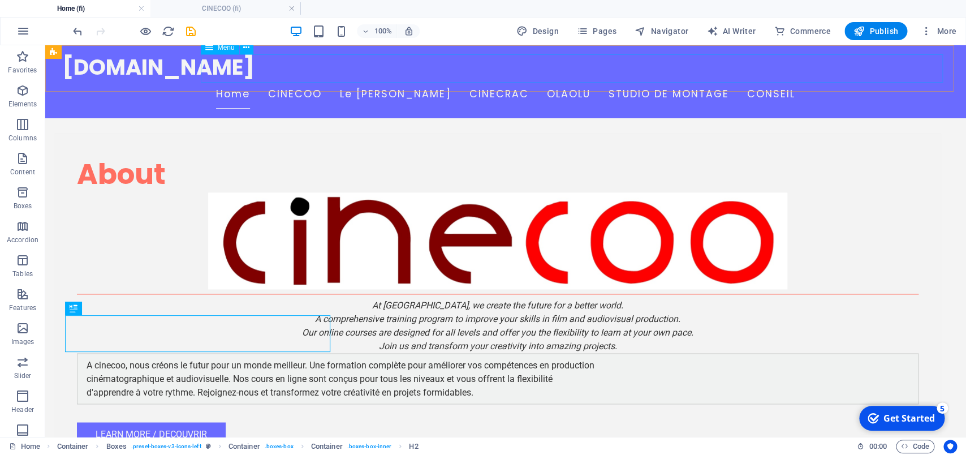
click at [393, 80] on nav "Home CINECOO Le CPAC CINECRAC OLAOLU STUDIO DE MONTAGE CONSEIL" at bounding box center [505, 94] width 887 height 28
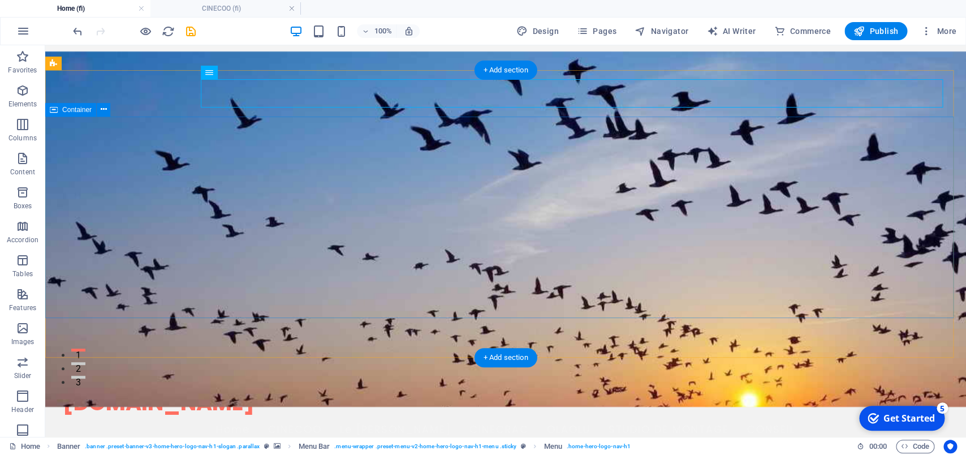
scroll to position [0, 0]
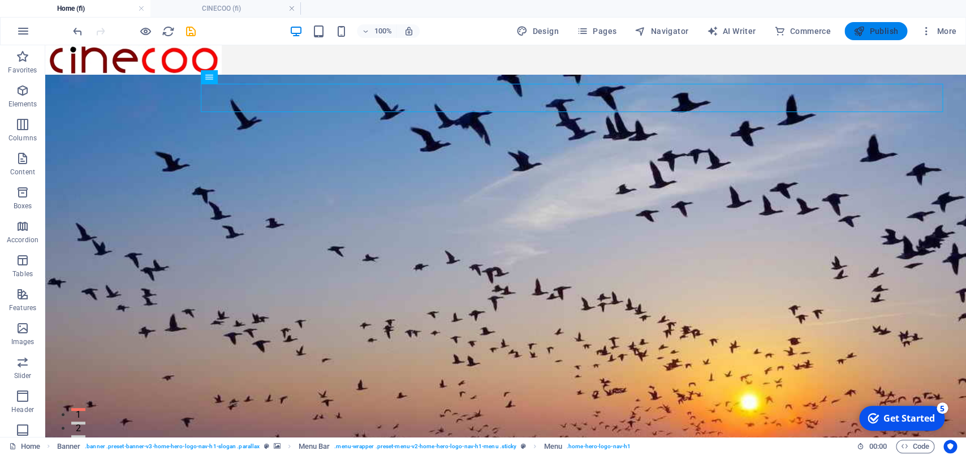
click at [868, 30] on span "Publish" at bounding box center [876, 30] width 45 height 11
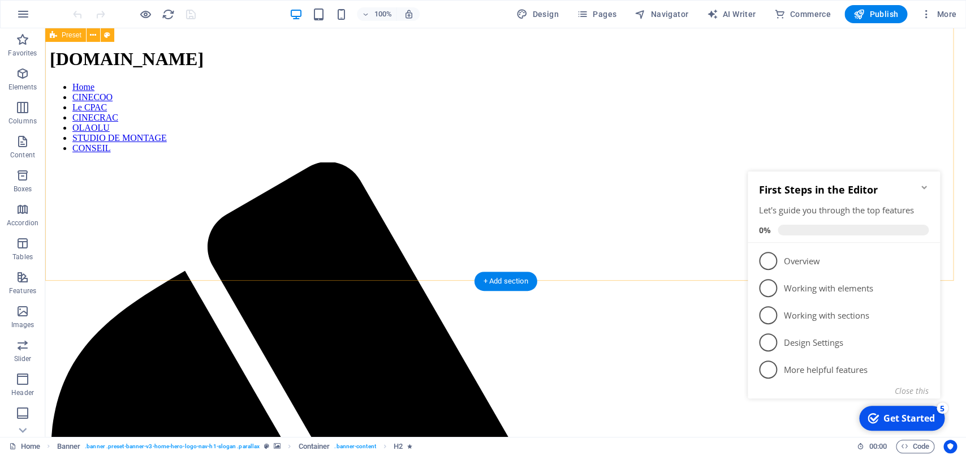
scroll to position [535, 0]
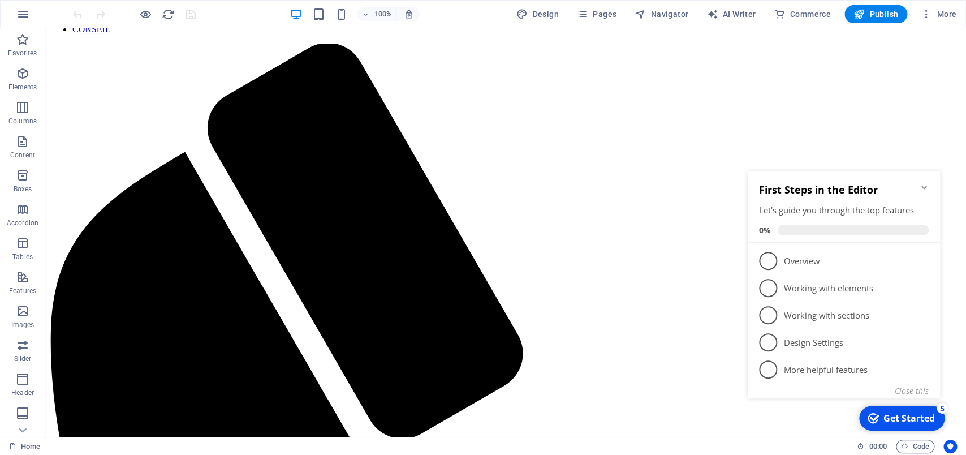
click at [924, 187] on icon "Minimize checklist" at bounding box center [924, 187] width 9 height 9
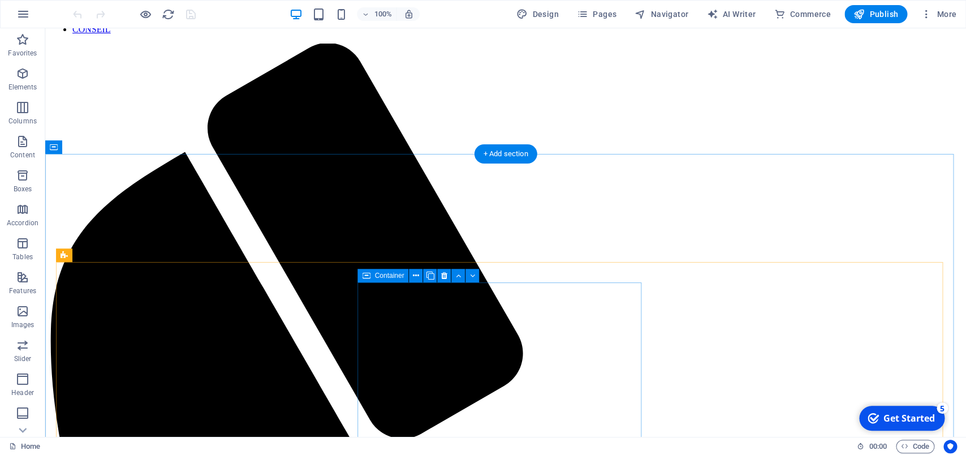
scroll to position [713, 0]
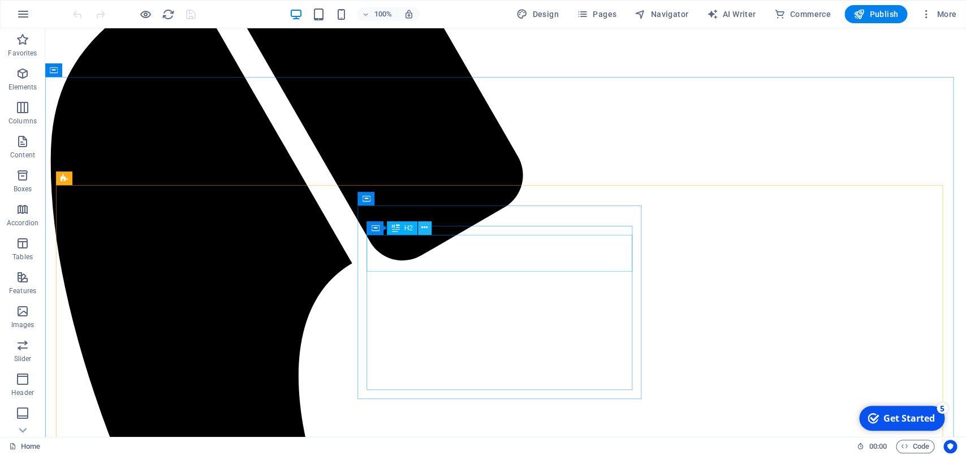
click at [420, 229] on button at bounding box center [425, 228] width 14 height 14
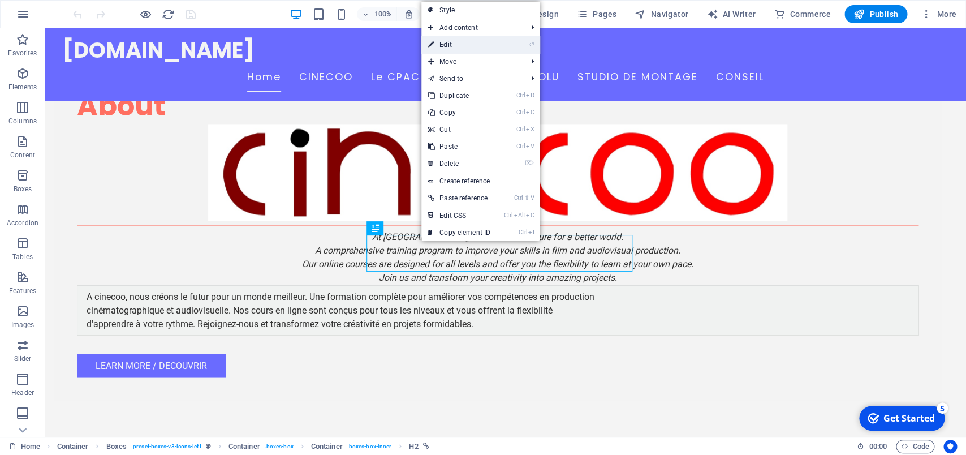
click at [457, 43] on link "⏎ Edit" at bounding box center [460, 44] width 76 height 17
select select
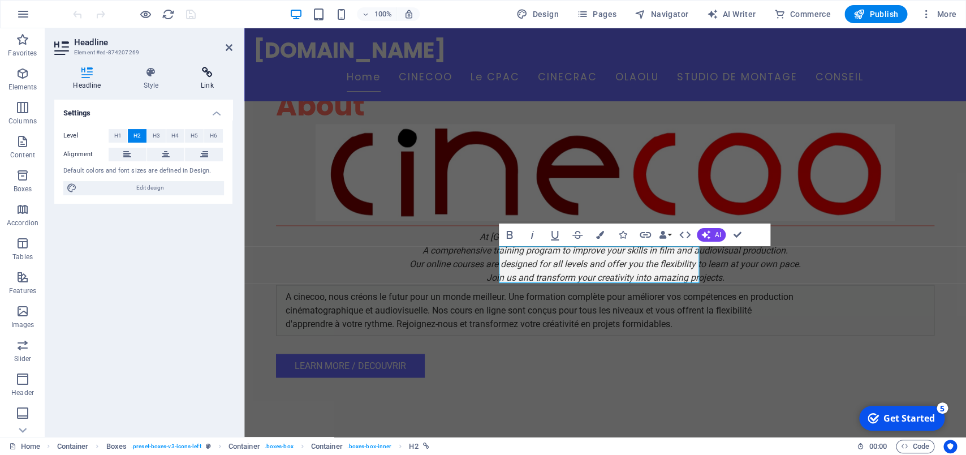
click at [206, 75] on icon at bounding box center [207, 72] width 50 height 11
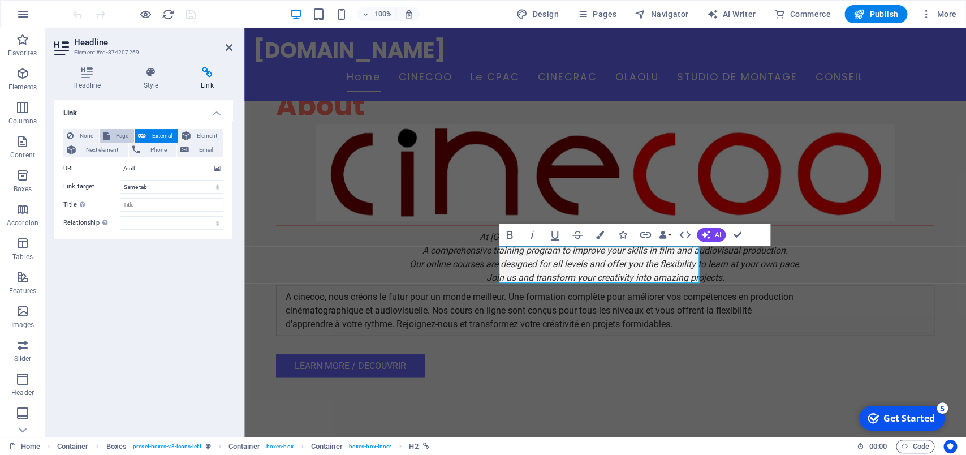
click at [121, 133] on span "Page" at bounding box center [122, 136] width 18 height 14
click at [120, 162] on select "Home CINECOO Le CPAC CINECRAC OLAOLU STUDIO DE MONTAGE CONSEIL" at bounding box center [172, 169] width 104 height 14
select select "2"
click option "Le [PERSON_NAME]" at bounding box center [0, 0] width 0 height 0
drag, startPoint x: 739, startPoint y: 234, endPoint x: 706, endPoint y: 205, distance: 43.3
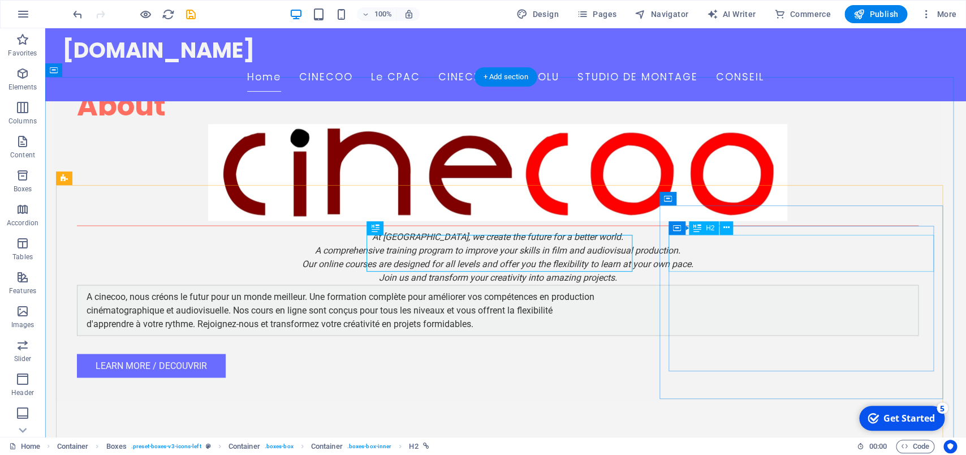
click at [728, 226] on icon at bounding box center [727, 228] width 6 height 12
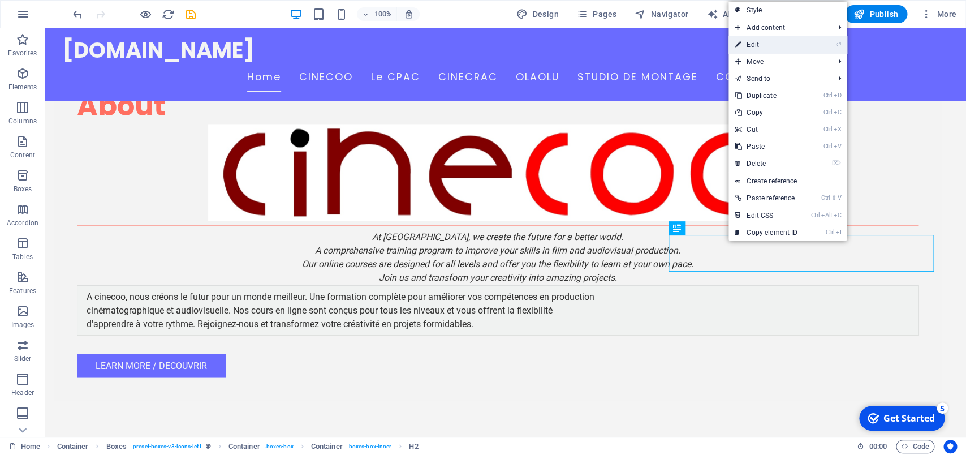
click at [760, 47] on link "⏎ Edit" at bounding box center [767, 44] width 76 height 17
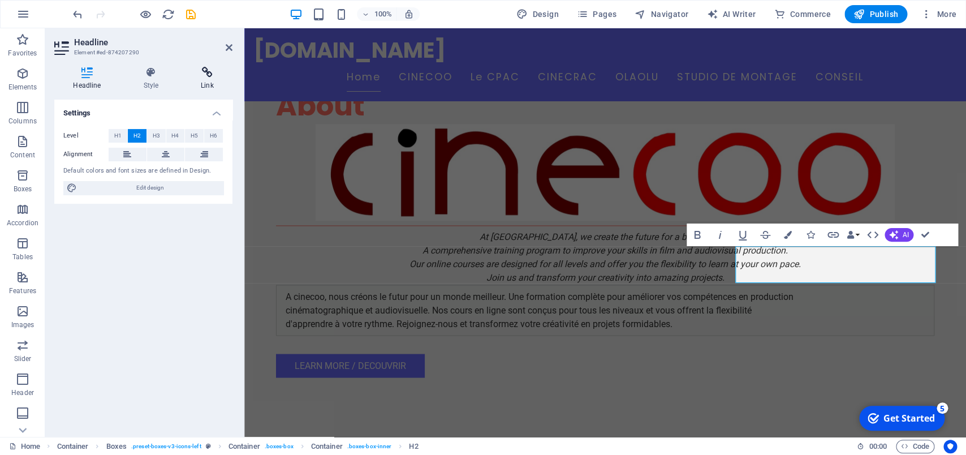
click at [201, 74] on icon at bounding box center [207, 72] width 50 height 11
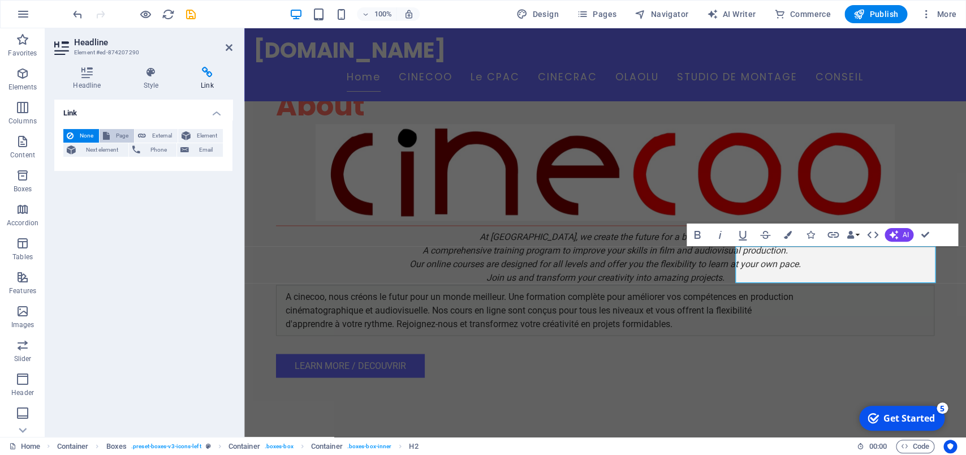
click at [114, 136] on span "Page" at bounding box center [122, 136] width 18 height 14
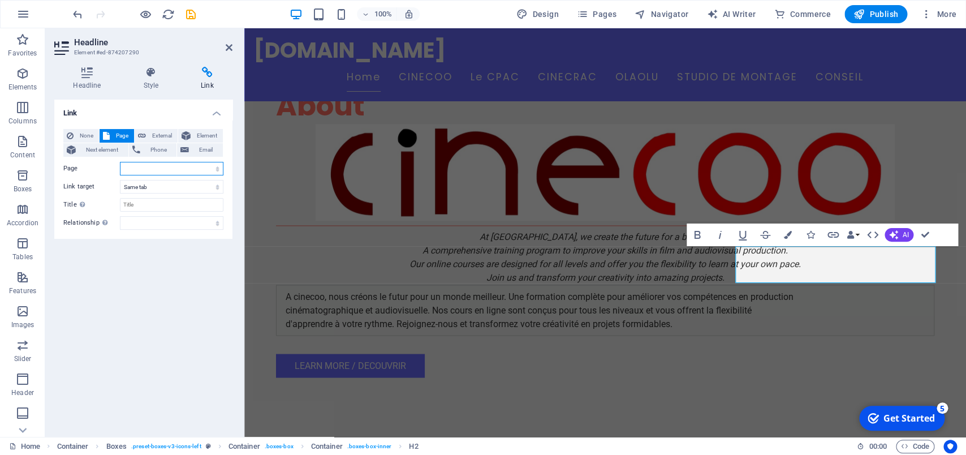
click at [120, 162] on select "Home CINECOO Le CPAC CINECRAC OLAOLU STUDIO DE MONTAGE CONSEIL" at bounding box center [172, 169] width 104 height 14
select select "3"
click option "CINECRAC" at bounding box center [0, 0] width 0 height 0
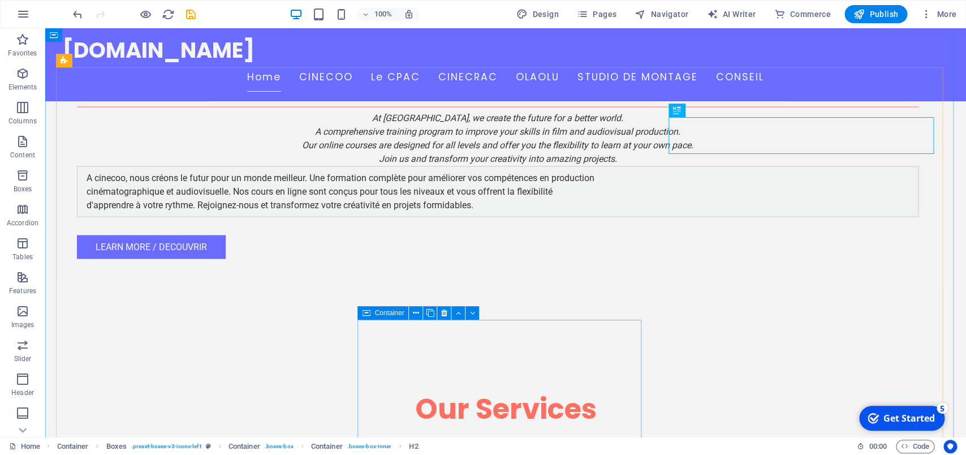
scroll to position [891, 0]
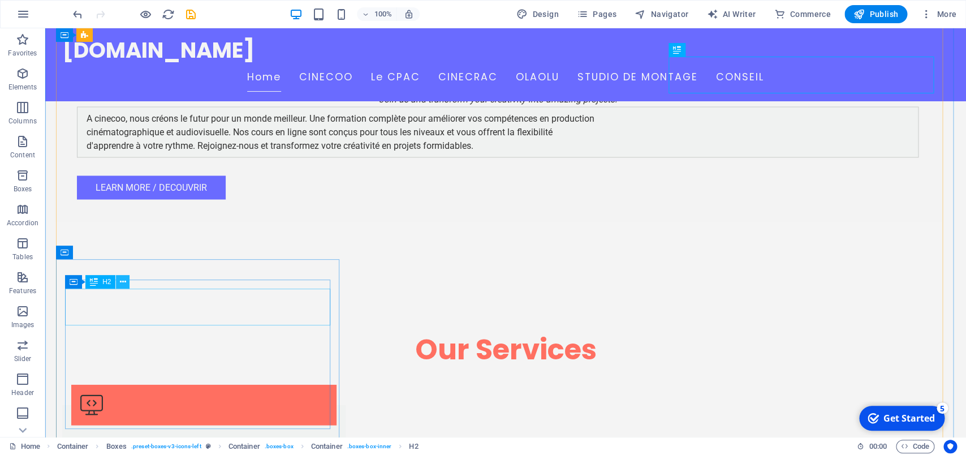
click at [123, 280] on icon at bounding box center [123, 282] width 6 height 12
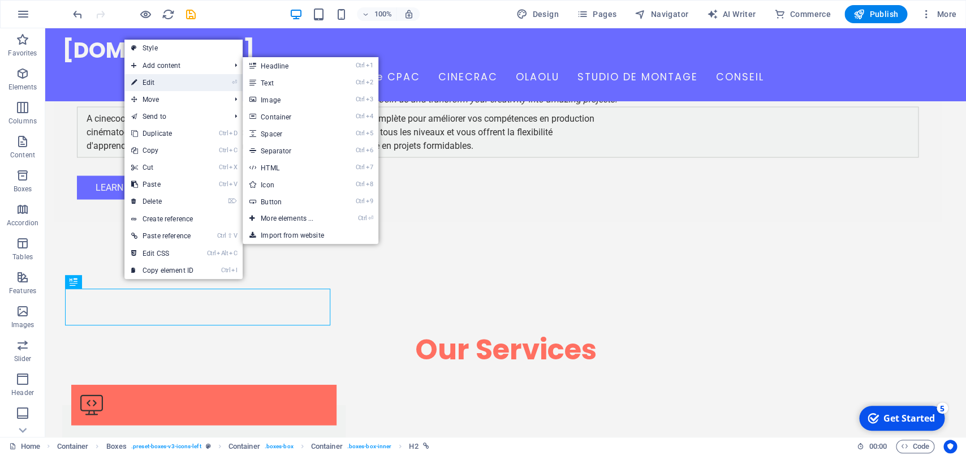
drag, startPoint x: 147, startPoint y: 64, endPoint x: 144, endPoint y: 80, distance: 16.2
click at [144, 80] on ul "Style Add content Ctrl 1 Headline Ctrl 2 Text Ctrl 3 Image Ctrl 4 Container Ctr…" at bounding box center [183, 159] width 118 height 239
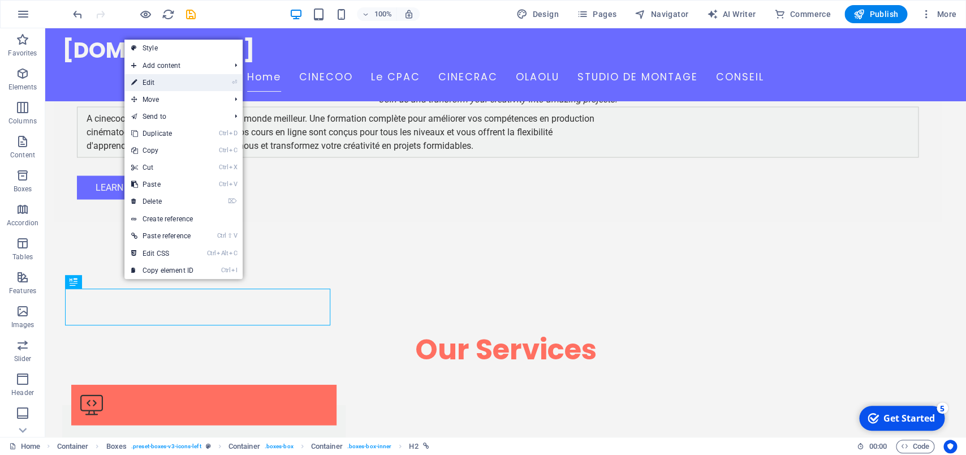
click at [153, 79] on link "⏎ Edit" at bounding box center [162, 82] width 76 height 17
select select
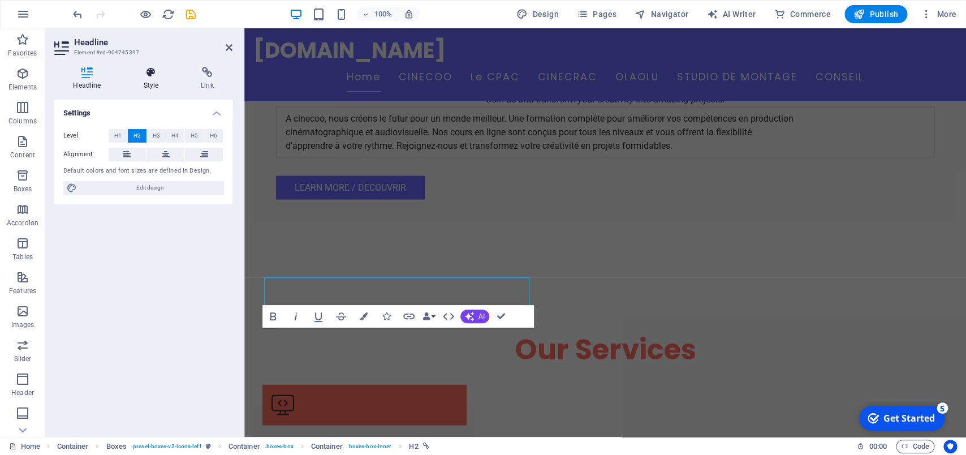
scroll to position [902, 0]
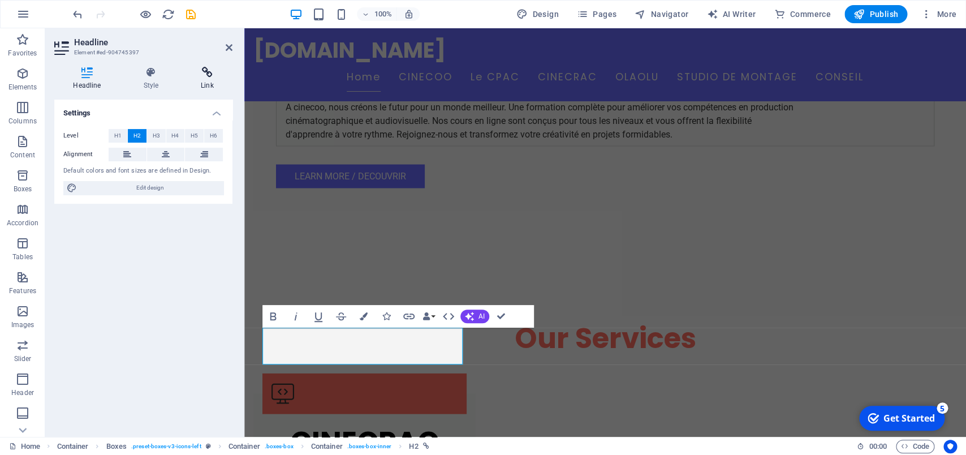
click at [207, 79] on h4 "Link" at bounding box center [207, 79] width 50 height 24
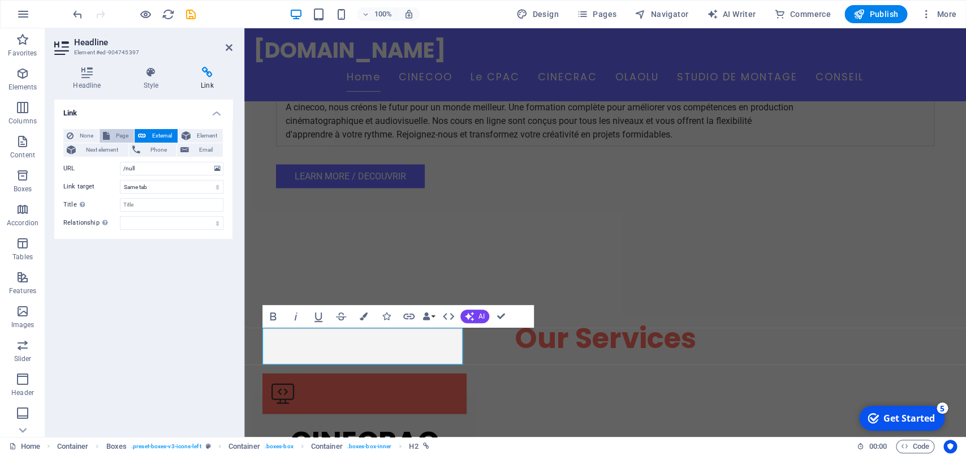
click at [118, 137] on span "Page" at bounding box center [122, 136] width 18 height 14
click at [218, 167] on select "Home CINECOO Le CPAC CINECRAC OLAOLU STUDIO DE MONTAGE CONSEIL" at bounding box center [172, 169] width 104 height 14
select select "4"
click option "OLAOLU" at bounding box center [0, 0] width 0 height 0
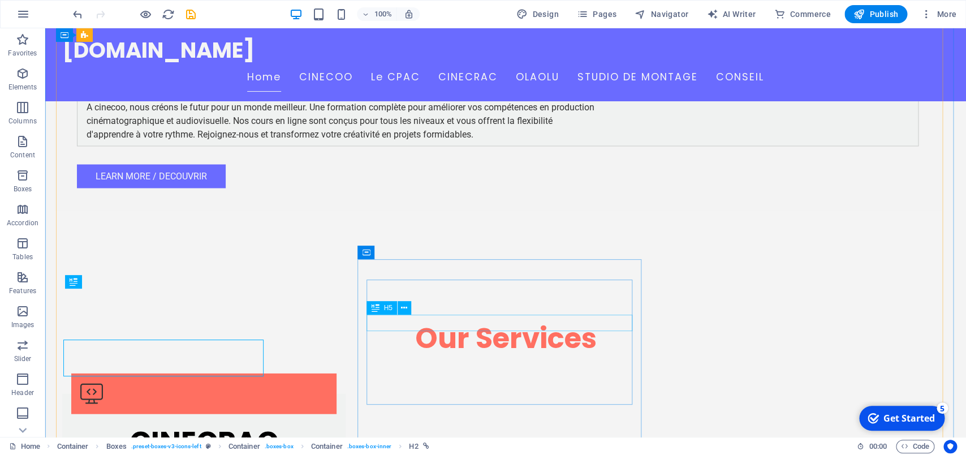
scroll to position [891, 0]
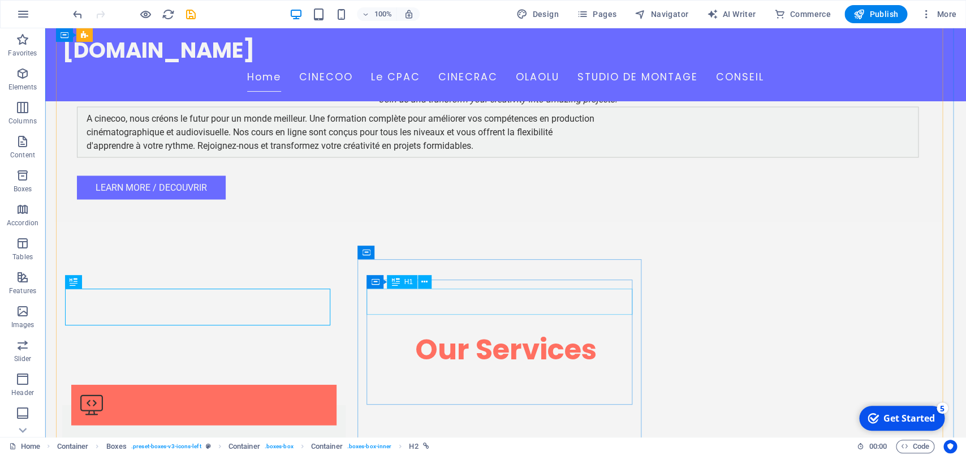
click at [426, 285] on icon at bounding box center [425, 282] width 6 height 12
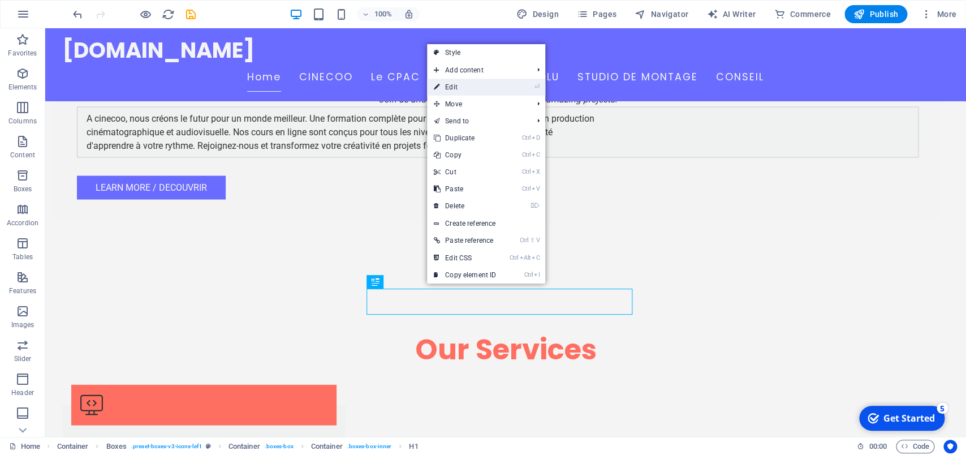
click at [466, 92] on link "⏎ Edit" at bounding box center [465, 87] width 76 height 17
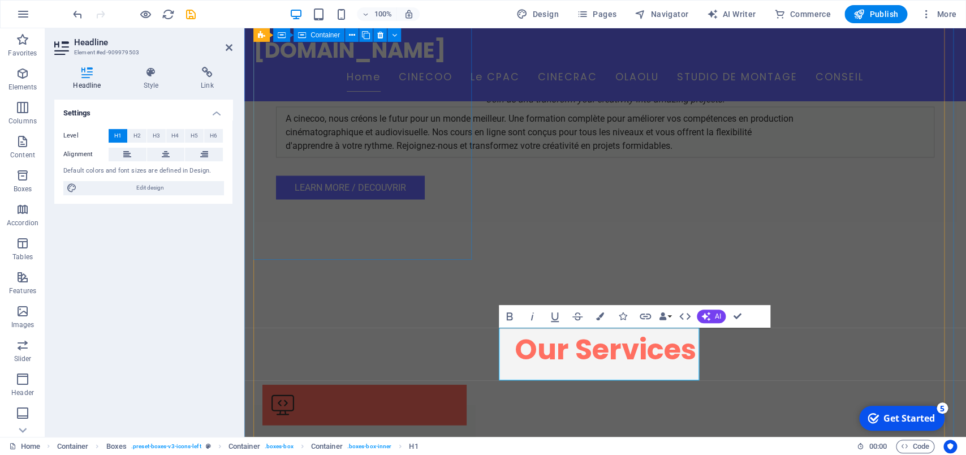
scroll to position [902, 0]
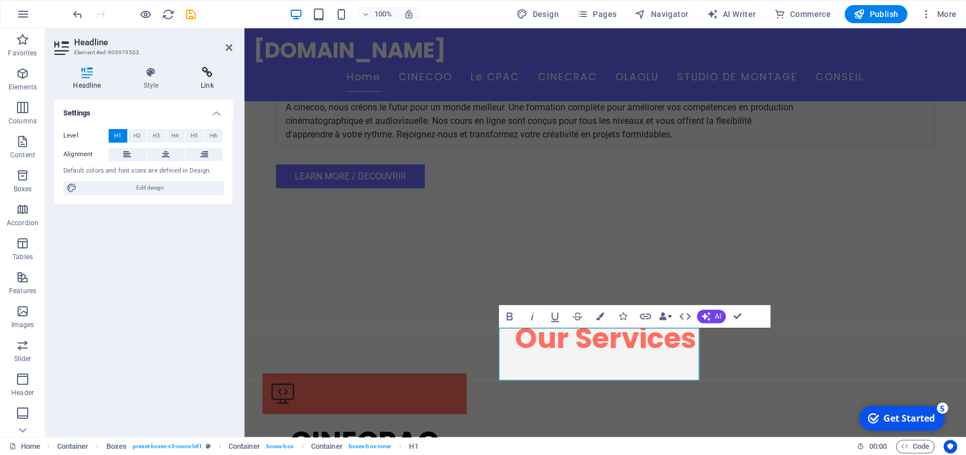
click at [201, 74] on icon at bounding box center [207, 72] width 50 height 11
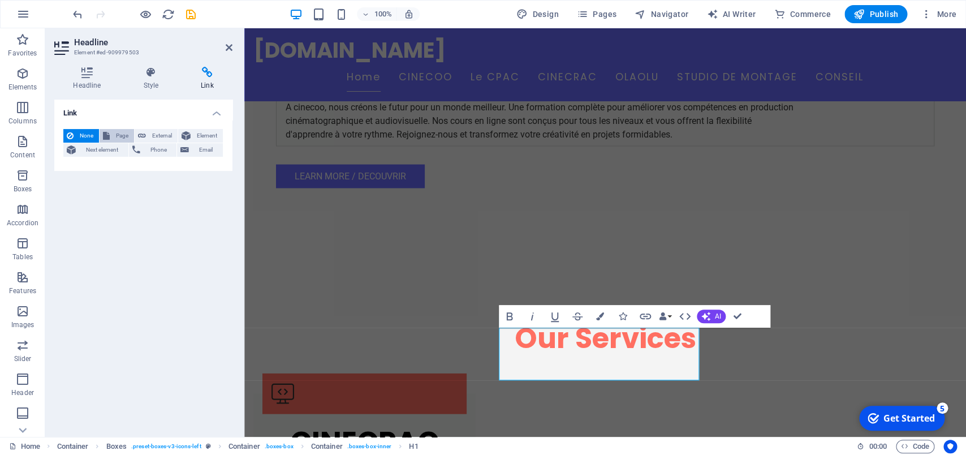
click at [119, 134] on span "Page" at bounding box center [122, 136] width 18 height 14
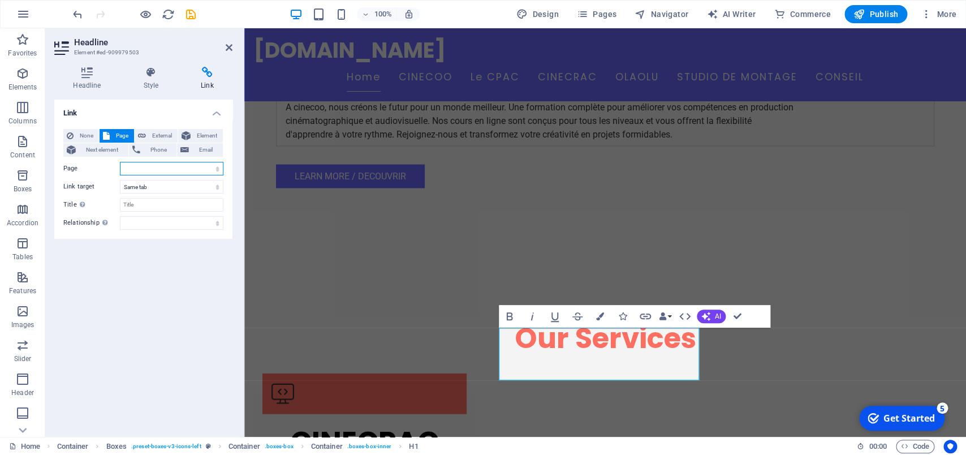
click at [120, 162] on select "Home CINECOO Le CPAC CINECRAC OLAOLU STUDIO DE MONTAGE CONSEIL" at bounding box center [172, 169] width 104 height 14
select select "5"
click option "STUDIO DE MONTAGE" at bounding box center [0, 0] width 0 height 0
drag, startPoint x: 740, startPoint y: 322, endPoint x: 694, endPoint y: 289, distance: 56.8
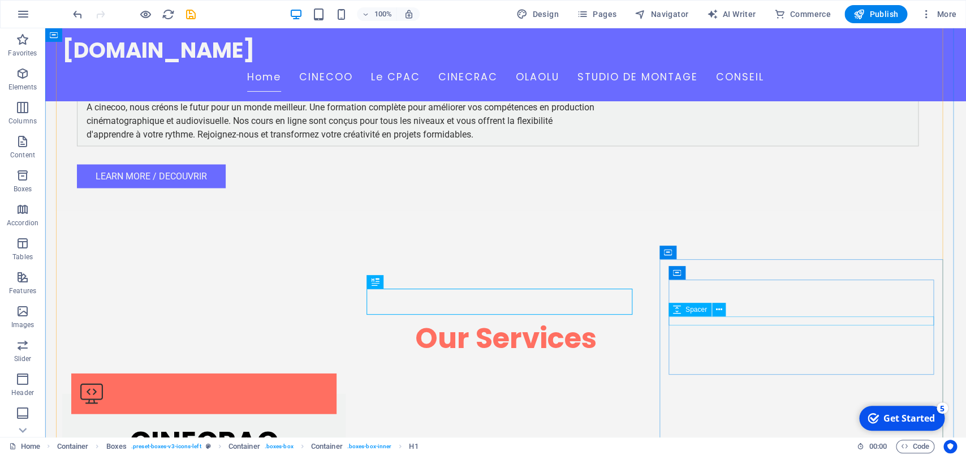
scroll to position [891, 0]
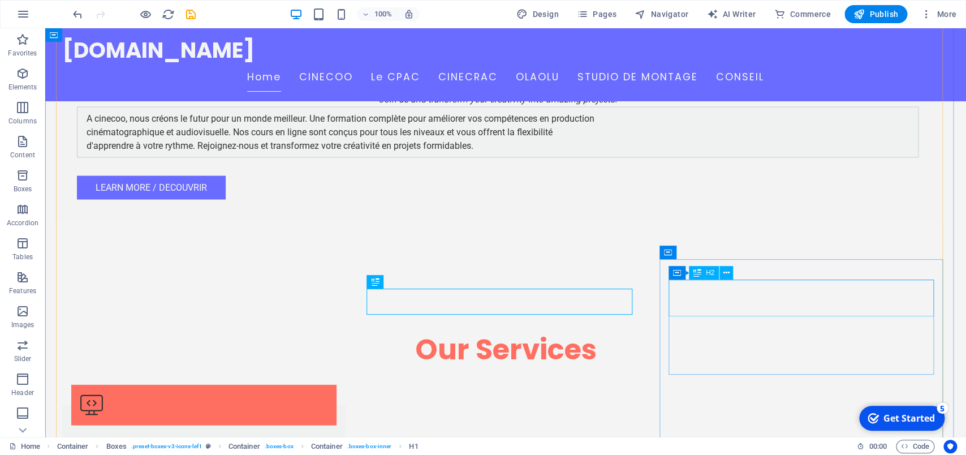
click at [723, 274] on button at bounding box center [727, 273] width 14 height 14
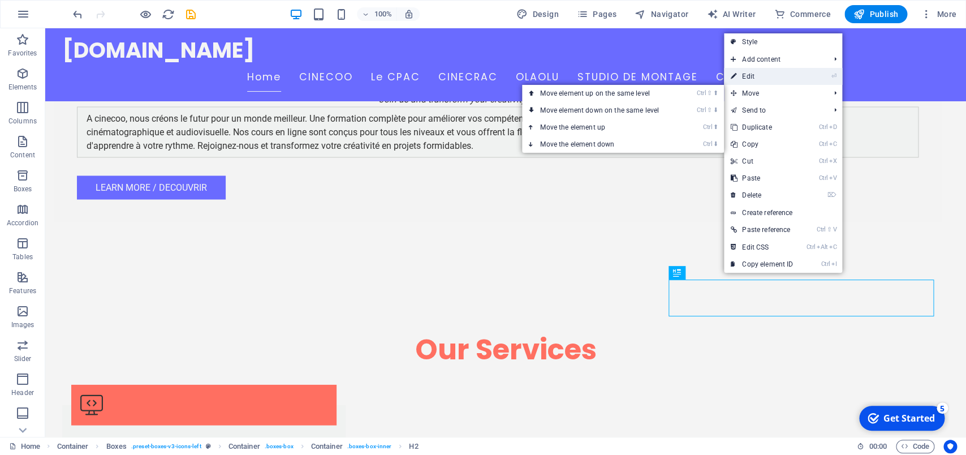
click at [763, 80] on link "⏎ Edit" at bounding box center [762, 76] width 76 height 17
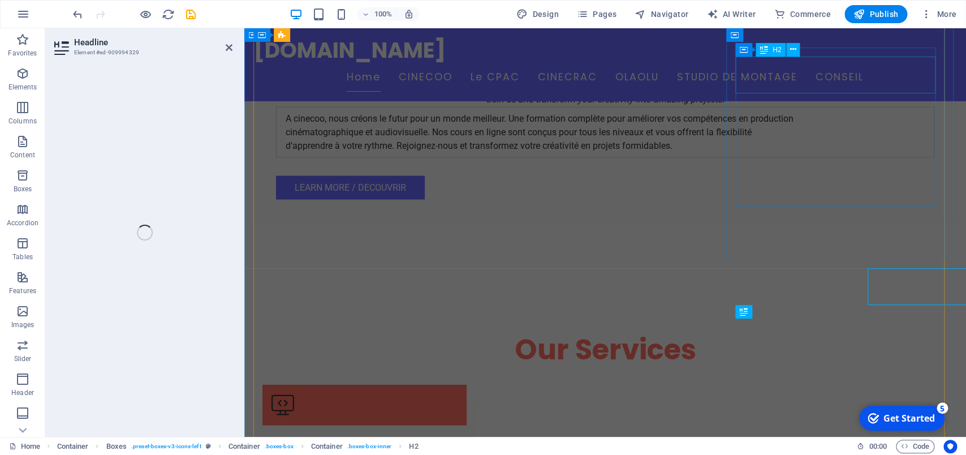
scroll to position [902, 0]
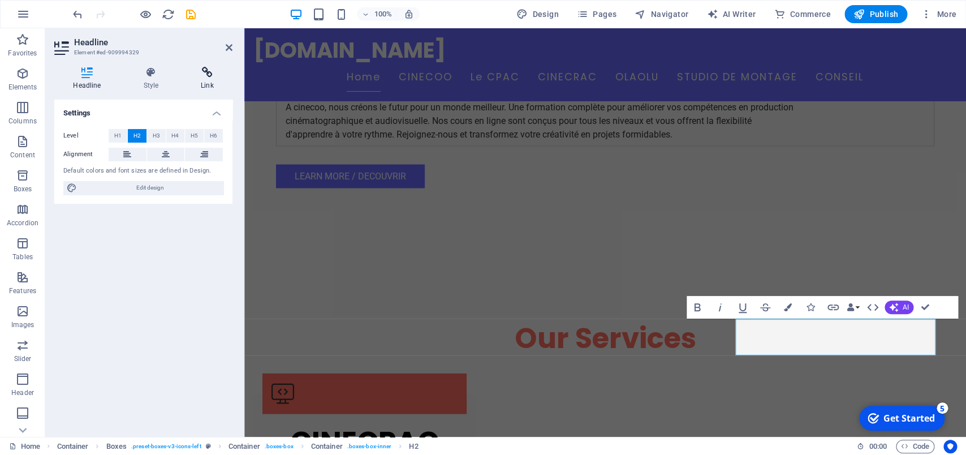
click at [205, 74] on icon at bounding box center [207, 72] width 50 height 11
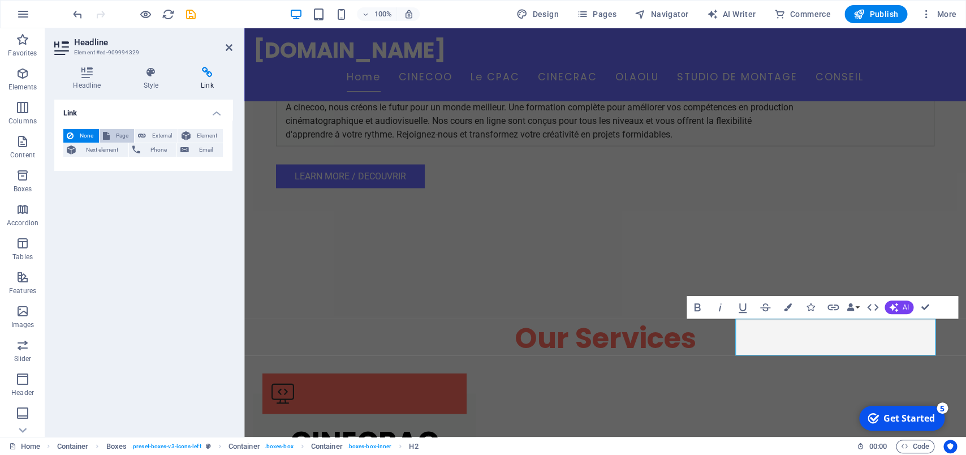
click at [118, 137] on span "Page" at bounding box center [122, 136] width 18 height 14
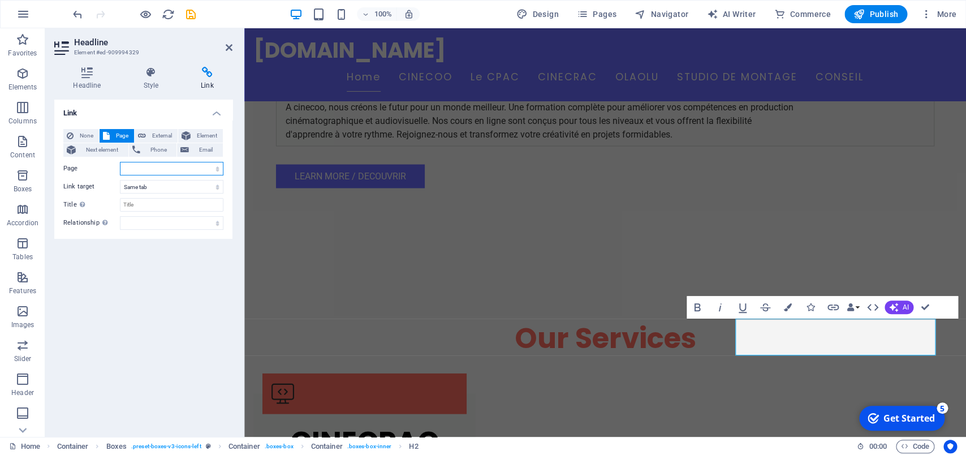
click at [120, 162] on select "Home CINECOO Le CPAC CINECRAC OLAOLU STUDIO DE MONTAGE CONSEIL" at bounding box center [172, 169] width 104 height 14
select select "6"
click option "CONSEIL" at bounding box center [0, 0] width 0 height 0
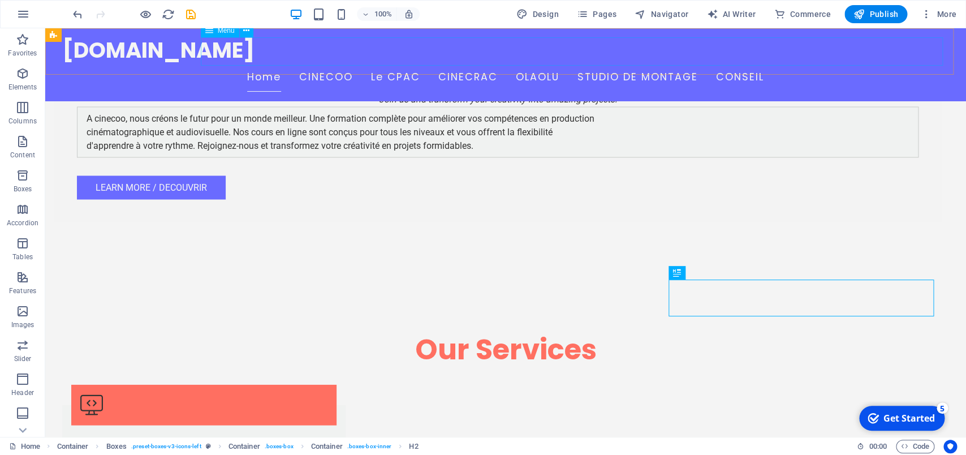
click at [461, 63] on nav "Home CINECOO Le CPAC CINECRAC OLAOLU STUDIO DE MONTAGE CONSEIL" at bounding box center [505, 77] width 887 height 28
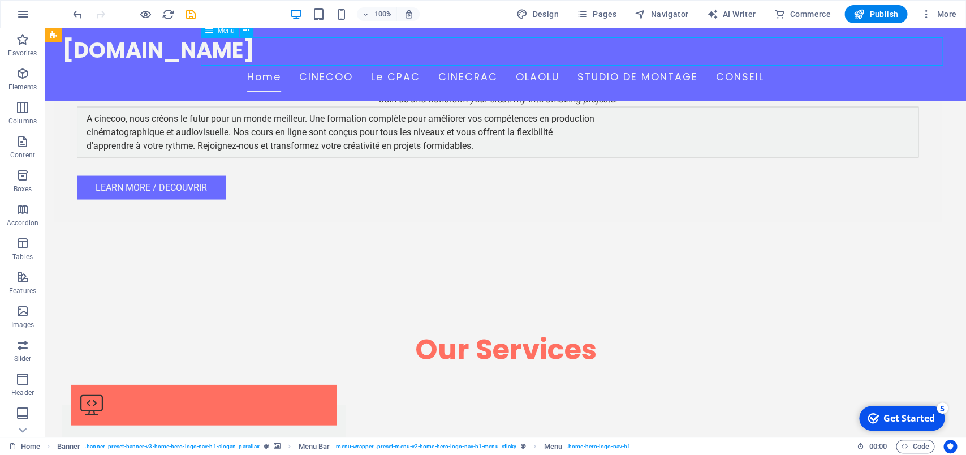
click at [515, 63] on nav "Home CINECOO Le CPAC CINECRAC OLAOLU STUDIO DE MONTAGE CONSEIL" at bounding box center [505, 77] width 887 height 28
click at [614, 14] on span "Pages" at bounding box center [597, 13] width 40 height 11
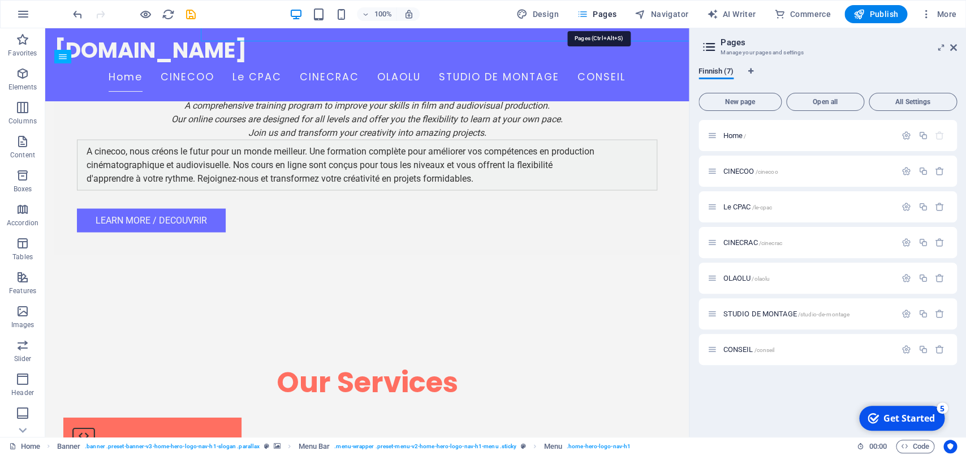
scroll to position [915, 0]
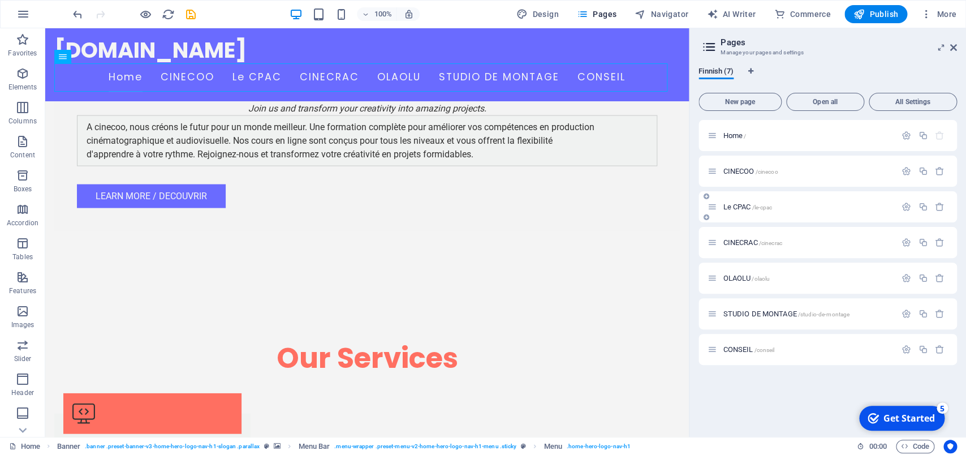
drag, startPoint x: 793, startPoint y: 240, endPoint x: 797, endPoint y: 214, distance: 26.4
click at [797, 214] on div "Home / CINECOO /cinecoo Le CPAC /le-cpac CINECRAC /cinecrac OLAOLU /olaolu STUD…" at bounding box center [828, 242] width 259 height 245
drag, startPoint x: 713, startPoint y: 244, endPoint x: 710, endPoint y: 203, distance: 40.9
click at [710, 203] on div "Home / CINECOO /cinecoo Le CPAC /le-cpac CINECRAC /cinecrac OLAOLU /olaolu STUD…" at bounding box center [828, 242] width 259 height 245
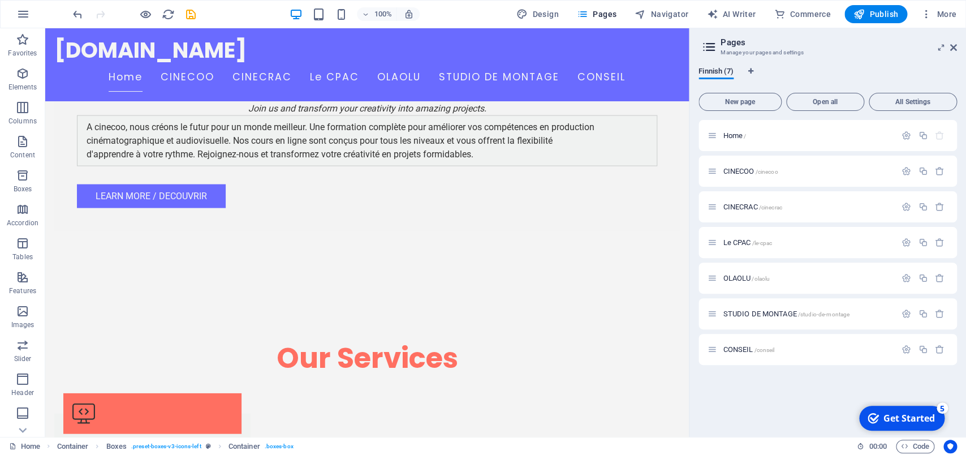
drag, startPoint x: 243, startPoint y: 307, endPoint x: 88, endPoint y: 308, distance: 155.0
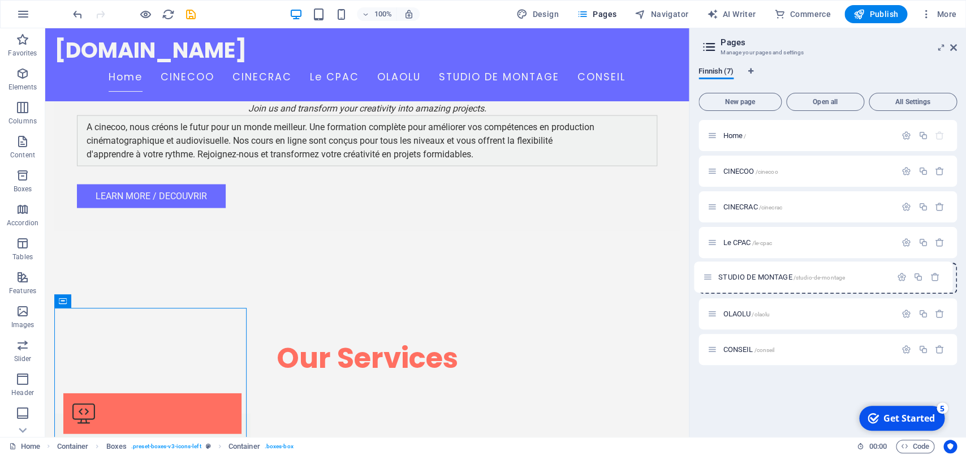
drag, startPoint x: 716, startPoint y: 312, endPoint x: 710, endPoint y: 272, distance: 40.1
click at [710, 272] on div "Home / CINECOO /cinecoo CINECRAC /cinecrac Le CPAC /le-cpac OLAOLU /olaolu STUD…" at bounding box center [828, 242] width 259 height 245
click at [188, 11] on icon "save" at bounding box center [190, 14] width 13 height 13
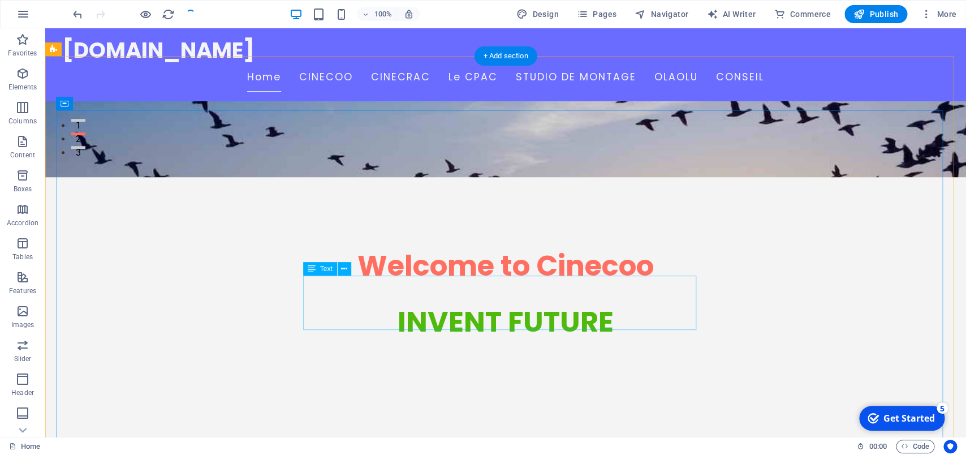
scroll to position [297, 0]
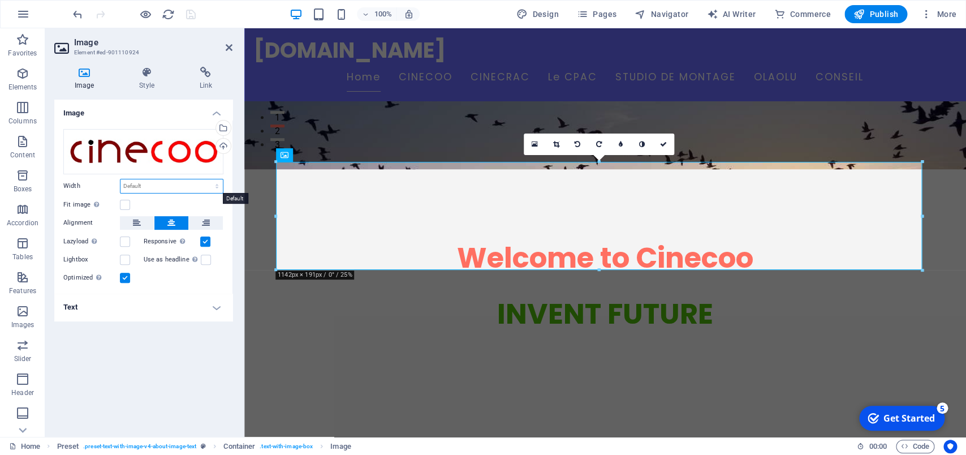
click at [132, 184] on select "Default auto px rem % em vh vw" at bounding box center [172, 186] width 102 height 14
select select "px"
click option "px" at bounding box center [0, 0] width 0 height 0
click at [175, 181] on input "1142" at bounding box center [172, 186] width 102 height 14
drag, startPoint x: 170, startPoint y: 183, endPoint x: 97, endPoint y: 188, distance: 73.7
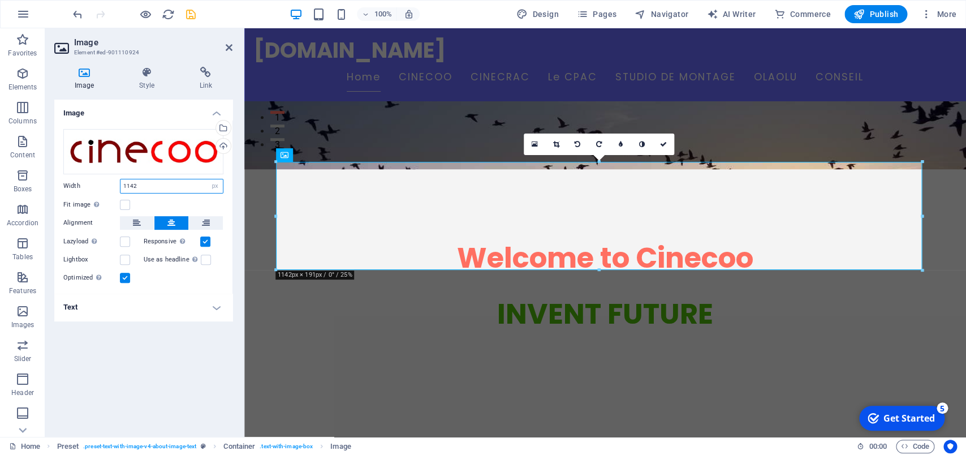
click at [121, 188] on input "1142" at bounding box center [172, 186] width 102 height 14
click at [150, 191] on input "1142" at bounding box center [172, 186] width 102 height 14
drag, startPoint x: 148, startPoint y: 187, endPoint x: 119, endPoint y: 186, distance: 28.9
click at [121, 186] on input "1142" at bounding box center [172, 186] width 102 height 14
type input "1"
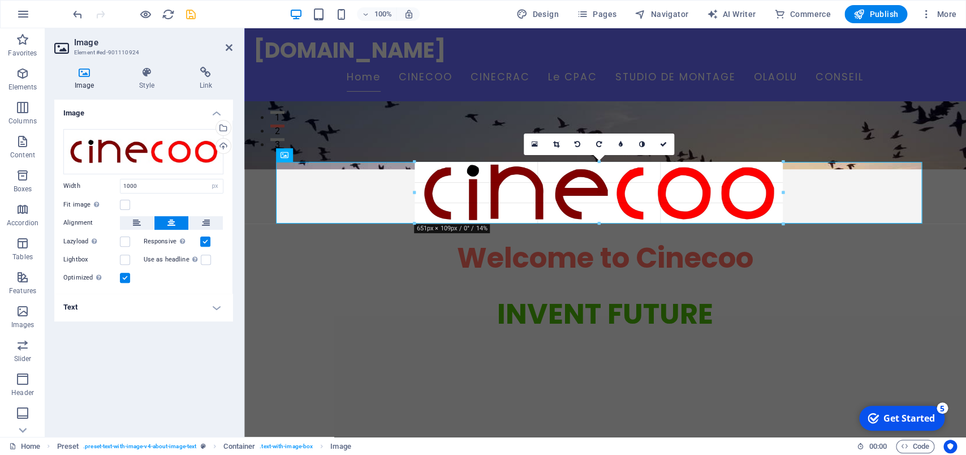
drag, startPoint x: 317, startPoint y: 257, endPoint x: 420, endPoint y: 221, distance: 109.7
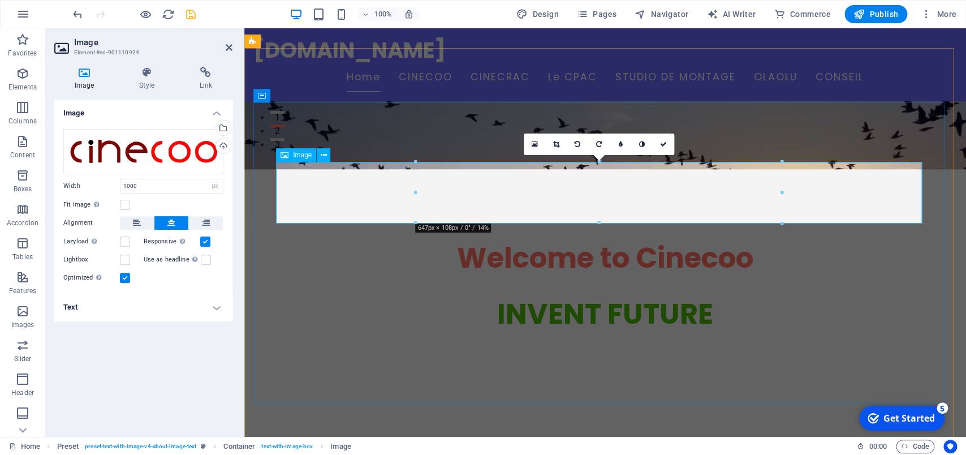
type input "647"
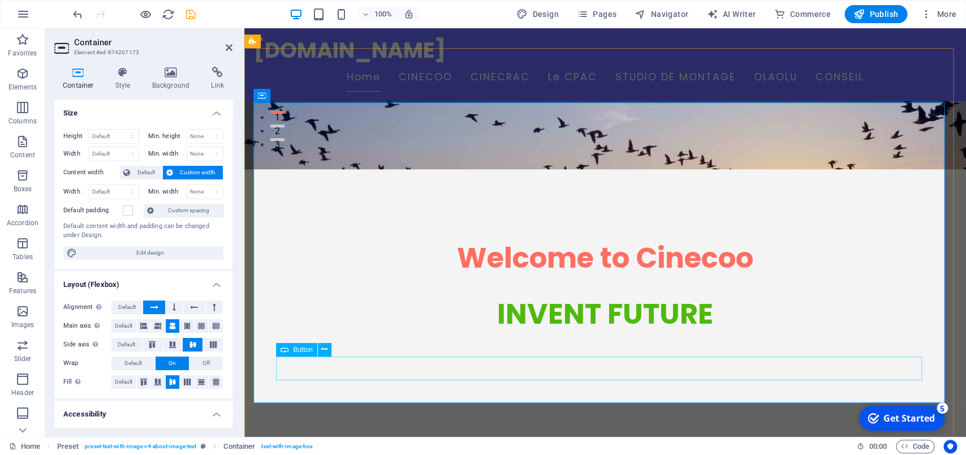
click at [490, 63] on nav "Home CINECOO CINECRAC Le CPAC STUDIO DE MONTAGE OLAOLU CONSEIL" at bounding box center [605, 77] width 704 height 28
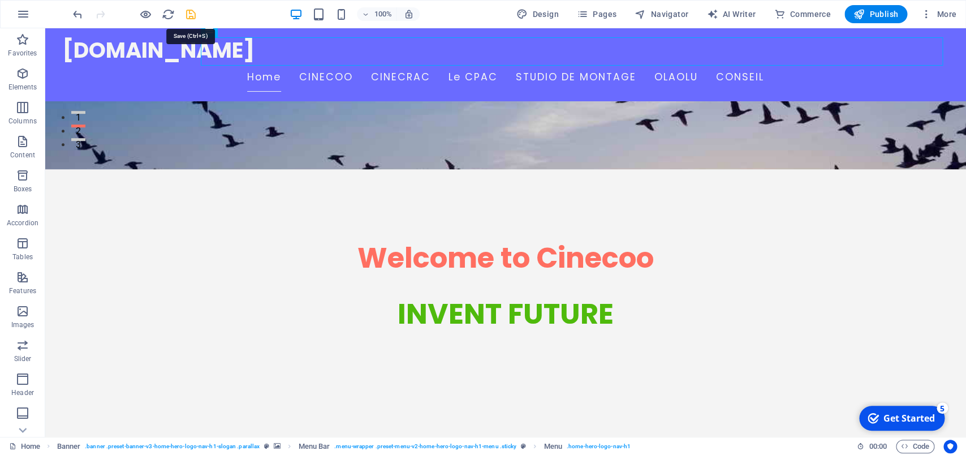
click at [187, 17] on icon "save" at bounding box center [190, 14] width 13 height 13
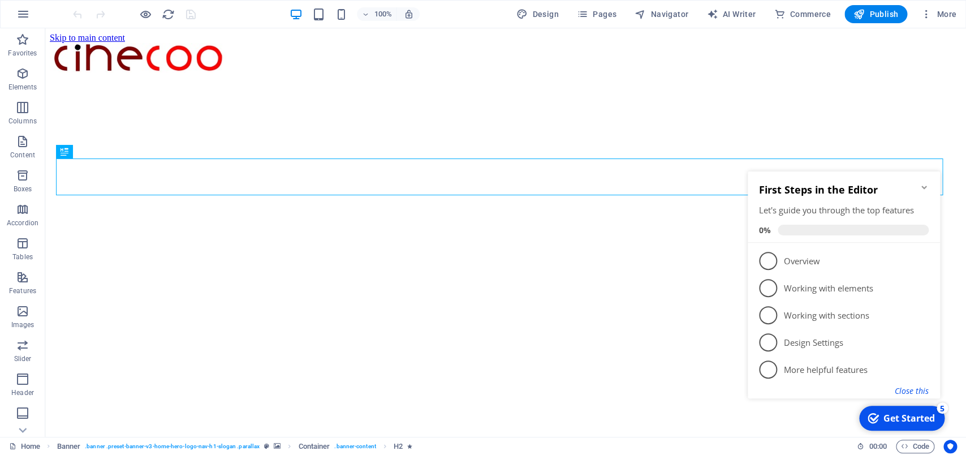
click at [924, 392] on button "Close this" at bounding box center [912, 390] width 34 height 11
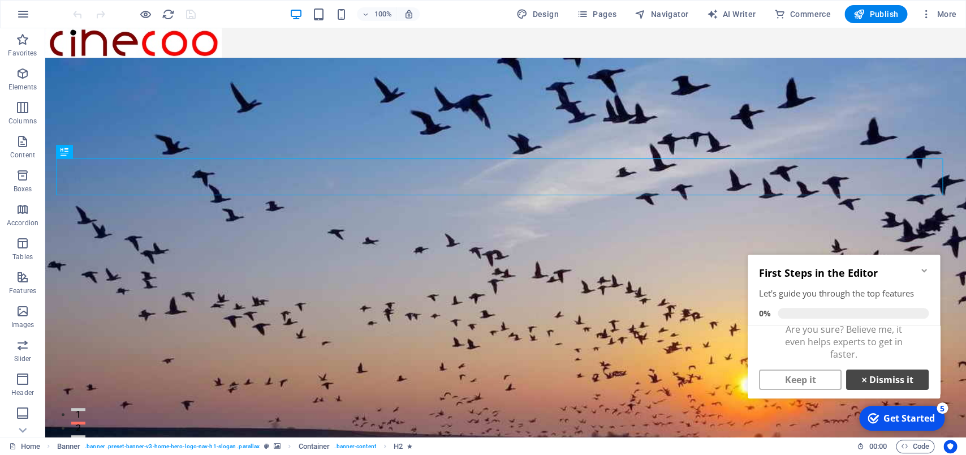
scroll to position [8, 0]
click at [885, 379] on link "× Dismiss it" at bounding box center [887, 379] width 83 height 20
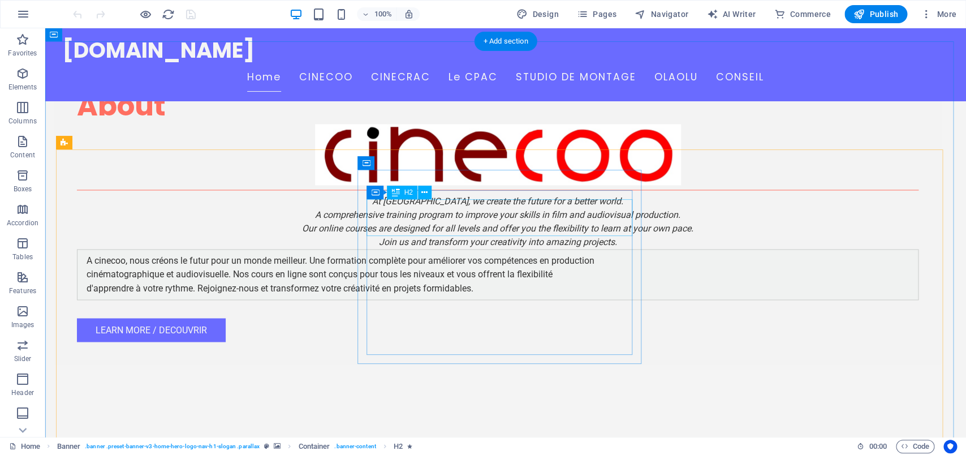
scroll to position [891, 0]
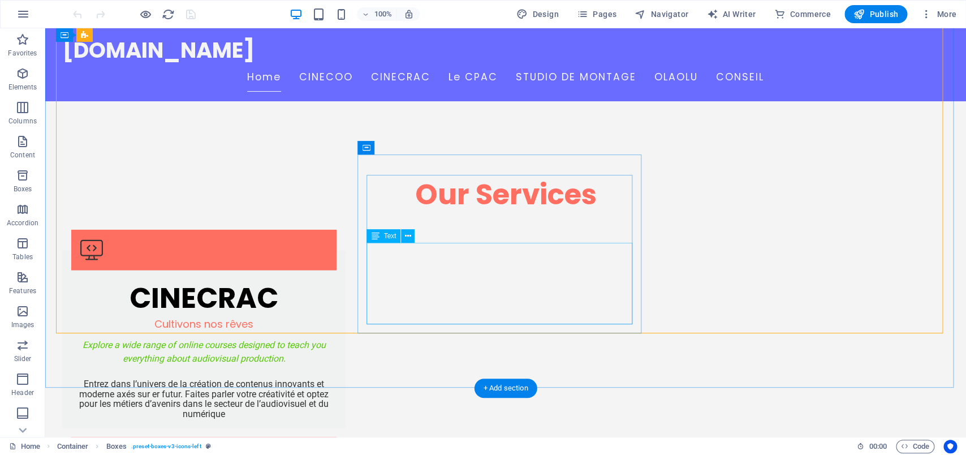
scroll to position [832, 0]
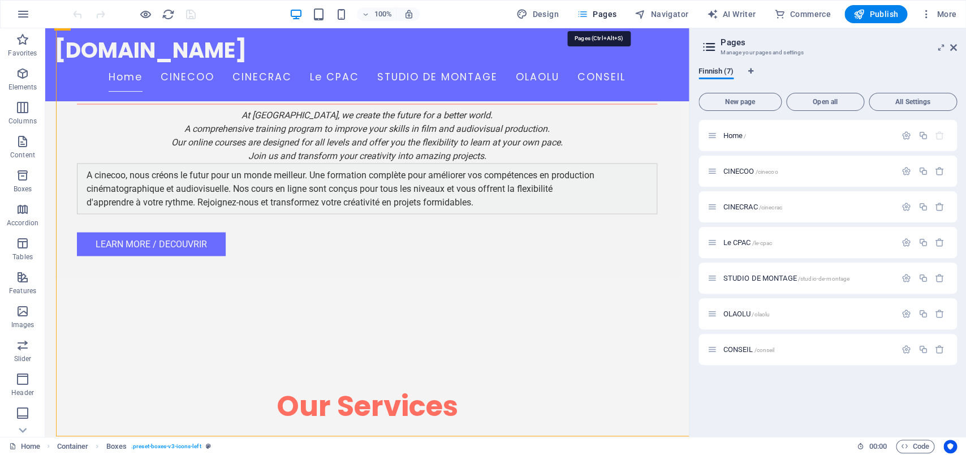
scroll to position [858, 0]
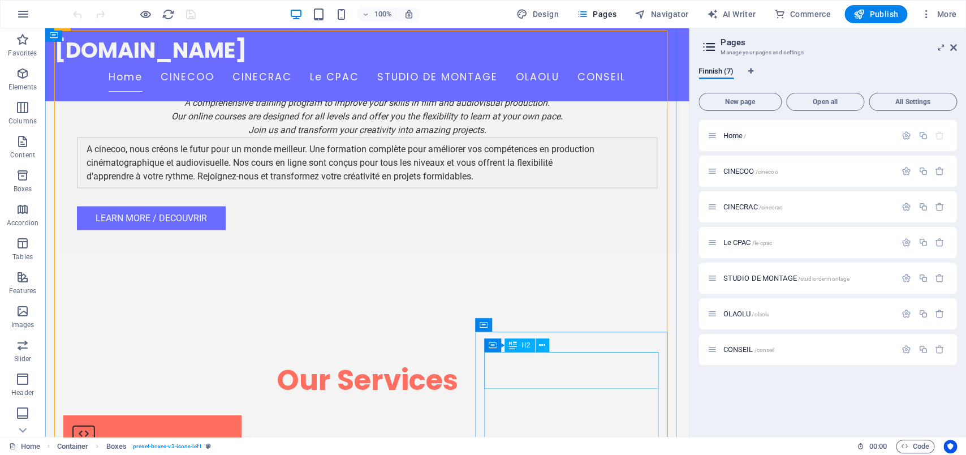
click at [540, 347] on button at bounding box center [543, 345] width 14 height 14
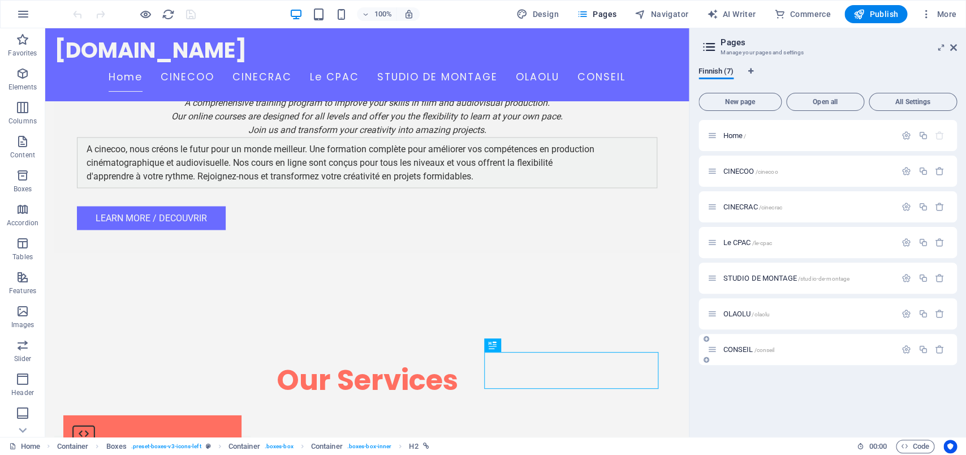
click at [733, 350] on span "CONSEIL /conseil" at bounding box center [748, 349] width 51 height 8
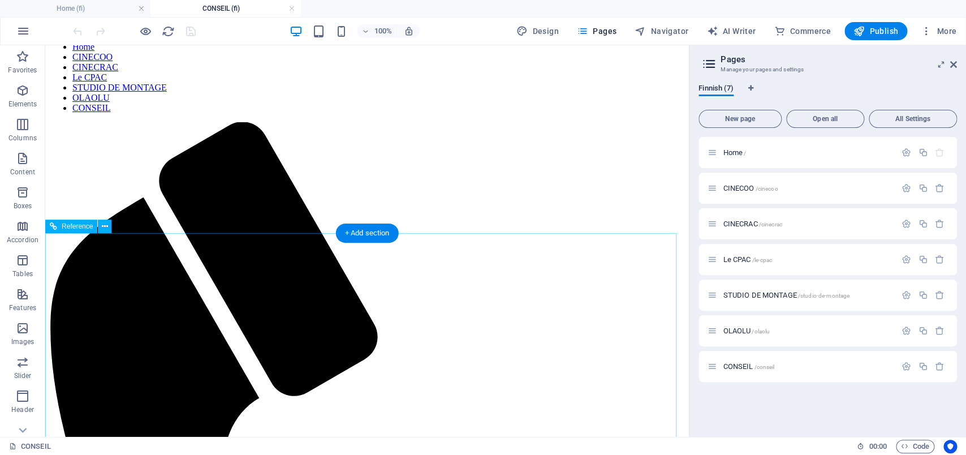
scroll to position [101, 0]
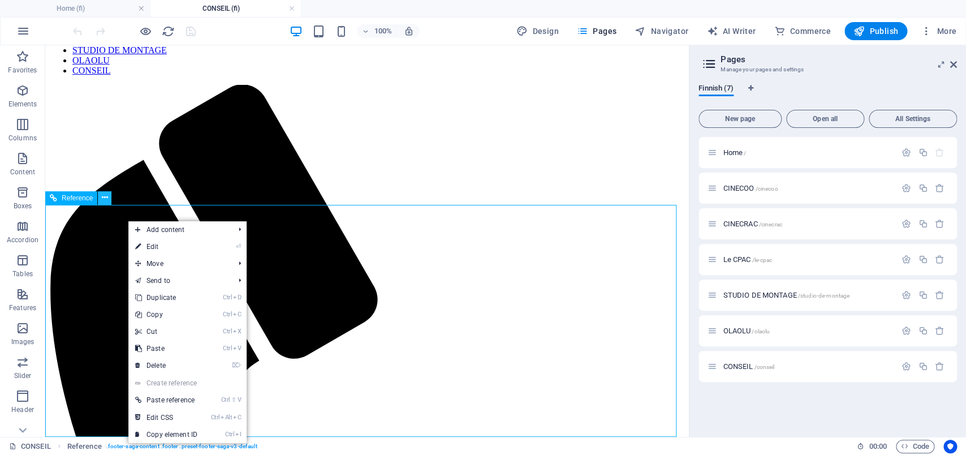
click at [106, 197] on icon at bounding box center [105, 198] width 6 height 12
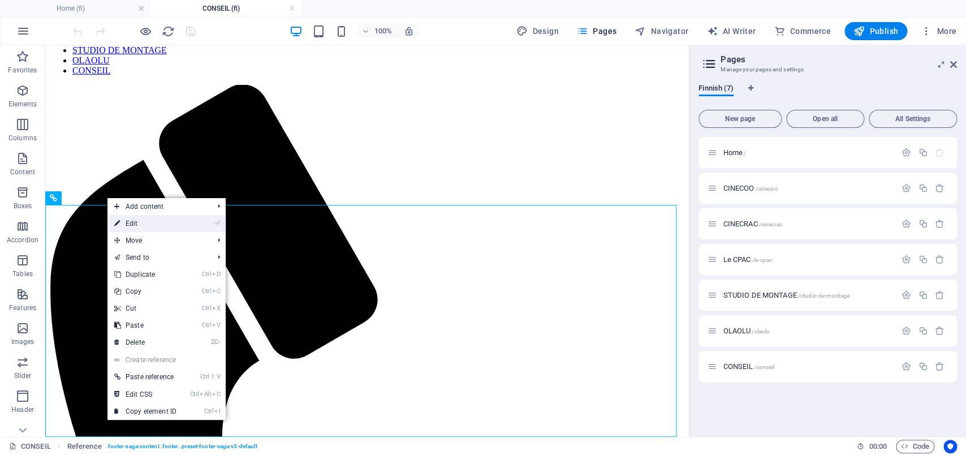
click at [129, 223] on link "⏎ Edit" at bounding box center [145, 223] width 76 height 17
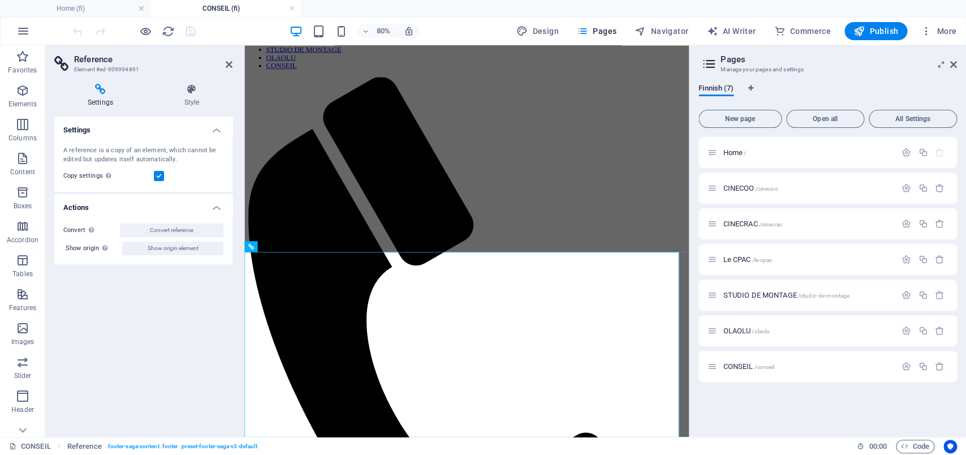
scroll to position [3, 0]
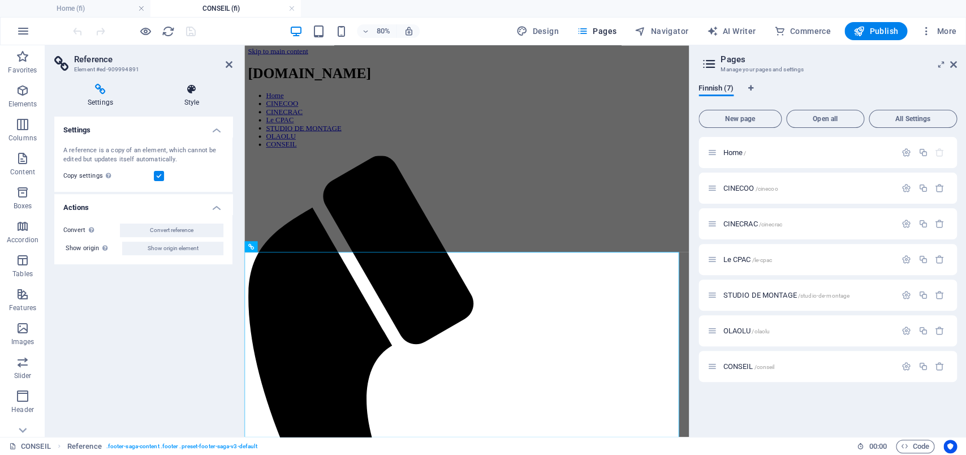
click at [196, 87] on icon at bounding box center [191, 89] width 81 height 11
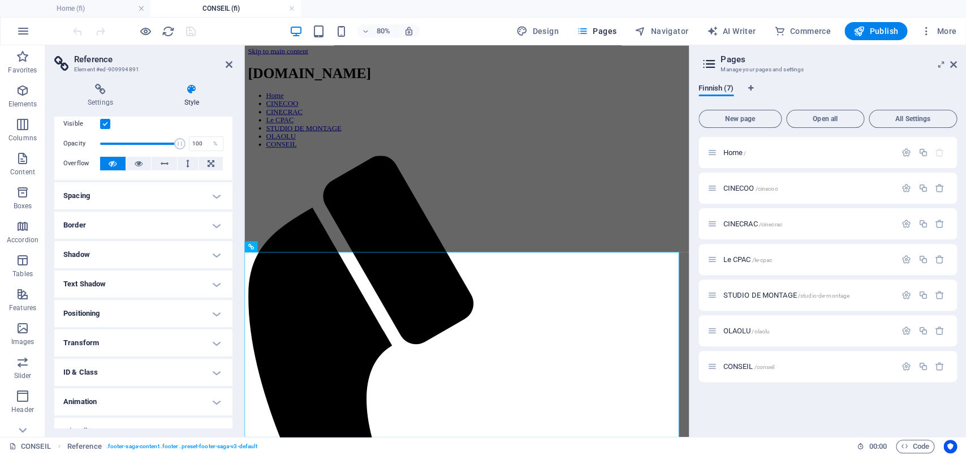
scroll to position [45, 0]
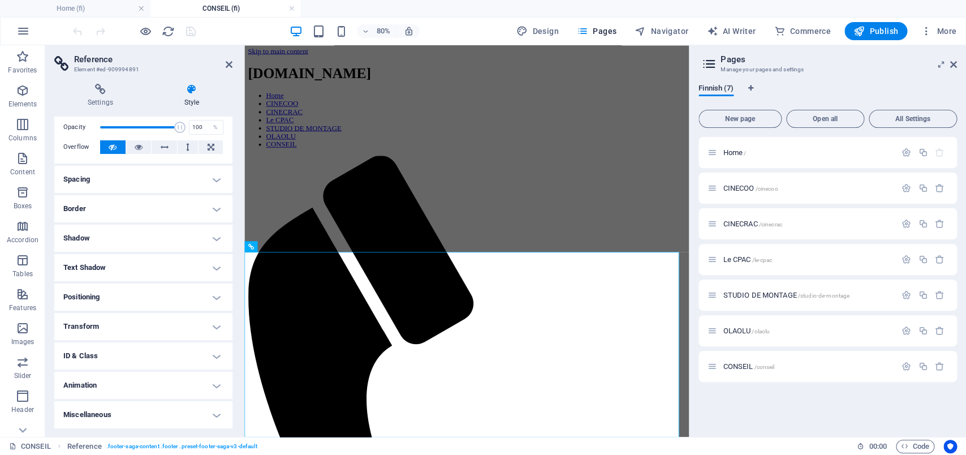
click at [145, 231] on h4 "Shadow" at bounding box center [143, 238] width 178 height 27
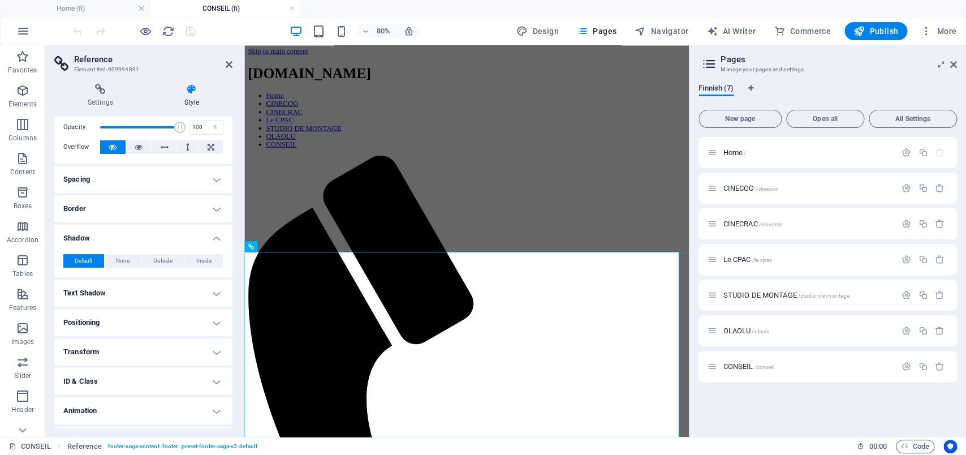
click at [145, 231] on h4 "Shadow" at bounding box center [143, 235] width 178 height 20
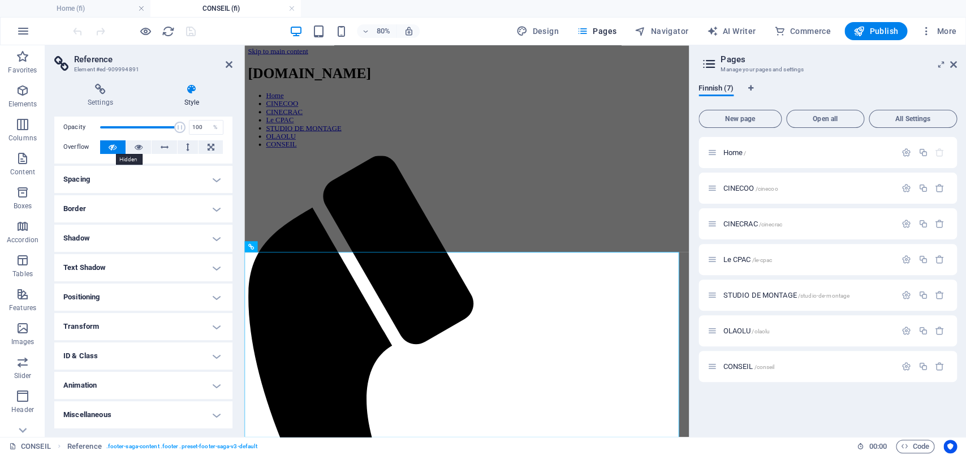
click at [115, 145] on icon at bounding box center [113, 147] width 8 height 14
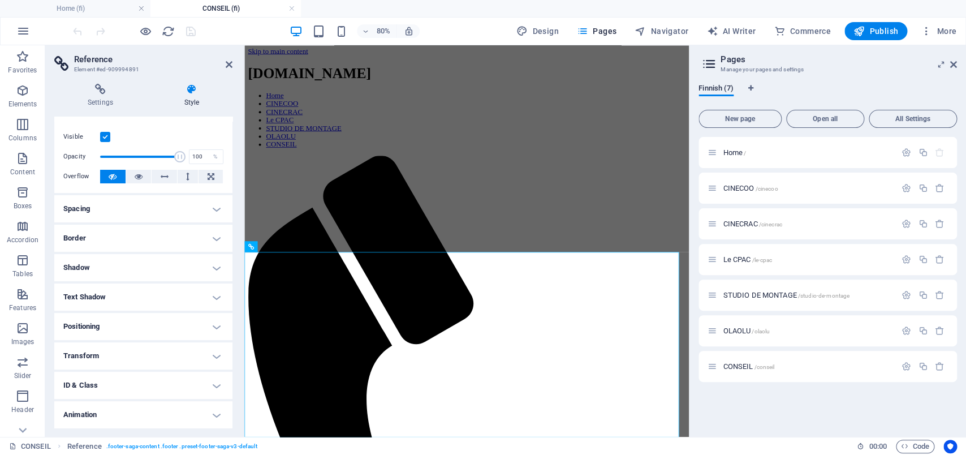
scroll to position [0, 0]
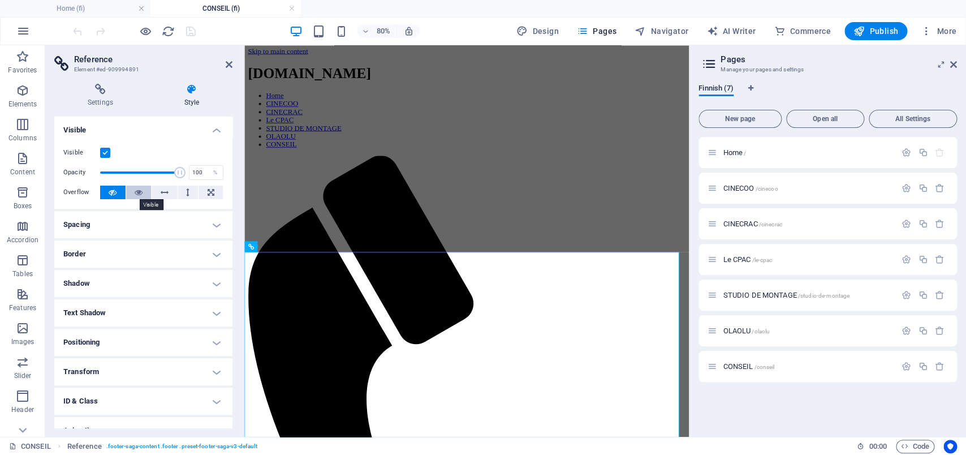
click at [135, 194] on icon at bounding box center [139, 193] width 8 height 14
click at [117, 194] on button at bounding box center [112, 193] width 25 height 14
click at [135, 192] on icon at bounding box center [139, 193] width 8 height 14
click at [109, 192] on icon at bounding box center [113, 193] width 8 height 14
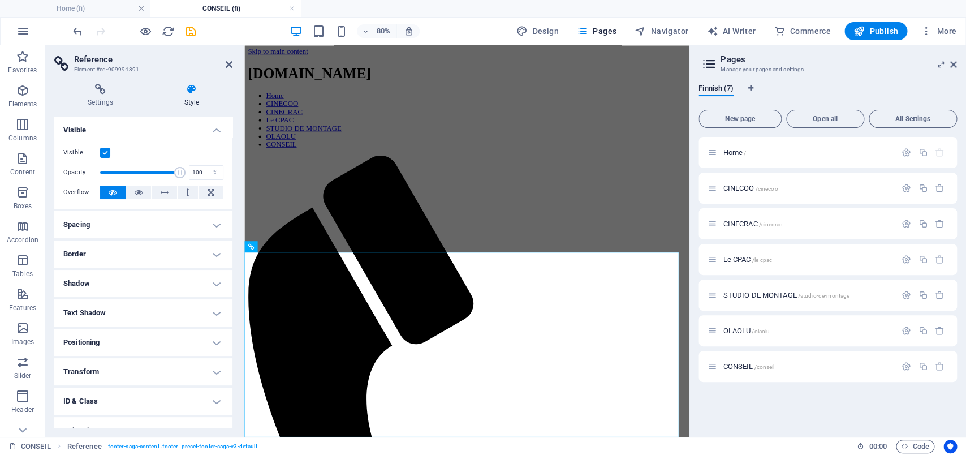
click at [102, 150] on label at bounding box center [105, 153] width 10 height 10
click at [0, 0] on input "Visible" at bounding box center [0, 0] width 0 height 0
click at [107, 153] on label at bounding box center [105, 153] width 10 height 10
click at [0, 0] on input "Visible" at bounding box center [0, 0] width 0 height 0
click at [107, 153] on label at bounding box center [105, 153] width 10 height 10
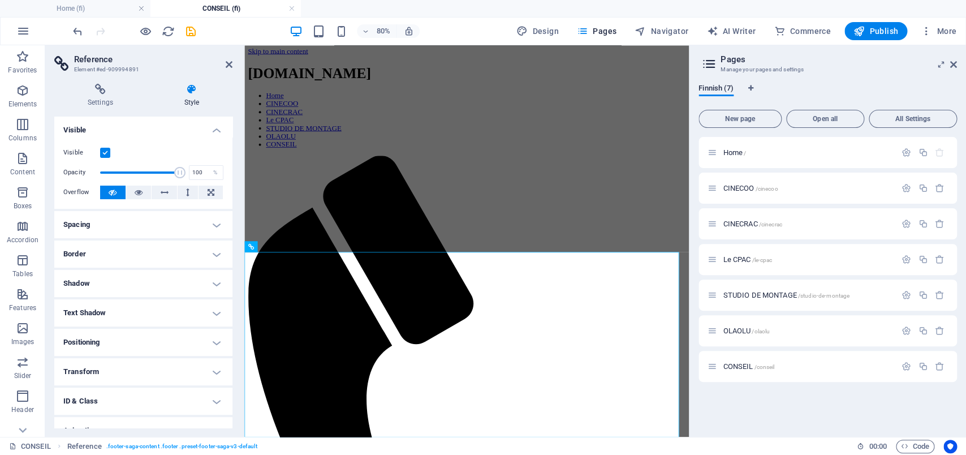
click at [0, 0] on input "Visible" at bounding box center [0, 0] width 0 height 0
click at [107, 153] on label at bounding box center [105, 153] width 10 height 10
click at [0, 0] on input "Visible" at bounding box center [0, 0] width 0 height 0
click at [113, 197] on icon at bounding box center [113, 193] width 8 height 14
click at [135, 192] on icon at bounding box center [139, 193] width 8 height 14
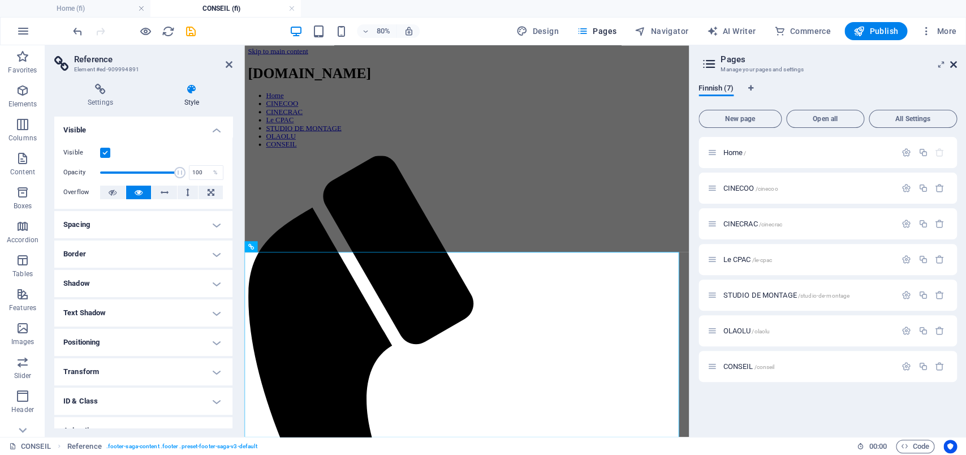
click at [954, 64] on icon at bounding box center [954, 64] width 7 height 9
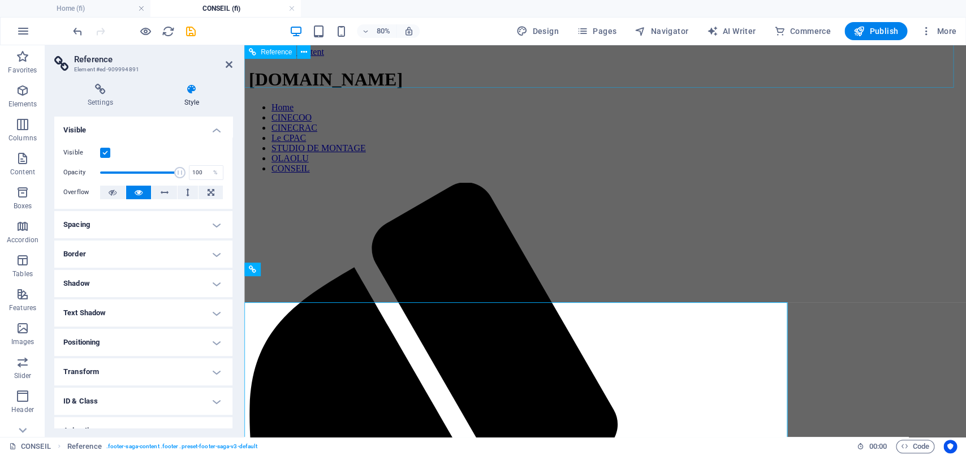
scroll to position [3, 0]
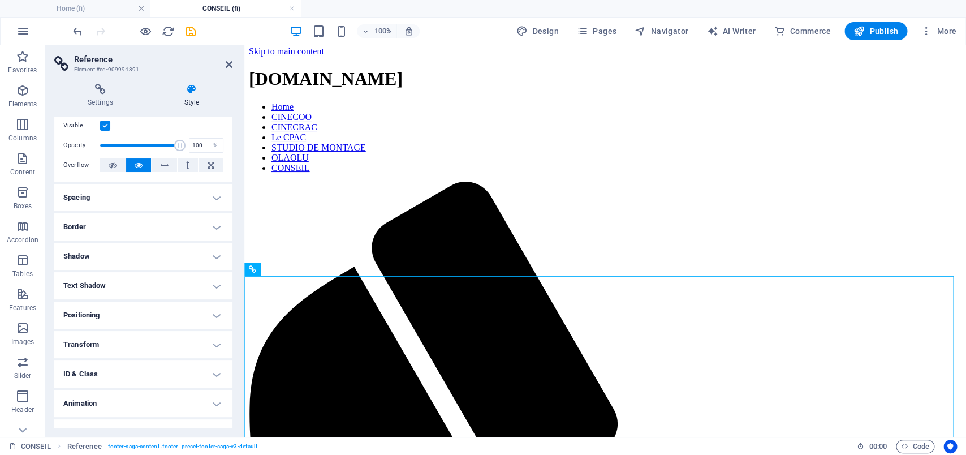
scroll to position [45, 0]
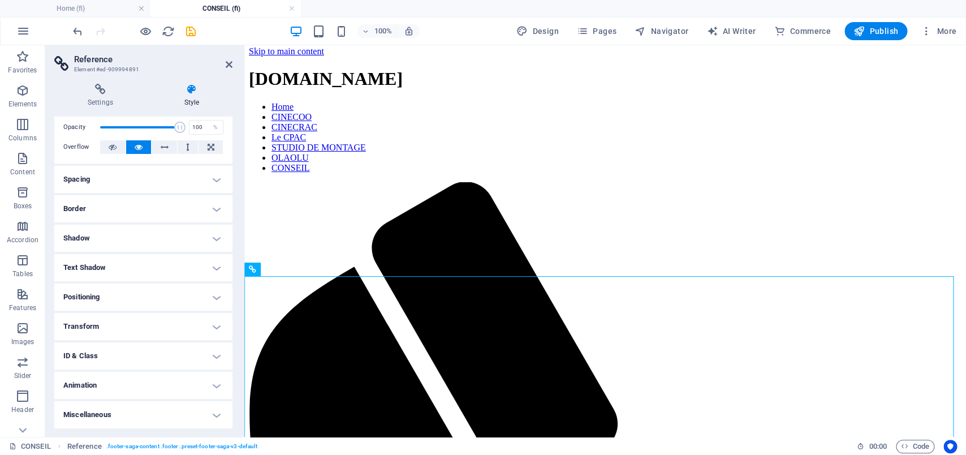
click at [204, 325] on h4 "Transform" at bounding box center [143, 326] width 178 height 27
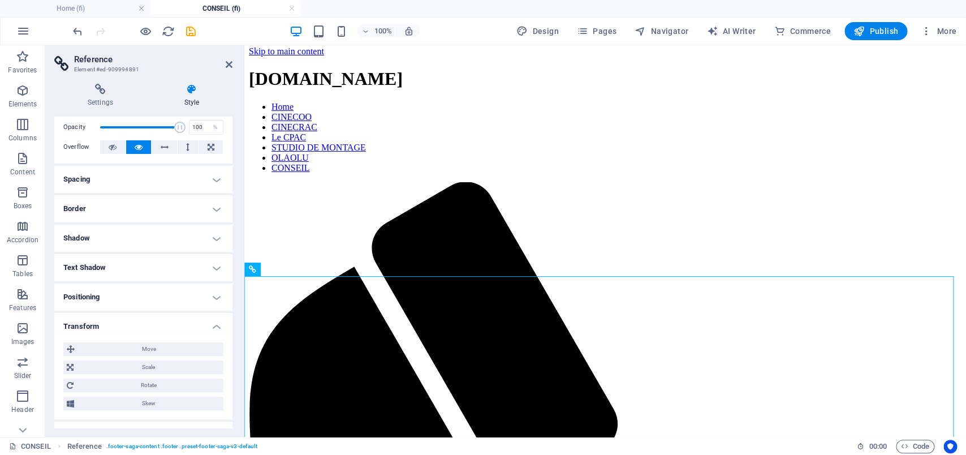
click at [204, 325] on h4 "Transform" at bounding box center [143, 323] width 178 height 20
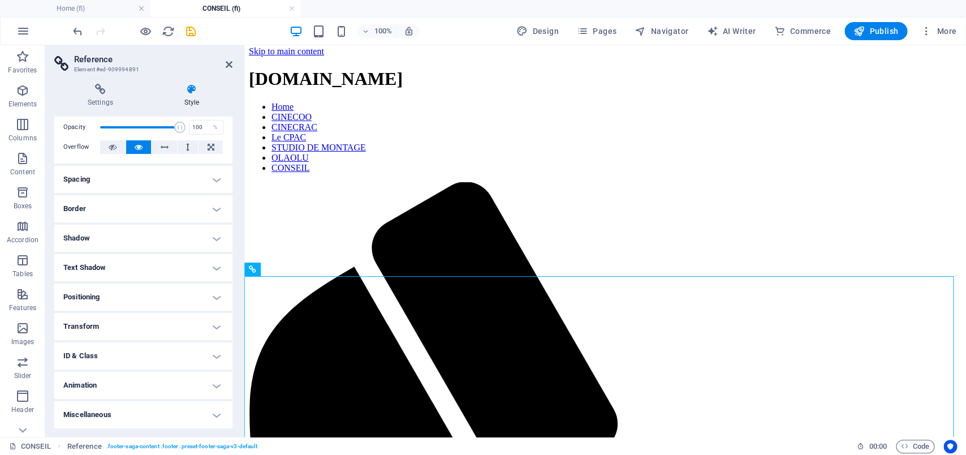
click at [204, 238] on h4 "Shadow" at bounding box center [143, 238] width 178 height 27
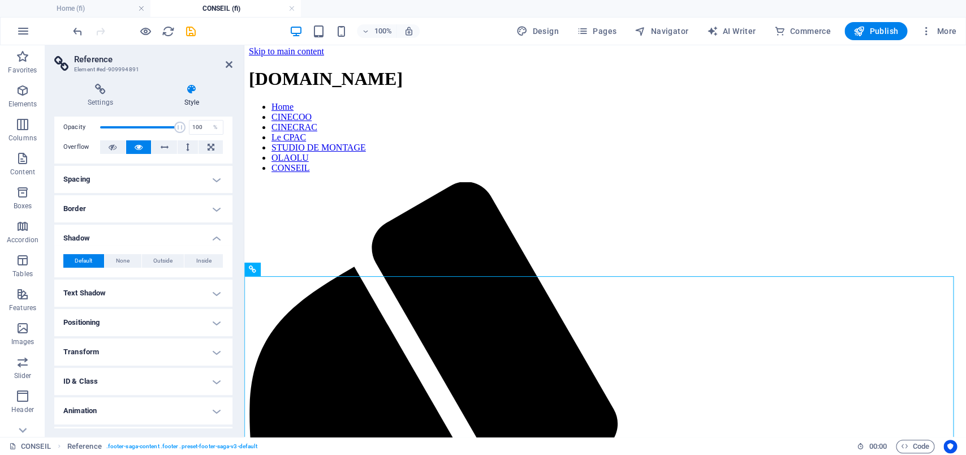
click at [204, 238] on h4 "Shadow" at bounding box center [143, 235] width 178 height 20
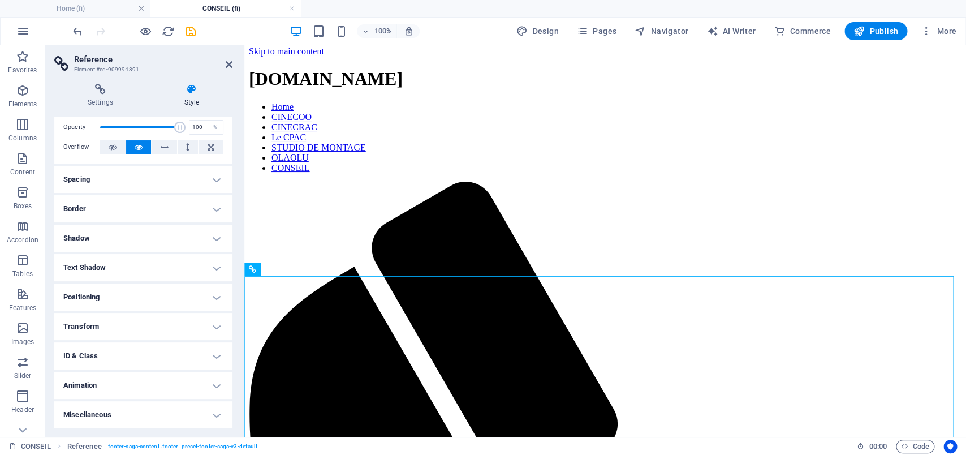
click at [204, 268] on h4 "Text Shadow" at bounding box center [143, 267] width 178 height 27
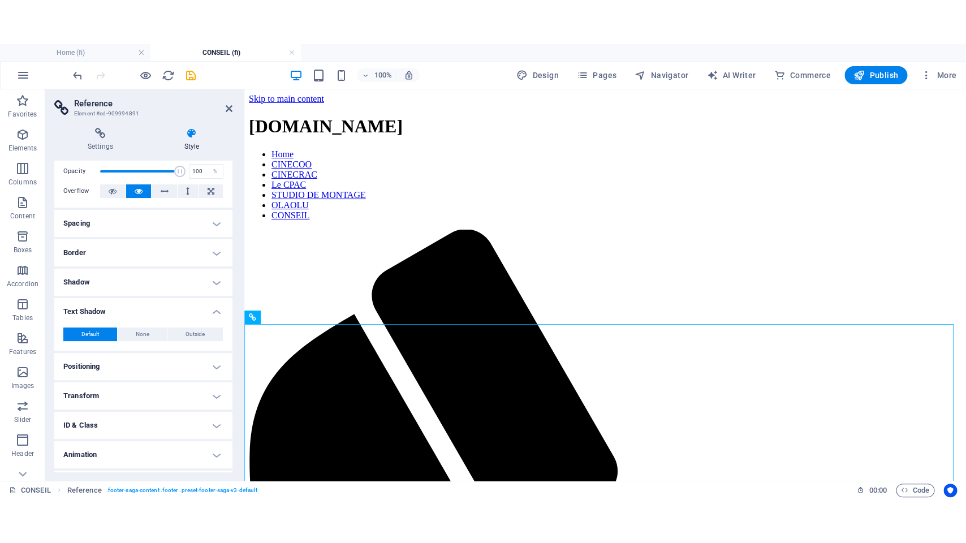
scroll to position [0, 0]
